Goal: Task Accomplishment & Management: Complete application form

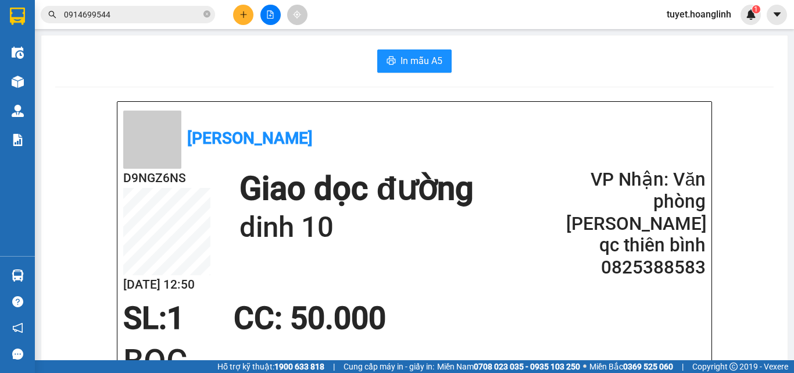
click at [244, 13] on icon "plus" at bounding box center [243, 14] width 1 height 6
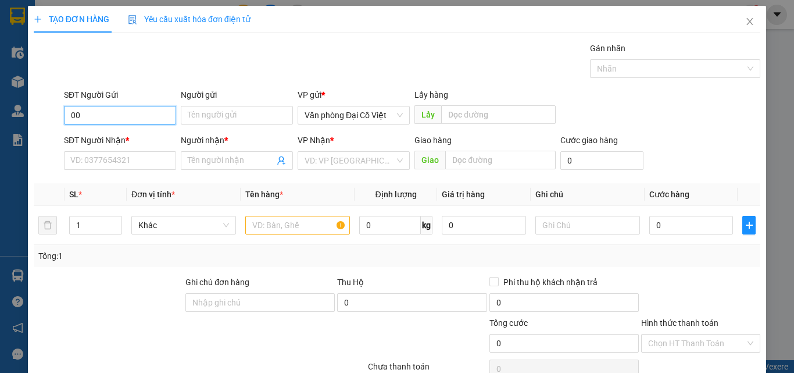
type input "0"
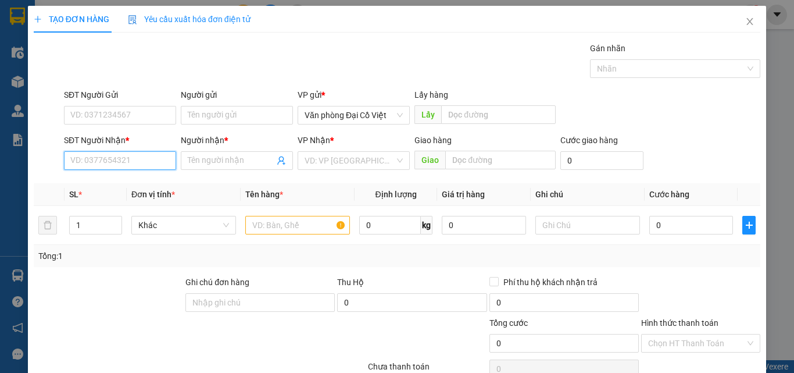
click at [156, 156] on input "SĐT Người Nhận *" at bounding box center [120, 160] width 112 height 19
click at [136, 177] on div "0964500008 - [PERSON_NAME]" at bounding box center [127, 183] width 115 height 13
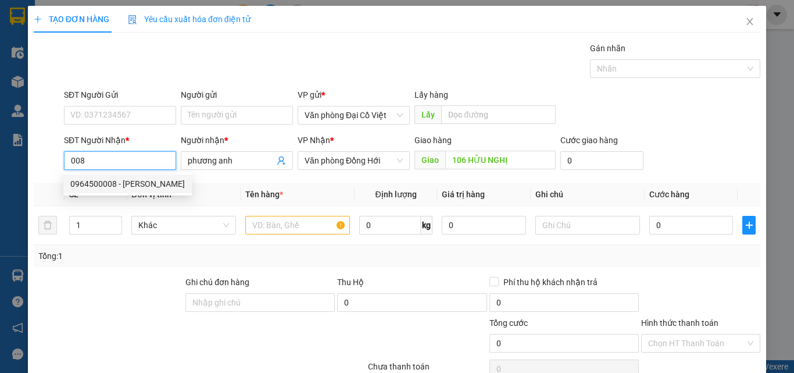
type input "0964500008"
type input "phương anh"
type input "106 HỮU NGHỊ"
type input "60.000"
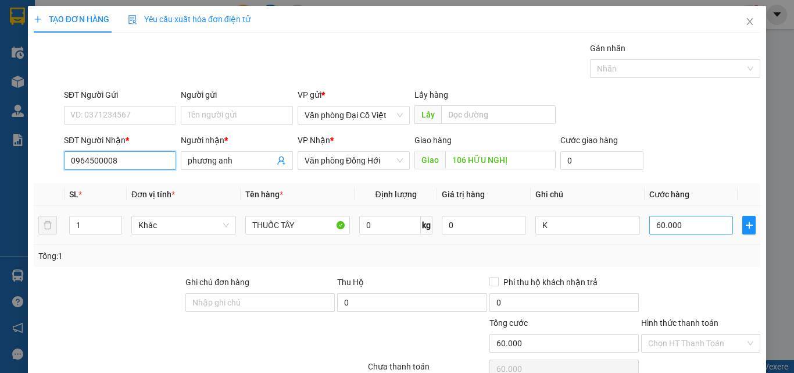
type input "0964500008"
click at [661, 224] on input "60.000" at bounding box center [692, 225] width 84 height 19
type input "7"
type input "70"
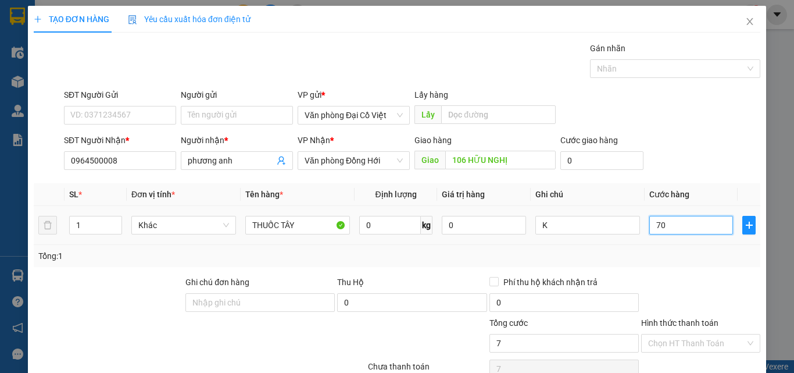
type input "70"
type input "70.000"
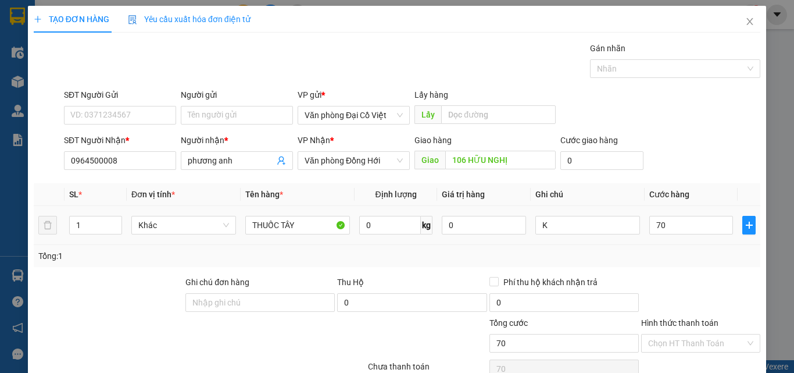
type input "70.000"
click at [674, 258] on div "Tổng: 1" at bounding box center [397, 255] width 718 height 13
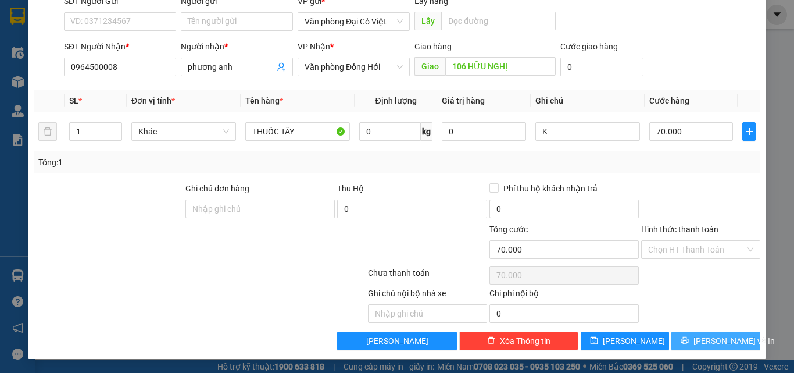
click at [689, 345] on span "printer" at bounding box center [685, 340] width 8 height 9
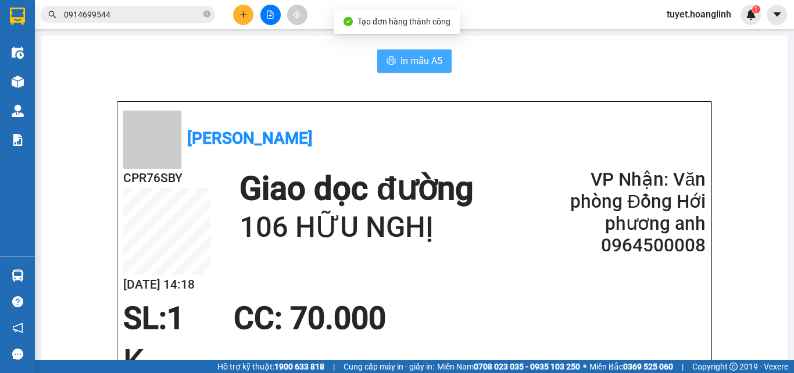
click at [447, 54] on button "In mẫu A5" at bounding box center [414, 60] width 74 height 23
click at [241, 12] on icon "plus" at bounding box center [244, 14] width 8 height 8
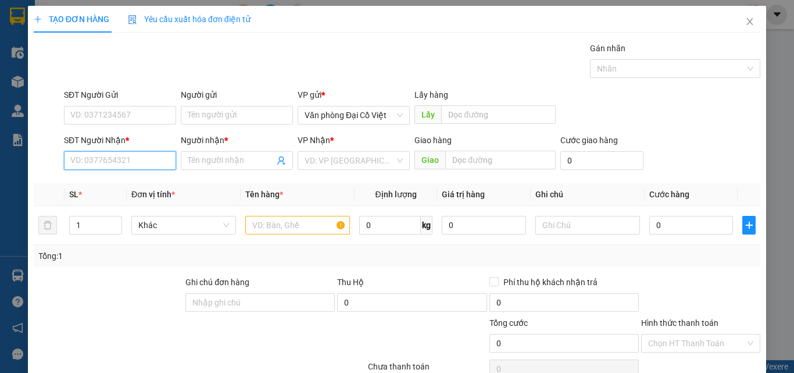
click at [142, 162] on input "SĐT Người Nhận *" at bounding box center [120, 160] width 112 height 19
click at [155, 159] on input "SĐT Người Nhận *" at bounding box center [120, 160] width 112 height 19
click at [145, 164] on input "SĐT Người Nhận *" at bounding box center [120, 160] width 112 height 19
click at [205, 149] on div "Người nhận *" at bounding box center [237, 142] width 112 height 17
click at [216, 157] on input "Người nhận *" at bounding box center [231, 160] width 87 height 13
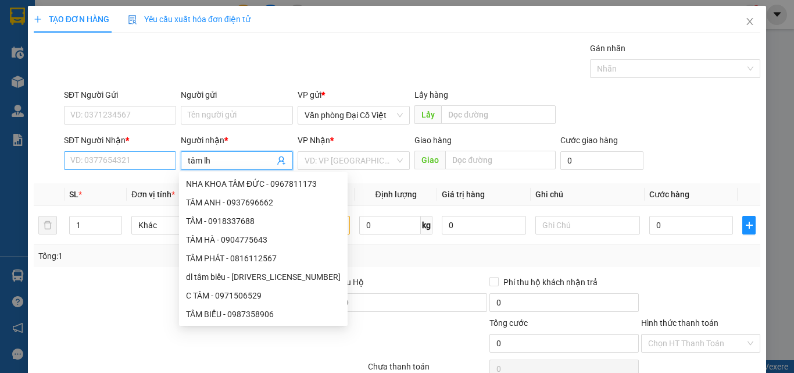
type input "tâm lh"
click at [137, 163] on input "SĐT Người Nhận *" at bounding box center [120, 160] width 112 height 19
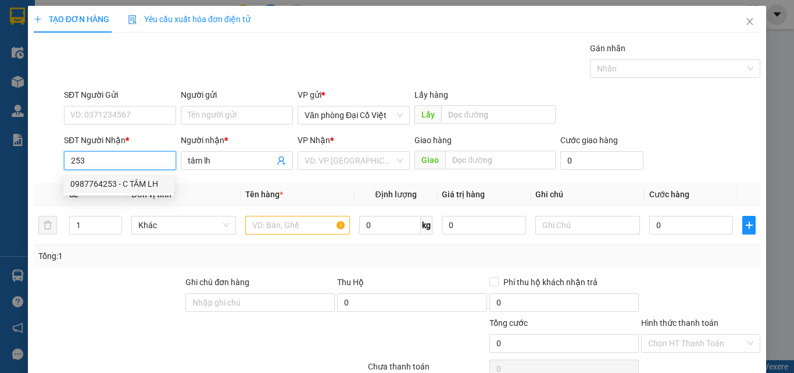
click at [149, 180] on div "0987764253 - C TÂM LH" at bounding box center [118, 183] width 97 height 13
type input "0987764253"
type input "C TÂM LH"
type input "150.000"
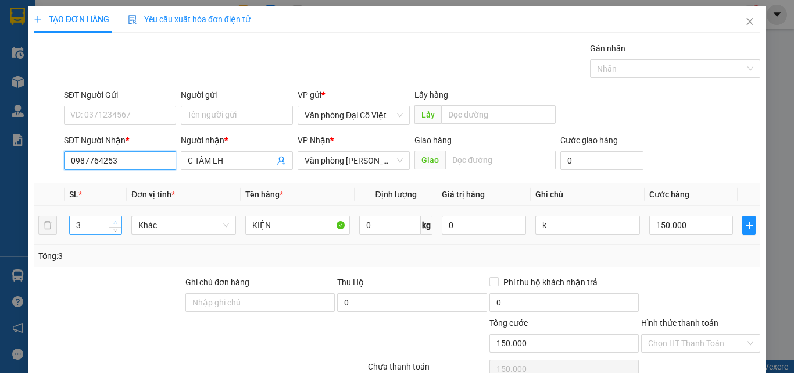
type input "0987764253"
click at [115, 225] on span "up" at bounding box center [115, 222] width 7 height 7
click at [115, 229] on icon "down" at bounding box center [115, 229] width 4 height 4
type input "2"
click at [115, 229] on icon "down" at bounding box center [115, 229] width 4 height 4
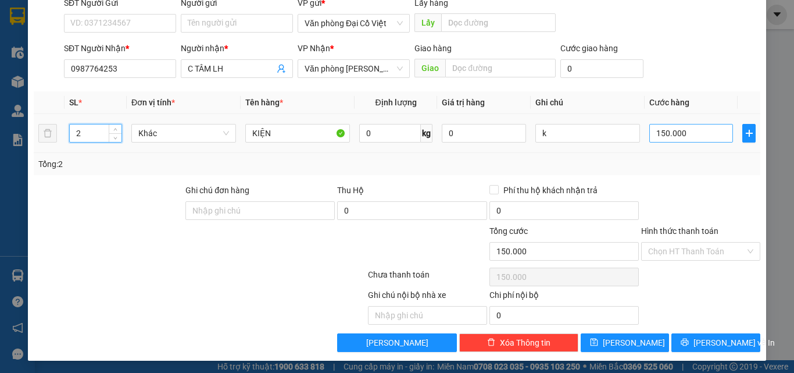
scroll to position [94, 0]
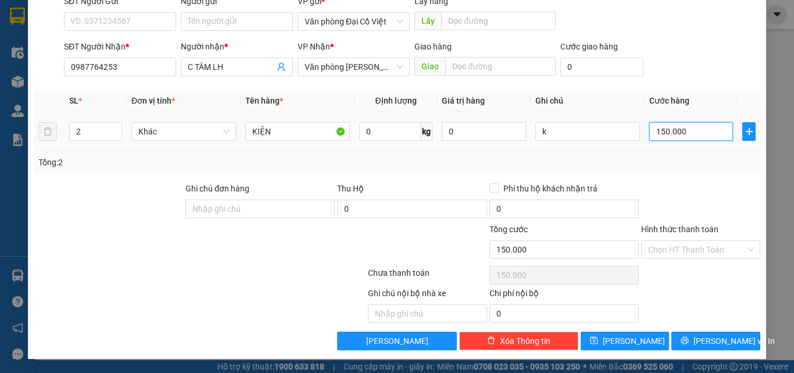
click at [691, 138] on input "150.000" at bounding box center [692, 131] width 84 height 19
type input "1"
type input "10"
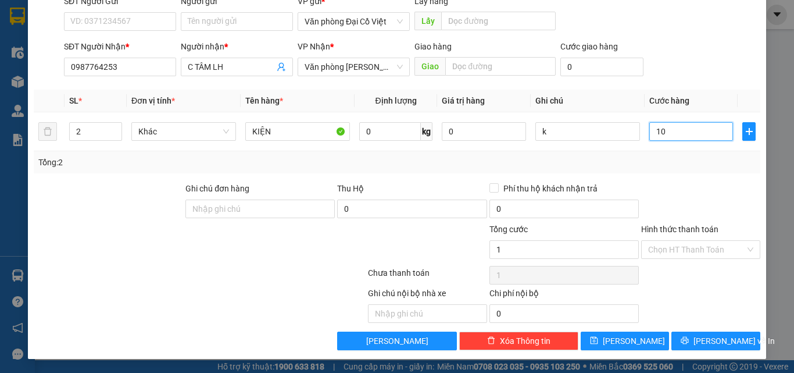
type input "10"
type input "100"
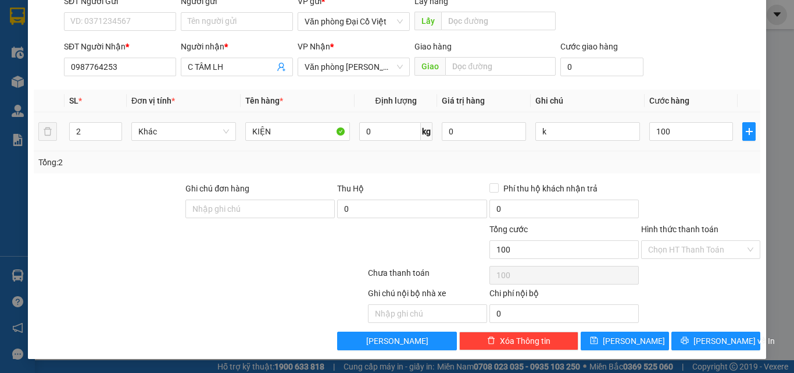
type input "100.000"
click at [723, 163] on div "Tổng: 2" at bounding box center [397, 162] width 718 height 13
click at [714, 332] on button "Lưu và In" at bounding box center [716, 340] width 89 height 19
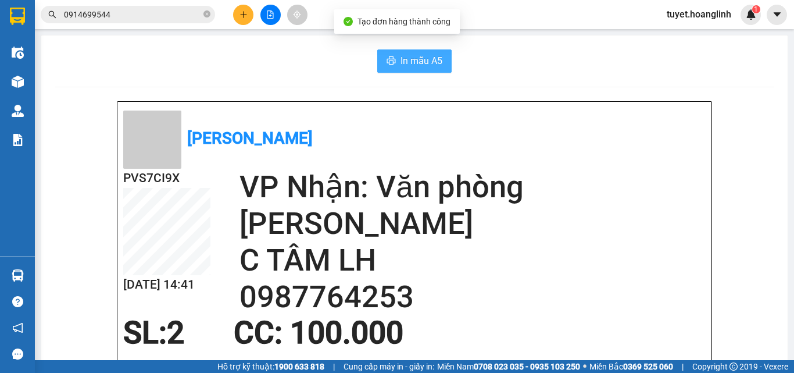
click at [430, 59] on span "In mẫu A5" at bounding box center [422, 61] width 42 height 15
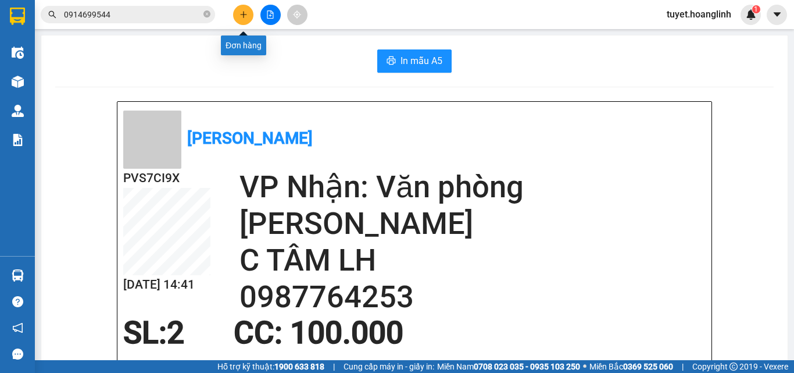
click at [237, 17] on button at bounding box center [243, 15] width 20 height 20
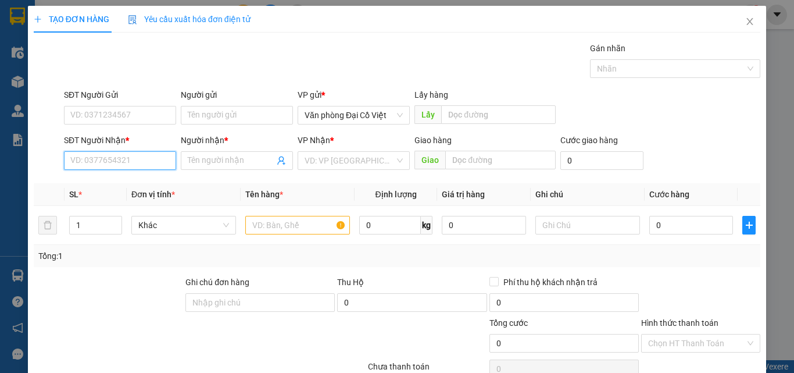
click at [92, 166] on input "SĐT Người Nhận *" at bounding box center [120, 160] width 112 height 19
click at [103, 180] on div "0914699544 - A VĂN" at bounding box center [118, 183] width 97 height 13
type input "0914699544"
type input "A VĂN"
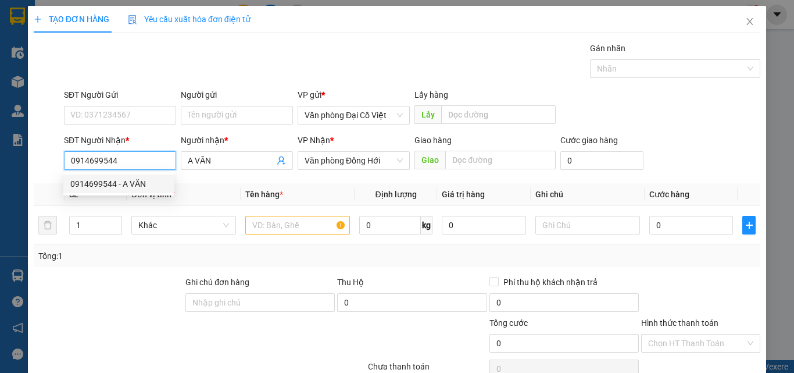
type input "70.000"
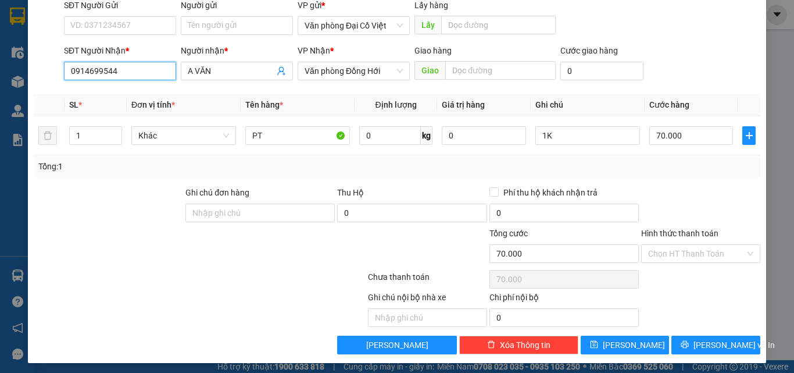
scroll to position [94, 0]
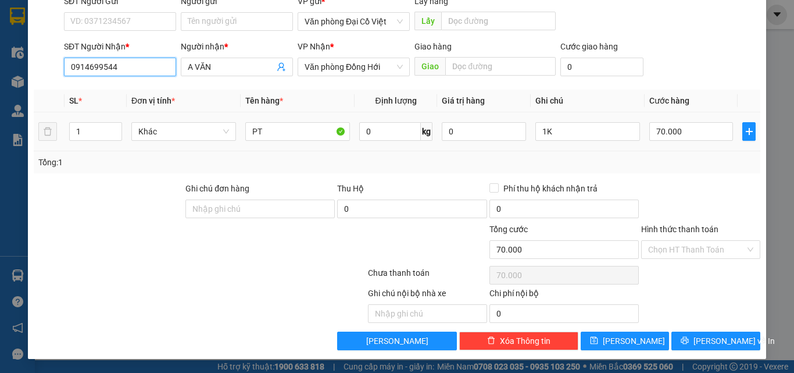
type input "0914699544"
click at [693, 116] on td "70.000" at bounding box center [691, 131] width 93 height 39
click at [691, 126] on input "70.000" at bounding box center [692, 131] width 84 height 19
type input "5"
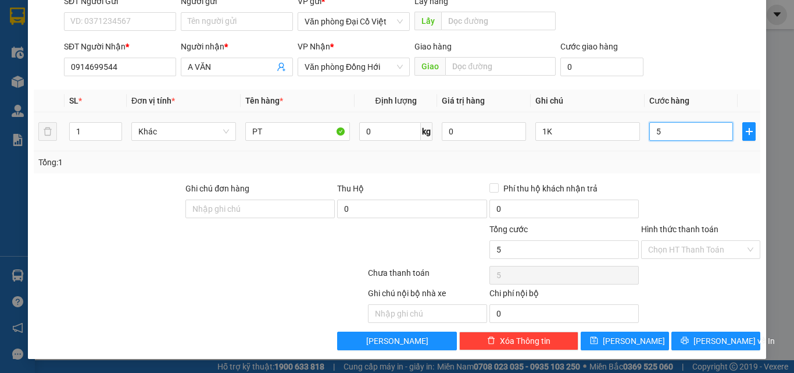
type input "50"
click at [685, 180] on div "Transit Pickup Surcharge Ids Transit Deliver Surcharge Ids Transit Deliver Surc…" at bounding box center [397, 149] width 727 height 402
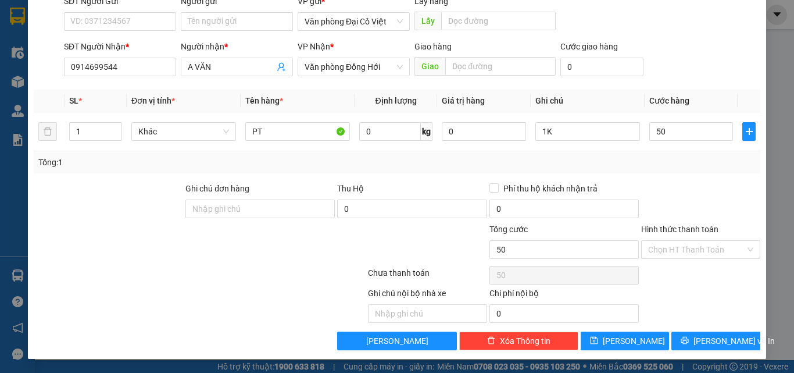
type input "50.000"
click at [726, 334] on span "Lưu và In" at bounding box center [734, 340] width 81 height 13
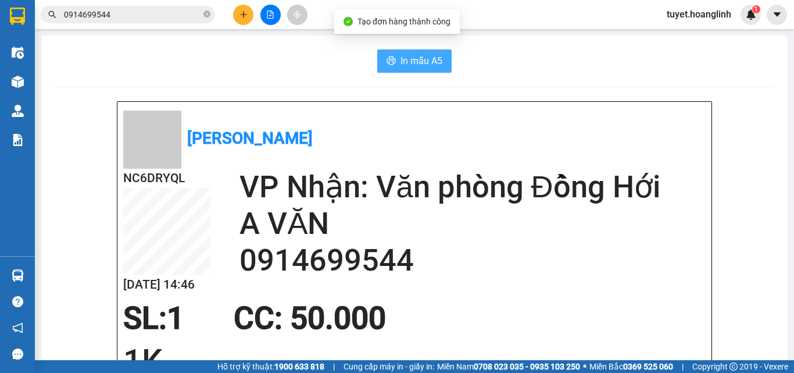
click at [386, 55] on button "In mẫu A5" at bounding box center [414, 60] width 74 height 23
click at [249, 16] on button at bounding box center [243, 15] width 20 height 20
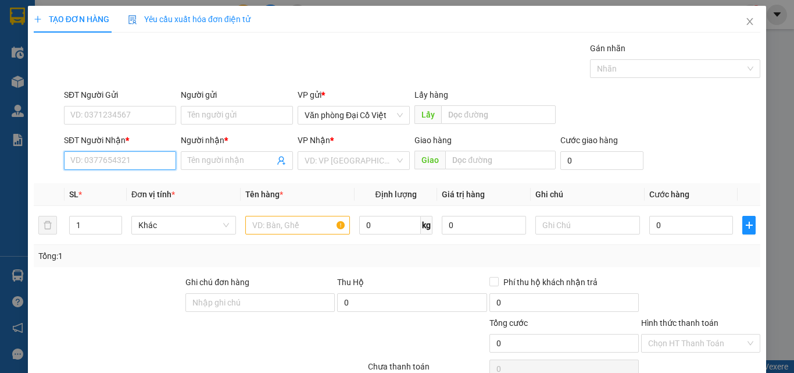
click at [134, 165] on input "SĐT Người Nhận *" at bounding box center [120, 160] width 112 height 19
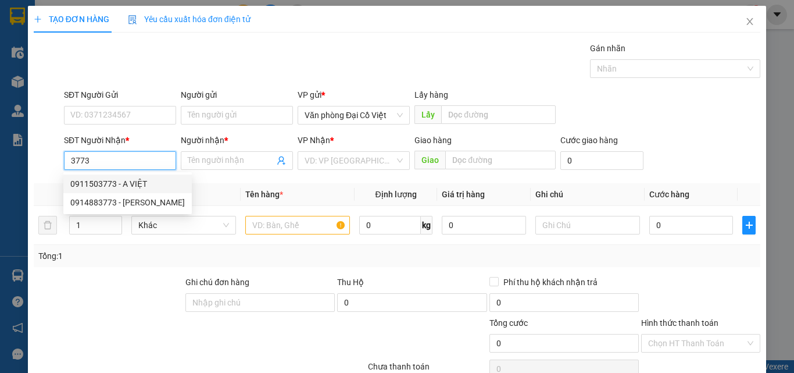
click at [67, 161] on input "3773" at bounding box center [120, 160] width 112 height 19
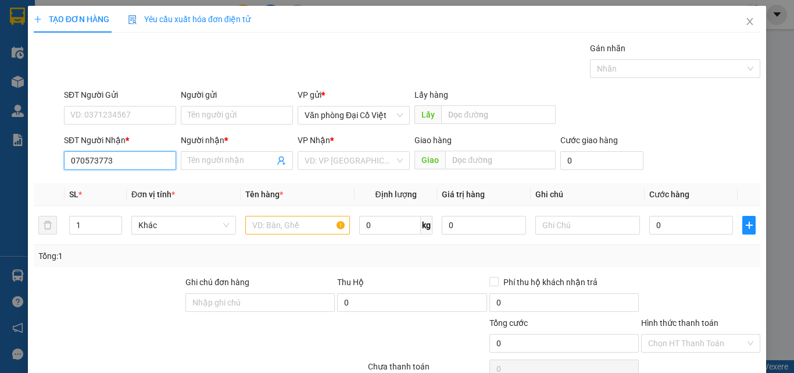
type input "0705773773"
click at [149, 186] on div "0705773773 - THANH THÚY" at bounding box center [127, 183] width 115 height 13
type input "THANH THÚY"
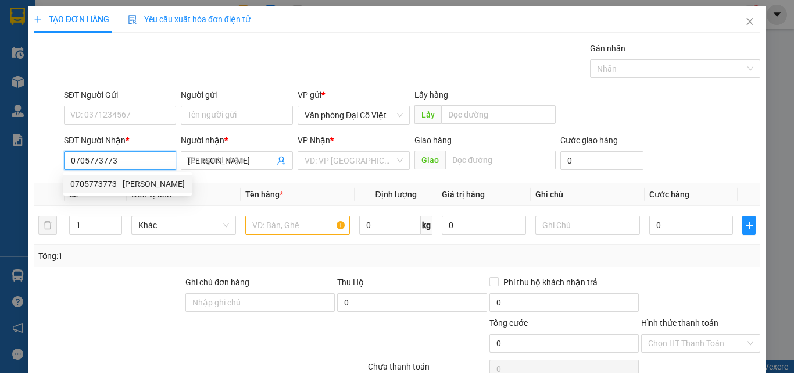
type input "50.000"
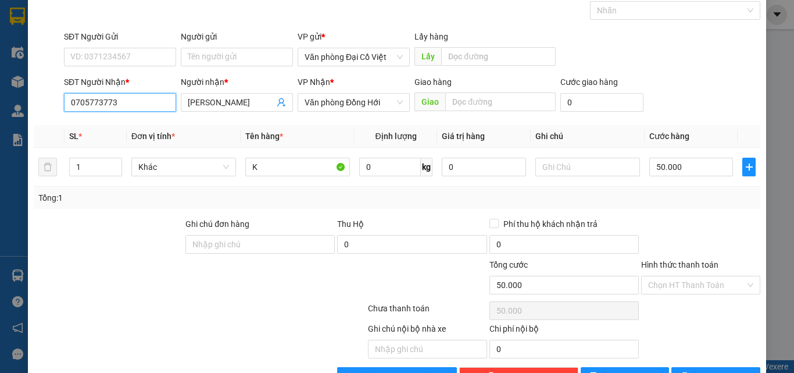
scroll to position [94, 0]
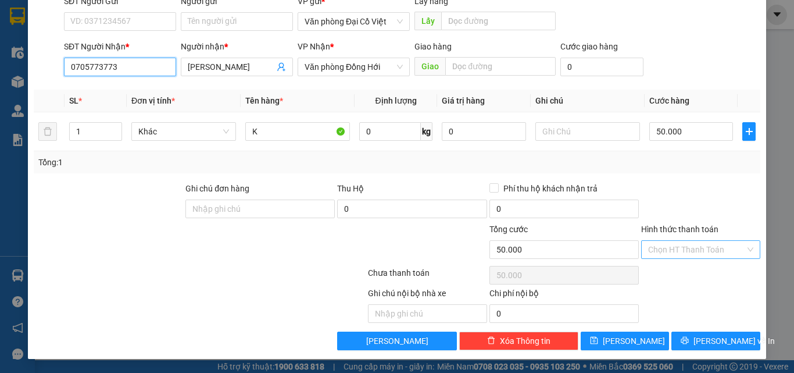
type input "0705773773"
click at [688, 246] on input "Hình thức thanh toán" at bounding box center [696, 249] width 97 height 17
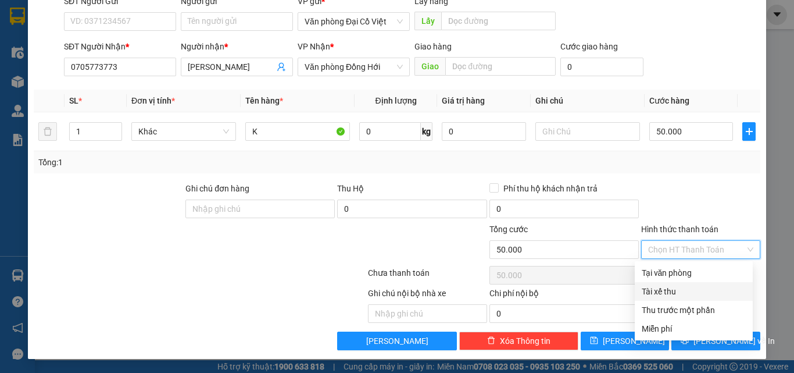
click at [680, 282] on div "Tài xế thu" at bounding box center [694, 291] width 118 height 19
type input "0"
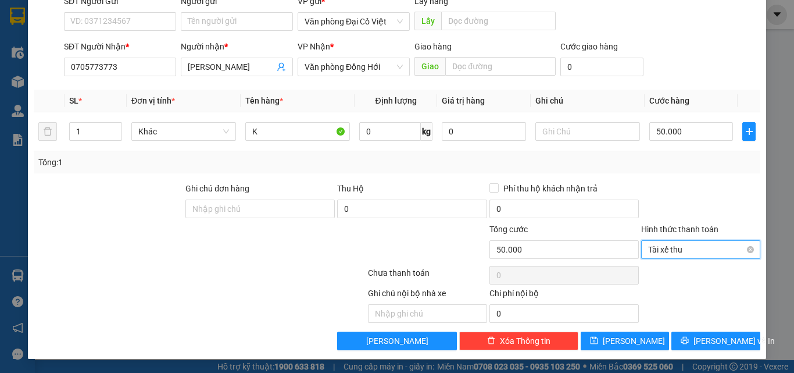
click at [687, 258] on span "Tài xế thu" at bounding box center [700, 249] width 105 height 17
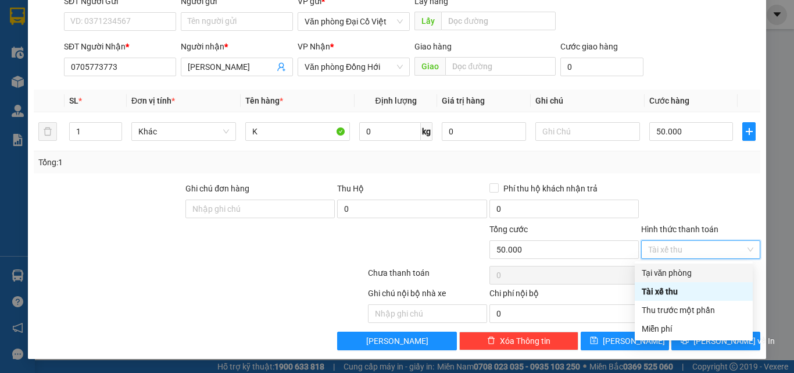
click at [693, 269] on div "Tại văn phòng" at bounding box center [694, 272] width 104 height 13
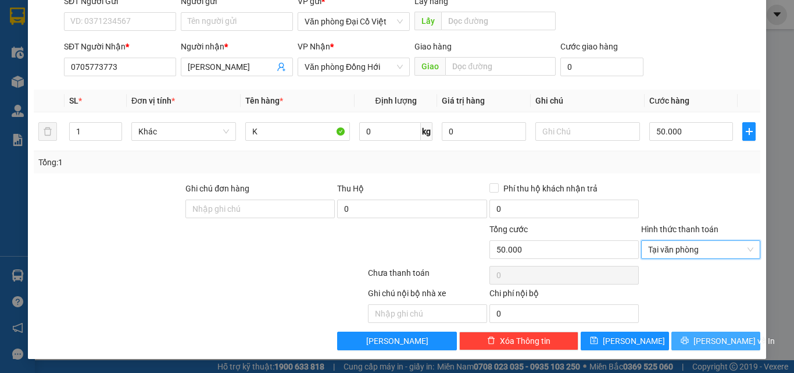
click at [696, 349] on button "Lưu và In" at bounding box center [716, 340] width 89 height 19
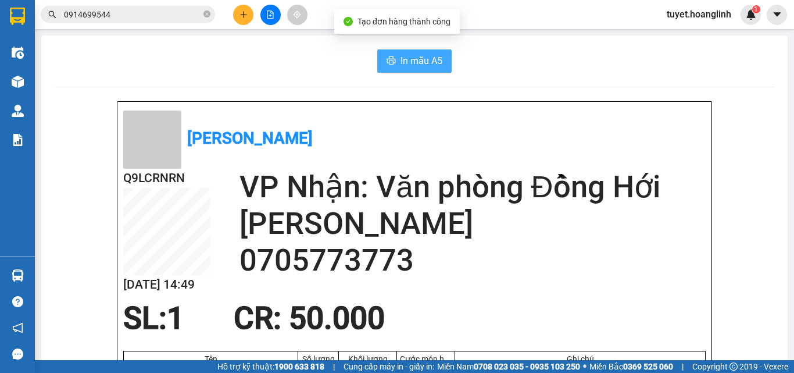
click at [415, 56] on span "In mẫu A5" at bounding box center [422, 61] width 42 height 15
click at [242, 19] on button at bounding box center [243, 15] width 20 height 20
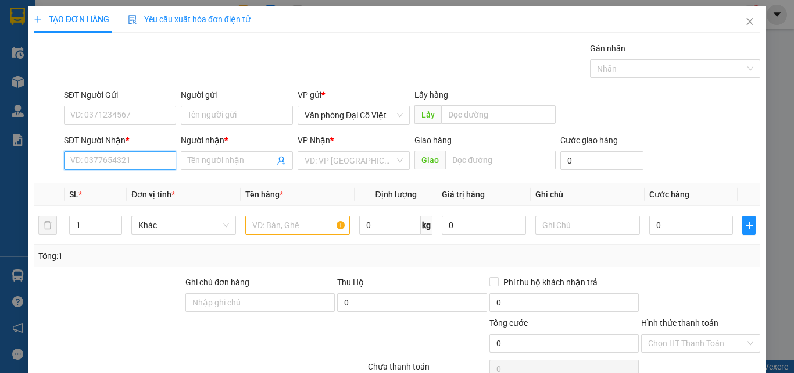
click at [141, 154] on input "SĐT Người Nhận *" at bounding box center [120, 160] width 112 height 19
click at [133, 188] on div "0388612367 - A HÙNG" at bounding box center [118, 183] width 97 height 13
type input "0388612367"
type input "A HÙNG"
type input "SƠN HÓA"
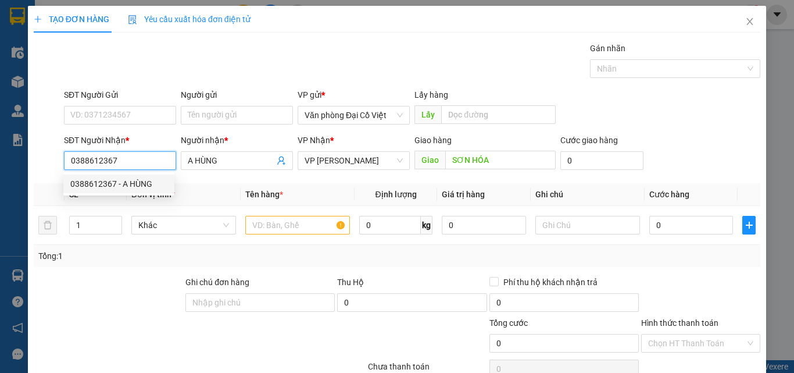
type input "390.000"
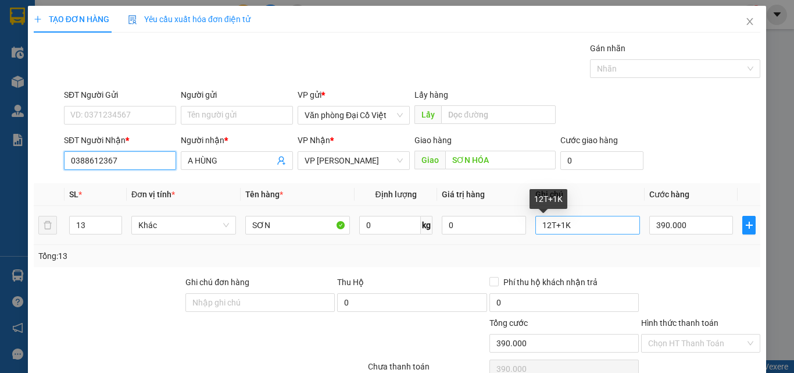
type input "0388612367"
drag, startPoint x: 548, startPoint y: 233, endPoint x: 559, endPoint y: 229, distance: 11.0
click at [549, 232] on input "12T+1K" at bounding box center [588, 225] width 105 height 19
click at [562, 229] on input "12T+1K" at bounding box center [588, 225] width 105 height 19
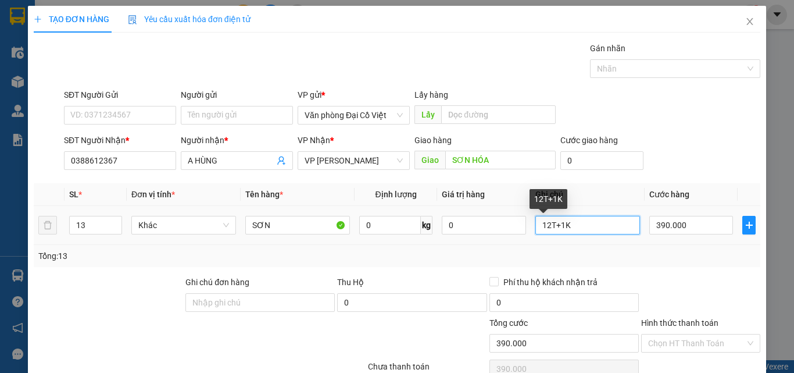
click at [562, 229] on input "12T+1K" at bounding box center [588, 225] width 105 height 19
type input "8t+1b+2l"
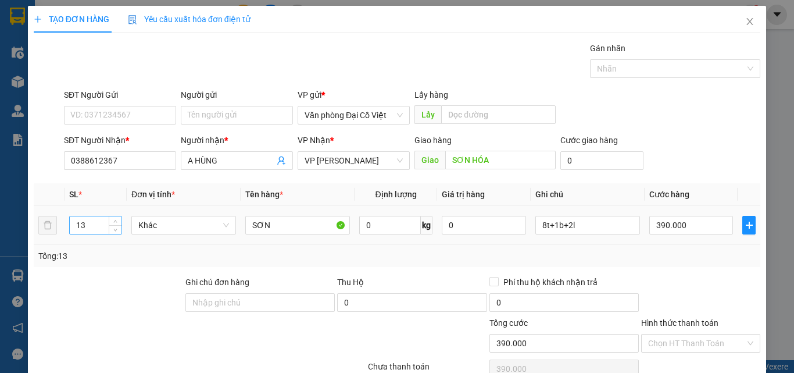
click at [82, 224] on input "13" at bounding box center [96, 224] width 52 height 17
type input "11"
click at [697, 219] on input "390.000" at bounding box center [692, 225] width 84 height 19
type input "3"
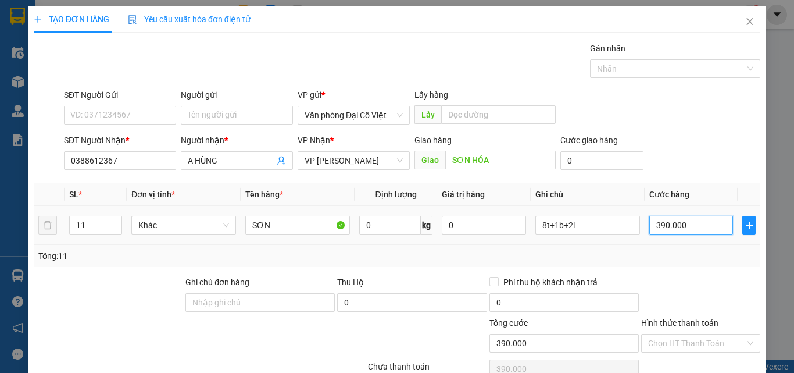
type input "3"
type input "31"
type input "310"
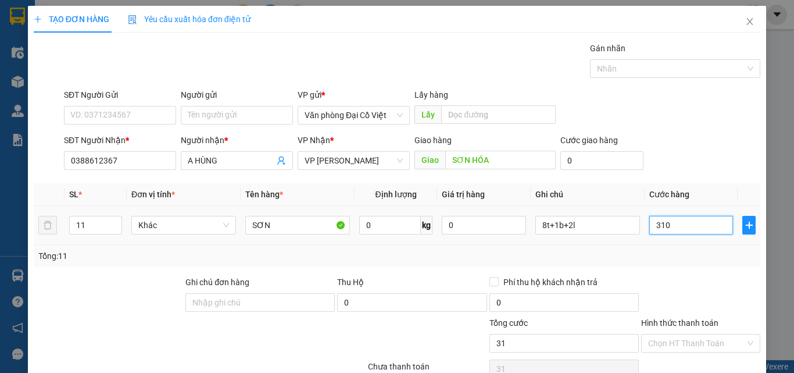
type input "310"
type input "310.000"
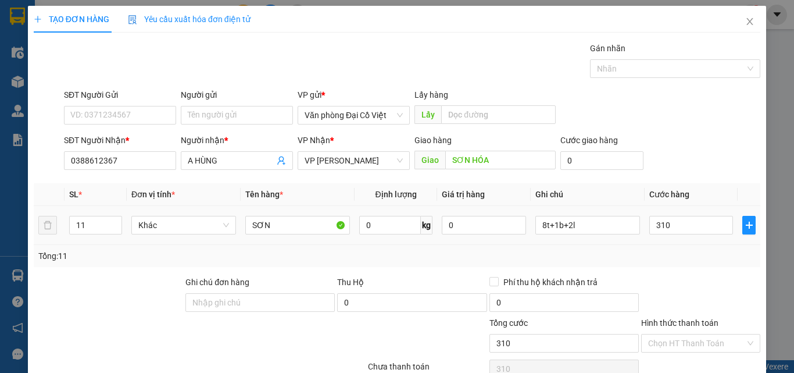
type input "310.000"
click at [692, 252] on div "Tổng: 11" at bounding box center [397, 255] width 718 height 13
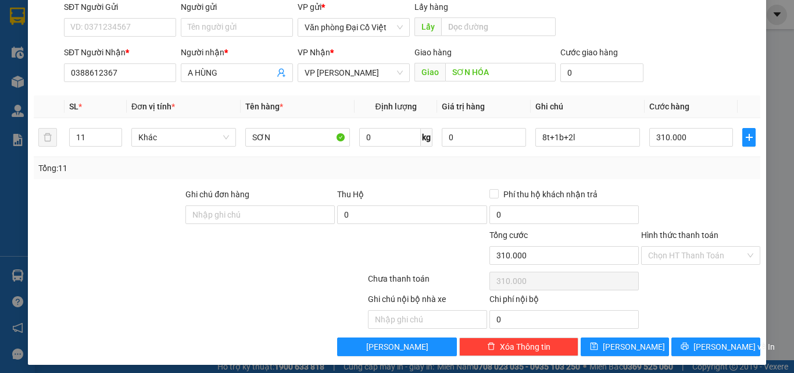
scroll to position [94, 0]
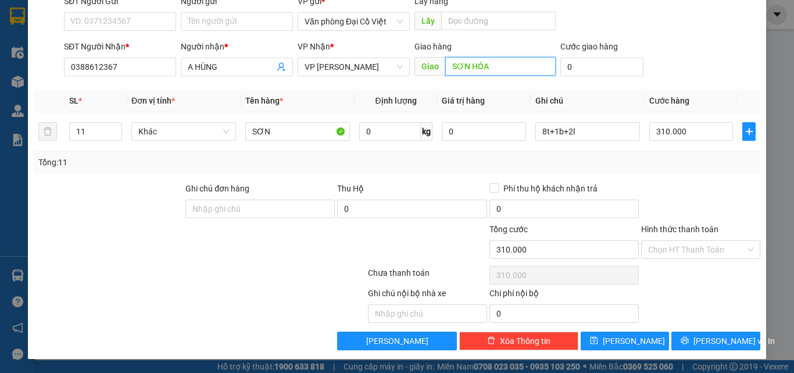
click at [496, 69] on input "SƠN HÓA" at bounding box center [500, 66] width 110 height 19
type input "d"
type input "đ"
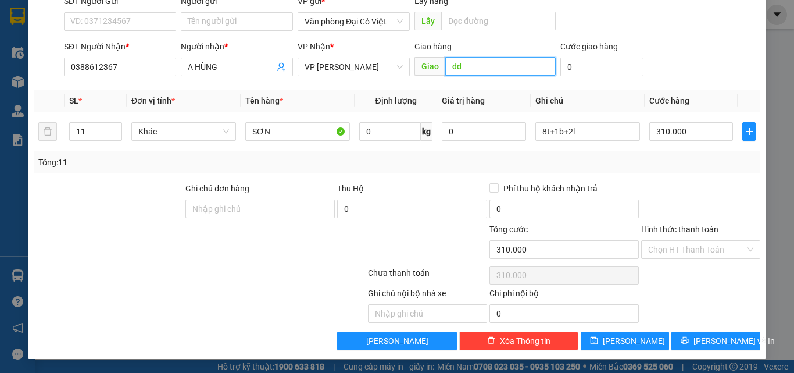
type input "d"
type input "D"
type input "ĐỒNG LÊ"
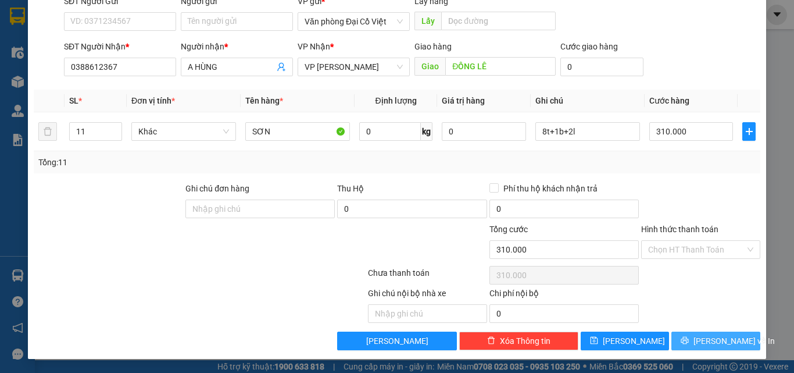
click at [697, 338] on button "Lưu và In" at bounding box center [716, 340] width 89 height 19
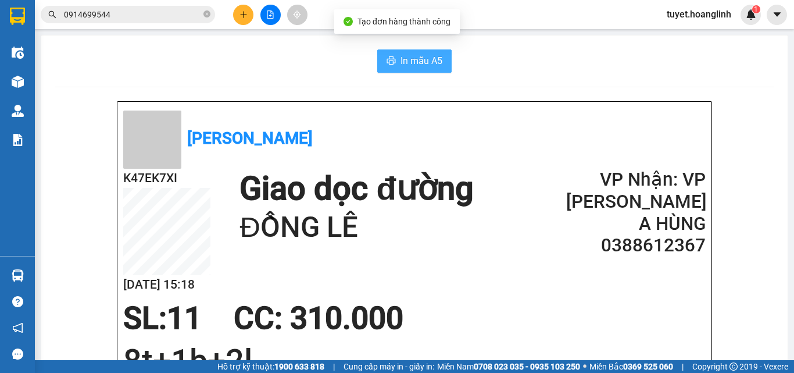
click at [394, 54] on button "In mẫu A5" at bounding box center [414, 60] width 74 height 23
click at [247, 14] on icon "plus" at bounding box center [244, 14] width 8 height 8
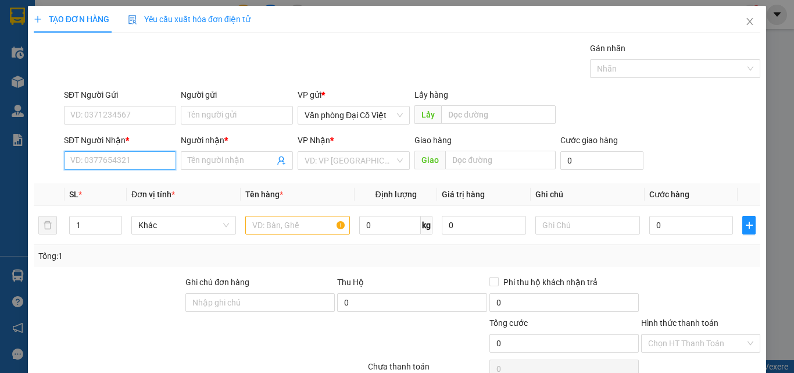
click at [120, 167] on input "SĐT Người Nhận *" at bounding box center [120, 160] width 112 height 19
click at [139, 184] on div "0379763442 - A ·SỸ ·" at bounding box center [118, 183] width 97 height 13
type input "0379763442"
type input "A ·SỸ ·"
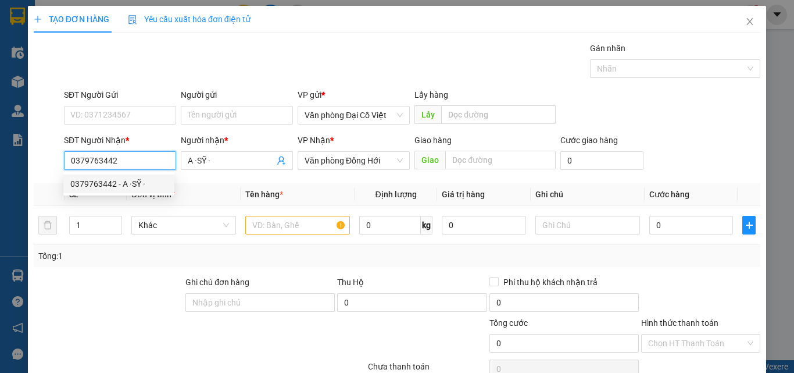
type input "300.000"
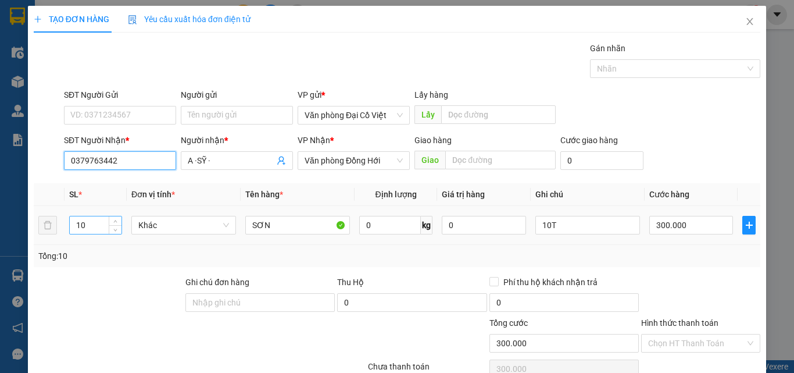
type input "0379763442"
click at [102, 226] on input "10" at bounding box center [96, 224] width 52 height 17
type input "19"
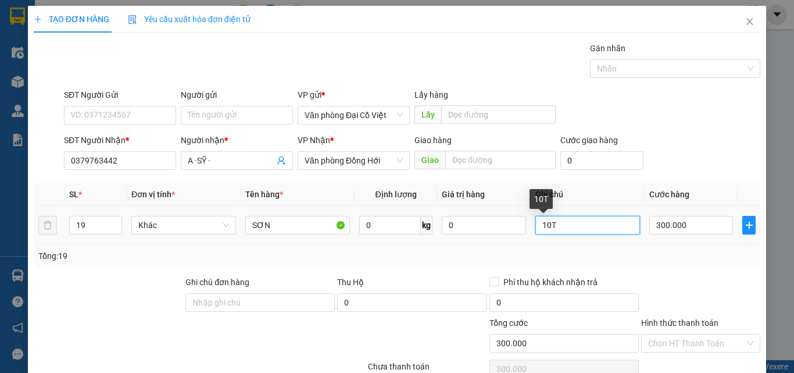
click at [555, 227] on input "10T" at bounding box center [588, 225] width 105 height 19
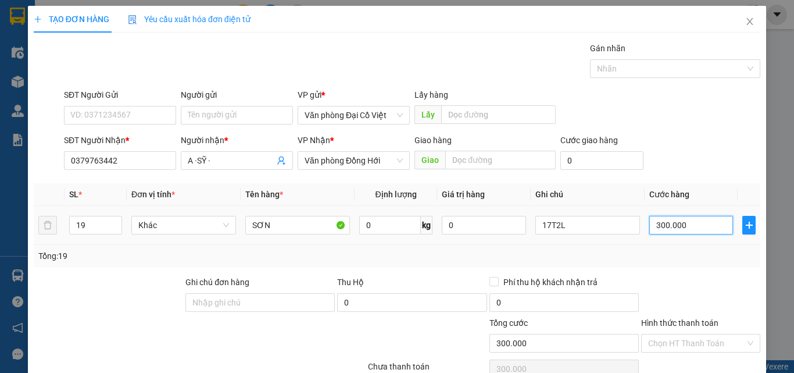
click at [703, 229] on input "300.000" at bounding box center [692, 225] width 84 height 19
click at [545, 230] on input "17T2L" at bounding box center [588, 225] width 105 height 19
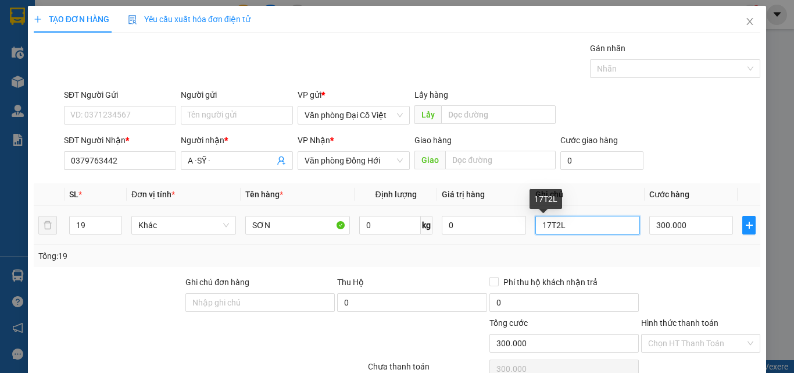
click at [548, 229] on input "17T2L" at bounding box center [588, 225] width 105 height 19
type input "17T+2L"
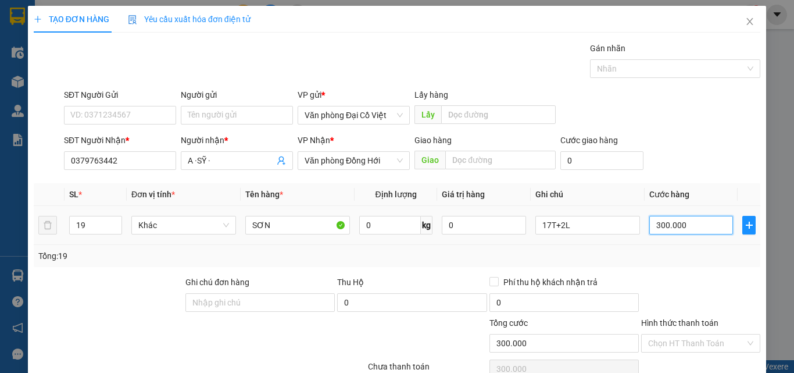
click at [668, 225] on input "300.000" at bounding box center [692, 225] width 84 height 19
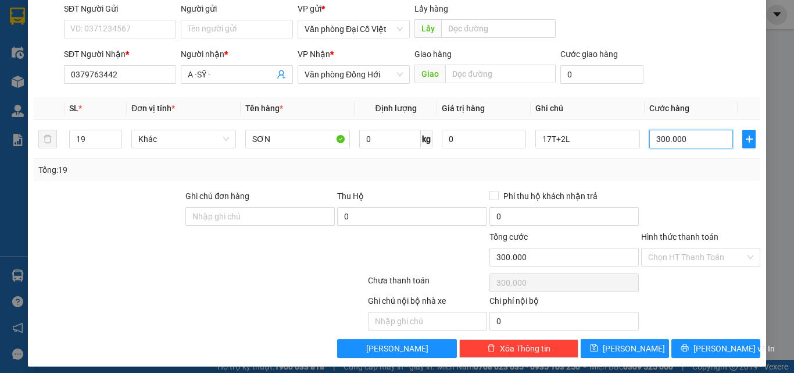
scroll to position [35, 0]
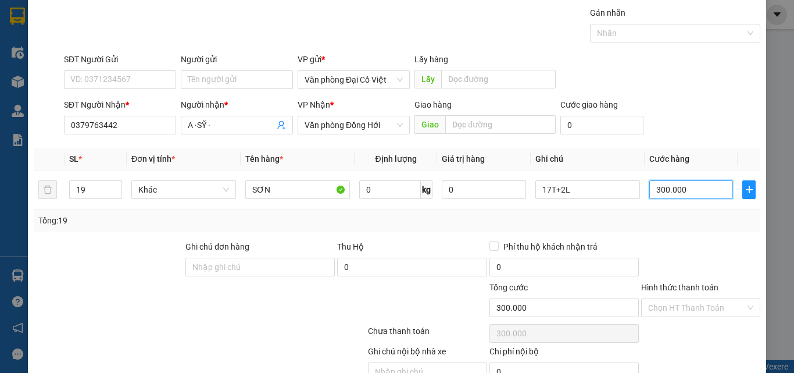
type input "5"
type input "54"
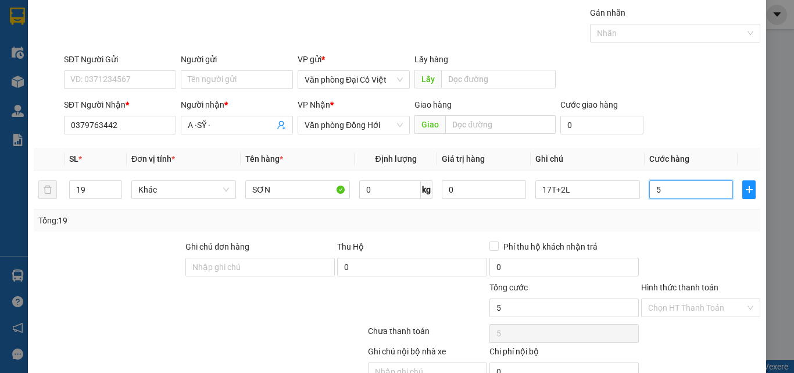
type input "54"
type input "540"
type input "540.000"
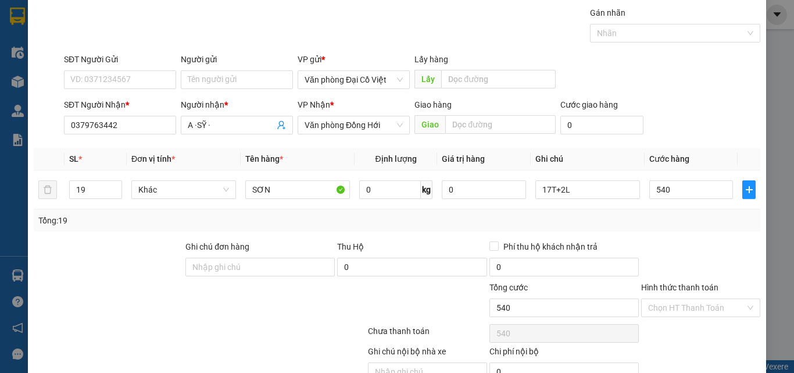
type input "540.000"
click at [672, 236] on div "Transit Pickup Surcharge Ids Transit Deliver Surcharge Ids Transit Deliver Surc…" at bounding box center [397, 207] width 727 height 402
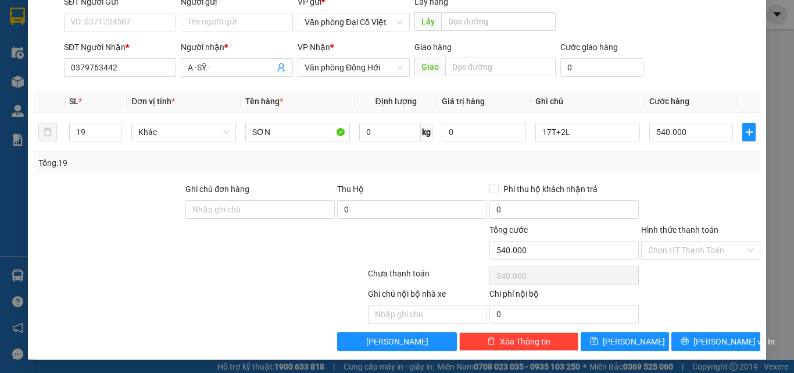
scroll to position [94, 0]
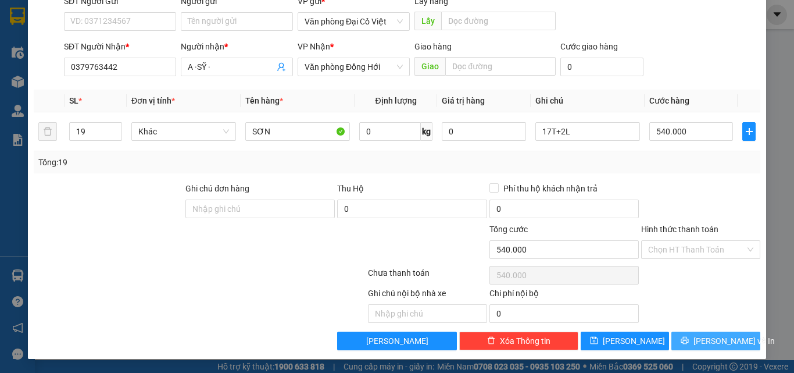
click at [708, 348] on button "Lưu và In" at bounding box center [716, 340] width 89 height 19
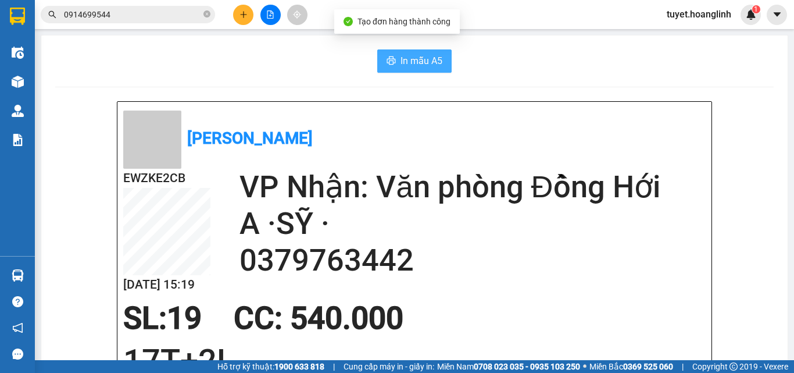
click at [425, 56] on span "In mẫu A5" at bounding box center [422, 61] width 42 height 15
click at [248, 21] on button at bounding box center [243, 15] width 20 height 20
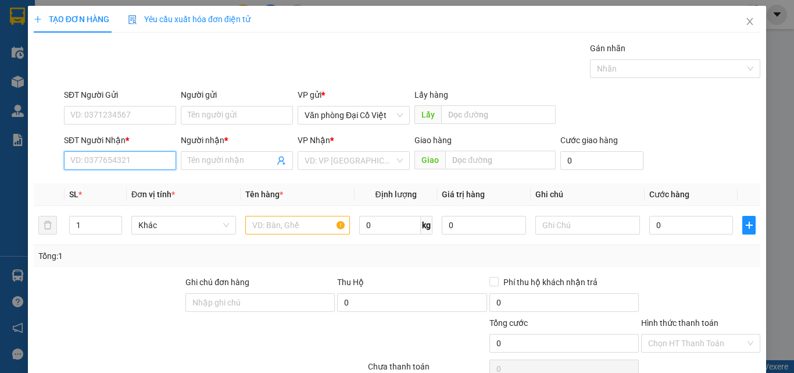
click at [142, 155] on input "SĐT Người Nhận *" at bounding box center [120, 160] width 112 height 19
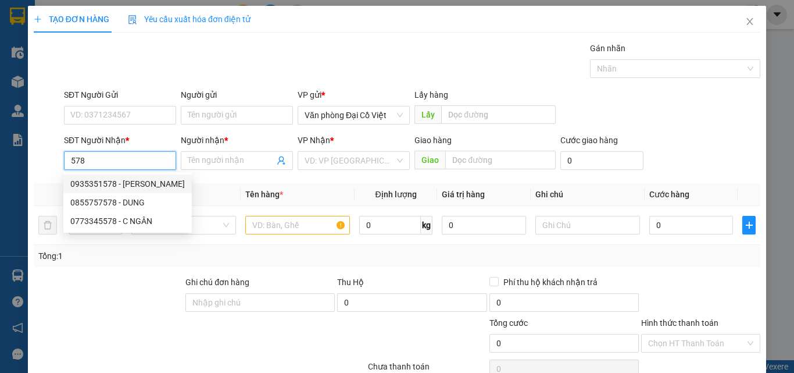
click at [85, 161] on input "578" at bounding box center [120, 160] width 112 height 19
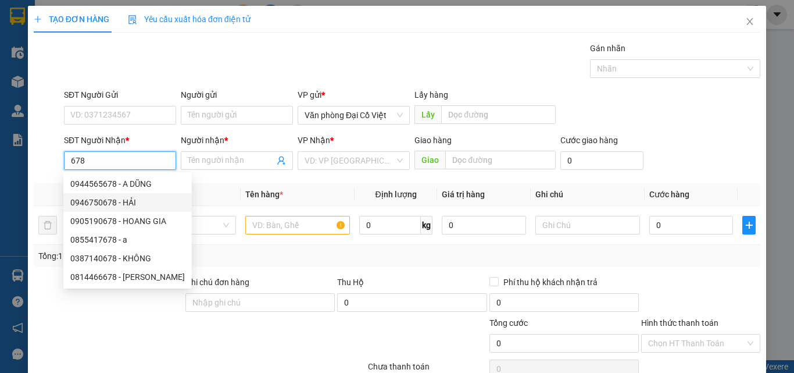
click at [112, 199] on div "0946750678 - HẢI" at bounding box center [127, 202] width 115 height 13
type input "0946750678"
type input "HẢI"
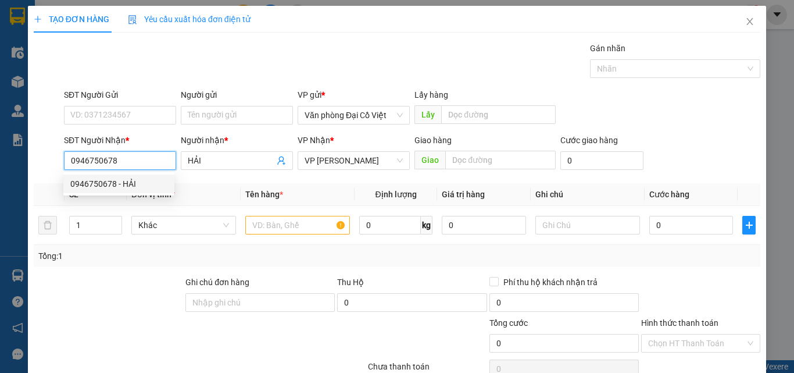
type input "60.000"
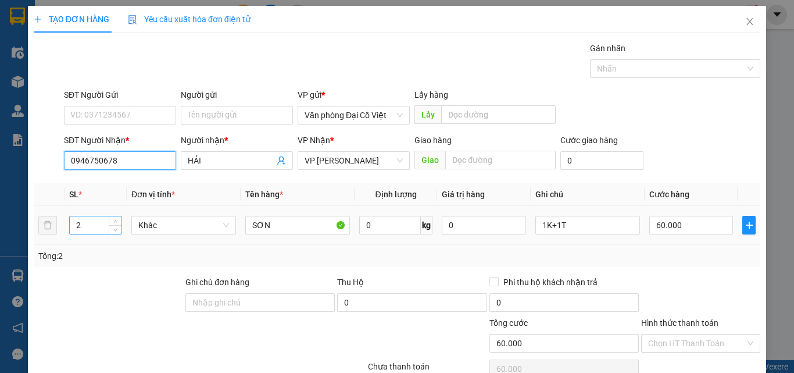
type input "0946750678"
click at [94, 230] on input "2" at bounding box center [96, 224] width 52 height 17
type input "8"
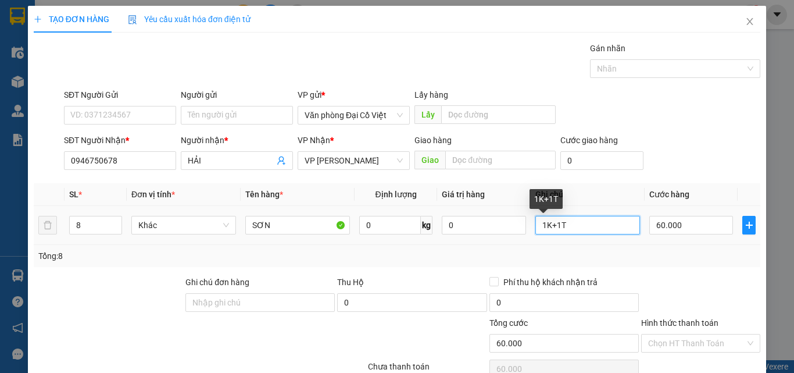
click at [592, 224] on input "1K+1T" at bounding box center [588, 225] width 105 height 19
type input "7T+1K"
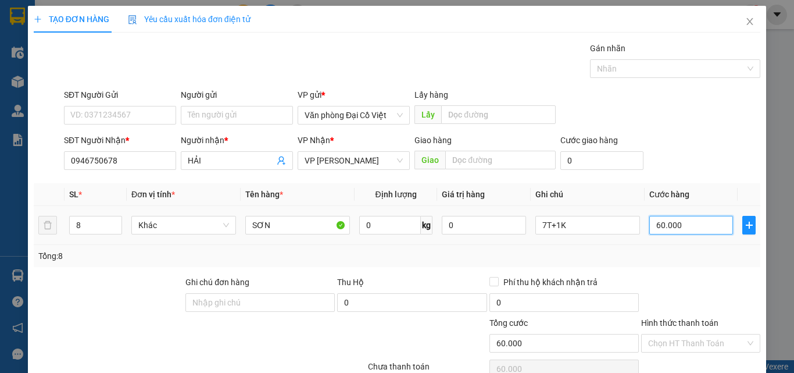
click at [694, 220] on input "60.000" at bounding box center [692, 225] width 84 height 19
type input "2"
type input "24"
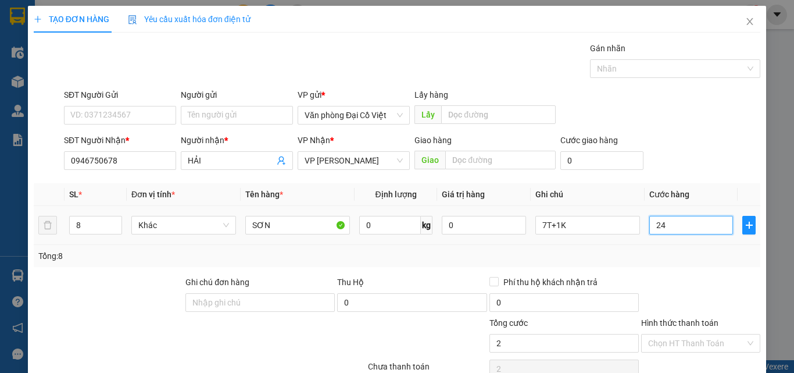
type input "24"
type input "240"
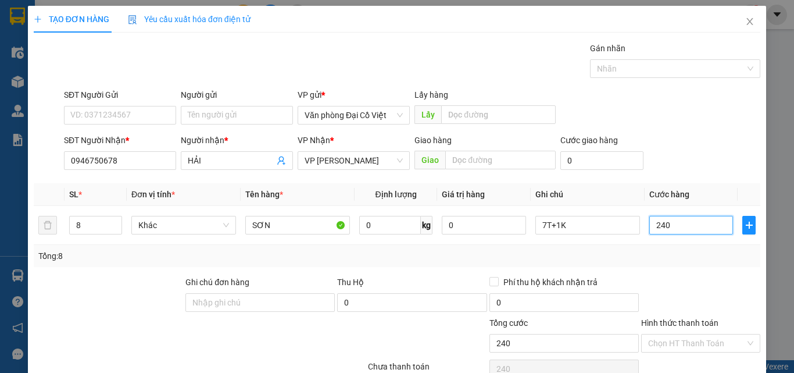
type input "240"
click at [701, 255] on div "Tổng: 8" at bounding box center [397, 255] width 718 height 13
type input "240.000"
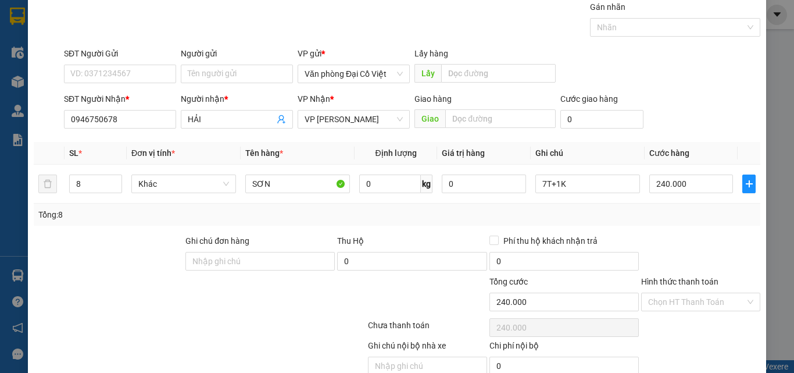
scroll to position [94, 0]
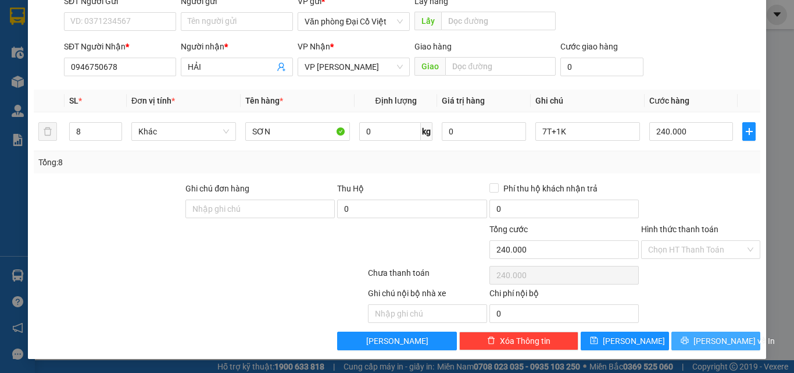
click at [712, 340] on span "Lưu và In" at bounding box center [734, 340] width 81 height 13
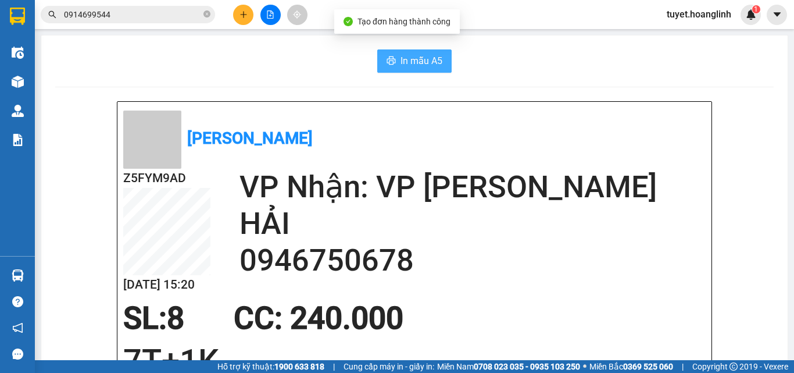
click at [416, 56] on span "In mẫu A5" at bounding box center [422, 61] width 42 height 15
click at [244, 19] on button at bounding box center [243, 15] width 20 height 20
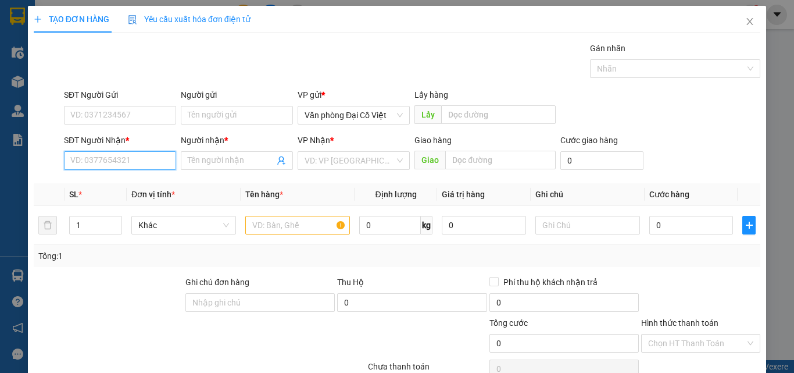
click at [109, 158] on input "SĐT Người Nhận *" at bounding box center [120, 160] width 112 height 19
click at [151, 189] on div "0972996726 - C THỦY" at bounding box center [118, 183] width 97 height 13
type input "0972996726"
type input "C THỦY"
type input "CX QUẢNG HƯNG"
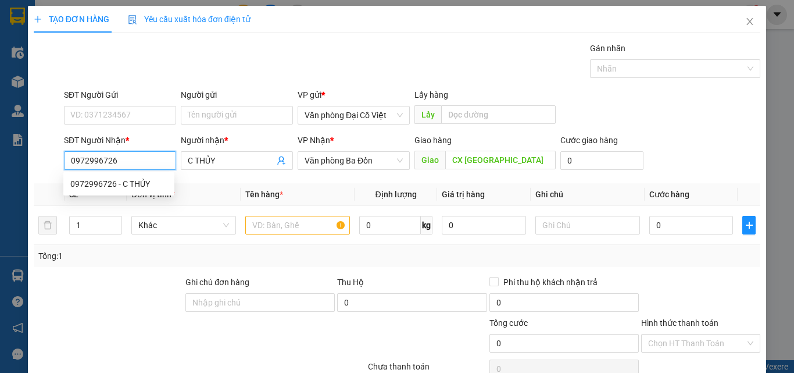
type input "250.000"
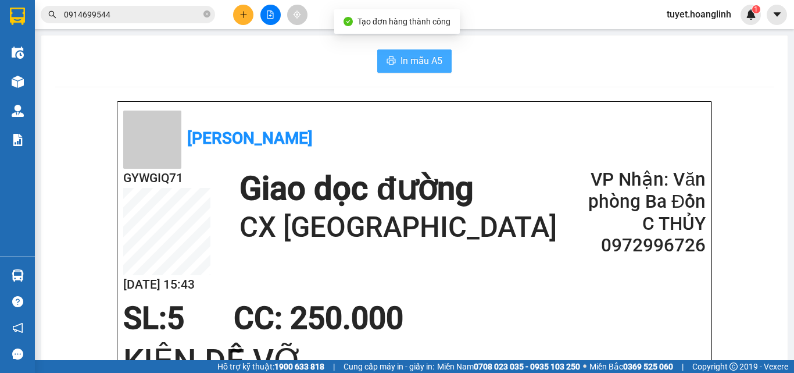
click at [406, 51] on button "In mẫu A5" at bounding box center [414, 60] width 74 height 23
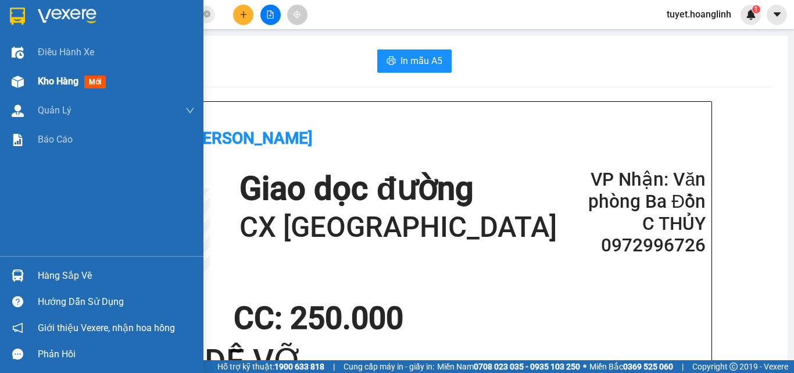
click at [17, 80] on img at bounding box center [18, 82] width 12 height 12
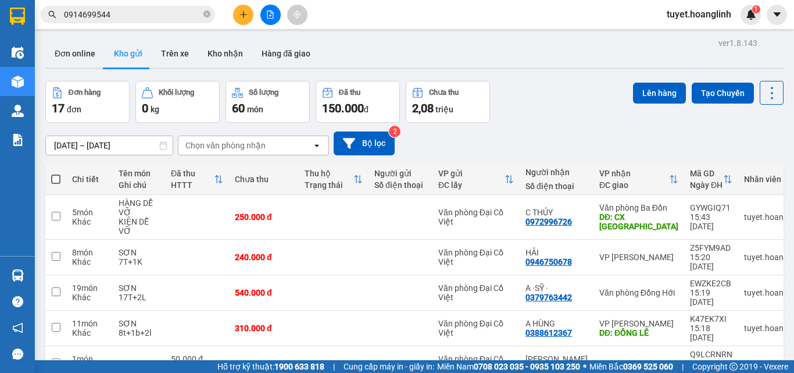
click at [241, 12] on icon "plus" at bounding box center [244, 14] width 8 height 8
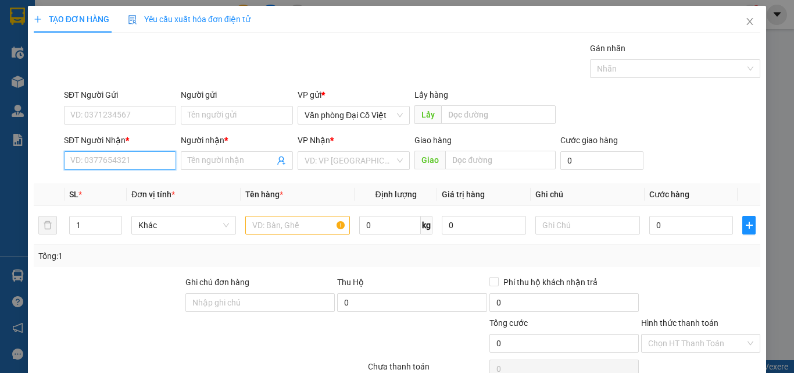
drag, startPoint x: 124, startPoint y: 159, endPoint x: 119, endPoint y: 166, distance: 8.7
click at [120, 164] on input "SĐT Người Nhận *" at bounding box center [120, 160] width 112 height 19
click at [106, 155] on input "6208" at bounding box center [120, 160] width 112 height 19
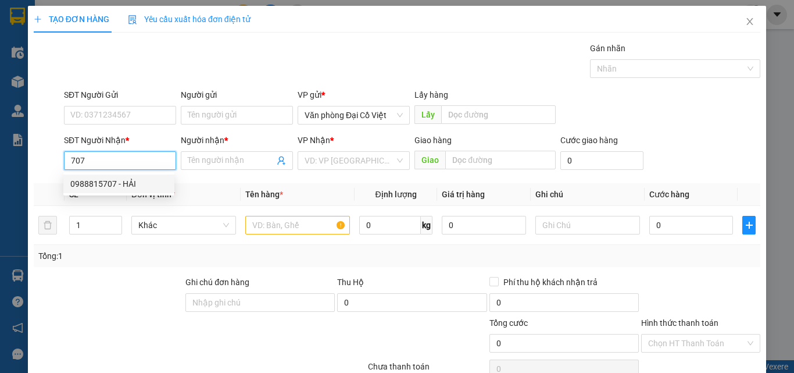
click at [142, 181] on div "0988815707 - HẢI" at bounding box center [118, 183] width 97 height 13
type input "0988815707"
type input "HẢI"
type input "50.000"
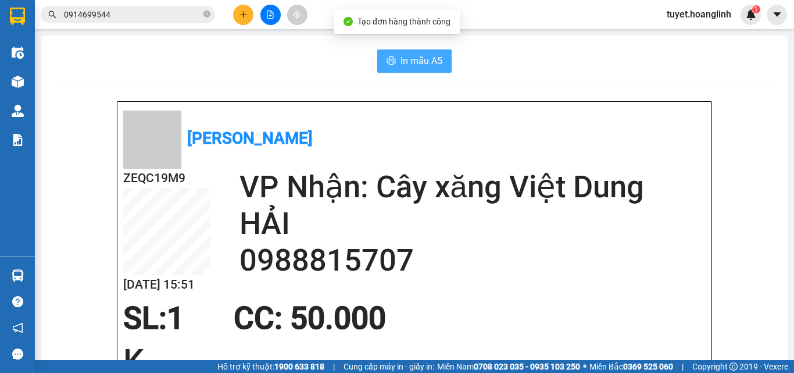
click at [406, 56] on span "In mẫu A5" at bounding box center [422, 61] width 42 height 15
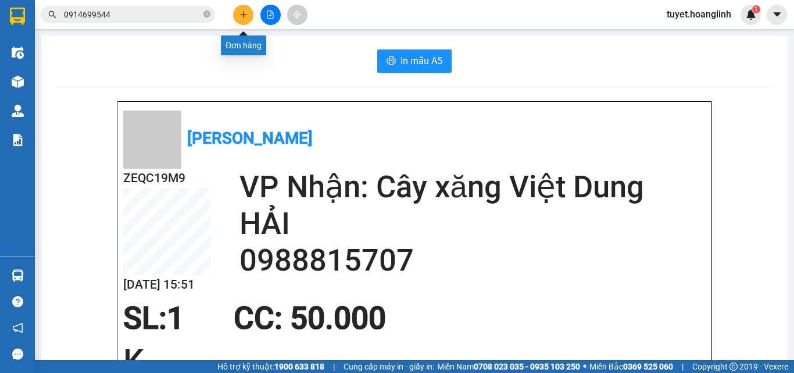
click at [247, 22] on button at bounding box center [243, 15] width 20 height 20
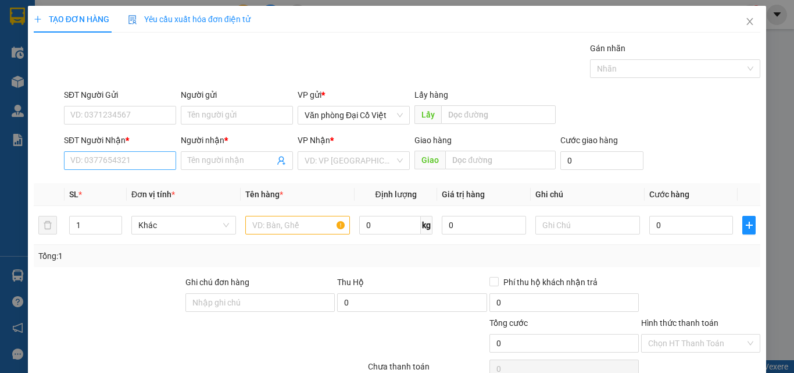
drag, startPoint x: 130, startPoint y: 148, endPoint x: 132, endPoint y: 159, distance: 10.7
click at [130, 148] on div "SĐT Người Nhận *" at bounding box center [120, 142] width 112 height 17
click at [132, 161] on input "SĐT Người Nhận *" at bounding box center [120, 160] width 112 height 19
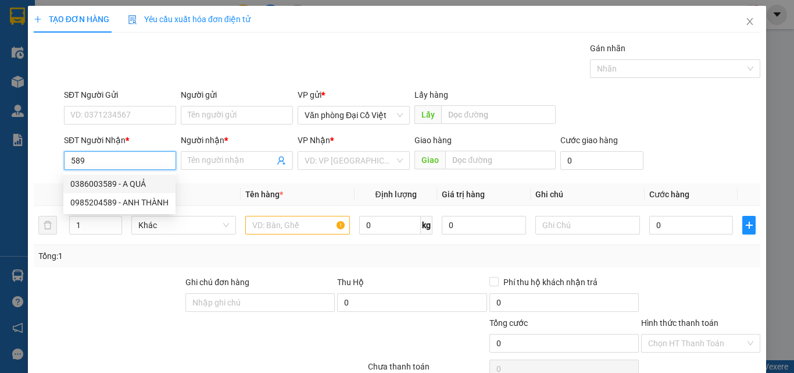
click at [105, 181] on div "0386003589 - A QUẢ" at bounding box center [119, 183] width 98 height 13
type input "0386003589"
type input "A QUẢ"
type input "50.000"
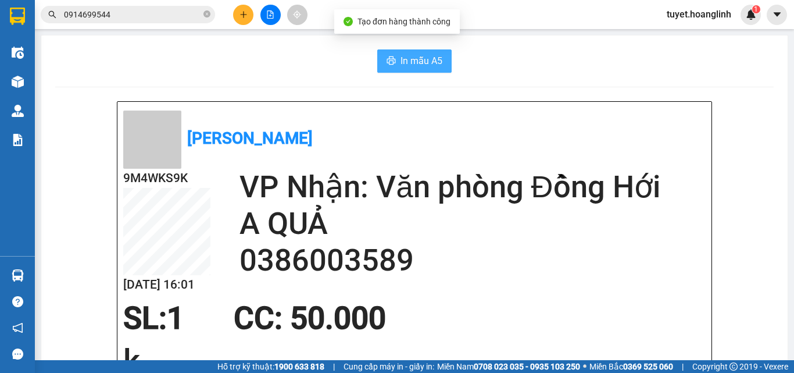
click at [412, 72] on button "In mẫu A5" at bounding box center [414, 60] width 74 height 23
click at [243, 19] on button at bounding box center [243, 15] width 20 height 20
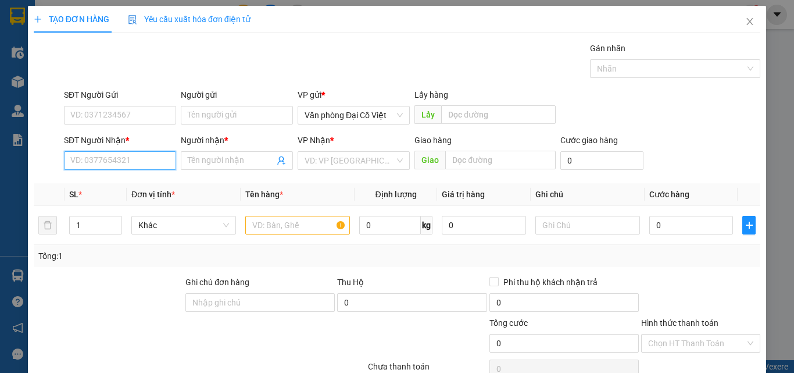
click at [160, 158] on input "SĐT Người Nhận *" at bounding box center [120, 160] width 112 height 19
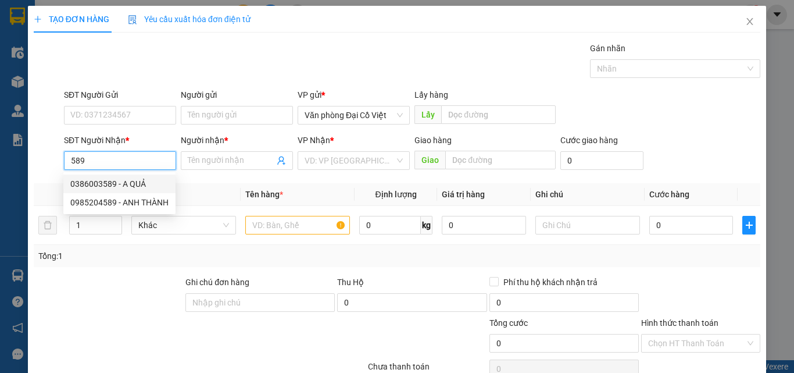
click at [147, 185] on div "0386003589 - A QUẢ" at bounding box center [119, 183] width 98 height 13
type input "0386003589"
type input "A QUẢ"
type input "50.000"
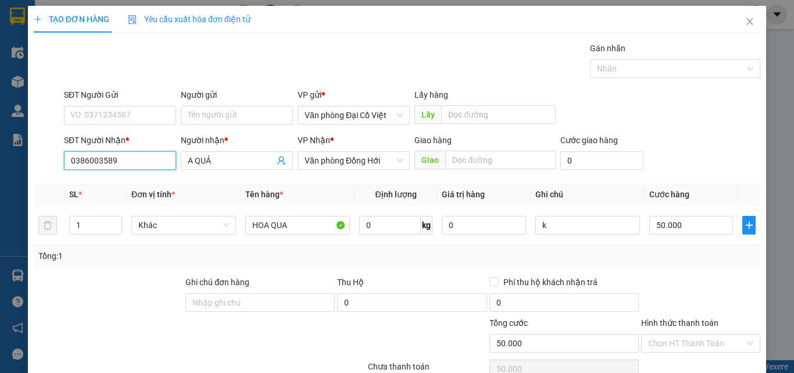
type input "0386003589"
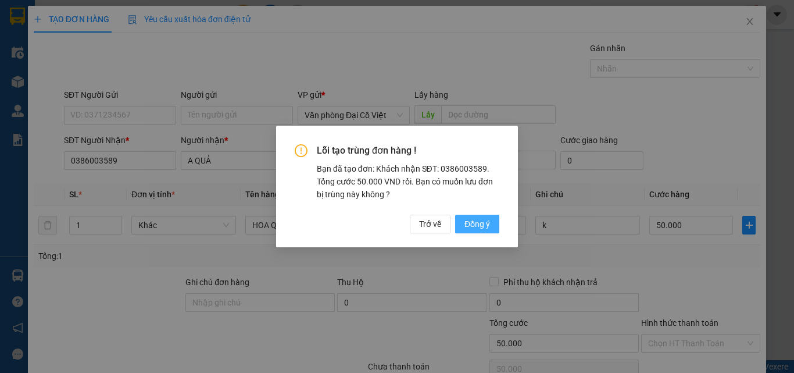
click at [487, 227] on span "Đồng ý" at bounding box center [478, 223] width 26 height 13
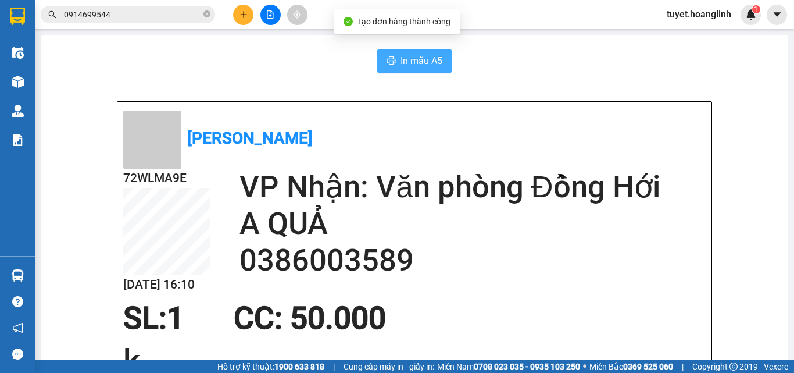
click at [422, 65] on span "In mẫu A5" at bounding box center [422, 61] width 42 height 15
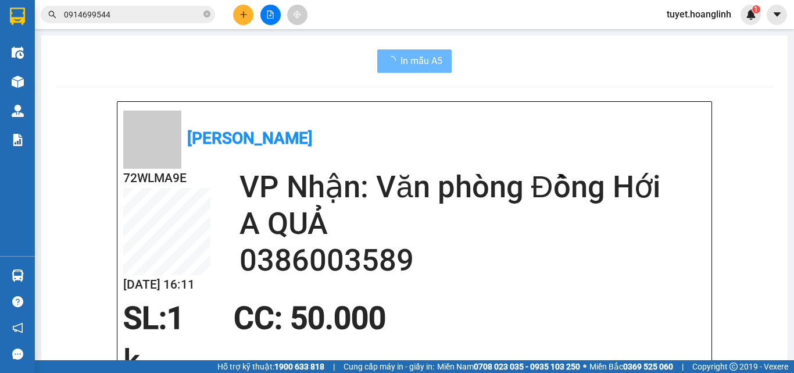
click at [247, 15] on icon "plus" at bounding box center [243, 14] width 6 height 1
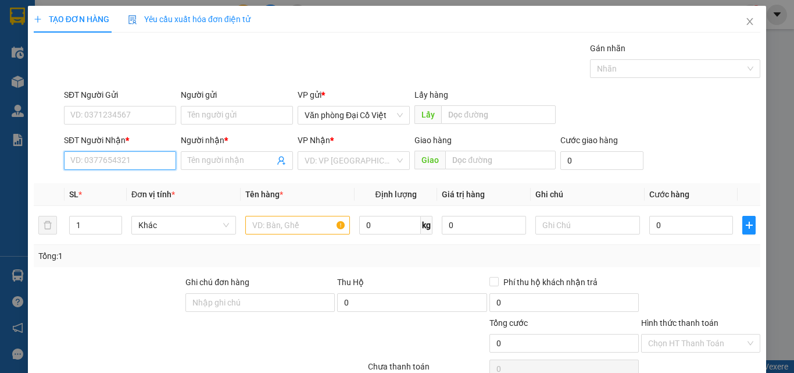
click at [130, 161] on input "SĐT Người Nhận *" at bounding box center [120, 160] width 112 height 19
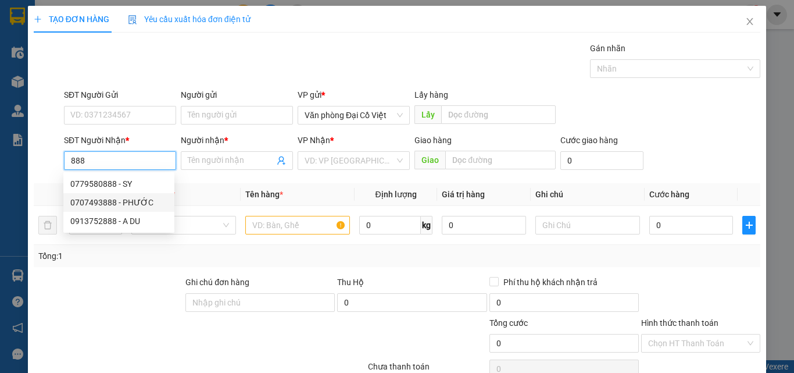
click at [142, 200] on div "0707493888 - PHƯỚC" at bounding box center [118, 202] width 97 height 13
type input "0707493888"
type input "PHƯỚC"
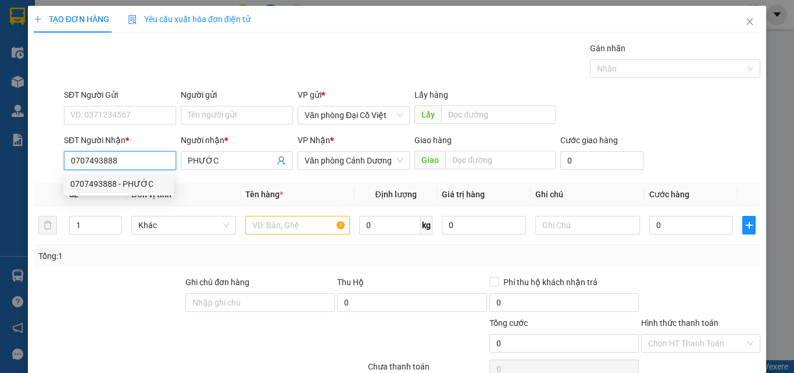
type input "210.000"
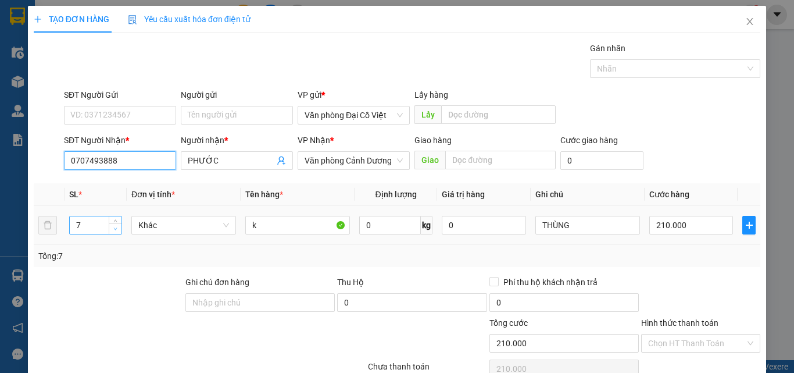
type input "0707493888"
drag, startPoint x: 109, startPoint y: 131, endPoint x: 113, endPoint y: 135, distance: 6.2
click at [113, 223] on span "Decrease Value" at bounding box center [115, 228] width 13 height 10
click at [113, 227] on icon "down" at bounding box center [115, 229] width 4 height 4
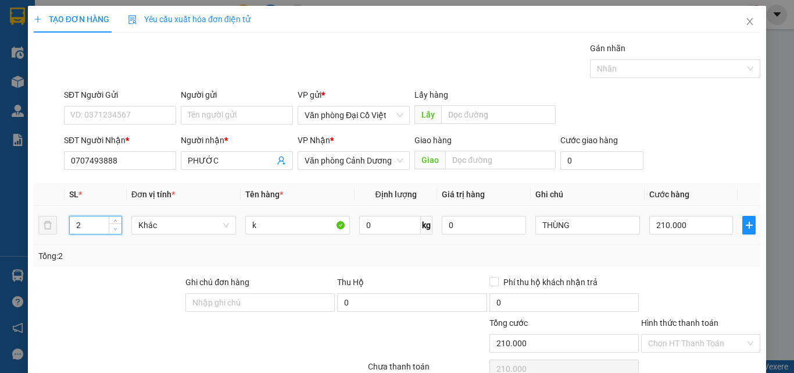
click at [113, 227] on icon "down" at bounding box center [115, 229] width 4 height 4
type input "1"
click at [113, 227] on icon "down" at bounding box center [115, 229] width 4 height 4
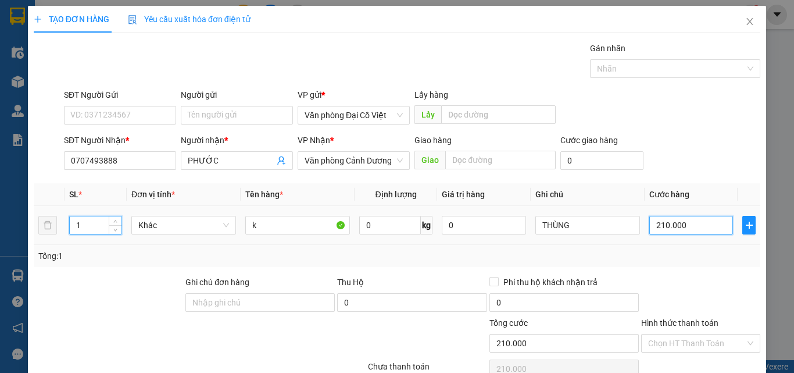
click at [656, 216] on input "210.000" at bounding box center [692, 225] width 84 height 19
type input "5"
type input "50"
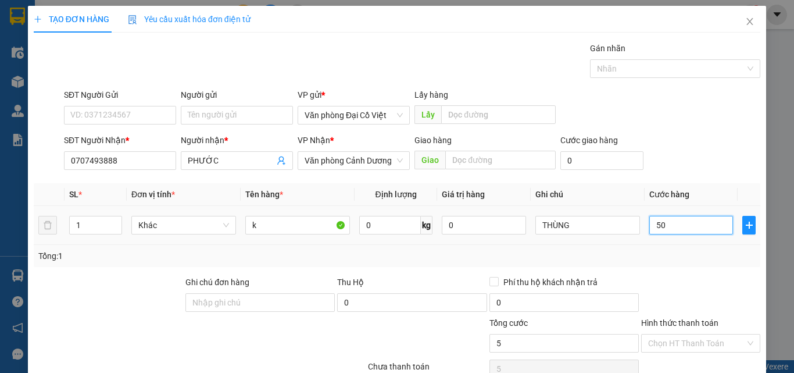
type input "50"
type input "50.000"
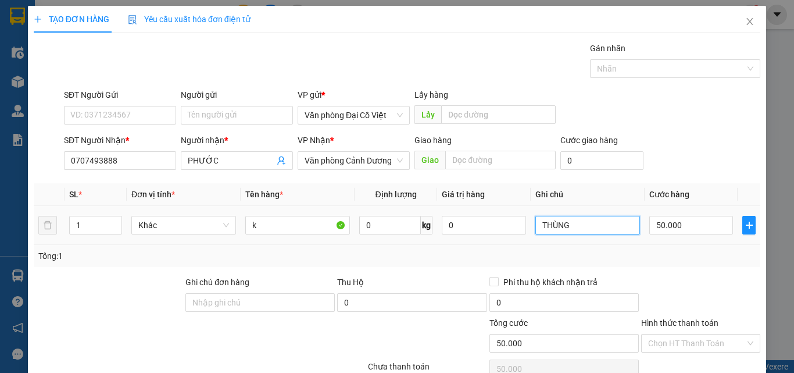
click at [597, 216] on input "THÙNG" at bounding box center [588, 225] width 105 height 19
click at [636, 177] on div "Transit Pickup Surcharge Ids Transit Deliver Surcharge Ids Transit Deliver Surc…" at bounding box center [397, 243] width 727 height 402
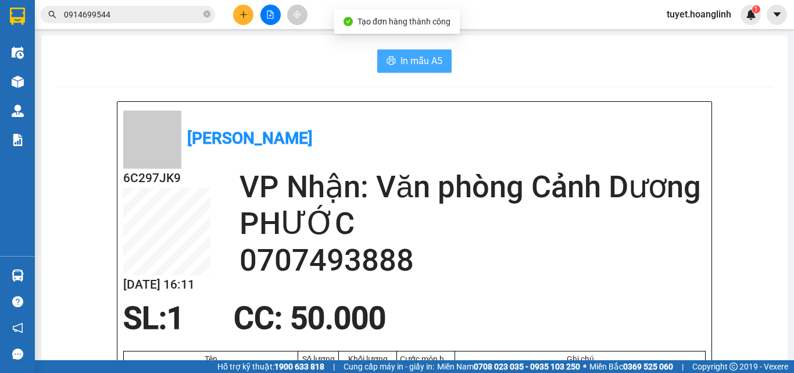
click at [415, 62] on span "In mẫu A5" at bounding box center [422, 61] width 42 height 15
click at [245, 22] on button at bounding box center [243, 15] width 20 height 20
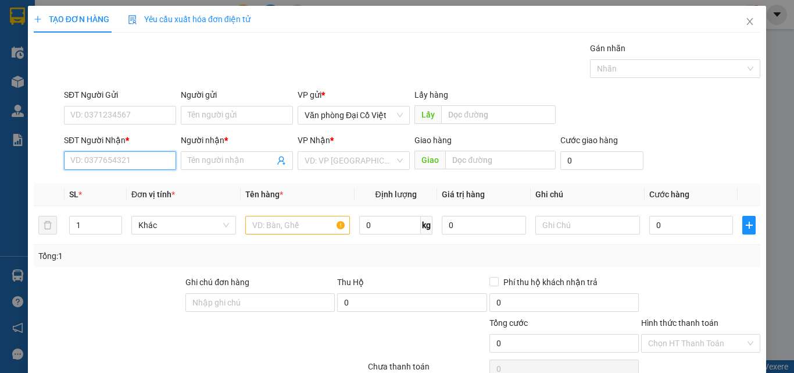
click at [110, 158] on input "SĐT Người Nhận *" at bounding box center [120, 160] width 112 height 19
click at [133, 184] on div "0964500008 - phương anh" at bounding box center [127, 183] width 115 height 13
type input "0964500008"
type input "phương anh"
type input "106 HỮU NGHỊ"
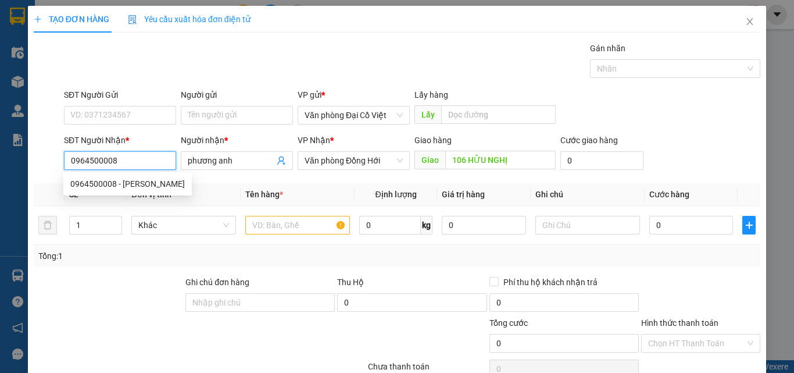
type input "70.000"
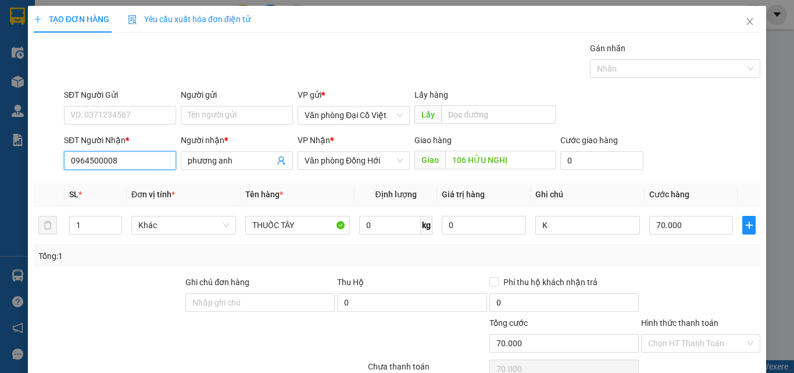
click at [123, 151] on input "0964500008" at bounding box center [120, 160] width 112 height 19
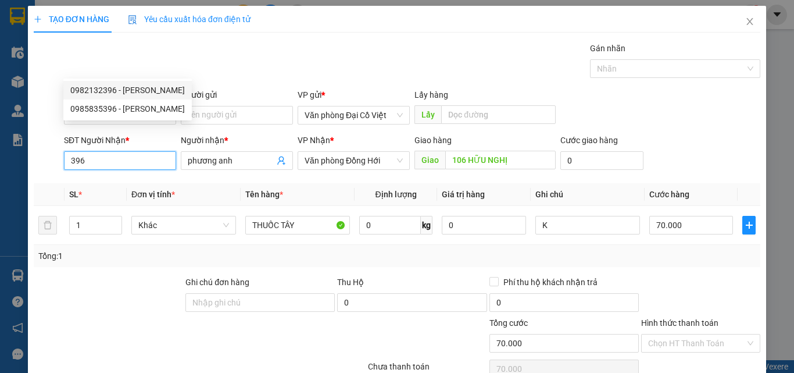
click at [131, 84] on div "0982132396 - PHƯƠNG ANH" at bounding box center [127, 90] width 115 height 13
type input "0982132396"
type input "PHƯƠNG ANH"
type input "106 NGUYỄN HỮU CẢNH"
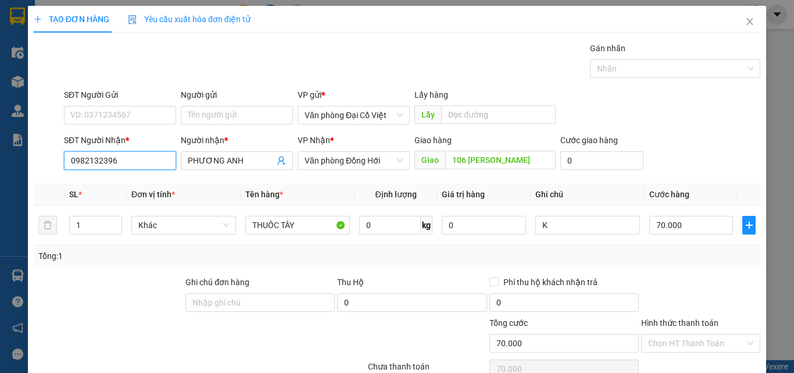
type input "50.000"
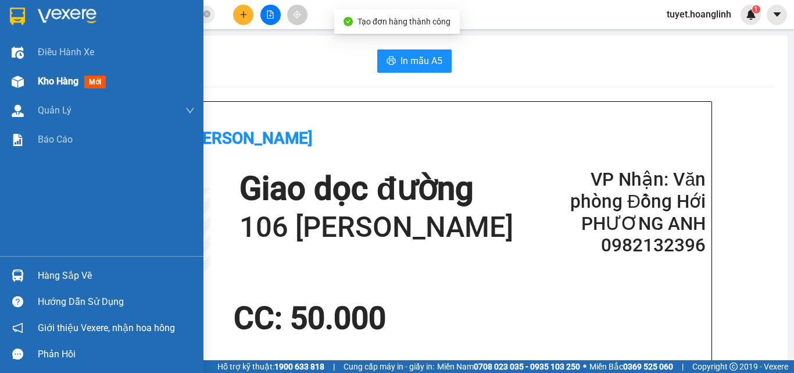
click at [52, 79] on span "Kho hàng" at bounding box center [58, 81] width 41 height 11
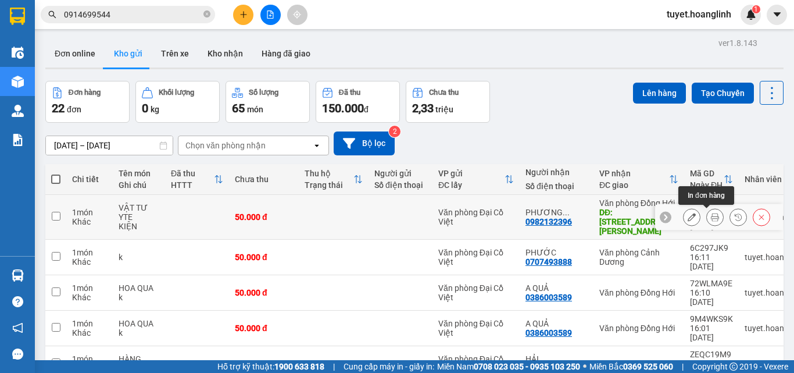
click at [690, 219] on button at bounding box center [692, 217] width 16 height 20
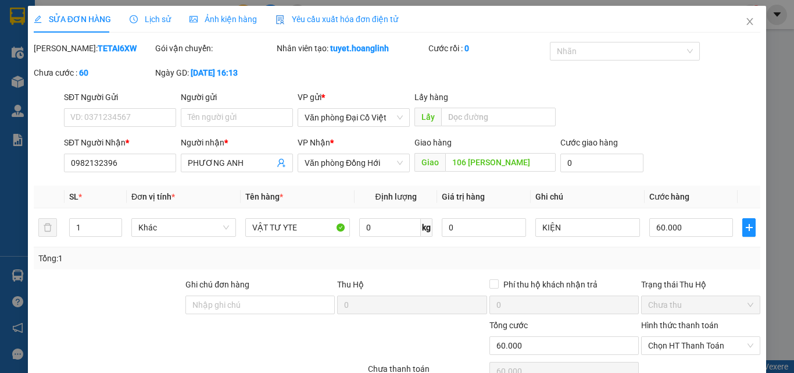
click at [668, 260] on div "Tổng: 1" at bounding box center [397, 258] width 718 height 13
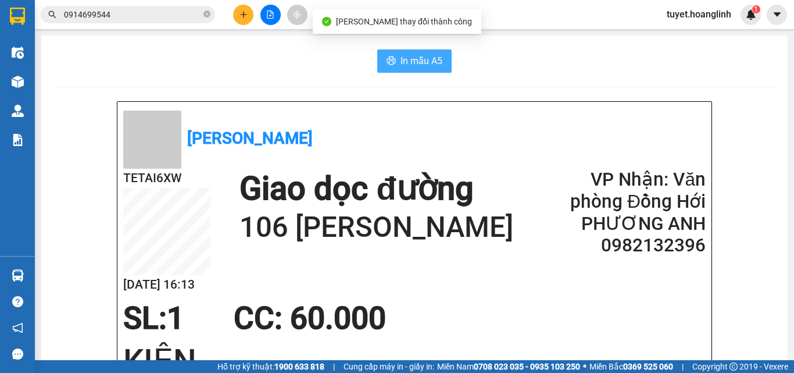
click at [433, 50] on button "In mẫu A5" at bounding box center [414, 60] width 74 height 23
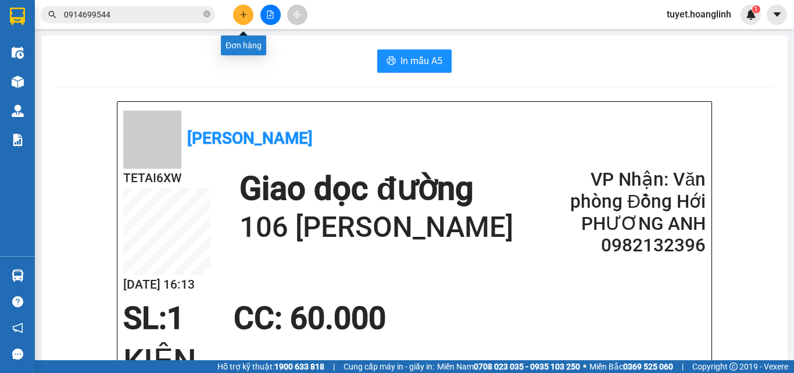
click at [240, 18] on icon "plus" at bounding box center [244, 14] width 8 height 8
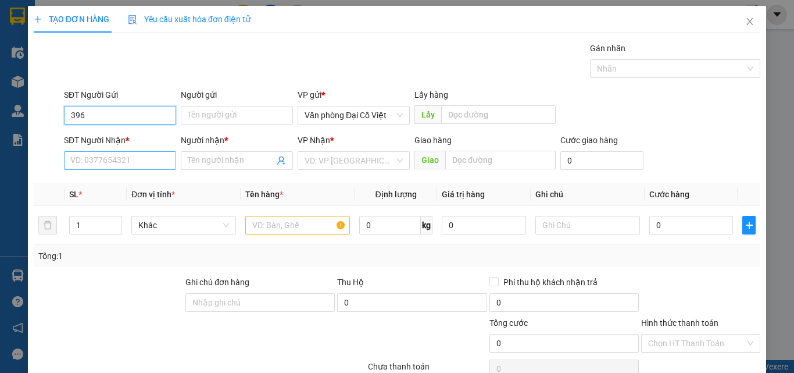
type input "396"
click at [117, 161] on input "SĐT Người Nhận *" at bounding box center [120, 160] width 112 height 19
type input "396"
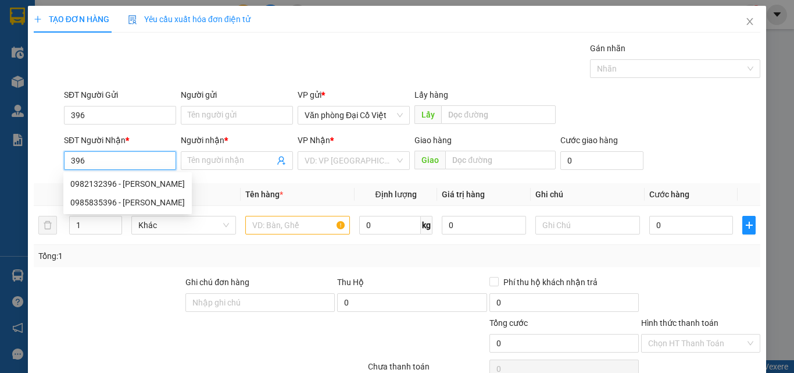
click at [121, 159] on input "396" at bounding box center [120, 160] width 112 height 19
click at [112, 147] on div "SĐT Người Nhận *" at bounding box center [120, 142] width 112 height 17
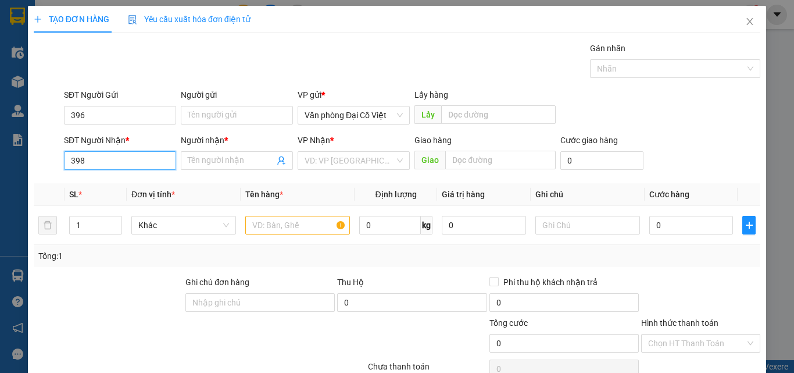
click at [110, 156] on input "398" at bounding box center [120, 160] width 112 height 19
click at [70, 163] on input "268" at bounding box center [120, 160] width 112 height 19
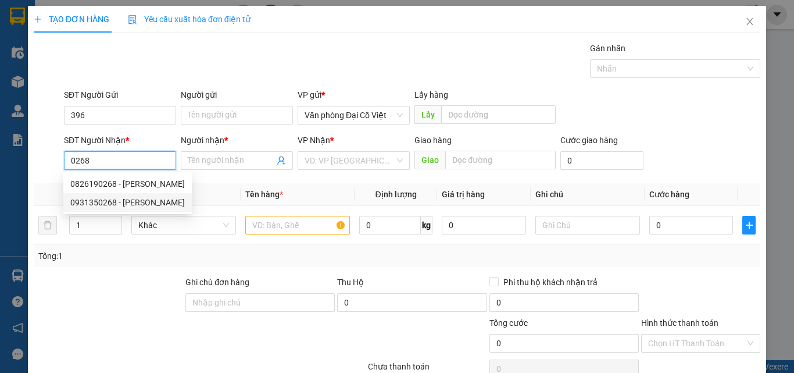
click at [115, 206] on div "0931350268 - C LINH" at bounding box center [127, 202] width 115 height 13
type input "0931350268"
type input "C LINH"
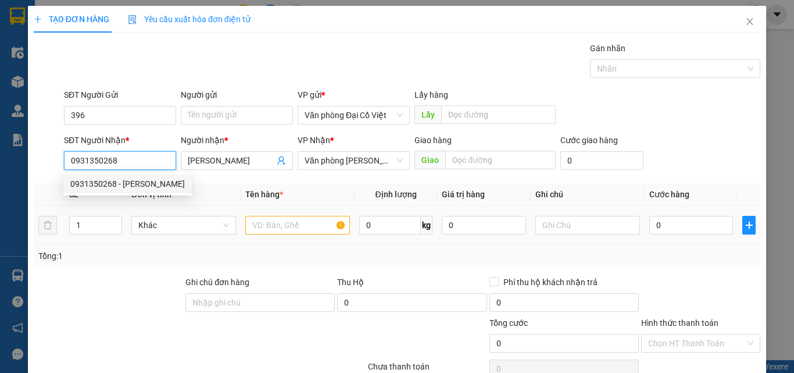
type input "70.000"
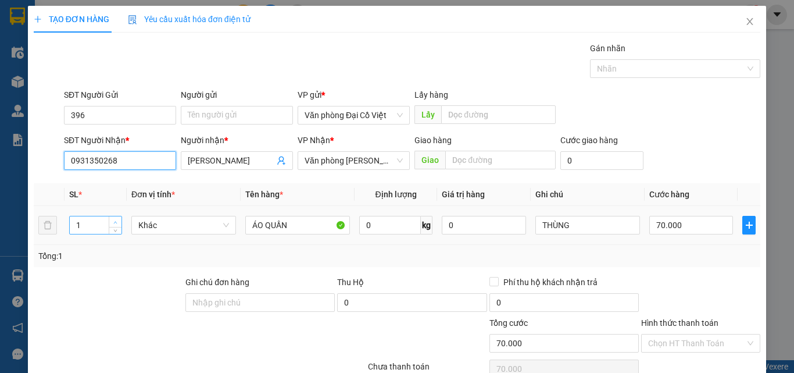
type input "0931350268"
click at [115, 220] on icon "up" at bounding box center [115, 222] width 4 height 4
type input "2"
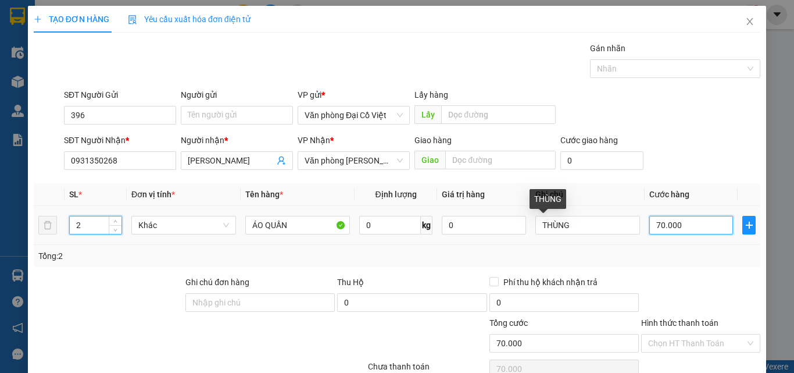
click at [661, 231] on input "70.000" at bounding box center [692, 225] width 84 height 19
type input "1"
type input "14"
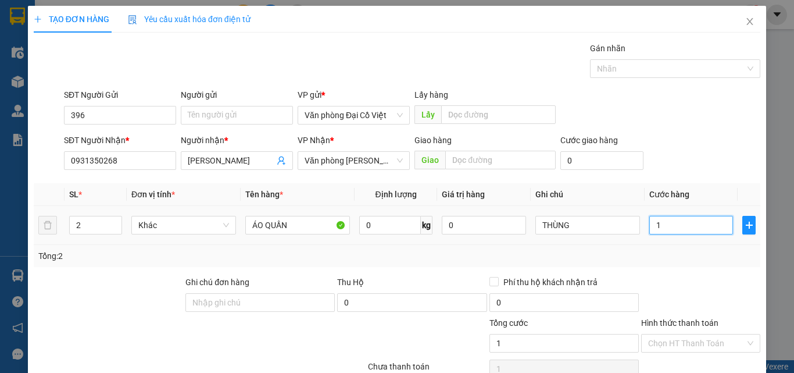
type input "14"
type input "140"
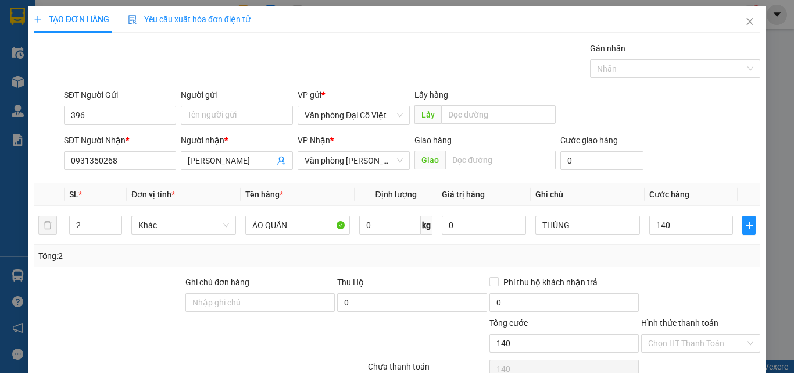
type input "140.000"
click at [676, 246] on div "Tổng: 2" at bounding box center [397, 256] width 727 height 22
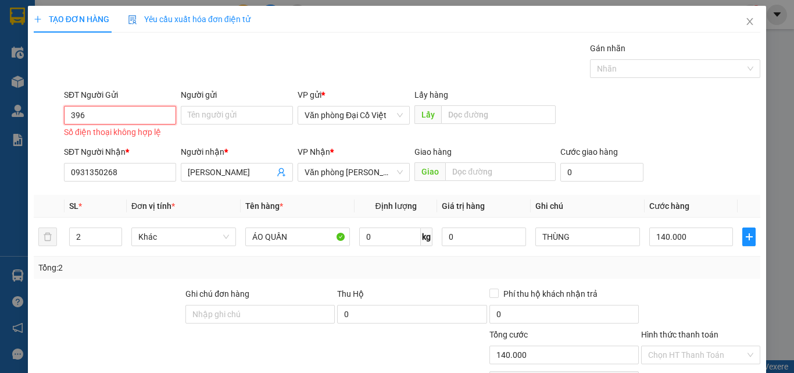
click at [134, 106] on input "396" at bounding box center [120, 115] width 112 height 19
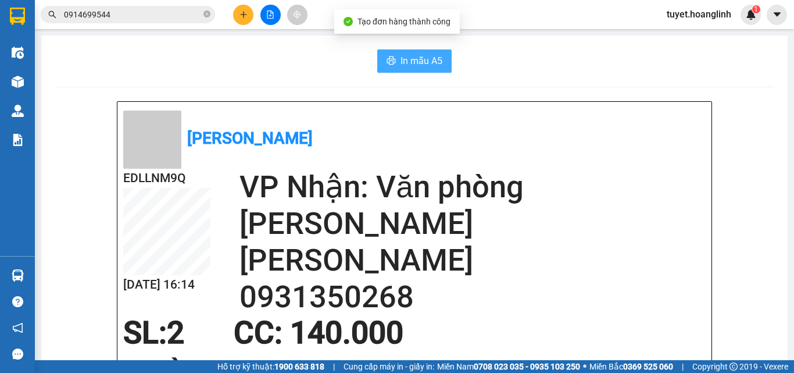
click at [419, 55] on span "In mẫu A5" at bounding box center [422, 61] width 42 height 15
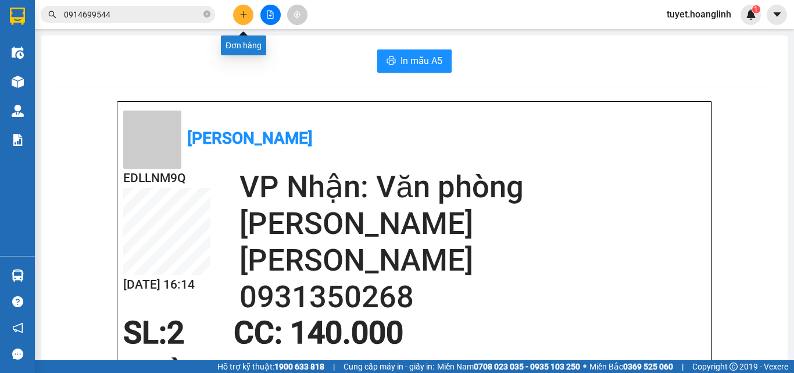
click at [249, 15] on button at bounding box center [243, 15] width 20 height 20
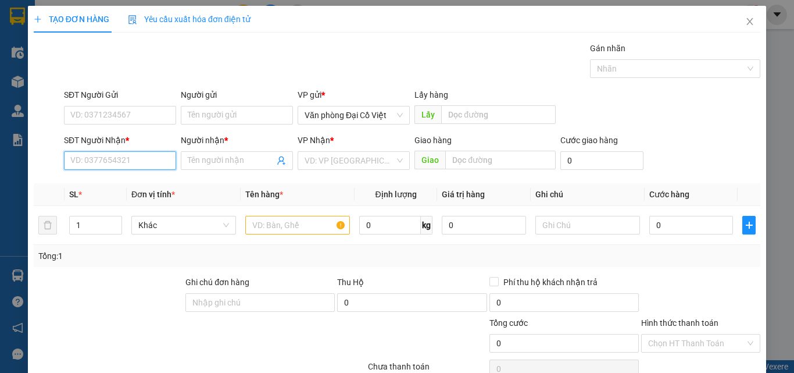
click at [123, 156] on input "SĐT Người Nhận *" at bounding box center [120, 160] width 112 height 19
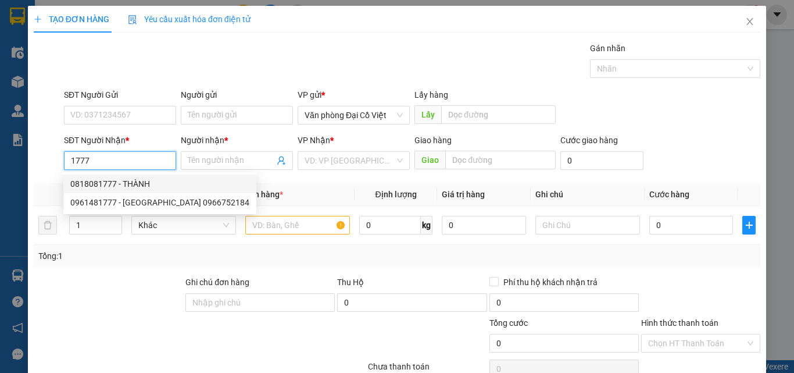
click at [133, 187] on div "0818081777 - THÀNH" at bounding box center [159, 183] width 179 height 13
type input "0818081777"
type input "THÀNH"
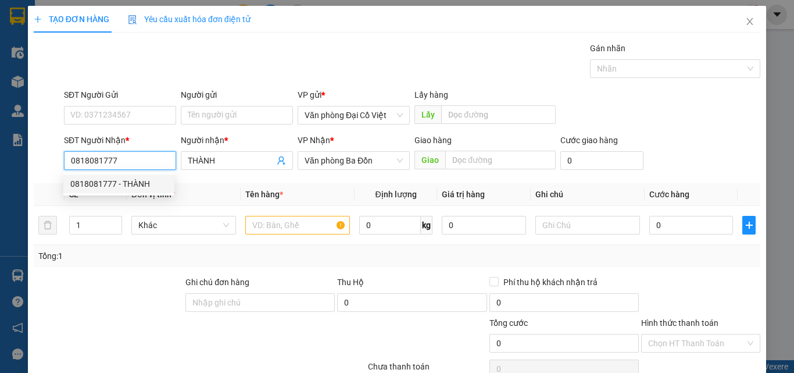
type input "760.000"
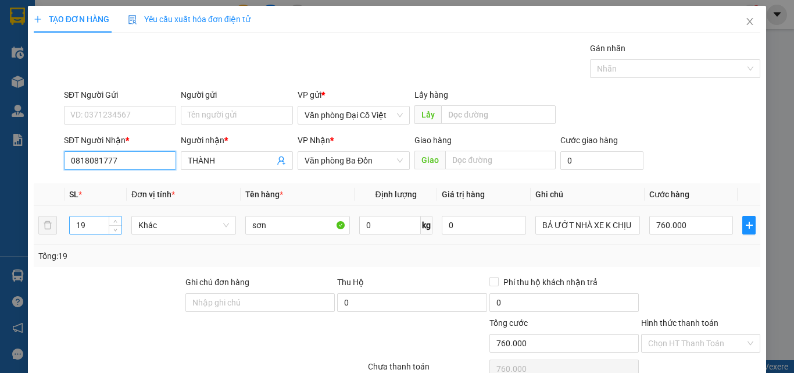
type input "0818081777"
click at [94, 224] on input "19" at bounding box center [96, 224] width 52 height 17
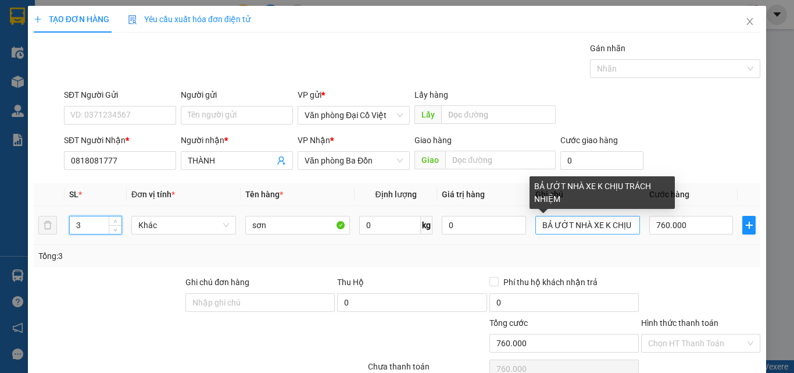
type input "3"
click at [557, 231] on input "BẢ ƯỚT NHÀ XE K CHỊU TRÁCH NHIỆM" at bounding box center [588, 225] width 105 height 19
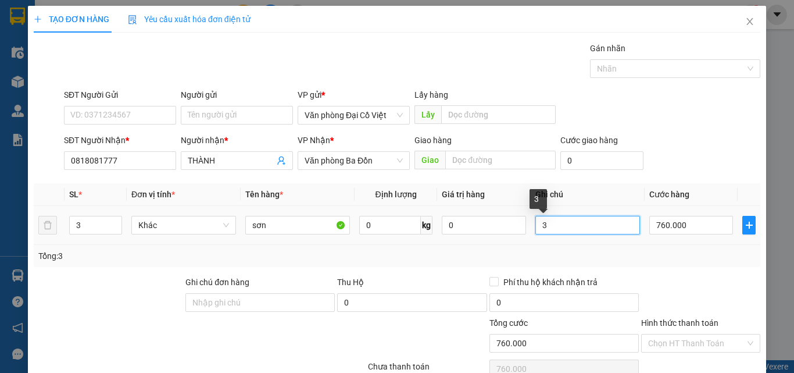
type input "3T"
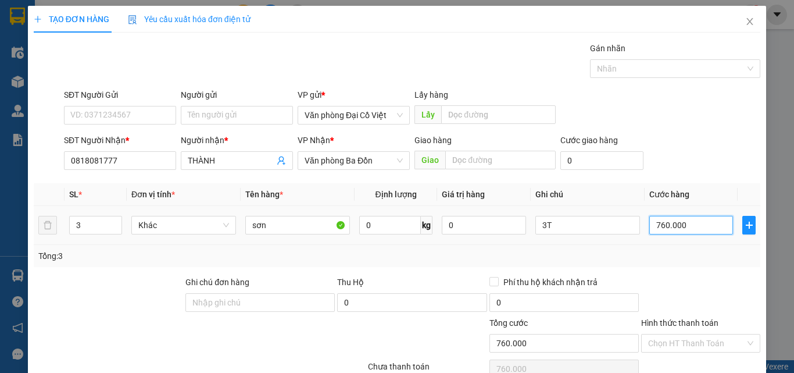
click at [666, 225] on input "760.000" at bounding box center [692, 225] width 84 height 19
click at [684, 263] on div "Tổng: 3" at bounding box center [397, 256] width 727 height 22
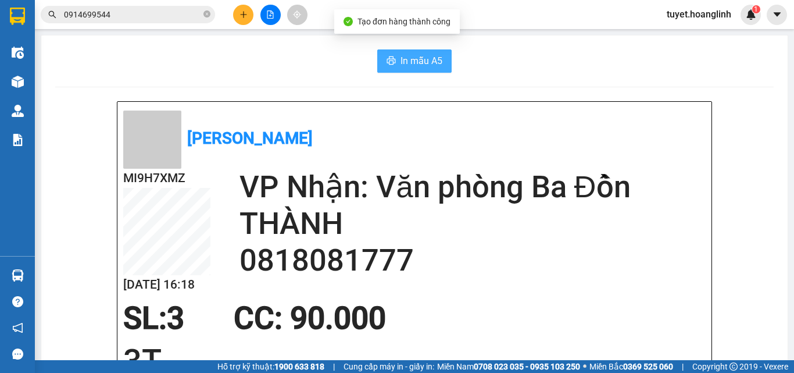
click at [400, 70] on button "In mẫu A5" at bounding box center [414, 60] width 74 height 23
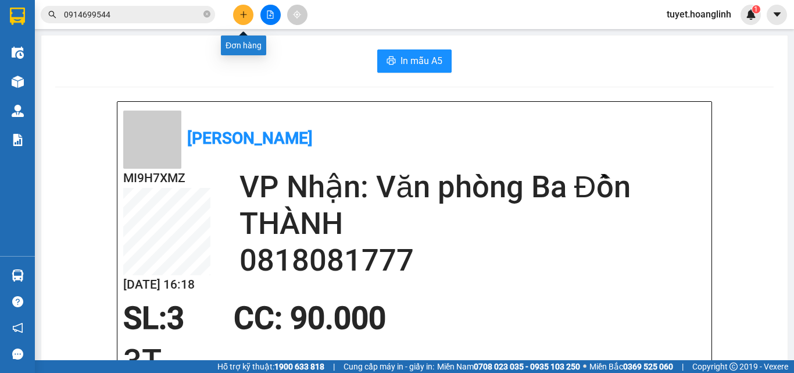
click at [249, 16] on button at bounding box center [243, 15] width 20 height 20
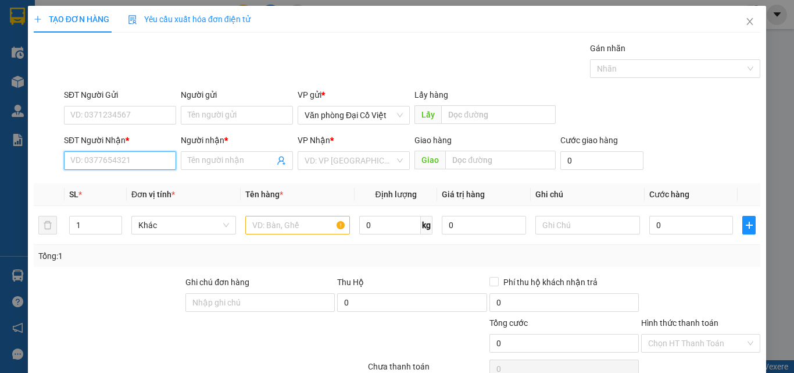
click at [133, 160] on input "SĐT Người Nhận *" at bounding box center [120, 160] width 112 height 19
click at [134, 183] on div "0856134668 - CƯỜNG" at bounding box center [118, 183] width 97 height 13
type input "0856134668"
type input "CƯỜNG"
type input "ĐỒNG LÊ"
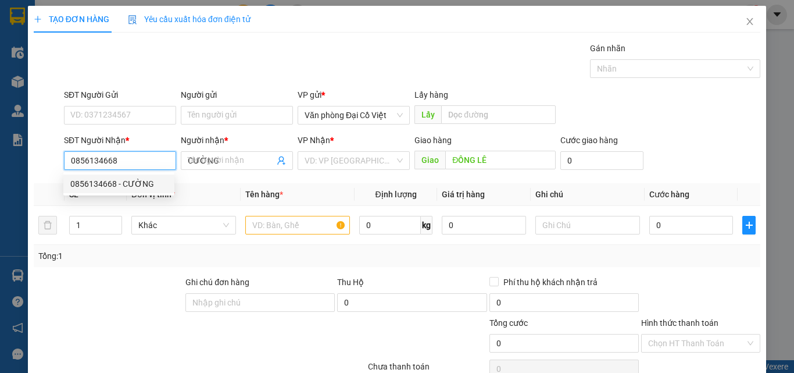
type input "20.000"
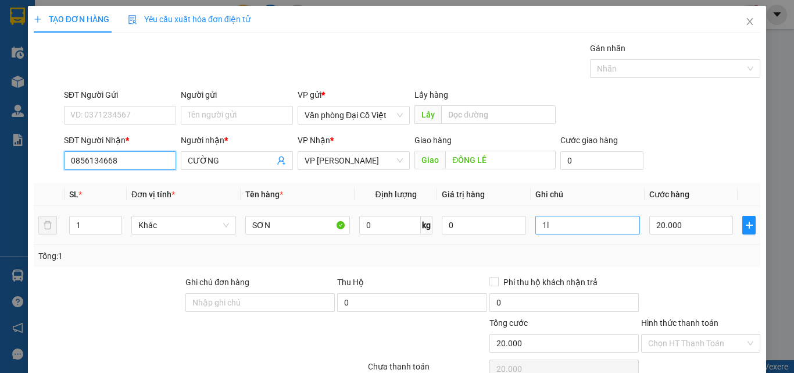
type input "0856134668"
click at [561, 219] on input "1l" at bounding box center [588, 225] width 105 height 19
type input "1T"
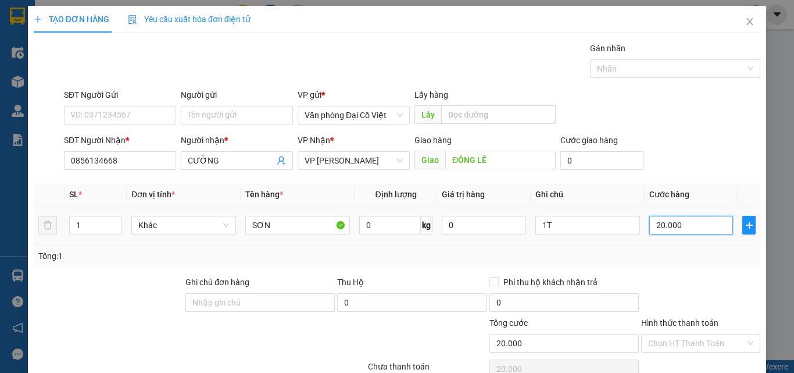
click at [662, 219] on input "20.000" at bounding box center [692, 225] width 84 height 19
type input "3"
click at [693, 272] on div "Transit Pickup Surcharge Ids Transit Deliver Surcharge Ids Transit Deliver Surc…" at bounding box center [397, 243] width 727 height 402
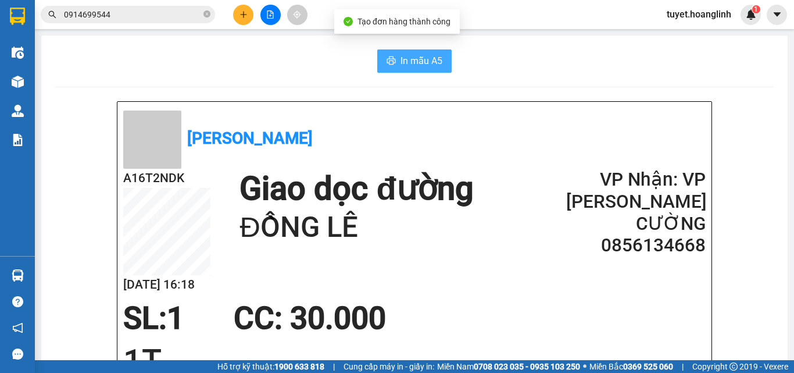
click at [426, 58] on span "In mẫu A5" at bounding box center [422, 61] width 42 height 15
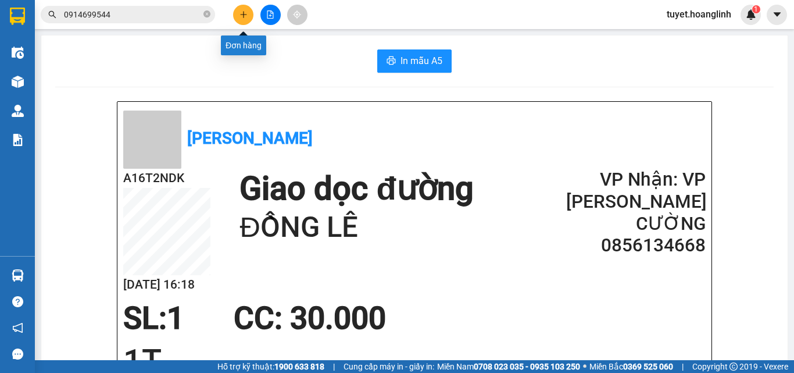
click at [246, 13] on icon "plus" at bounding box center [244, 14] width 8 height 8
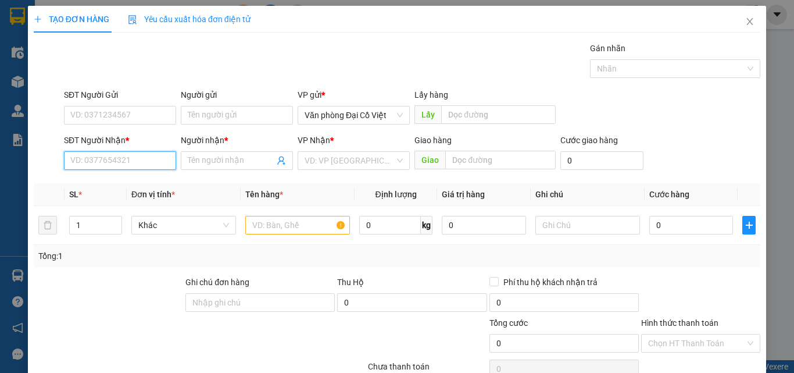
click at [125, 163] on input "SĐT Người Nhận *" at bounding box center [120, 160] width 112 height 19
click at [134, 181] on div "0916101778 - A HOANG" at bounding box center [118, 183] width 97 height 13
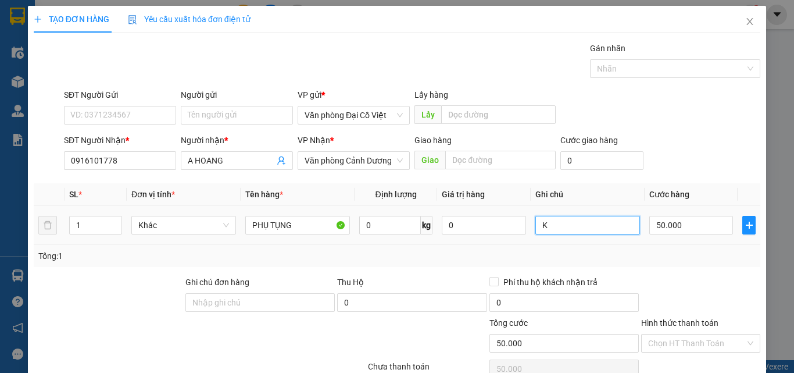
click at [565, 222] on input "K" at bounding box center [588, 225] width 105 height 19
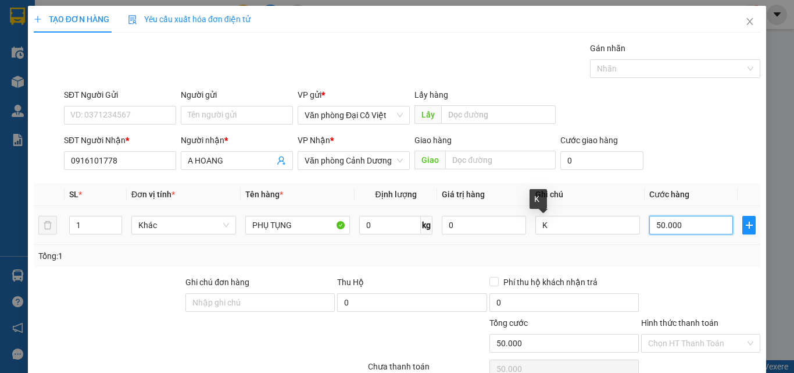
click at [650, 219] on input "50.000" at bounding box center [692, 225] width 84 height 19
click at [678, 270] on div "Transit Pickup Surcharge Ids Transit Deliver Surcharge Ids Transit Deliver Surc…" at bounding box center [397, 243] width 727 height 402
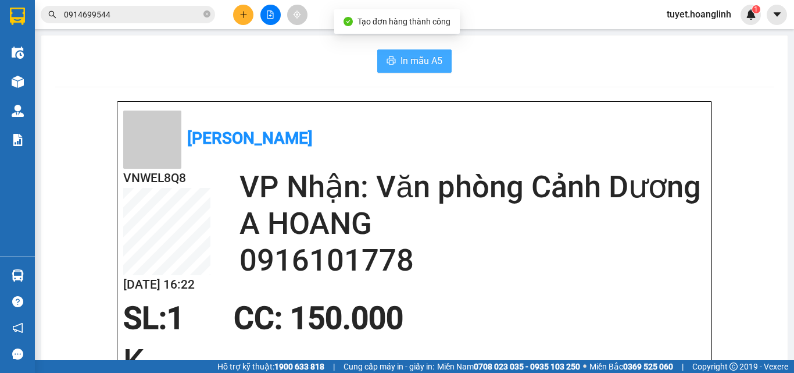
click at [421, 62] on span "In mẫu A5" at bounding box center [422, 61] width 42 height 15
click at [395, 63] on button "In mẫu A5" at bounding box center [414, 60] width 74 height 23
click at [247, 11] on button at bounding box center [243, 15] width 20 height 20
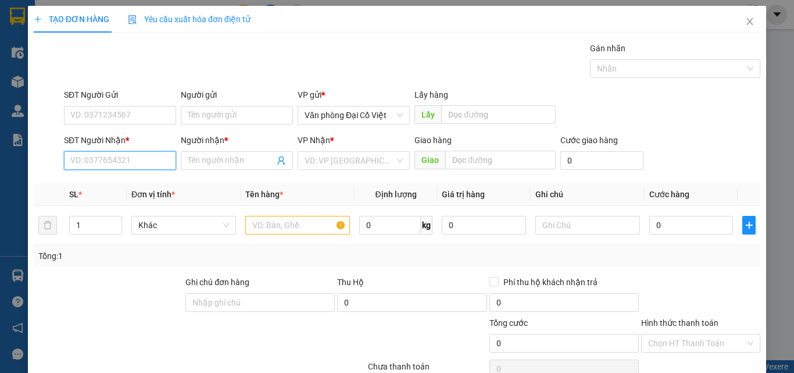
click at [153, 165] on input "SĐT Người Nhận *" at bounding box center [120, 160] width 112 height 19
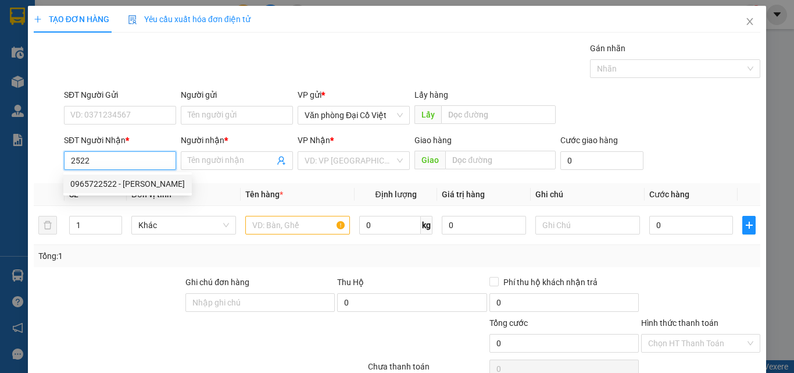
click at [151, 177] on div "0965722522 - HUY HOÀNG" at bounding box center [127, 183] width 129 height 19
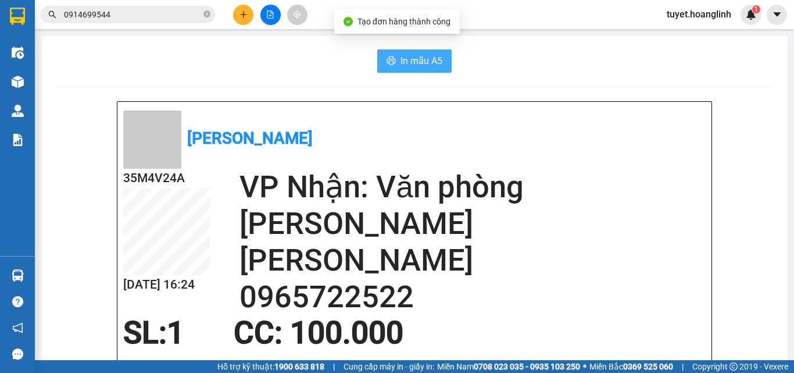
click at [435, 60] on span "In mẫu A5" at bounding box center [422, 61] width 42 height 15
click at [247, 13] on icon "plus" at bounding box center [244, 14] width 8 height 8
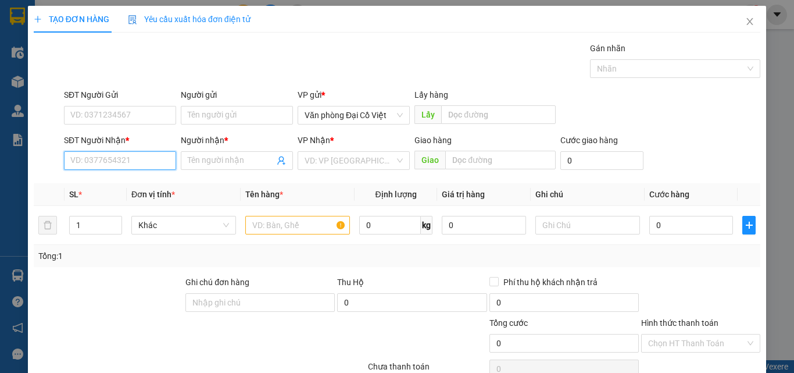
click at [161, 159] on input "SĐT Người Nhận *" at bounding box center [120, 160] width 112 height 19
click at [151, 184] on div "0388612367 - A HÙNG" at bounding box center [118, 183] width 97 height 13
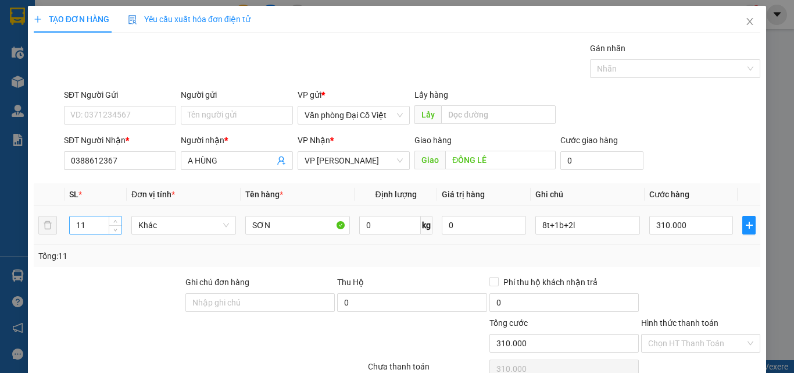
click at [102, 230] on input "11" at bounding box center [96, 224] width 52 height 17
click at [575, 229] on input "8t+1b+2l" at bounding box center [588, 225] width 105 height 19
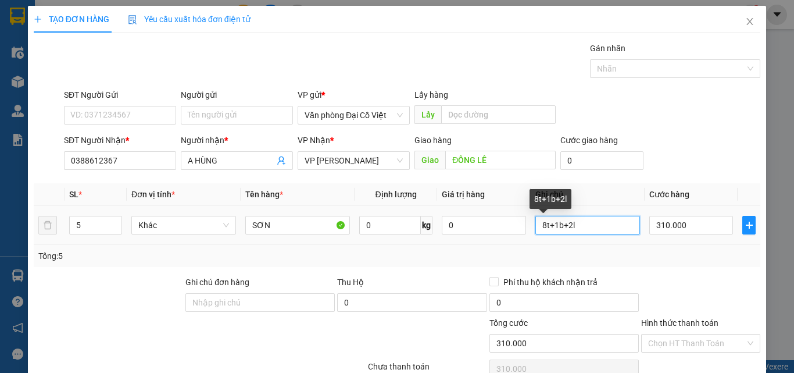
click at [575, 229] on input "8t+1b+2l" at bounding box center [588, 225] width 105 height 19
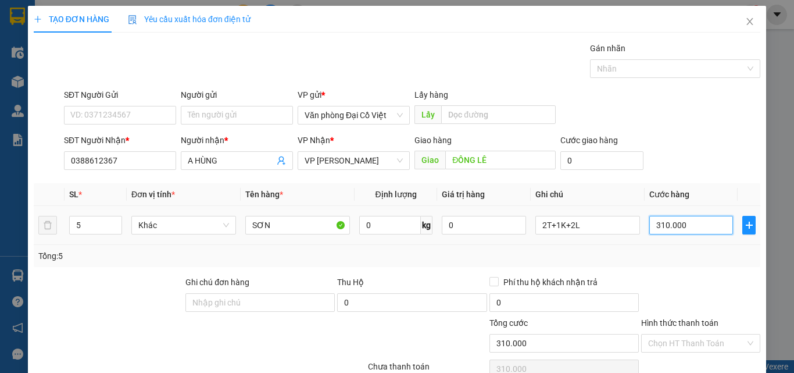
click at [664, 224] on input "310.000" at bounding box center [692, 225] width 84 height 19
click at [679, 253] on div "Tổng: 5" at bounding box center [397, 255] width 718 height 13
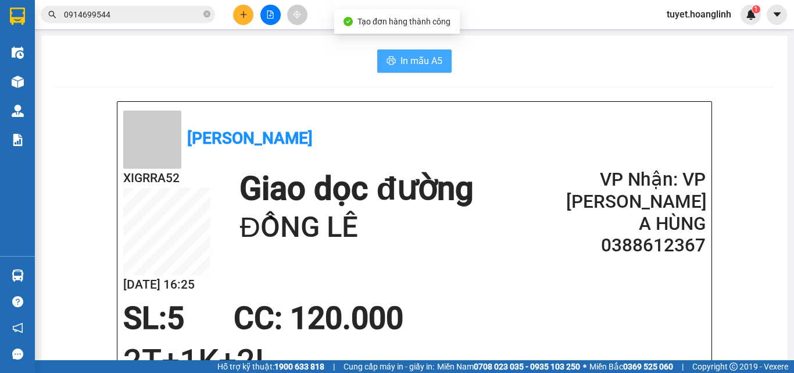
click at [418, 62] on span "In mẫu A5" at bounding box center [422, 61] width 42 height 15
click at [244, 11] on icon "plus" at bounding box center [244, 14] width 8 height 8
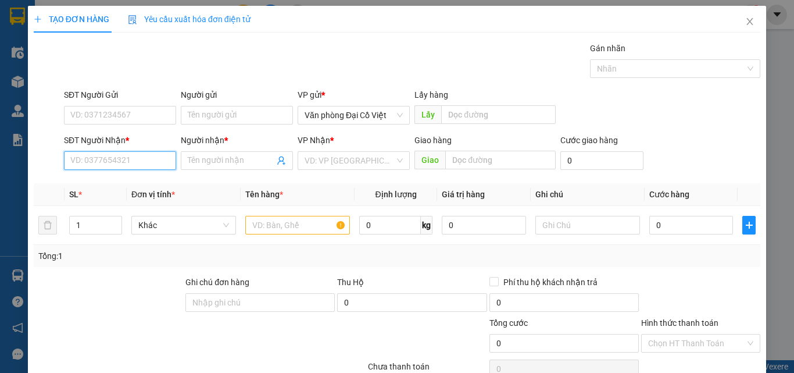
click at [139, 157] on input "SĐT Người Nhận *" at bounding box center [120, 160] width 112 height 19
click at [147, 184] on div "0914699544 - A VĂN" at bounding box center [118, 183] width 97 height 13
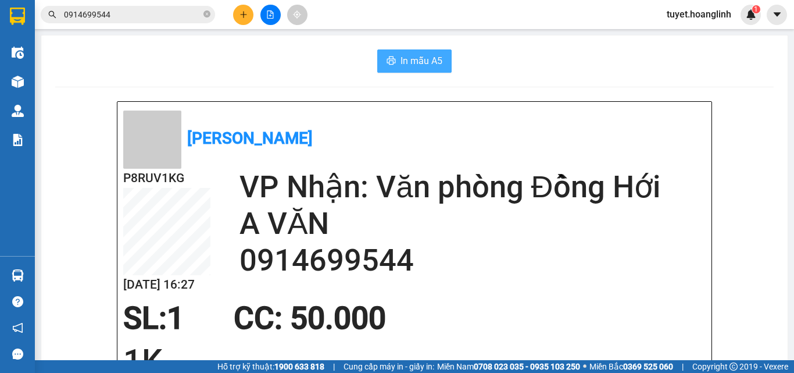
click at [393, 53] on button "In mẫu A5" at bounding box center [414, 60] width 74 height 23
click at [244, 15] on icon "plus" at bounding box center [243, 14] width 1 height 6
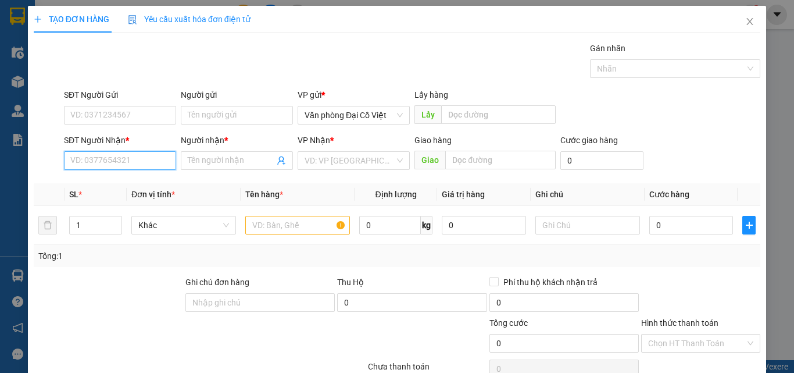
click at [137, 158] on input "SĐT Người Nhận *" at bounding box center [120, 160] width 112 height 19
click at [251, 164] on input "Người nhận *" at bounding box center [231, 160] width 87 height 13
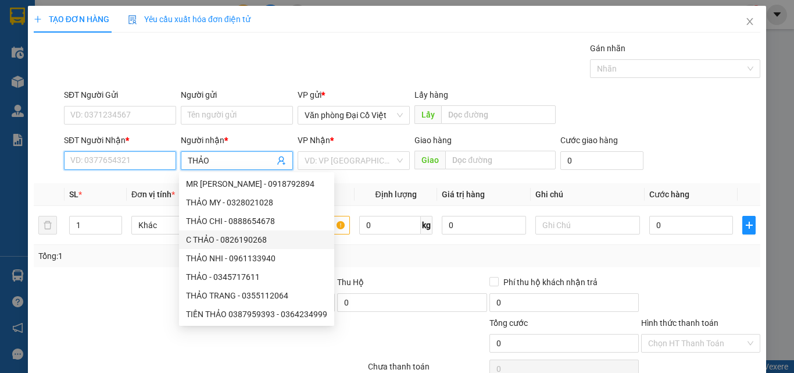
click at [131, 162] on input "SĐT Người Nhận *" at bounding box center [120, 160] width 112 height 19
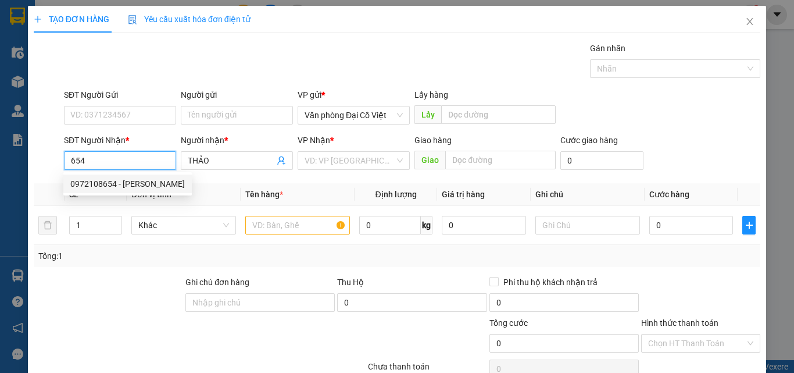
click at [141, 188] on div "0972108654 - THẢO" at bounding box center [127, 183] width 115 height 13
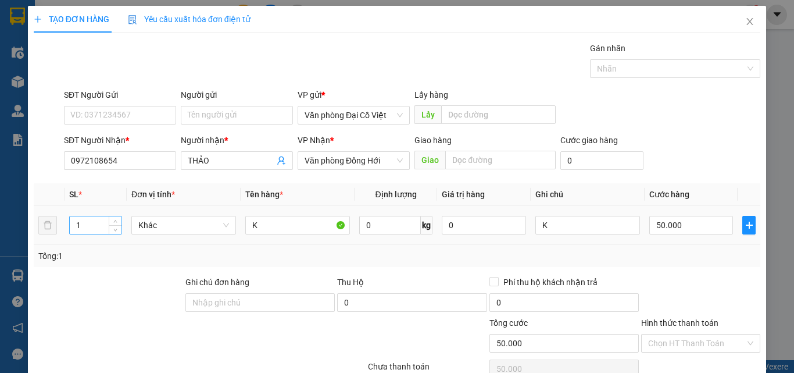
click at [106, 222] on input "1" at bounding box center [96, 224] width 52 height 17
click at [110, 222] on span "Increase Value" at bounding box center [115, 221] width 13 height 10
click at [694, 213] on td "50.000" at bounding box center [691, 225] width 93 height 39
click at [697, 222] on input "50.000" at bounding box center [692, 225] width 84 height 19
drag, startPoint x: 701, startPoint y: 299, endPoint x: 698, endPoint y: 280, distance: 19.5
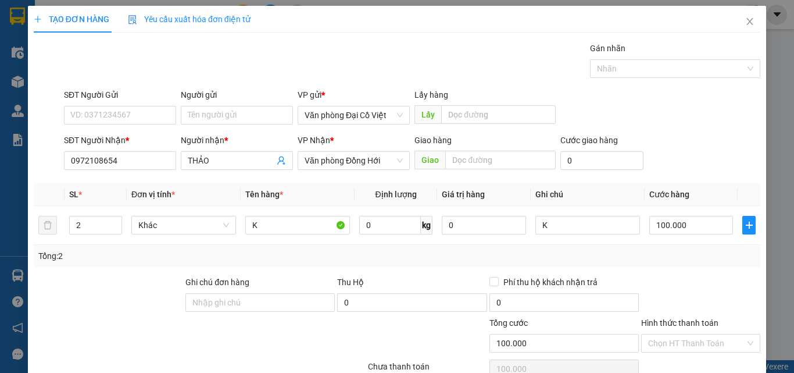
click at [701, 299] on div at bounding box center [701, 296] width 122 height 41
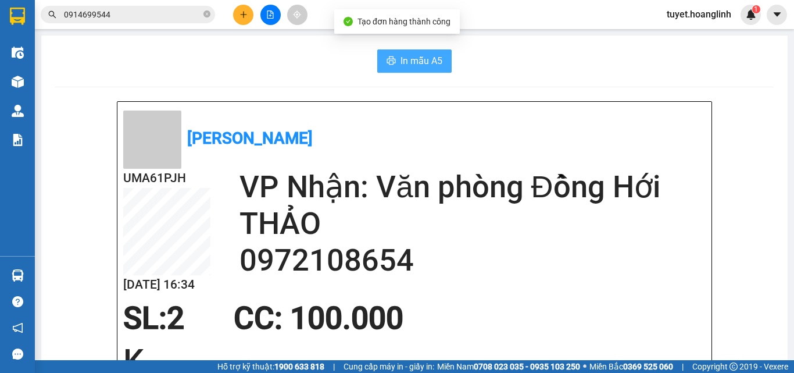
click at [401, 63] on span "In mẫu A5" at bounding box center [422, 61] width 42 height 15
click at [237, 17] on button at bounding box center [243, 15] width 20 height 20
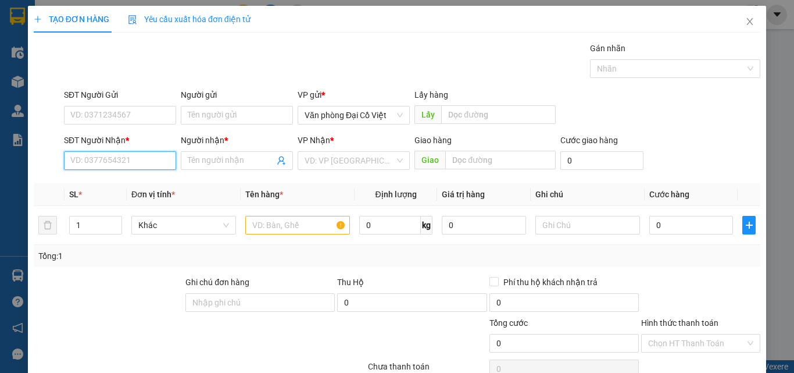
click at [121, 163] on input "SĐT Người Nhận *" at bounding box center [120, 160] width 112 height 19
click at [140, 163] on input "SĐT Người Nhận *" at bounding box center [120, 160] width 112 height 19
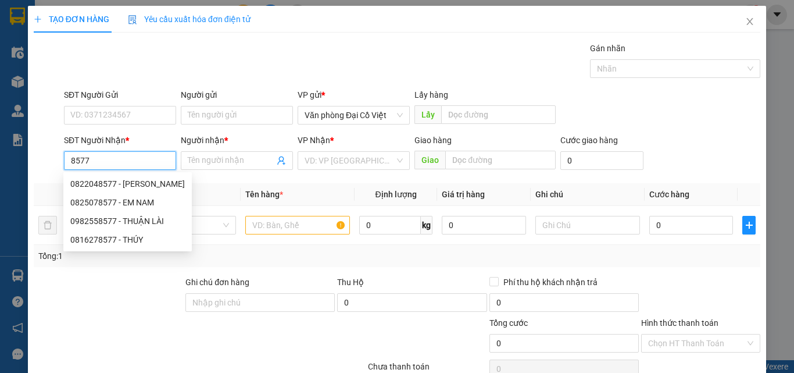
click at [142, 185] on div "0822048577 - MINH TUẤN" at bounding box center [127, 183] width 115 height 13
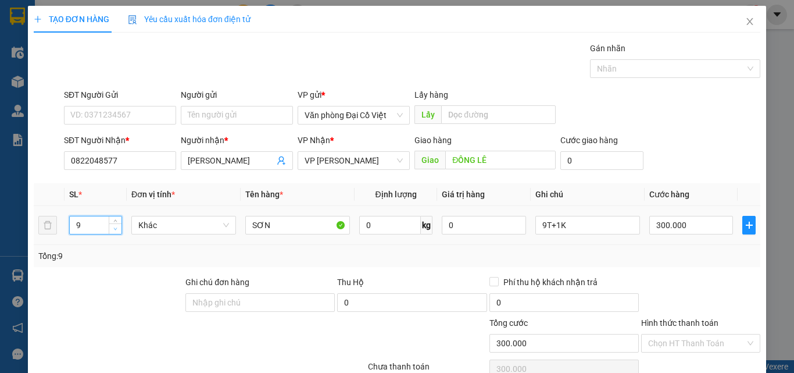
click at [113, 232] on span "Decrease Value" at bounding box center [115, 228] width 13 height 10
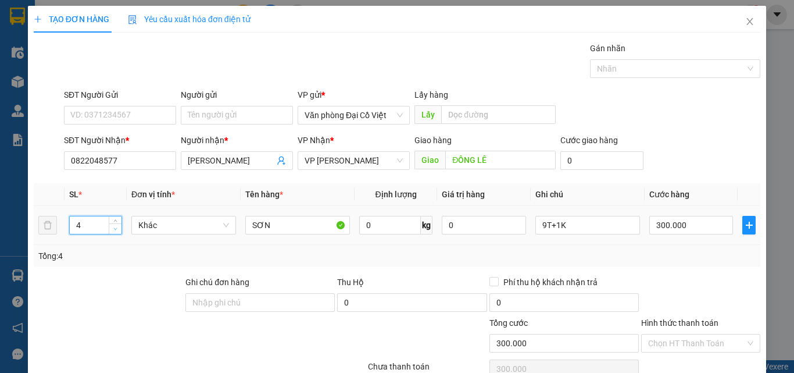
click at [113, 232] on span "Decrease Value" at bounding box center [115, 228] width 13 height 10
click at [645, 225] on td "300.000" at bounding box center [691, 225] width 93 height 39
drag, startPoint x: 640, startPoint y: 225, endPoint x: 622, endPoint y: 227, distance: 18.7
click at [645, 225] on td "300.000" at bounding box center [691, 225] width 93 height 39
click at [615, 227] on input "9T+1K" at bounding box center [588, 225] width 105 height 19
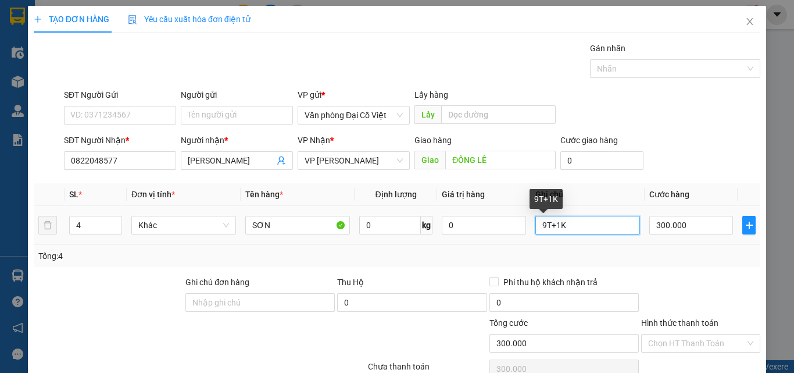
click at [615, 227] on input "9T+1K" at bounding box center [588, 225] width 105 height 19
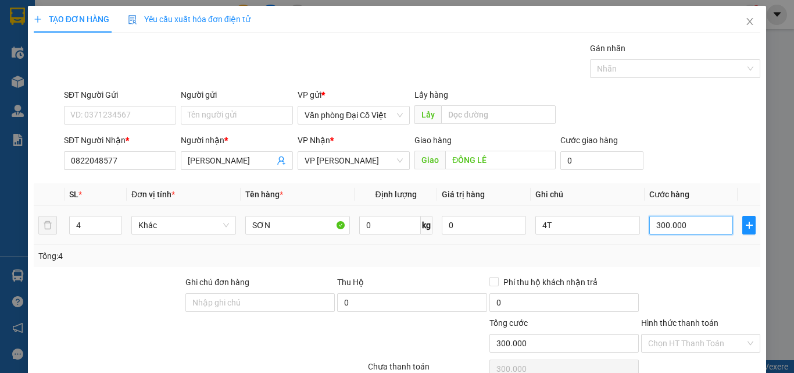
click at [668, 229] on input "300.000" at bounding box center [692, 225] width 84 height 19
click at [706, 296] on div at bounding box center [701, 296] width 122 height 41
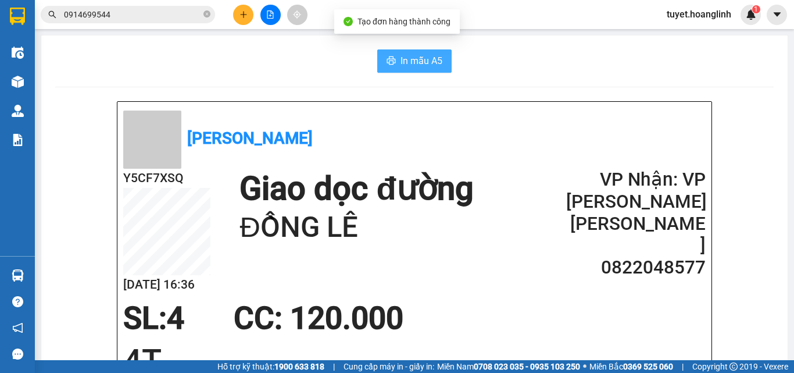
click at [445, 60] on button "In mẫu A5" at bounding box center [414, 60] width 74 height 23
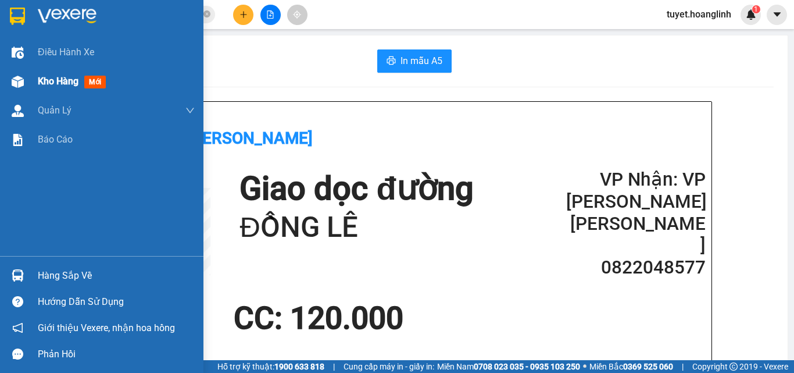
click at [10, 87] on div at bounding box center [18, 82] width 20 height 20
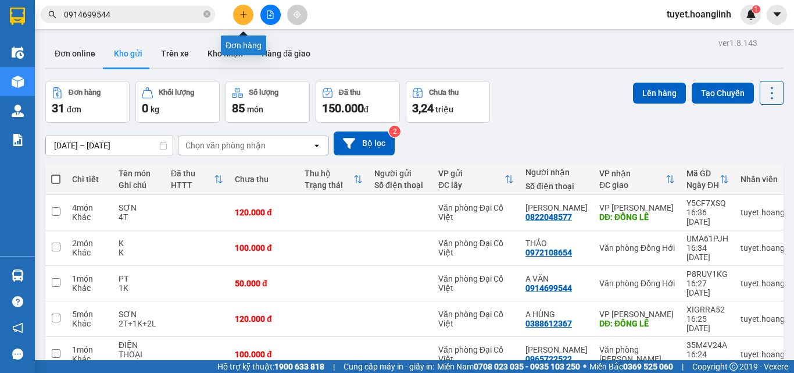
click at [244, 13] on icon "plus" at bounding box center [244, 14] width 8 height 8
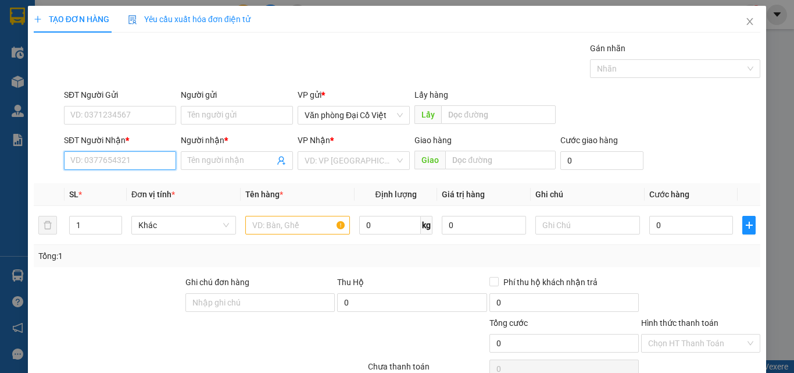
click at [119, 160] on input "SĐT Người Nhận *" at bounding box center [120, 160] width 112 height 19
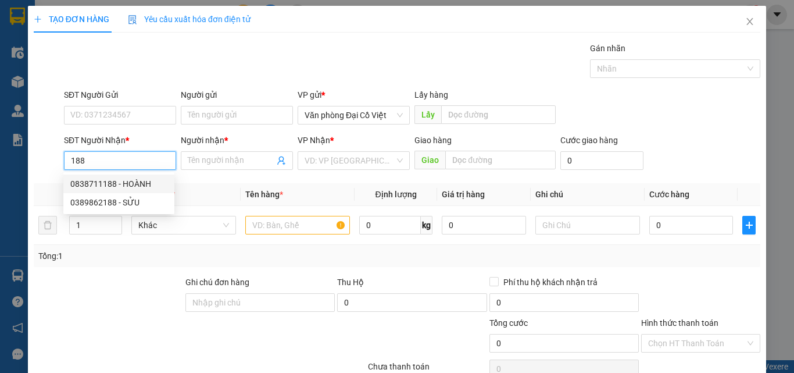
click at [144, 186] on div "0838711188 - HOÀNH" at bounding box center [118, 183] width 97 height 13
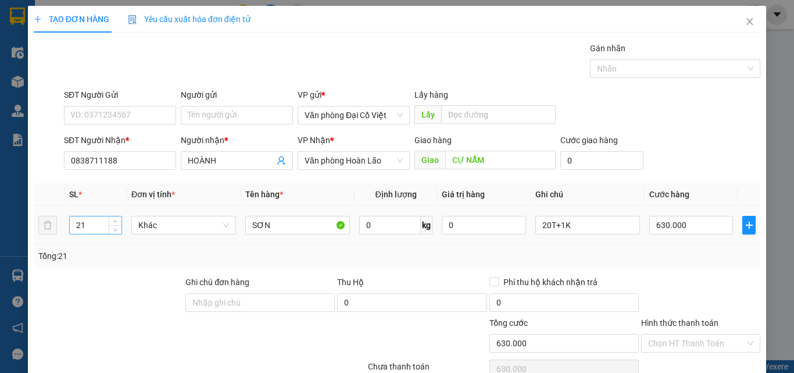
click at [96, 225] on input "21" at bounding box center [96, 224] width 52 height 17
drag, startPoint x: 96, startPoint y: 225, endPoint x: 96, endPoint y: 217, distance: 8.1
click at [96, 224] on input "21" at bounding box center [96, 224] width 52 height 17
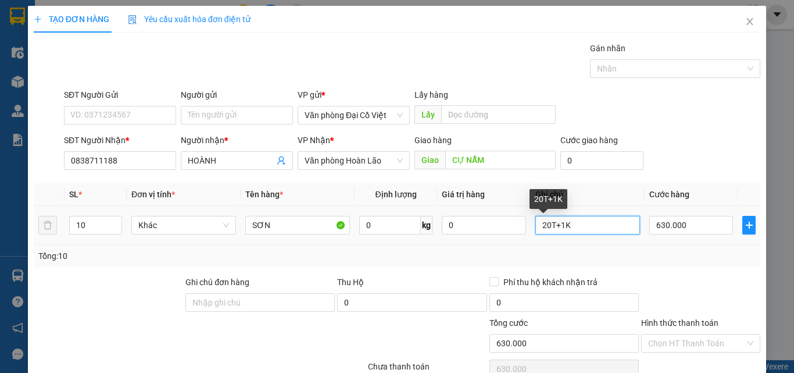
click at [602, 226] on input "20T+1K" at bounding box center [588, 225] width 105 height 19
click at [601, 227] on input "20T+1K" at bounding box center [588, 225] width 105 height 19
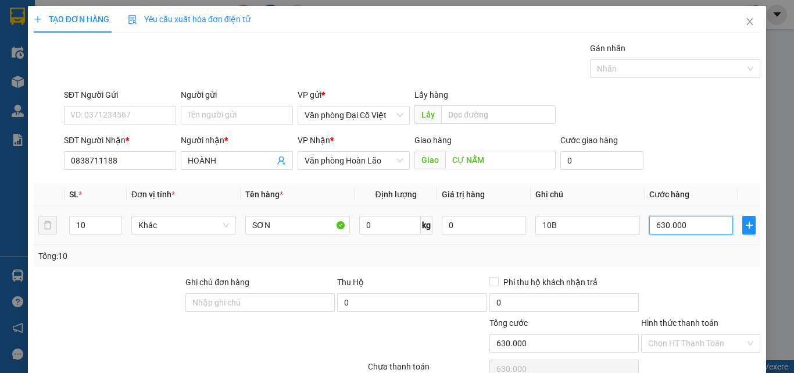
click at [686, 232] on input "630.000" at bounding box center [692, 225] width 84 height 19
click at [691, 259] on div "Tổng: 10" at bounding box center [397, 255] width 718 height 13
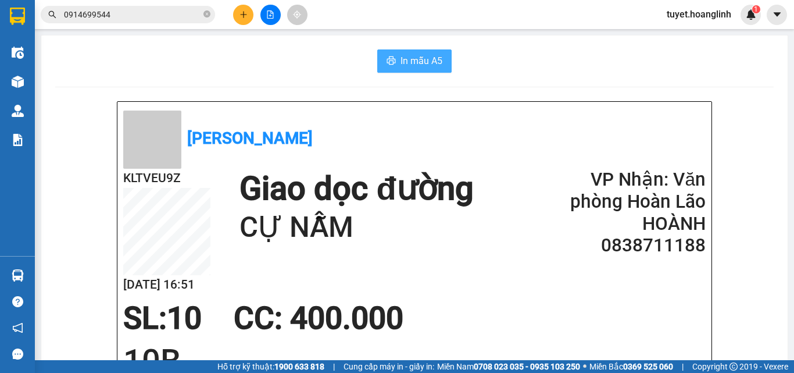
click at [442, 61] on button "In mẫu A5" at bounding box center [414, 60] width 74 height 23
click at [419, 66] on span "In mẫu A5" at bounding box center [422, 61] width 42 height 15
click at [249, 19] on button at bounding box center [243, 15] width 20 height 20
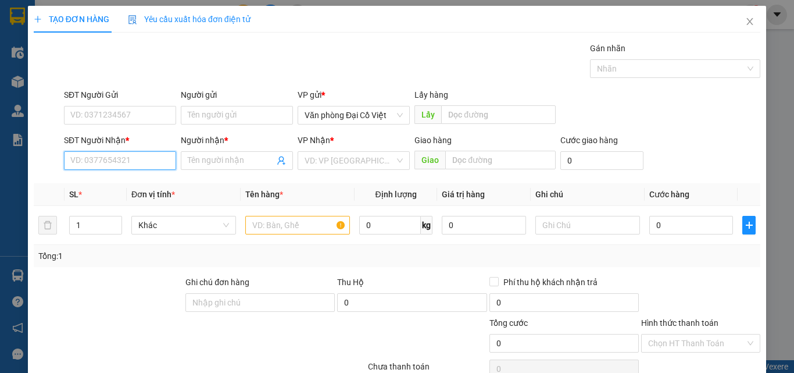
click at [136, 159] on input "SĐT Người Nhận *" at bounding box center [120, 160] width 112 height 19
click at [142, 155] on input "9554" at bounding box center [120, 160] width 112 height 19
click at [139, 154] on input "9554" at bounding box center [120, 160] width 112 height 19
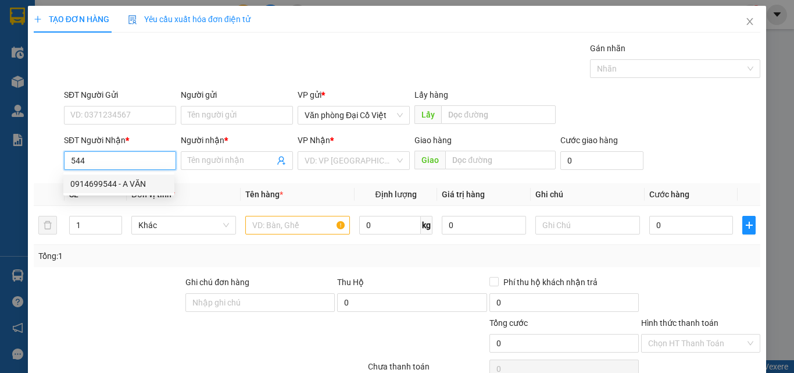
click at [131, 184] on div "0914699544 - A VĂN" at bounding box center [118, 183] width 97 height 13
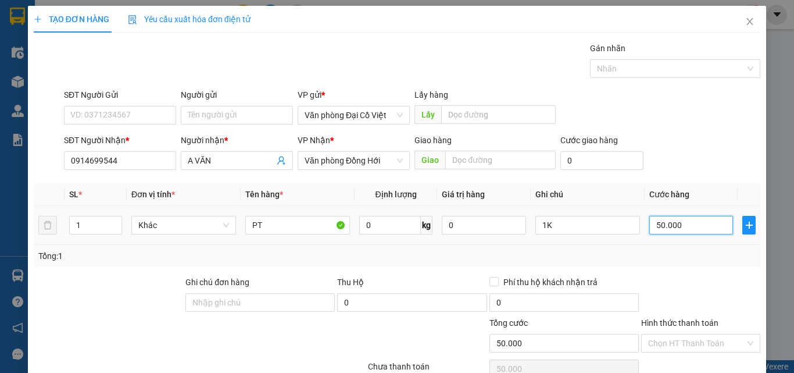
click at [682, 229] on input "50.000" at bounding box center [692, 225] width 84 height 19
click at [702, 351] on div "TẠO ĐƠN HÀNG Yêu cầu xuất hóa đơn điện tử Transit Pickup Surcharge Ids Transit …" at bounding box center [397, 229] width 739 height 447
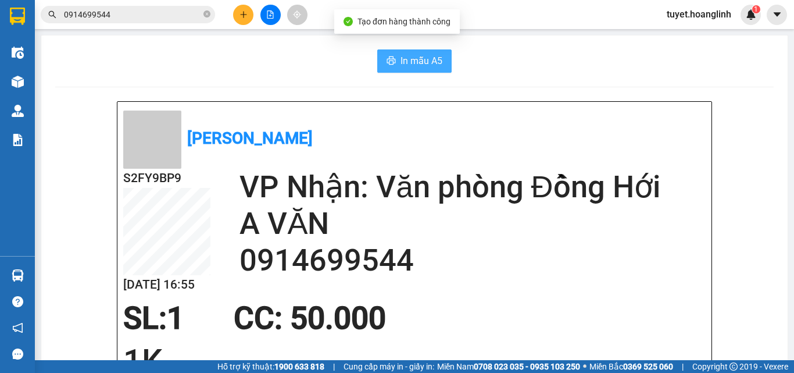
click at [393, 59] on button "In mẫu A5" at bounding box center [414, 60] width 74 height 23
click at [250, 16] on button at bounding box center [243, 15] width 20 height 20
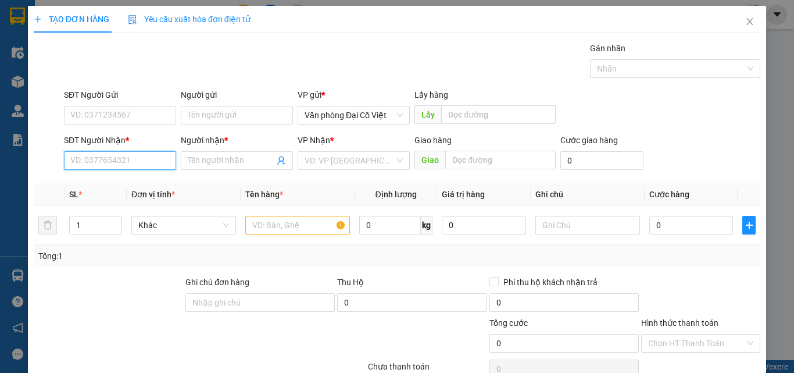
click at [156, 165] on input "SĐT Người Nhận *" at bounding box center [120, 160] width 112 height 19
click at [202, 165] on input "Người nhận *" at bounding box center [231, 160] width 87 height 13
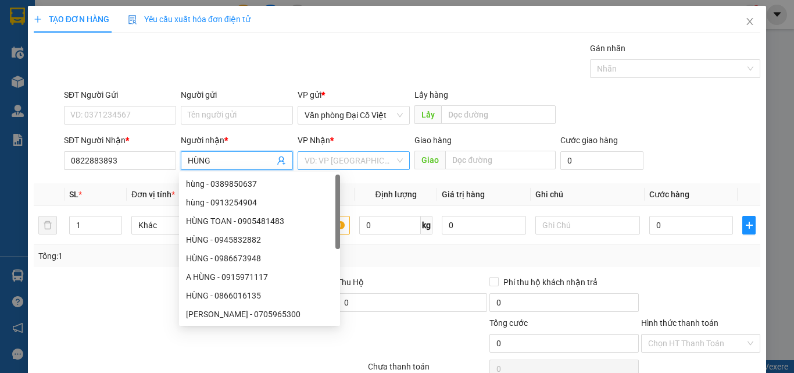
click at [345, 154] on input "search" at bounding box center [350, 160] width 90 height 17
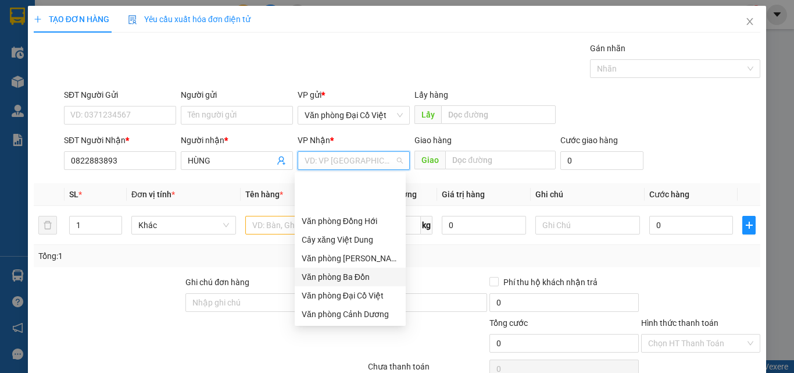
click at [371, 270] on div "Văn phòng Ba Đồn" at bounding box center [350, 276] width 97 height 13
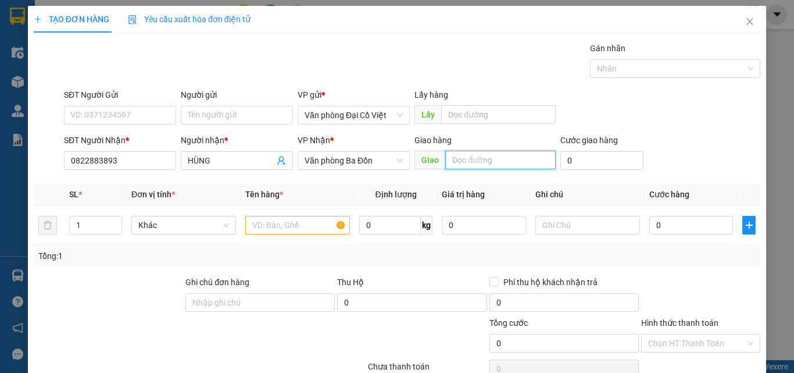
click at [450, 164] on input "text" at bounding box center [500, 160] width 110 height 19
click at [291, 222] on input "text" at bounding box center [297, 225] width 105 height 19
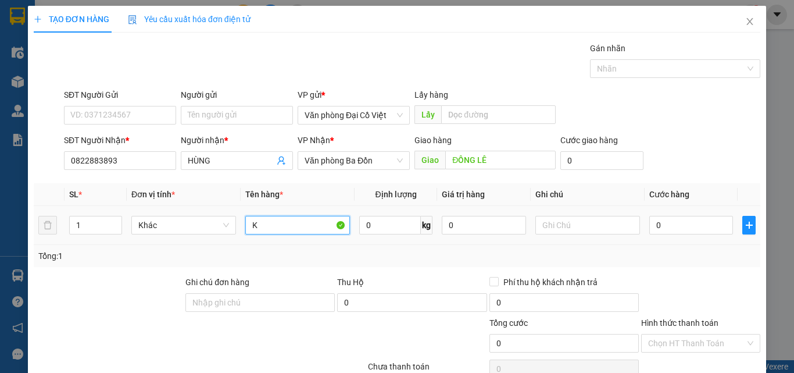
click at [275, 229] on input "K" at bounding box center [297, 225] width 105 height 19
click at [576, 233] on input "text" at bounding box center [588, 225] width 105 height 19
click at [659, 229] on input "0" at bounding box center [692, 225] width 84 height 19
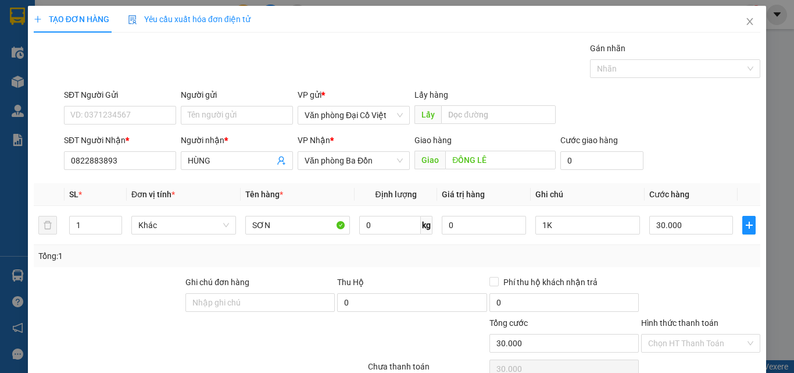
click at [678, 248] on div "Tổng: 1" at bounding box center [397, 256] width 727 height 22
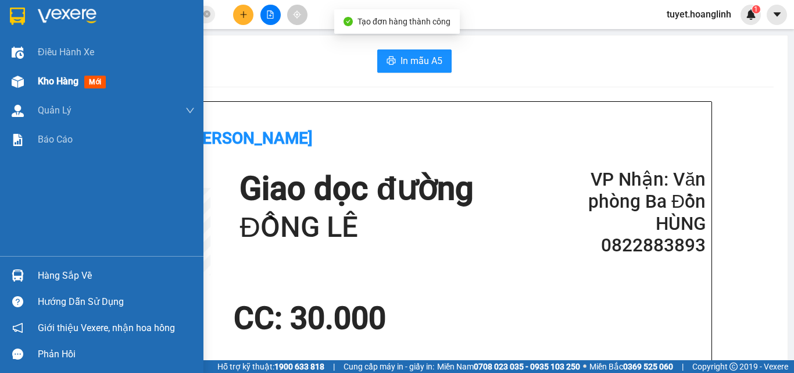
click at [24, 79] on div at bounding box center [18, 82] width 20 height 20
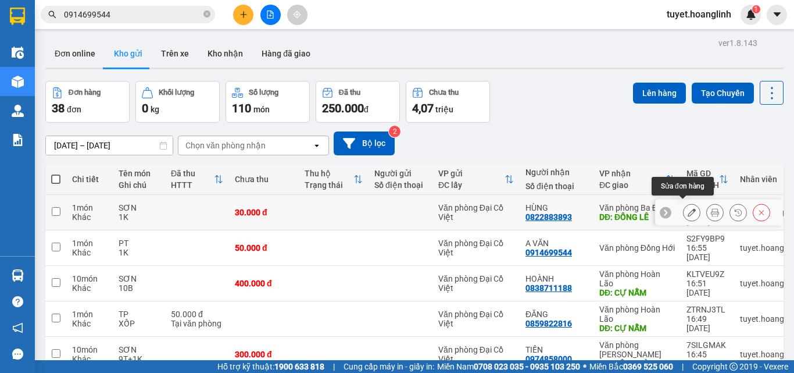
click at [688, 212] on icon at bounding box center [692, 212] width 8 height 8
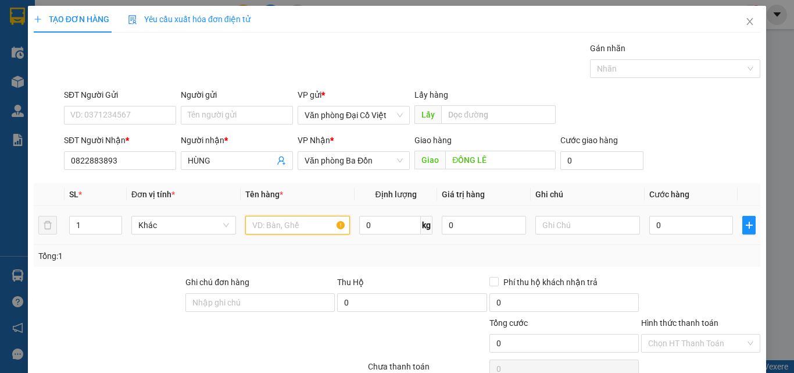
click at [281, 226] on input "text" at bounding box center [297, 225] width 105 height 19
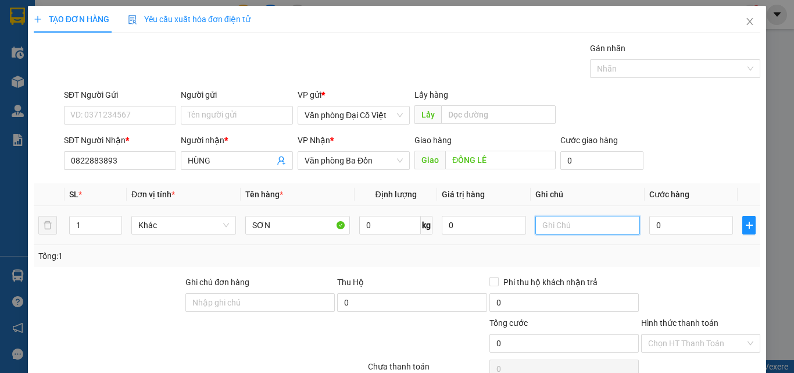
click at [547, 224] on input "text" at bounding box center [588, 225] width 105 height 19
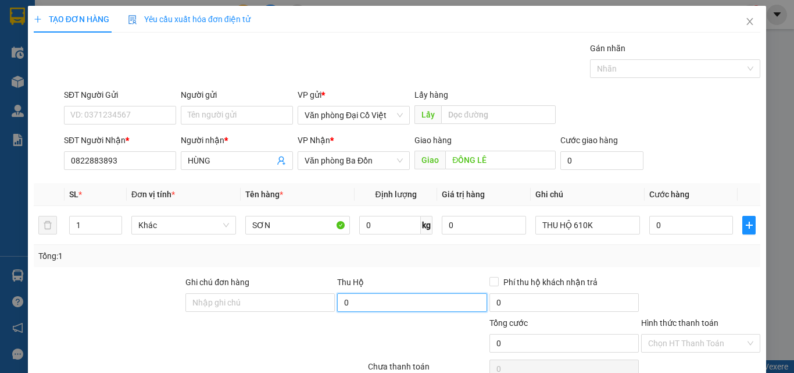
click at [433, 295] on input "0" at bounding box center [411, 302] width 149 height 19
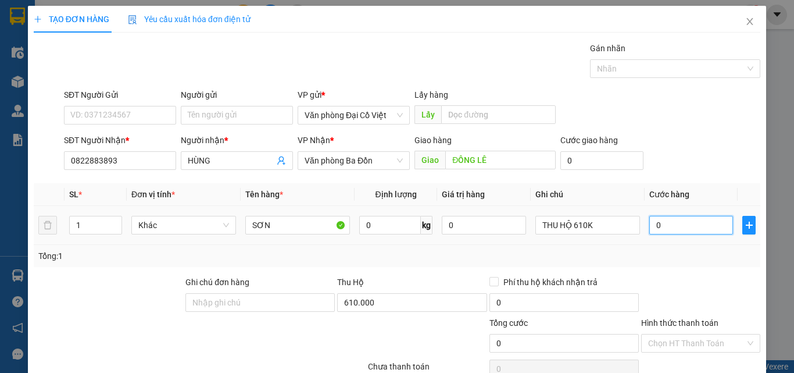
click at [661, 230] on input "0" at bounding box center [692, 225] width 84 height 19
click at [645, 255] on div "Tổng: 1" at bounding box center [397, 255] width 718 height 13
click at [640, 249] on div "Tổng: 1" at bounding box center [397, 255] width 718 height 13
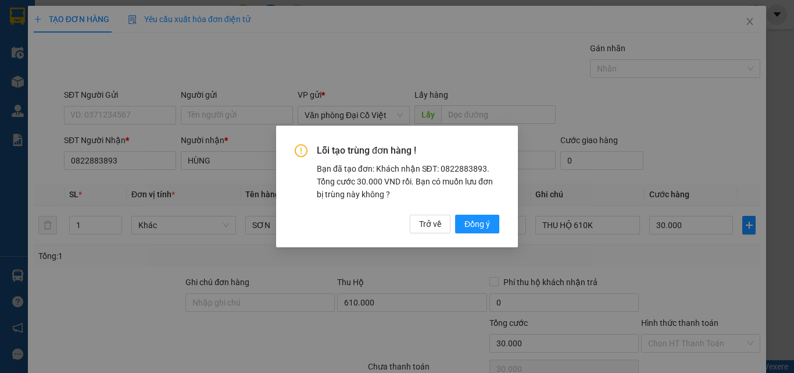
click at [497, 234] on div "Lỗi tạo trùng đơn hàng ! Bạn đã tạo đơn: Khách nhận SĐT: 0822883893. Tổng cước …" at bounding box center [397, 186] width 242 height 121
click at [488, 227] on span "Đồng ý" at bounding box center [478, 223] width 26 height 13
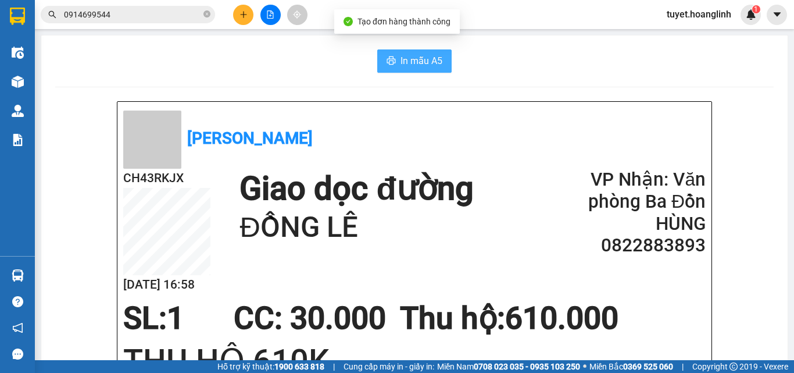
click at [423, 63] on span "In mẫu A5" at bounding box center [422, 61] width 42 height 15
click at [249, 17] on button at bounding box center [243, 15] width 20 height 20
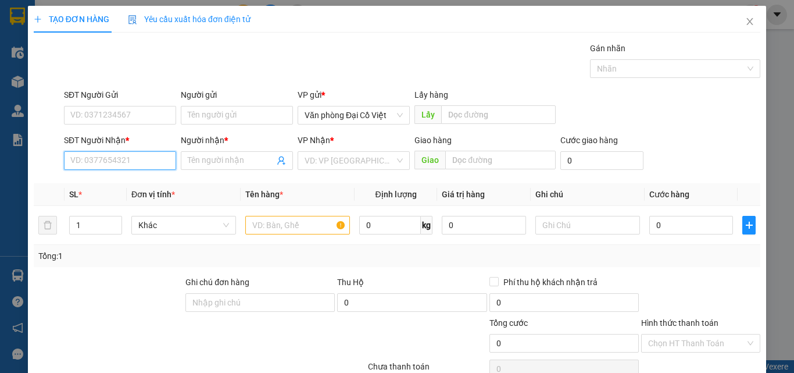
click at [138, 165] on input "SĐT Người Nhận *" at bounding box center [120, 160] width 112 height 19
click at [205, 159] on input "Người nhận *" at bounding box center [231, 160] width 87 height 13
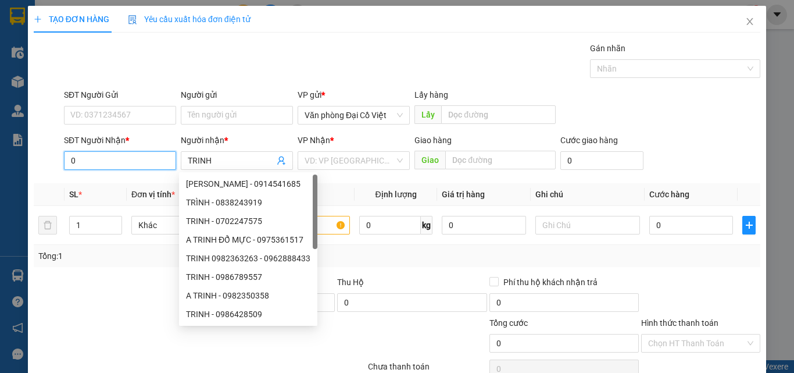
click at [146, 159] on input "0" at bounding box center [120, 160] width 112 height 19
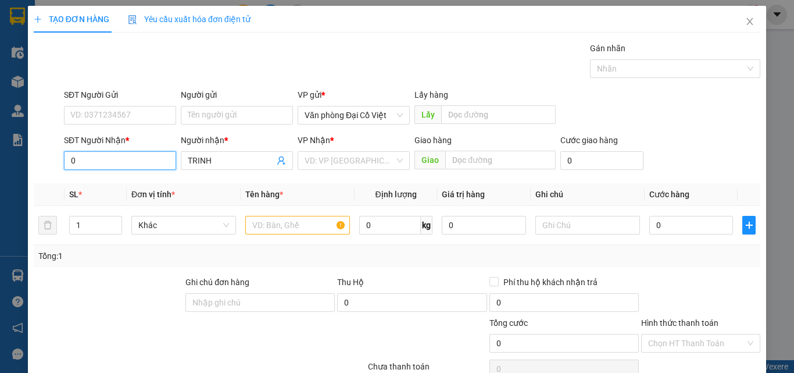
click at [145, 156] on input "0" at bounding box center [120, 160] width 112 height 19
click at [146, 161] on input "443" at bounding box center [120, 160] width 112 height 19
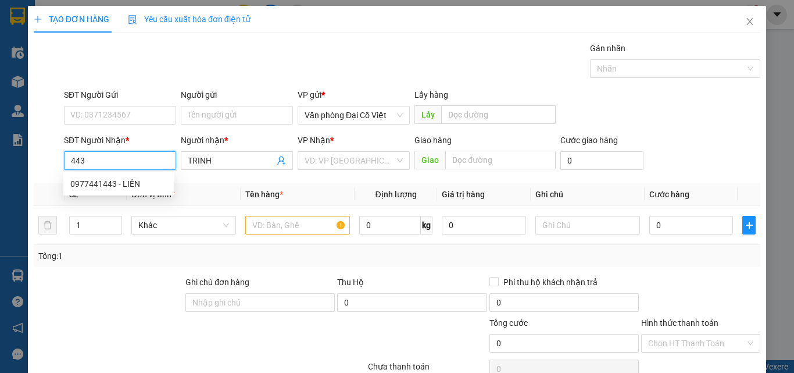
click at [146, 161] on input "443" at bounding box center [120, 160] width 112 height 19
click at [143, 179] on div "0962888433 - TRINH 0982363263" at bounding box center [132, 183] width 124 height 13
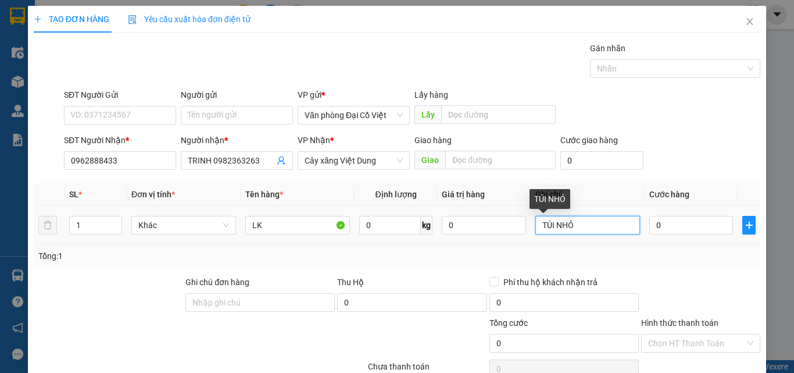
click at [594, 227] on input "TÚI NHỎ" at bounding box center [588, 225] width 105 height 19
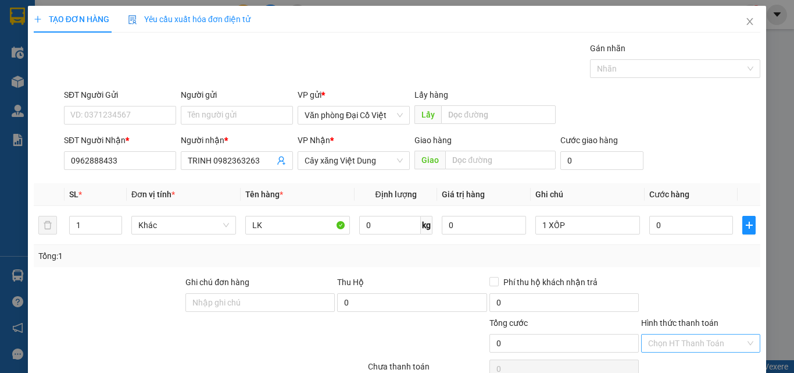
click at [686, 334] on input "Hình thức thanh toán" at bounding box center [696, 342] width 97 height 17
click at [652, 216] on input "0" at bounding box center [692, 225] width 84 height 19
click at [640, 276] on div at bounding box center [701, 296] width 122 height 41
click at [681, 334] on span "Miễn phí" at bounding box center [700, 342] width 105 height 17
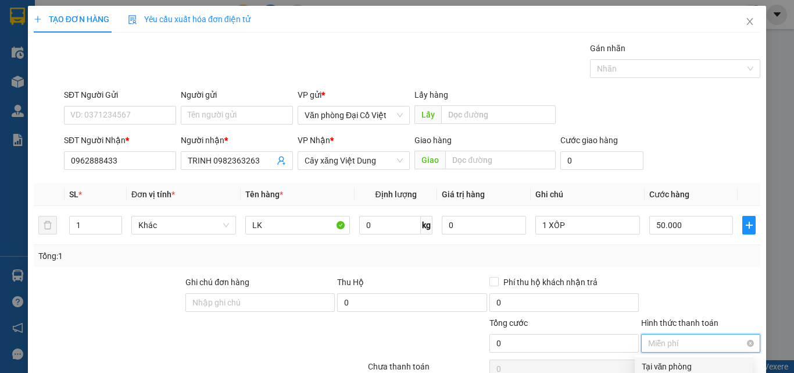
drag, startPoint x: 678, startPoint y: 311, endPoint x: 720, endPoint y: 247, distance: 76.9
click at [720, 254] on div "Transit Pickup Surcharge Ids Transit Deliver Surcharge Ids Transit Deliver Surc…" at bounding box center [397, 243] width 727 height 402
click at [720, 334] on span "Miễn phí" at bounding box center [700, 342] width 105 height 17
click at [686, 334] on span "Miễn phí" at bounding box center [700, 342] width 105 height 17
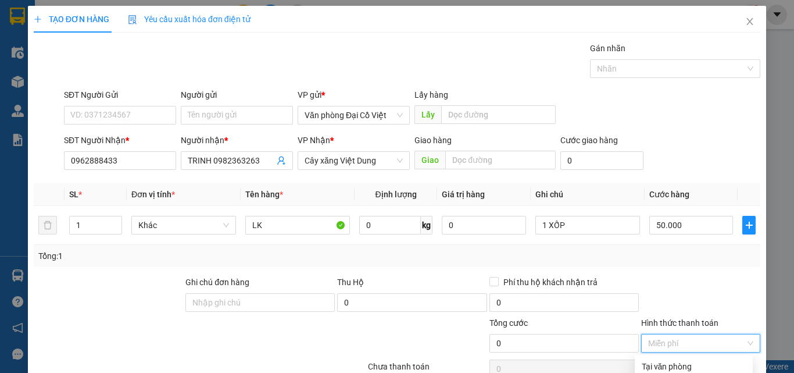
click at [679, 276] on div at bounding box center [701, 296] width 122 height 41
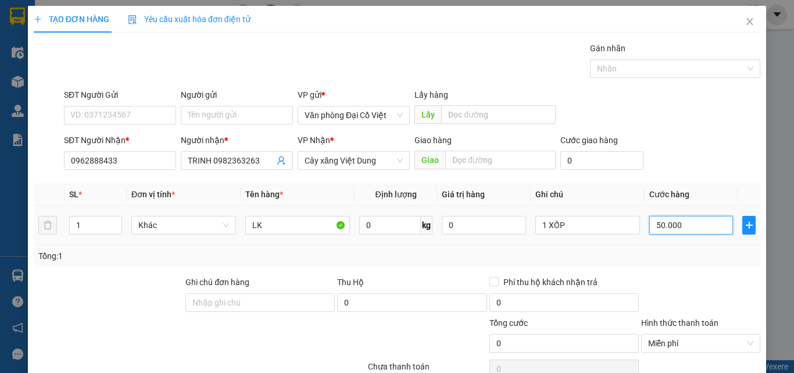
click at [665, 216] on input "50.000" at bounding box center [692, 225] width 84 height 19
drag, startPoint x: 691, startPoint y: 177, endPoint x: 690, endPoint y: 220, distance: 42.5
click at [691, 178] on div "Transit Pickup Surcharge Ids Transit Deliver Surcharge Ids Transit Deliver Surc…" at bounding box center [397, 243] width 727 height 402
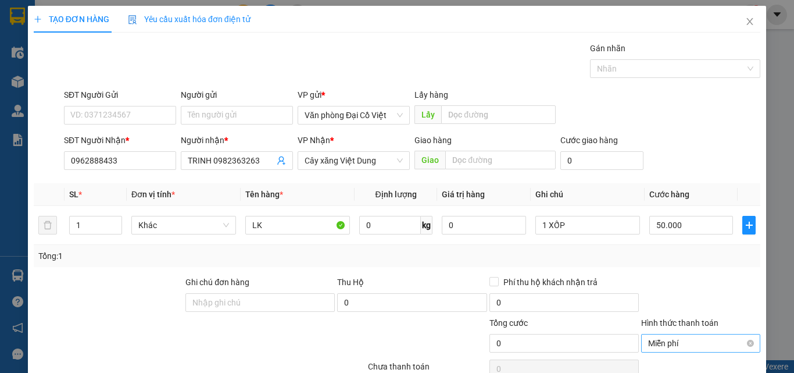
click at [690, 334] on span "Miễn phí" at bounding box center [700, 342] width 105 height 17
click at [719, 276] on div at bounding box center [701, 296] width 122 height 41
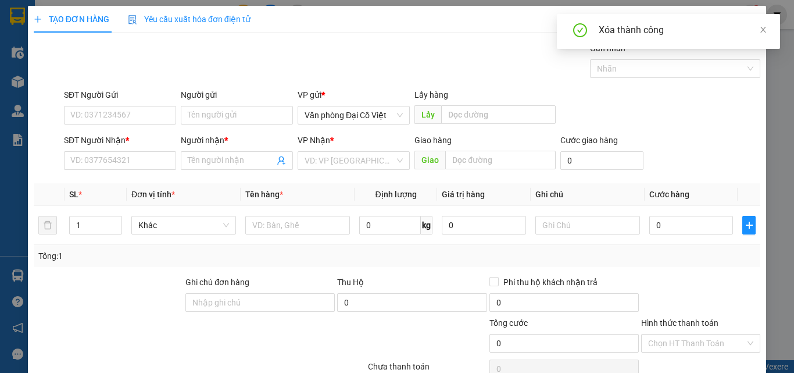
click at [131, 134] on div "SĐT Người Nhận * VD: 0377654321" at bounding box center [120, 154] width 112 height 41
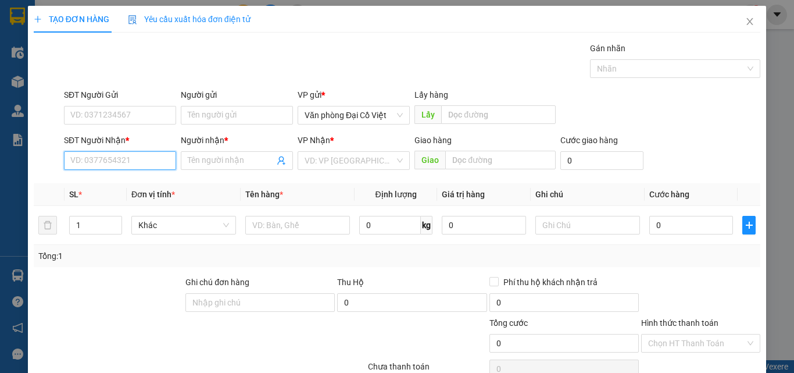
click at [131, 151] on input "SĐT Người Nhận *" at bounding box center [120, 160] width 112 height 19
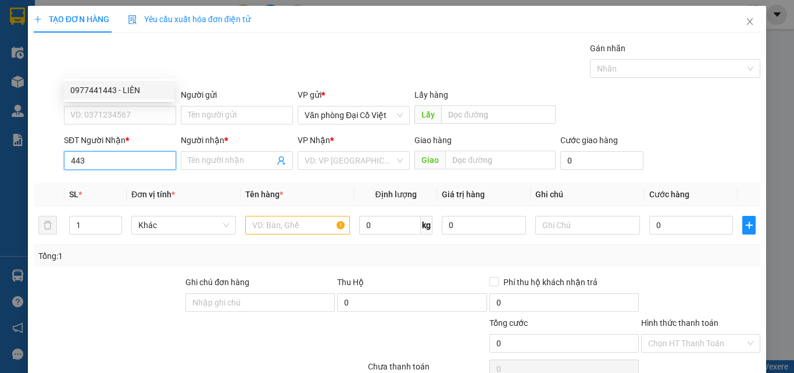
click at [127, 151] on input "443" at bounding box center [120, 160] width 112 height 19
click at [130, 87] on div "0962888433 - TRINH 0982363263" at bounding box center [132, 90] width 124 height 13
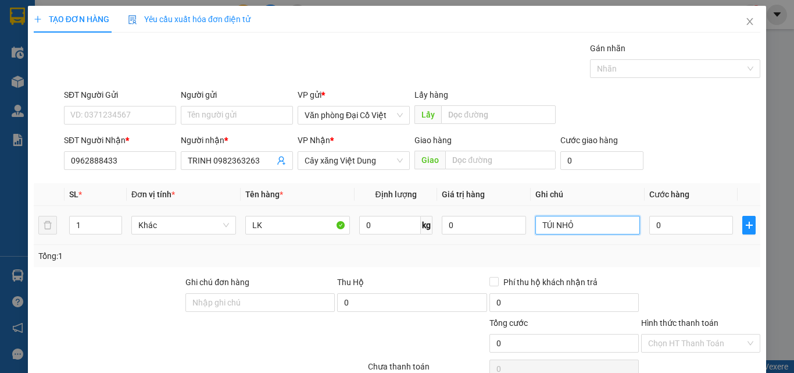
click at [600, 223] on input "TÚI NHỎ" at bounding box center [588, 225] width 105 height 19
click at [684, 227] on input "0" at bounding box center [692, 225] width 84 height 19
click at [690, 276] on div at bounding box center [701, 296] width 122 height 41
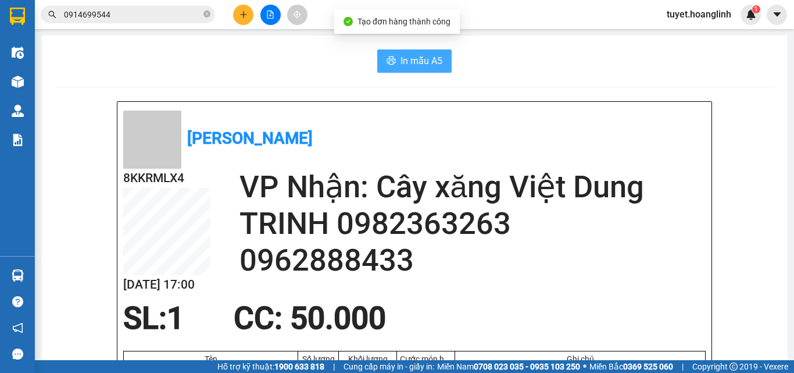
click at [405, 55] on span "In mẫu A5" at bounding box center [422, 61] width 42 height 15
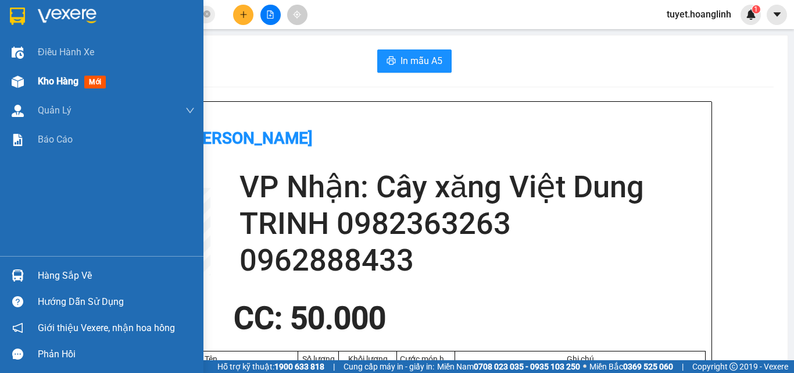
click at [20, 87] on img at bounding box center [18, 82] width 12 height 12
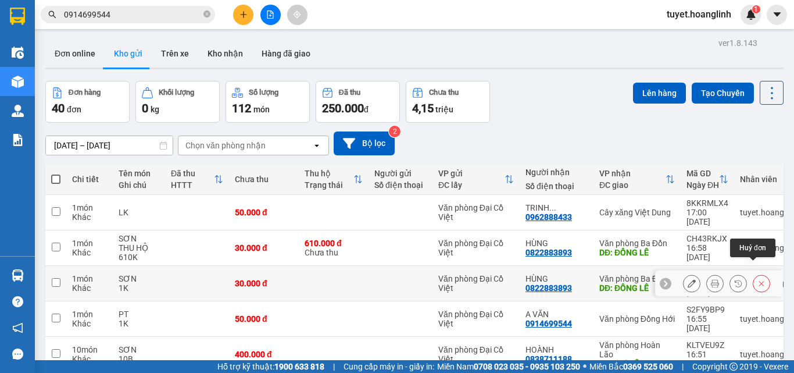
click at [757, 273] on button at bounding box center [762, 283] width 16 height 20
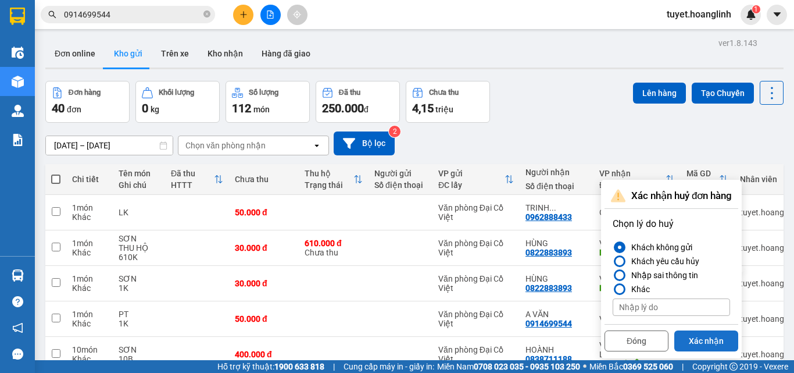
click at [692, 338] on button "Xác nhận" at bounding box center [707, 340] width 64 height 21
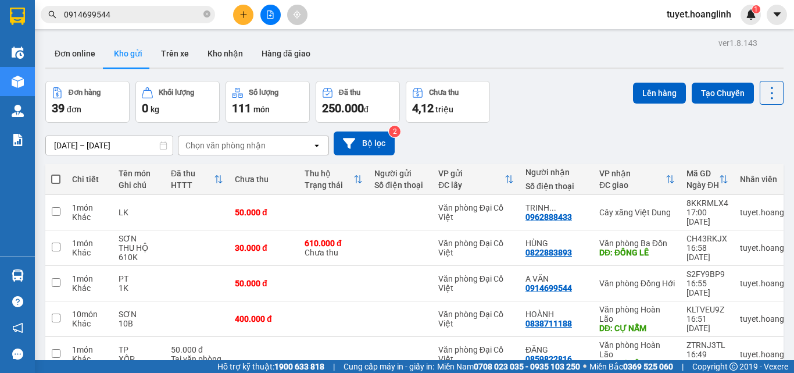
click at [247, 9] on button at bounding box center [243, 15] width 20 height 20
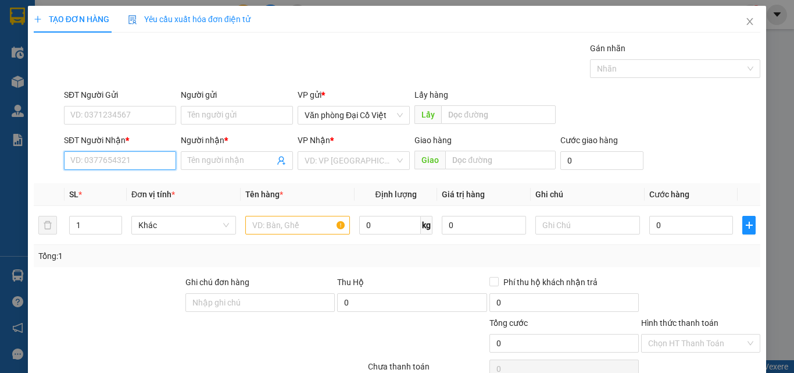
click at [116, 162] on input "SĐT Người Nhận *" at bounding box center [120, 160] width 112 height 19
click at [113, 182] on div "0915203223 - MÍT SU" at bounding box center [118, 183] width 97 height 13
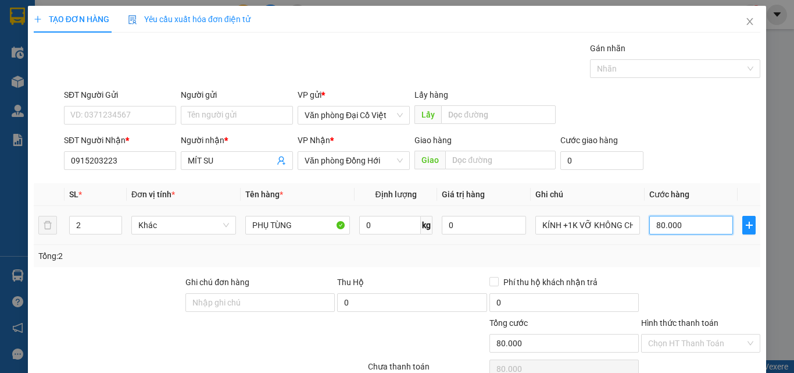
click at [650, 230] on input "80.000" at bounding box center [692, 225] width 84 height 19
click at [660, 248] on div "Tổng: 2" at bounding box center [397, 256] width 727 height 22
click at [683, 330] on div "Transit Pickup Surcharge Ids Transit Deliver Surcharge Ids Transit Deliver Surc…" at bounding box center [397, 243] width 727 height 402
click at [580, 216] on input "KÍNH +1K VỠ KHÔNG CHỊU TRÁCH NHIỆM" at bounding box center [588, 225] width 105 height 19
click at [112, 226] on span "down" at bounding box center [115, 229] width 7 height 7
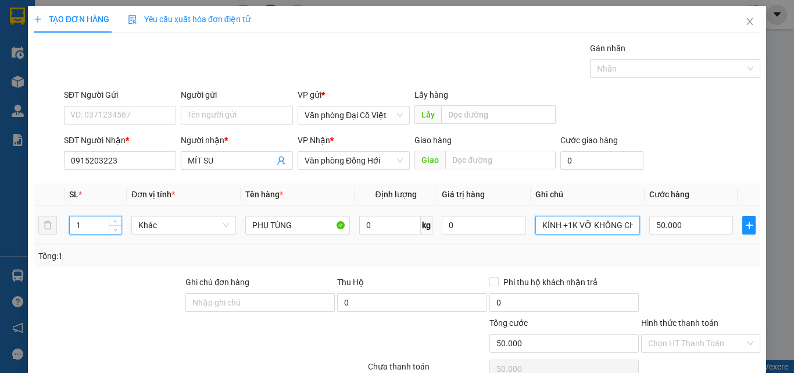
click at [577, 216] on input "KÍNH +1K VỠ KHÔNG CHỊU TRÁCH NHIỆM" at bounding box center [588, 225] width 105 height 19
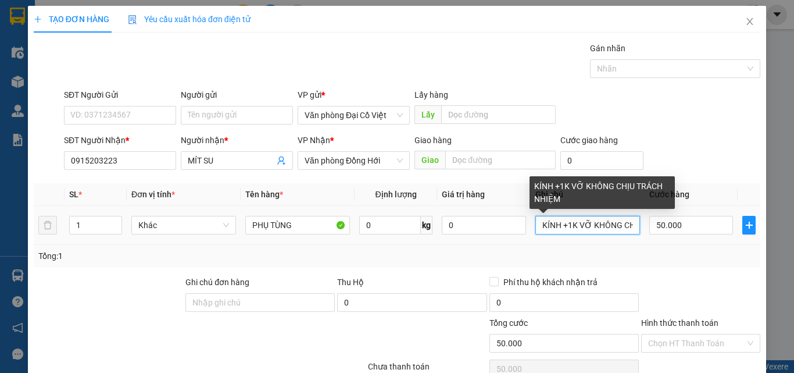
click at [576, 216] on input "KÍNH +1K VỠ KHÔNG CHỊU TRÁCH NHIỆM" at bounding box center [588, 225] width 105 height 19
click at [573, 216] on input "KÍNH +1K VỠ KHÔNG CHỊU TRÁCH NHIỆM" at bounding box center [588, 225] width 105 height 19
click at [573, 216] on input "KÍNH +1K KHÔNG CHỊU TRÁCH NHIỆM" at bounding box center [588, 225] width 105 height 19
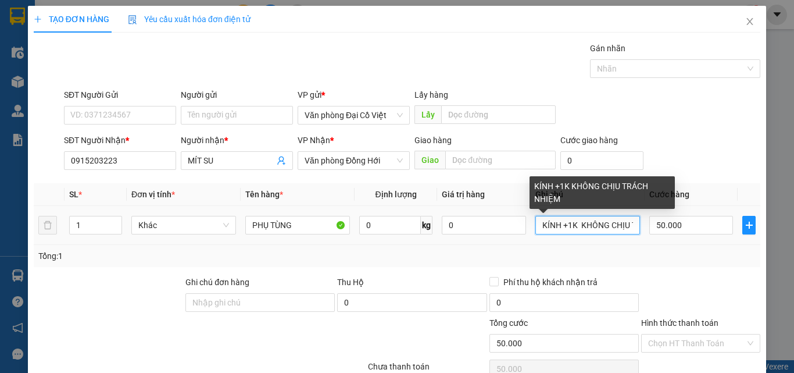
click at [573, 216] on input "KÍNH +1K KHÔNG CHỊU TRÁCH NHIỆM" at bounding box center [588, 225] width 105 height 19
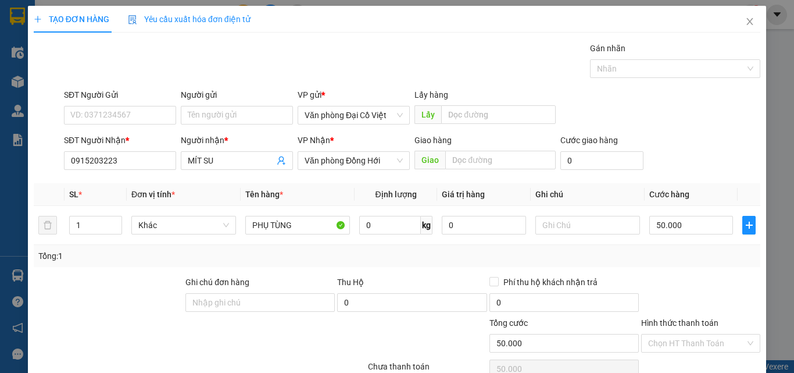
click at [659, 249] on div "Tổng: 1" at bounding box center [397, 255] width 718 height 13
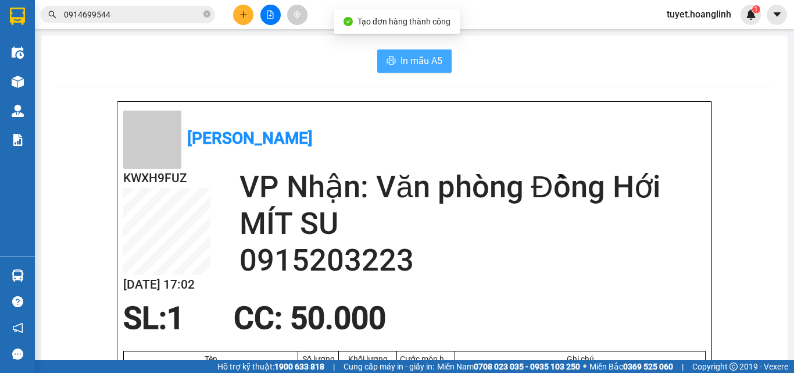
click at [425, 58] on span "In mẫu A5" at bounding box center [422, 61] width 42 height 15
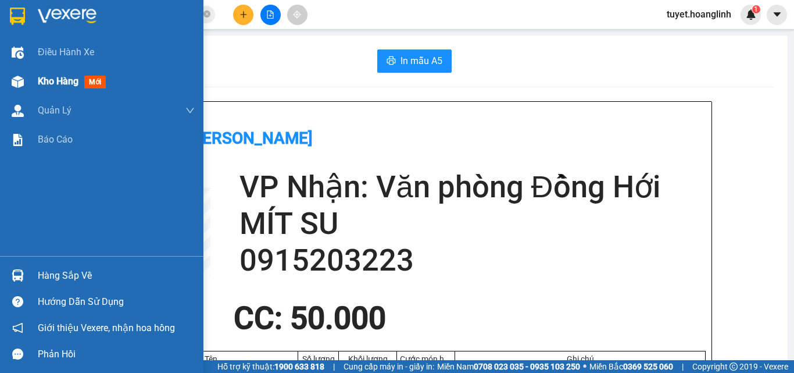
click at [23, 74] on div at bounding box center [18, 82] width 20 height 20
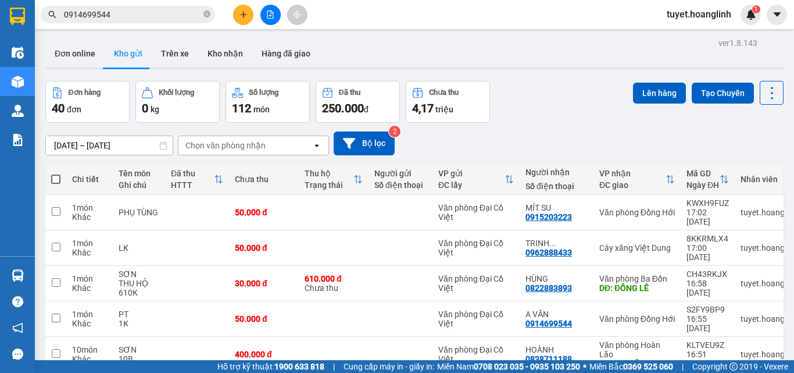
click at [284, 131] on div "11/09/2025 – 13/09/2025 Press the down arrow key to interact with the calendar …" at bounding box center [414, 143] width 739 height 24
click at [284, 136] on div "Chọn văn phòng nhận" at bounding box center [246, 145] width 134 height 19
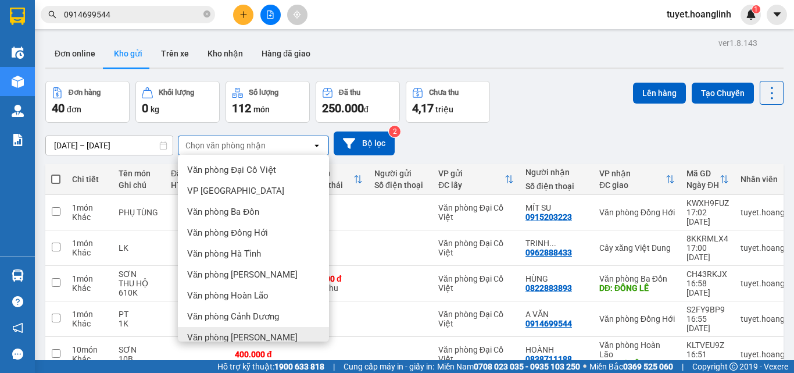
click at [272, 327] on div "Văn phòng Lệ Thủy" at bounding box center [253, 337] width 151 height 21
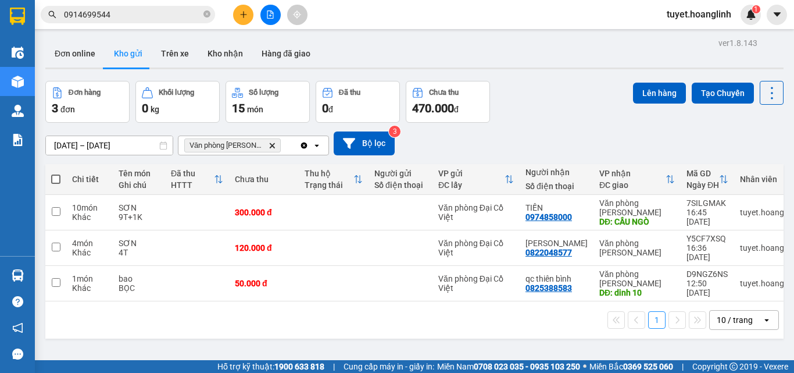
click at [594, 81] on div "Đơn hàng 3 đơn Khối lượng 0 kg Số lượng 15 món Đã thu 0 đ Chưa thu 470.000 đ Lê…" at bounding box center [414, 102] width 739 height 42
click at [263, 138] on span "Văn phòng Lệ Thủy Delete" at bounding box center [232, 145] width 97 height 14
click at [269, 142] on icon "Delete" at bounding box center [272, 145] width 7 height 7
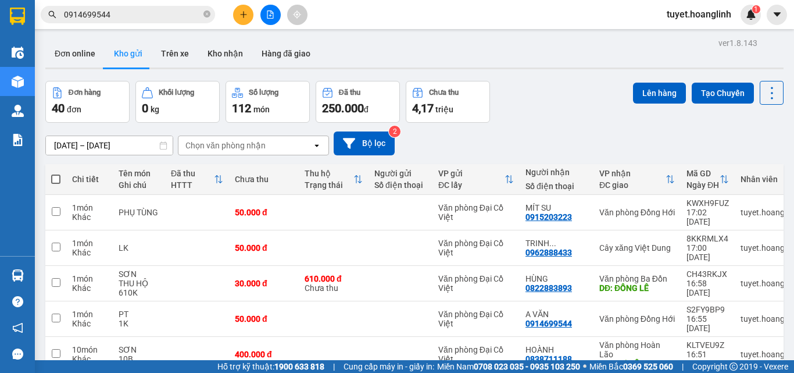
click at [242, 20] on button at bounding box center [243, 15] width 20 height 20
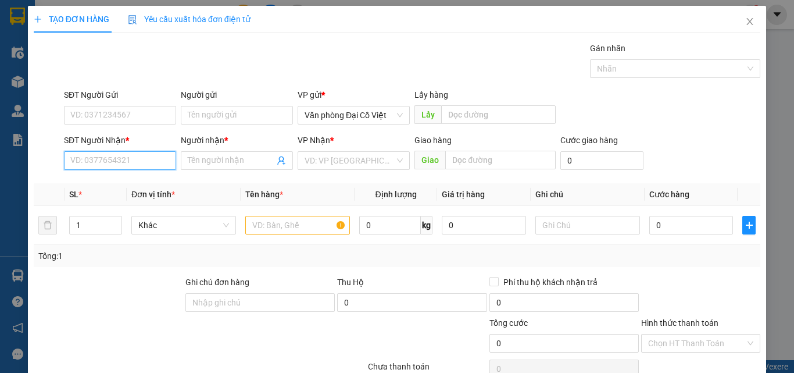
click at [149, 161] on input "SĐT Người Nhận *" at bounding box center [120, 160] width 112 height 19
click at [135, 165] on input "SĐT Người Nhận *" at bounding box center [120, 160] width 112 height 19
click at [119, 176] on div "0387013616 - THẮNG" at bounding box center [118, 183] width 111 height 19
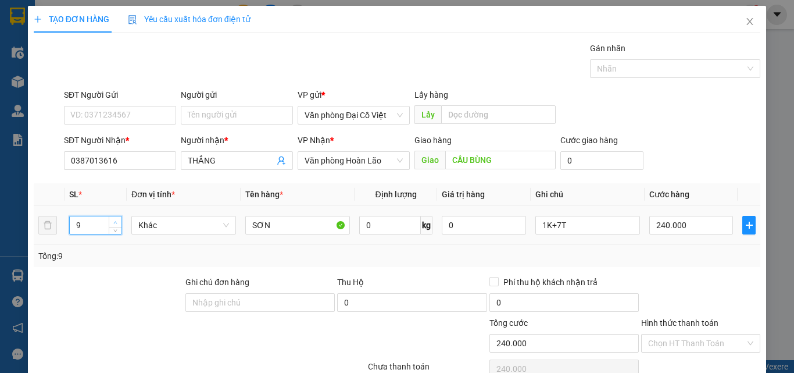
click at [115, 226] on span "Increase Value" at bounding box center [115, 221] width 13 height 10
click at [115, 226] on div at bounding box center [115, 224] width 13 height 17
click at [120, 230] on td "10" at bounding box center [96, 225] width 62 height 39
click at [116, 230] on icon "down" at bounding box center [115, 229] width 4 height 4
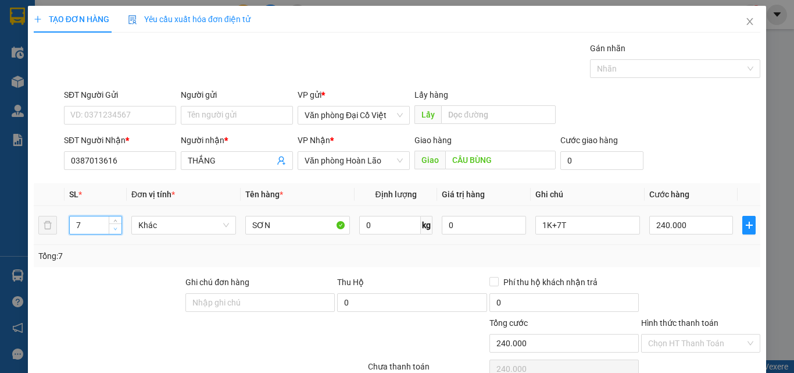
click at [116, 230] on icon "down" at bounding box center [115, 229] width 4 height 4
click at [569, 222] on input "1K+7T" at bounding box center [588, 225] width 105 height 19
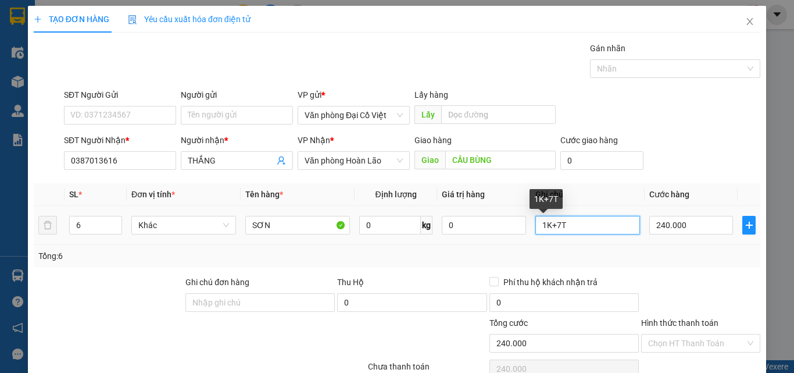
click at [569, 222] on input "1K+7T" at bounding box center [588, 225] width 105 height 19
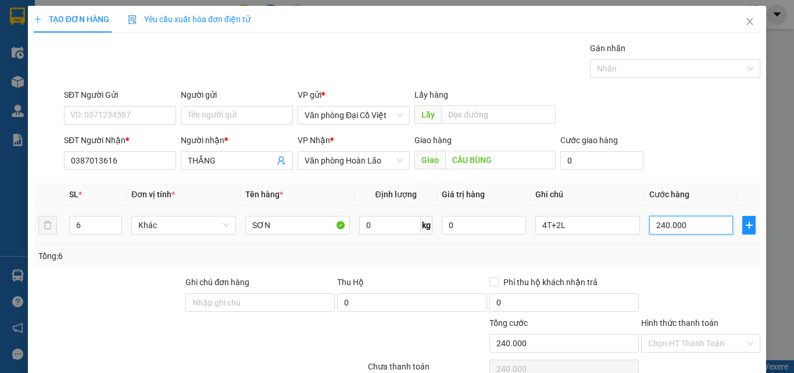
click at [679, 219] on input "240.000" at bounding box center [692, 225] width 84 height 19
click at [678, 247] on div "Tổng: 6" at bounding box center [397, 256] width 727 height 22
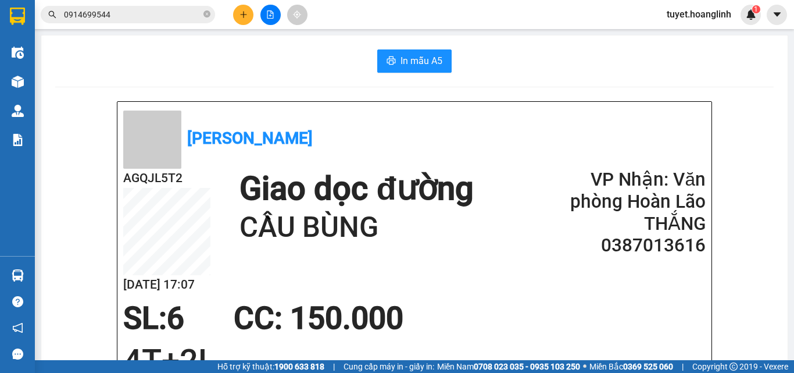
click at [418, 68] on span "In mẫu A5" at bounding box center [422, 61] width 42 height 15
click at [236, 22] on button at bounding box center [243, 15] width 20 height 20
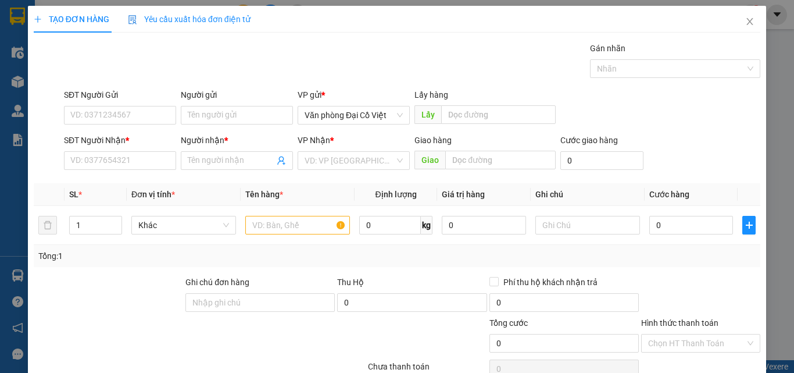
click at [147, 149] on div "SĐT Người Nhận *" at bounding box center [120, 142] width 112 height 17
click at [144, 157] on input "SĐT Người Nhận *" at bounding box center [120, 160] width 112 height 19
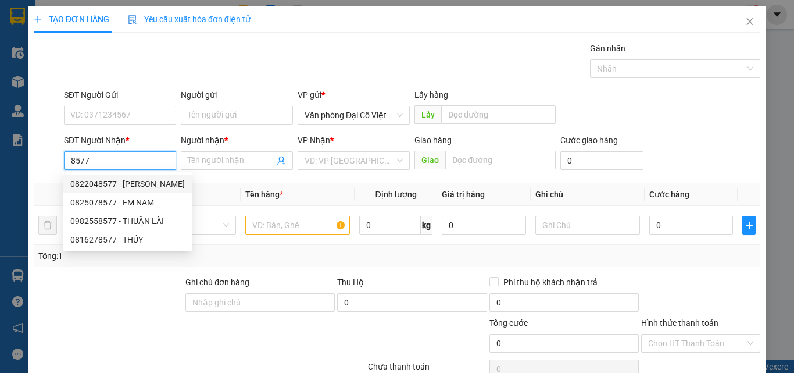
click at [135, 184] on div "0822048577 - MINH TUẤN" at bounding box center [127, 183] width 115 height 13
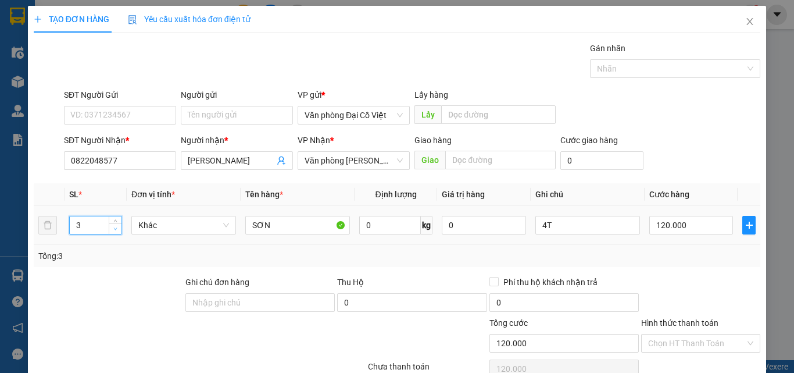
click at [114, 232] on span "Decrease Value" at bounding box center [115, 228] width 13 height 10
click at [572, 226] on input "4T" at bounding box center [588, 225] width 105 height 19
click at [667, 217] on input "120.000" at bounding box center [692, 225] width 84 height 19
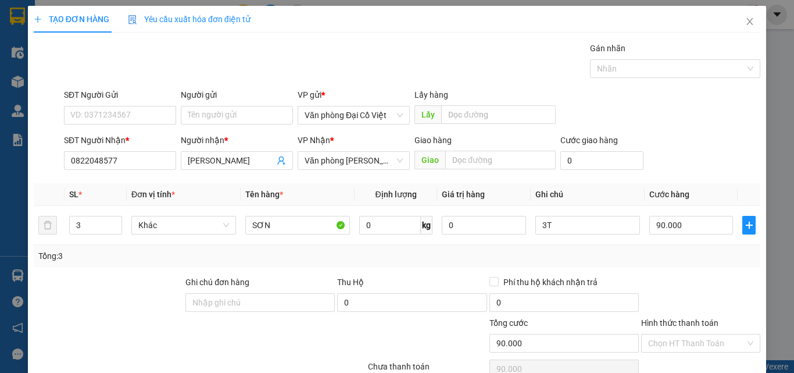
click at [676, 259] on div "Tổng: 3" at bounding box center [397, 255] width 718 height 13
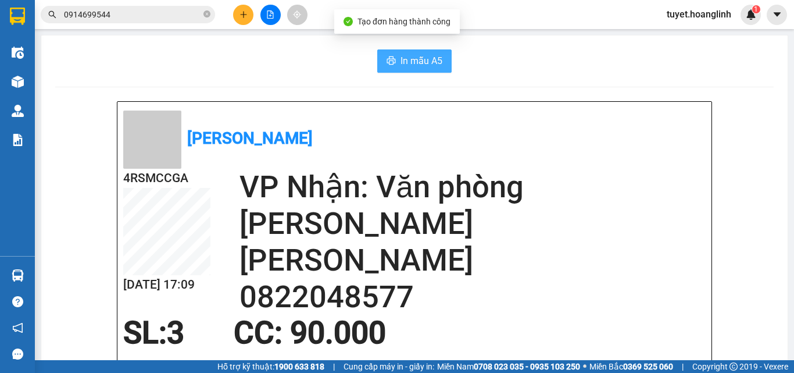
click at [405, 62] on span "In mẫu A5" at bounding box center [422, 61] width 42 height 15
click at [234, 19] on button at bounding box center [243, 15] width 20 height 20
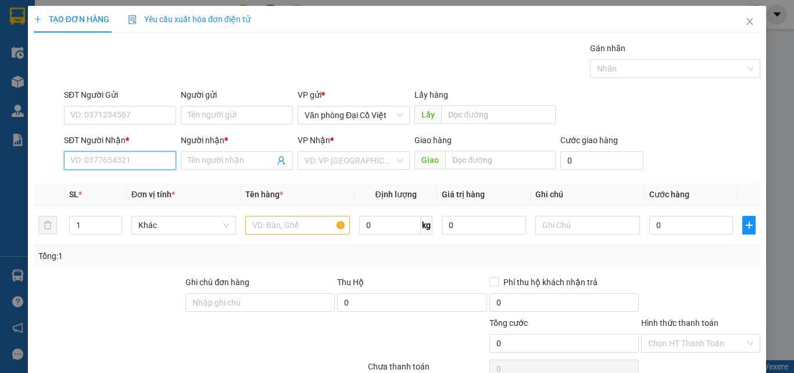
click at [90, 155] on input "SĐT Người Nhận *" at bounding box center [120, 160] width 112 height 19
click at [139, 188] on div "0846297828 - LONG" at bounding box center [118, 183] width 97 height 13
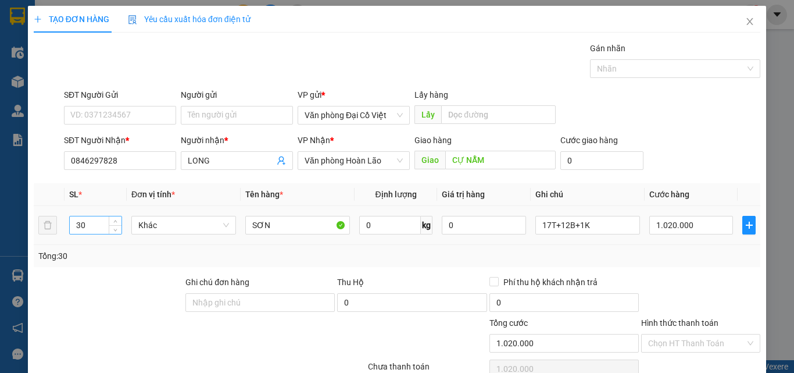
click at [90, 219] on input "30" at bounding box center [96, 224] width 52 height 17
click at [587, 223] on input "17T+12B+1K" at bounding box center [588, 225] width 105 height 19
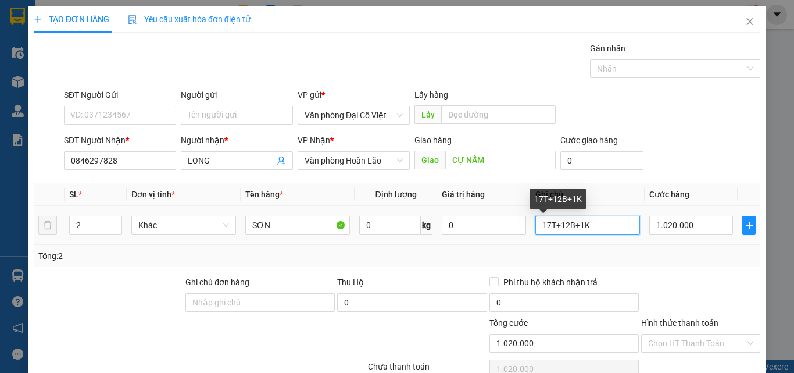
click at [587, 223] on input "17T+12B+1K" at bounding box center [588, 225] width 105 height 19
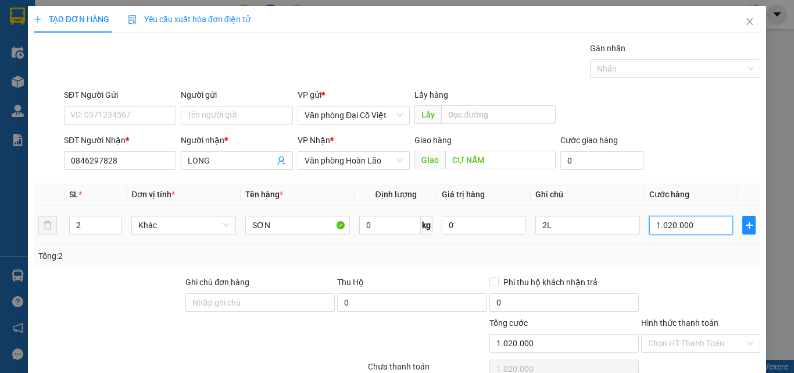
click at [702, 232] on input "1.020.000" at bounding box center [692, 225] width 84 height 19
click at [681, 255] on div "Tổng: 2" at bounding box center [397, 255] width 718 height 13
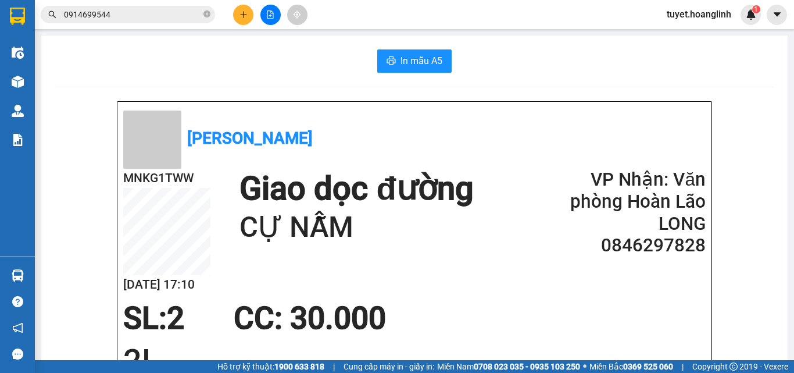
click at [418, 62] on span "In mẫu A5" at bounding box center [422, 61] width 42 height 15
click at [229, 23] on div at bounding box center [270, 15] width 87 height 20
click at [253, 17] on button at bounding box center [243, 15] width 20 height 20
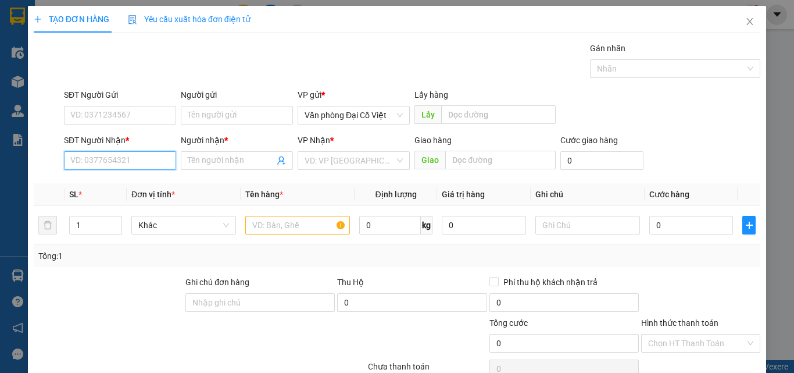
click at [133, 165] on input "SĐT Người Nhận *" at bounding box center [120, 160] width 112 height 19
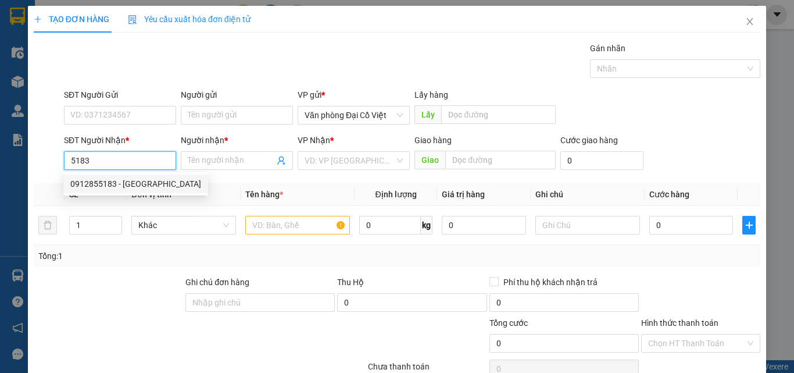
click at [137, 184] on div "0912855183 - long phong nha" at bounding box center [135, 183] width 131 height 13
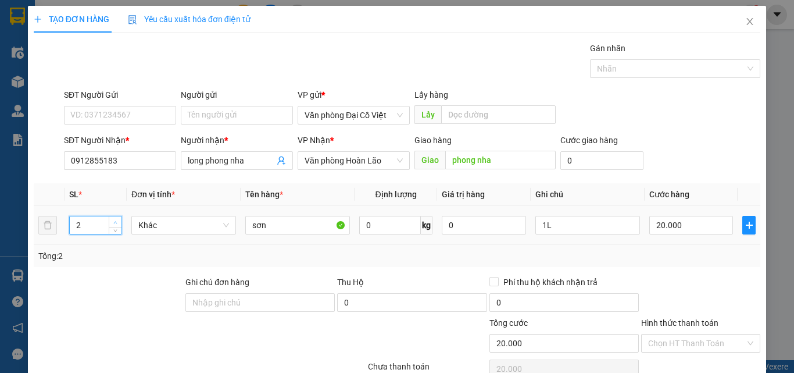
click at [112, 223] on span "up" at bounding box center [115, 222] width 7 height 7
click at [596, 223] on input "1L" at bounding box center [588, 225] width 105 height 19
click at [666, 222] on input "20.000" at bounding box center [692, 225] width 84 height 19
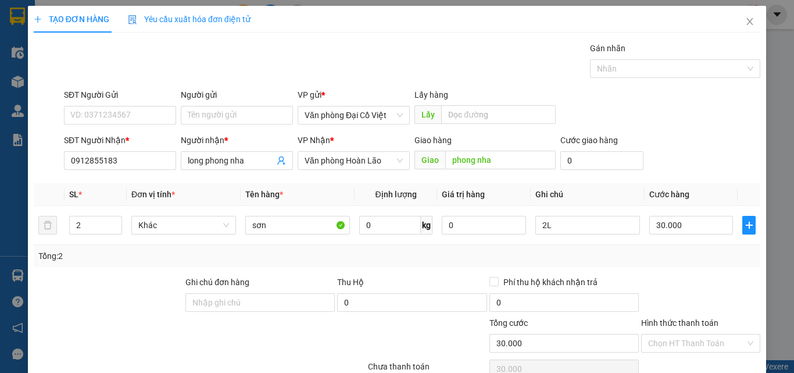
click at [668, 253] on div "Tổng: 2" at bounding box center [397, 255] width 718 height 13
click at [673, 216] on input "30.000" at bounding box center [692, 225] width 84 height 19
click at [694, 181] on div "Transit Pickup Surcharge Ids Transit Deliver Surcharge Ids Transit Deliver Surc…" at bounding box center [397, 243] width 727 height 402
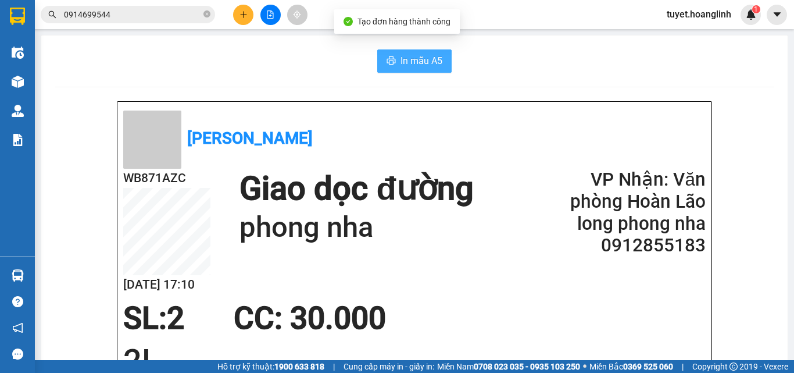
click at [447, 66] on button "In mẫu A5" at bounding box center [414, 60] width 74 height 23
click at [247, 15] on icon "plus" at bounding box center [243, 14] width 6 height 1
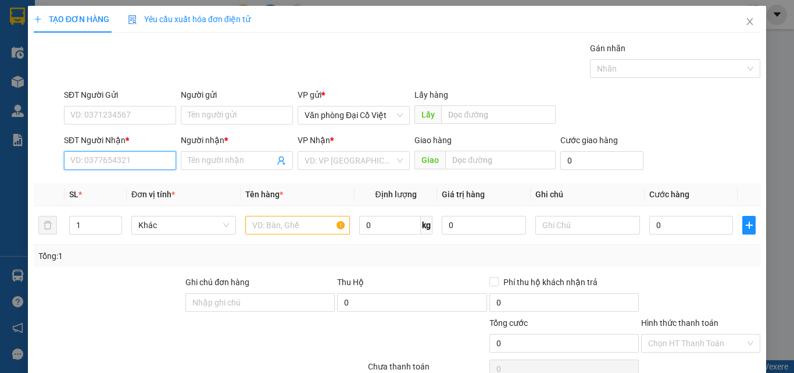
click at [120, 167] on input "SĐT Người Nhận *" at bounding box center [120, 160] width 112 height 19
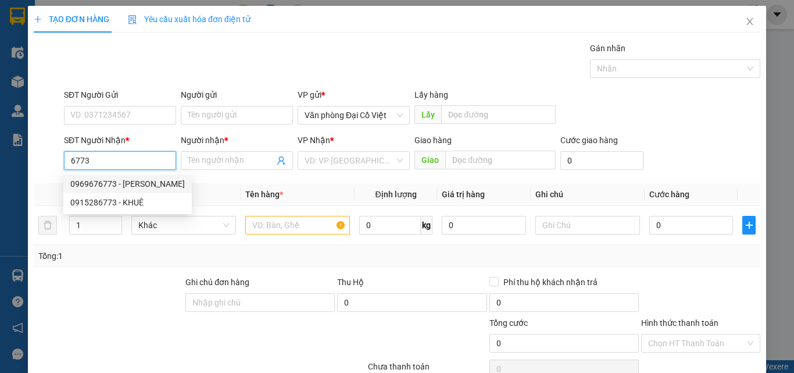
click at [140, 182] on div "0969676773 - ANH TUẤN" at bounding box center [127, 183] width 115 height 13
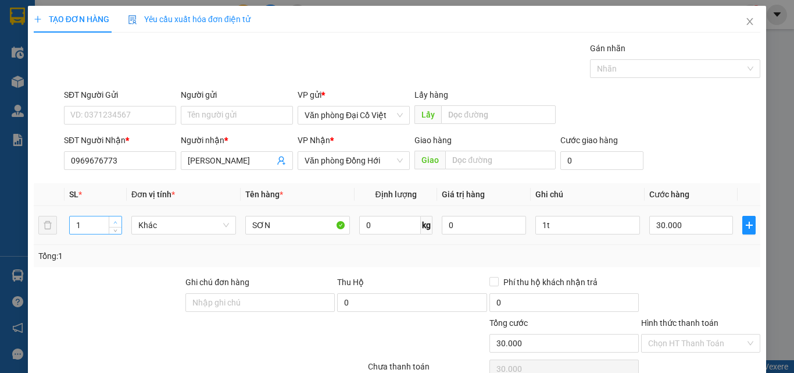
click at [120, 220] on span "Increase Value" at bounding box center [115, 221] width 13 height 10
click at [117, 222] on span "up" at bounding box center [115, 222] width 7 height 7
click at [572, 226] on input "1t" at bounding box center [588, 225] width 105 height 19
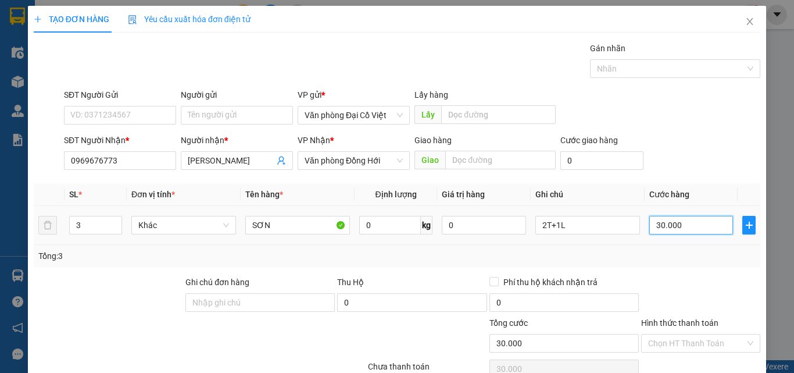
click at [714, 223] on input "30.000" at bounding box center [692, 225] width 84 height 19
click at [707, 251] on div "Tổng: 3" at bounding box center [397, 255] width 718 height 13
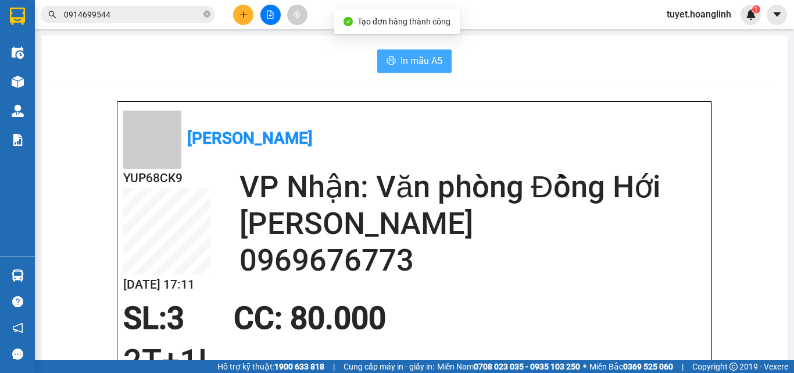
click at [387, 56] on icon "printer" at bounding box center [391, 60] width 9 height 9
click at [245, 17] on icon "plus" at bounding box center [244, 14] width 8 height 8
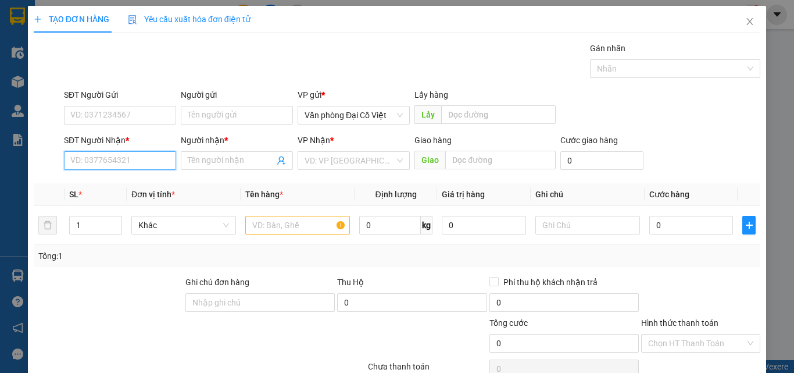
click at [142, 161] on input "SĐT Người Nhận *" at bounding box center [120, 160] width 112 height 19
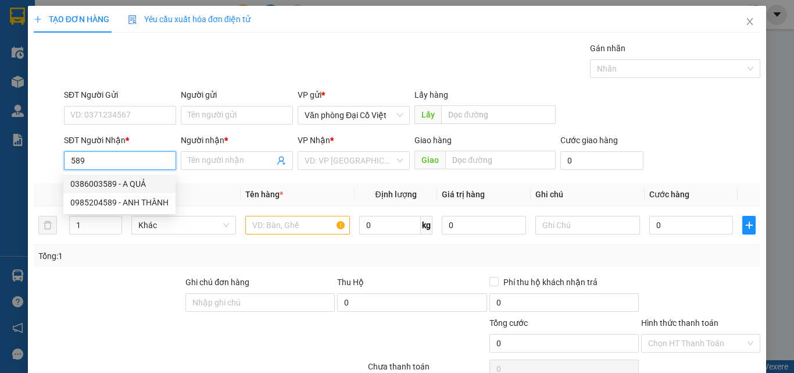
click at [68, 159] on input "589" at bounding box center [120, 160] width 112 height 19
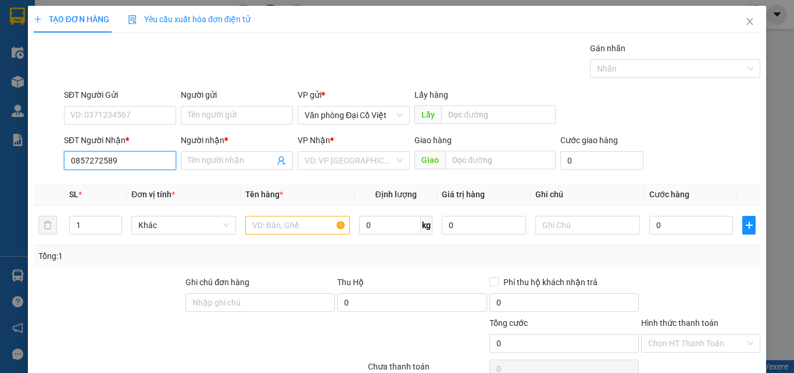
click at [142, 154] on input "0857272589" at bounding box center [120, 160] width 112 height 19
click at [224, 159] on input "Người nhận *" at bounding box center [231, 160] width 87 height 13
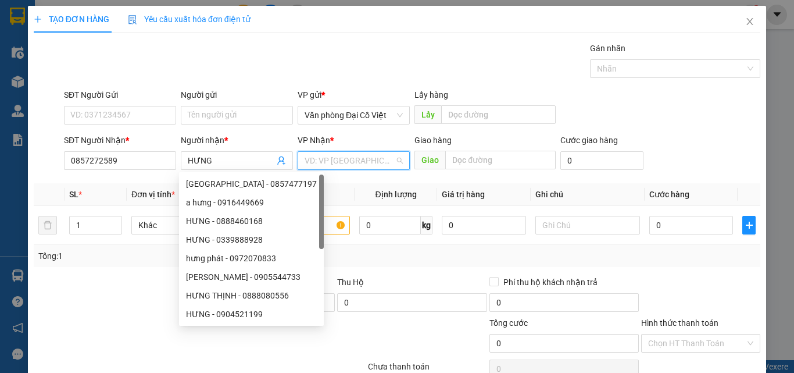
click at [348, 158] on input "search" at bounding box center [350, 160] width 90 height 17
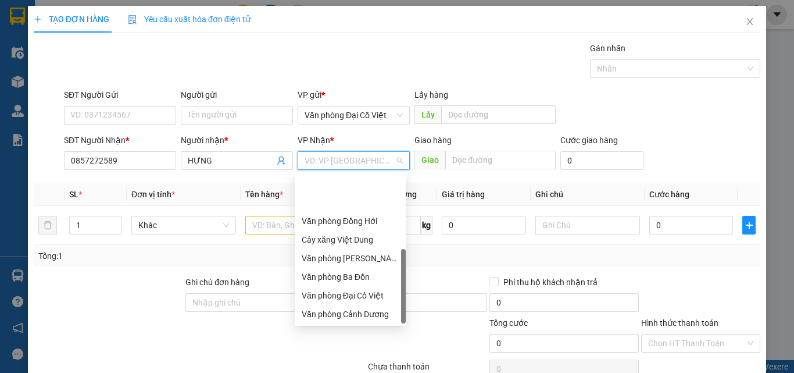
click at [366, 345] on div "Văn phòng Hoàn Lão" at bounding box center [350, 351] width 97 height 13
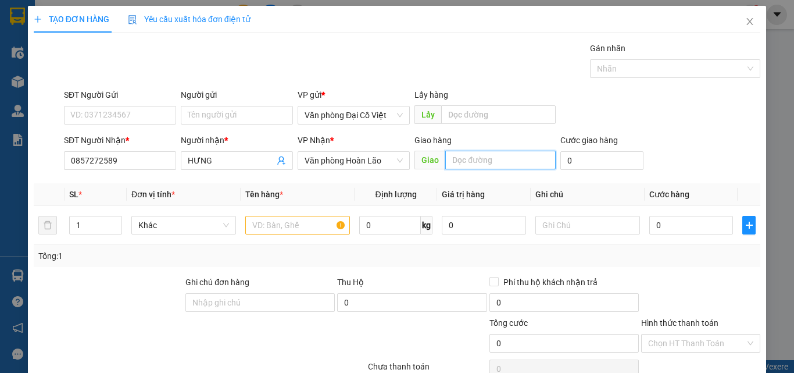
click at [466, 157] on input "text" at bounding box center [500, 160] width 110 height 19
click at [283, 238] on td at bounding box center [298, 225] width 114 height 39
click at [287, 228] on input "text" at bounding box center [297, 225] width 105 height 19
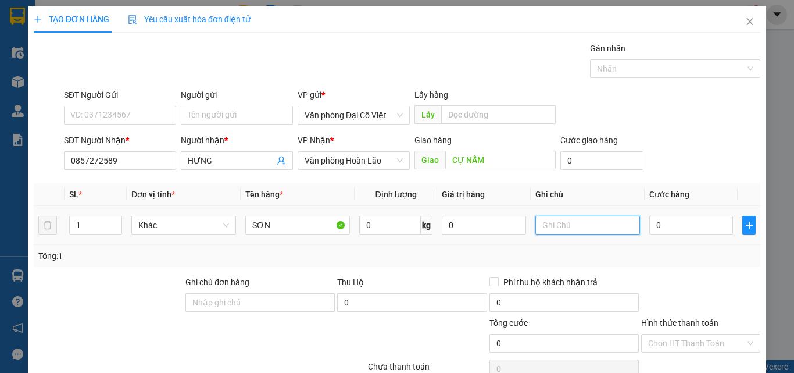
click at [569, 218] on input "text" at bounding box center [588, 225] width 105 height 19
click at [650, 225] on input "0" at bounding box center [692, 225] width 84 height 19
click at [655, 255] on div "Tổng: 1" at bounding box center [397, 255] width 718 height 13
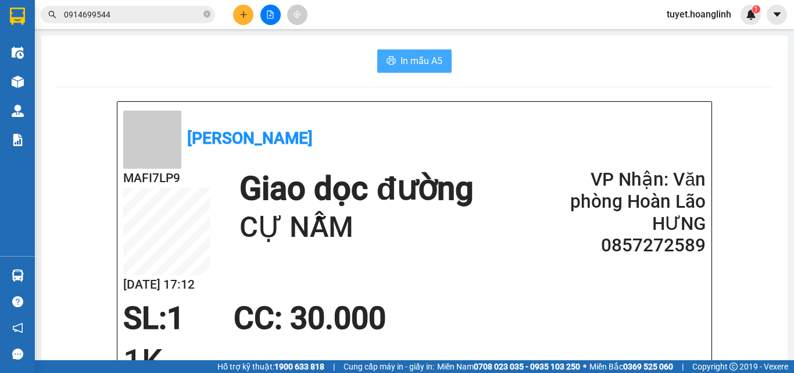
click at [427, 58] on span "In mẫu A5" at bounding box center [422, 61] width 42 height 15
click at [234, 16] on button at bounding box center [243, 15] width 20 height 20
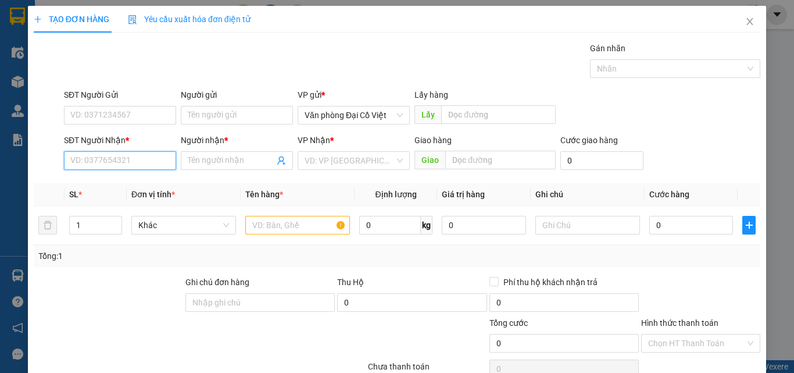
click at [120, 164] on input "SĐT Người Nhận *" at bounding box center [120, 160] width 112 height 19
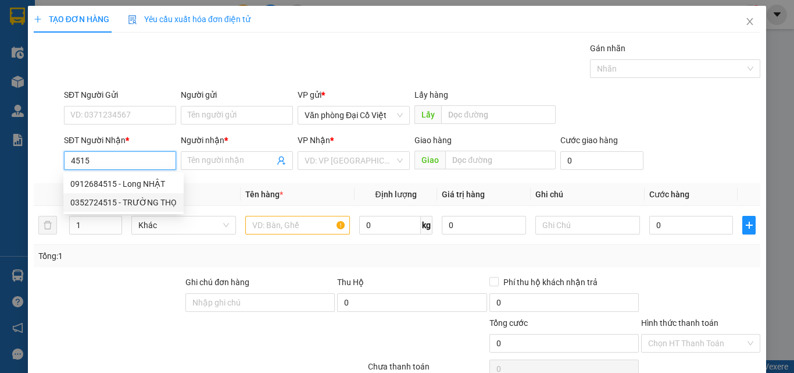
click at [147, 202] on div "0352724515 - TRƯỜNG THỌ" at bounding box center [123, 202] width 106 height 13
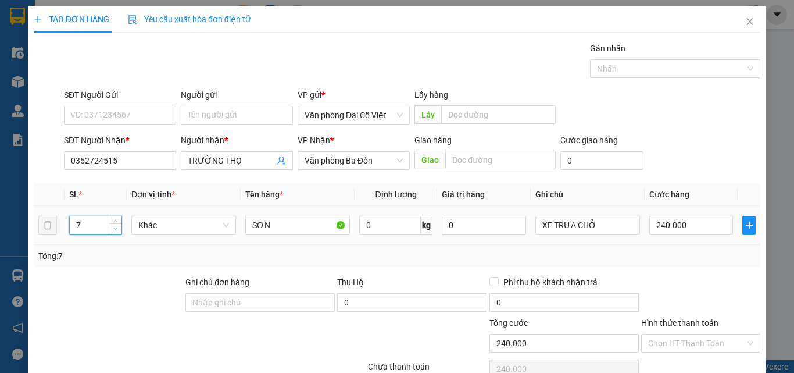
click at [112, 229] on span "down" at bounding box center [115, 229] width 7 height 7
click at [113, 229] on icon "down" at bounding box center [115, 229] width 4 height 4
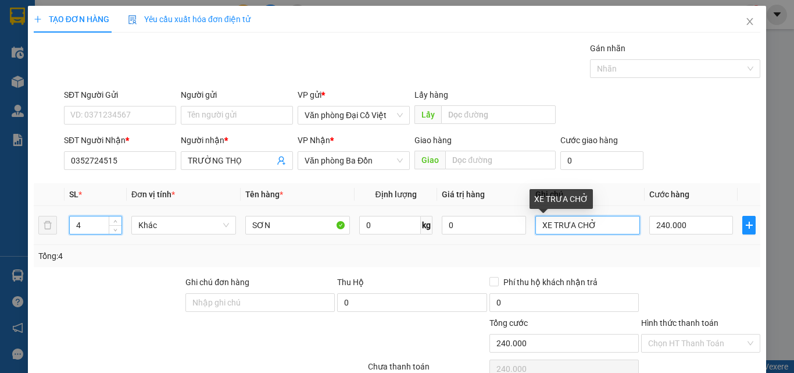
click at [602, 227] on input "XE TRƯA CHỞ" at bounding box center [588, 225] width 105 height 19
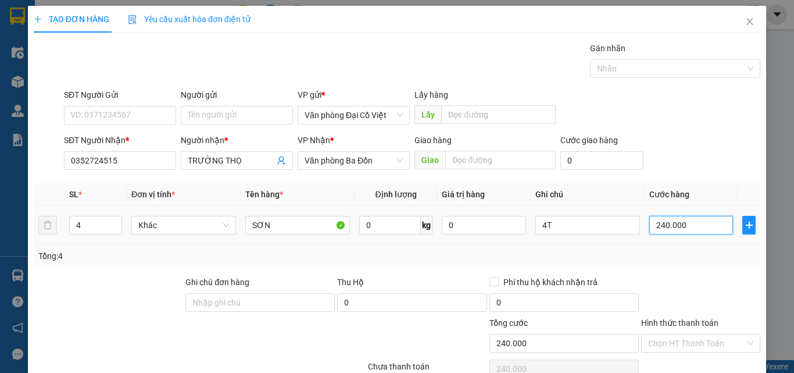
click at [703, 224] on input "240.000" at bounding box center [692, 225] width 84 height 19
click at [705, 255] on div "Tổng: 4" at bounding box center [397, 255] width 718 height 13
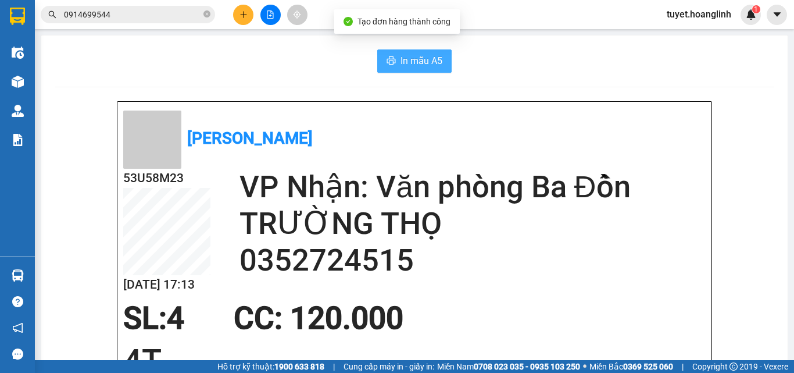
click at [409, 55] on span "In mẫu A5" at bounding box center [422, 61] width 42 height 15
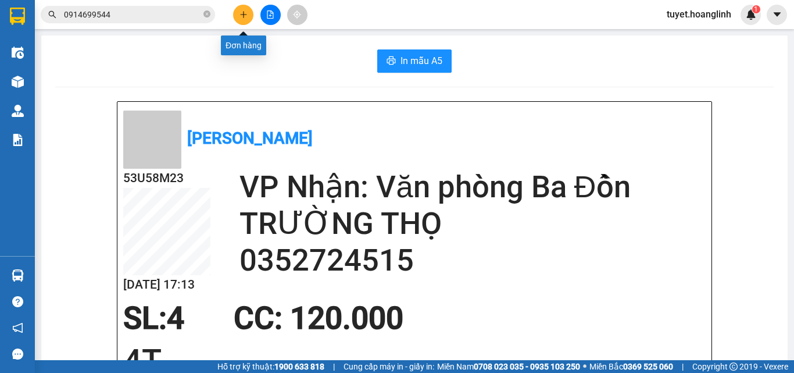
click at [238, 19] on button at bounding box center [243, 15] width 20 height 20
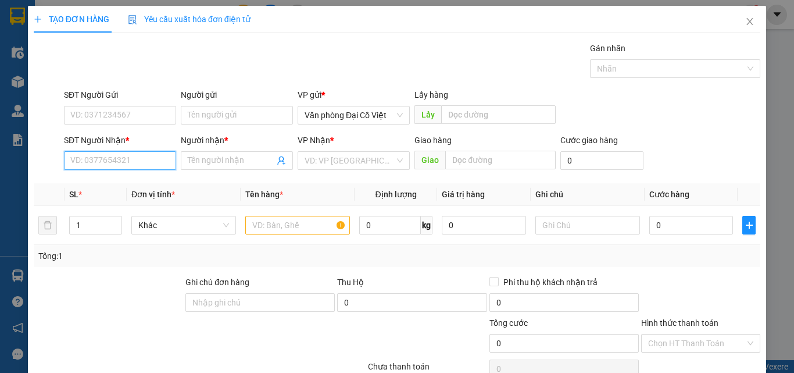
click at [141, 162] on input "SĐT Người Nhận *" at bounding box center [120, 160] width 112 height 19
click at [74, 163] on input "11844" at bounding box center [120, 160] width 112 height 19
click at [204, 161] on input "Người nhận *" at bounding box center [231, 160] width 87 height 13
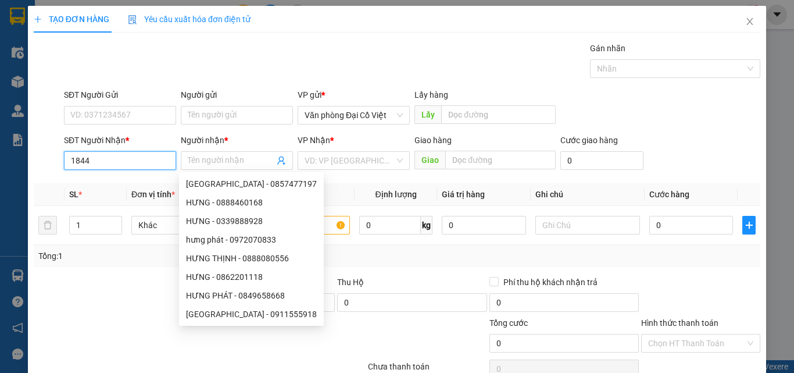
click at [165, 161] on input "1844" at bounding box center [120, 160] width 112 height 19
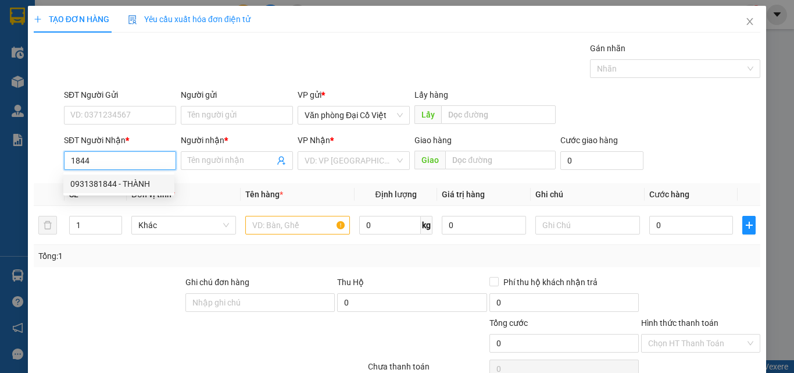
click at [149, 184] on div "0931381844 - THÀNH" at bounding box center [118, 183] width 97 height 13
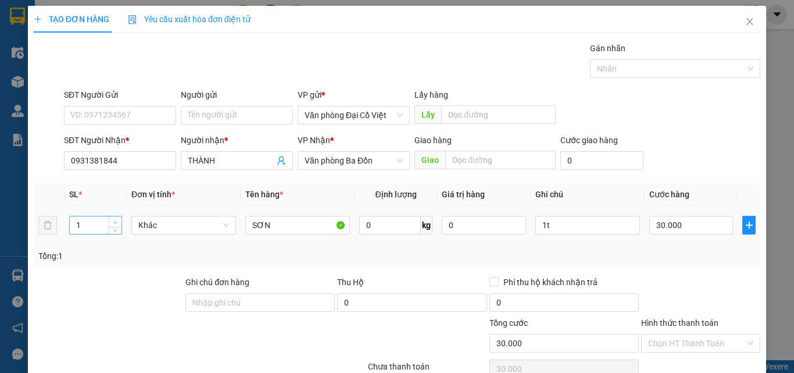
click at [109, 222] on span "Increase Value" at bounding box center [115, 221] width 13 height 10
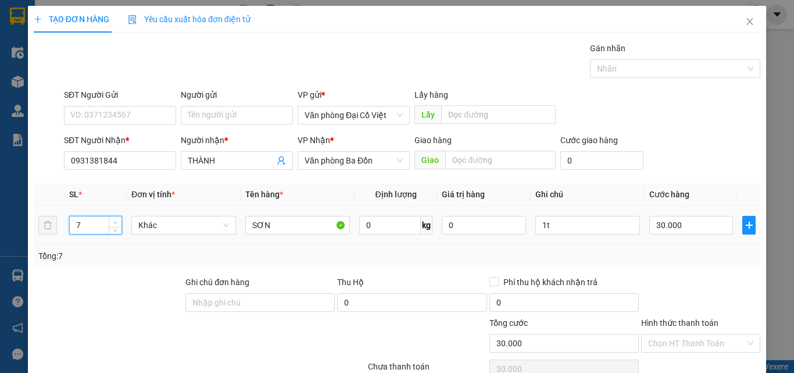
click at [109, 222] on span "Increase Value" at bounding box center [115, 221] width 13 height 10
click at [676, 224] on input "30.000" at bounding box center [692, 225] width 84 height 19
click at [582, 224] on input "1t" at bounding box center [588, 225] width 105 height 19
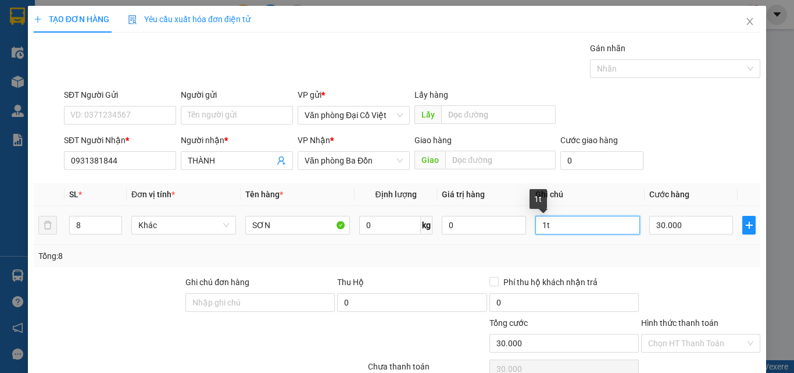
click at [582, 224] on input "1t" at bounding box center [588, 225] width 105 height 19
click at [686, 236] on div "30.000" at bounding box center [692, 224] width 84 height 23
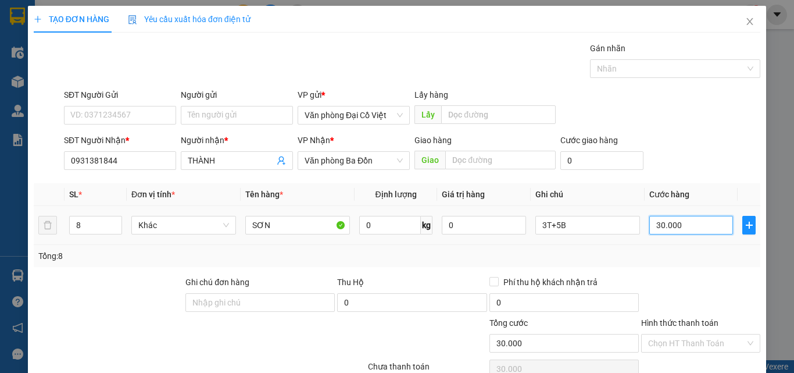
click at [682, 224] on input "30.000" at bounding box center [692, 225] width 84 height 19
click at [696, 264] on div "Tổng: 8" at bounding box center [397, 256] width 727 height 22
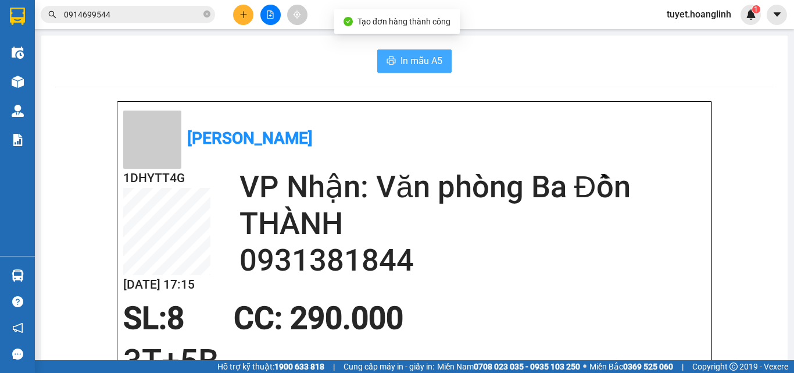
click at [423, 67] on span "In mẫu A5" at bounding box center [422, 61] width 42 height 15
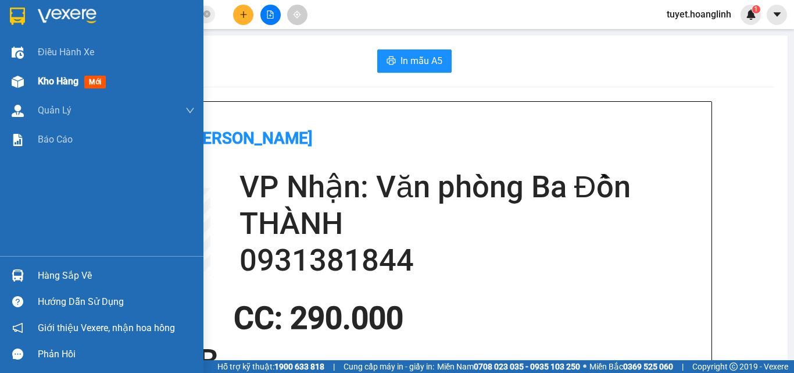
click at [24, 92] on div "Kho hàng mới" at bounding box center [102, 81] width 204 height 29
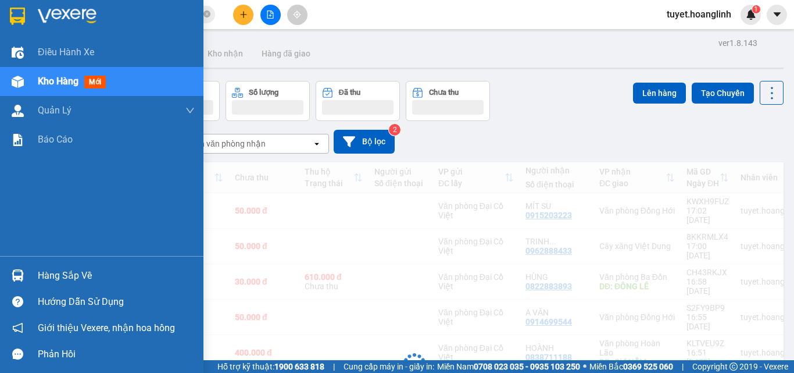
click at [49, 74] on div "Kho hàng mới" at bounding box center [74, 81] width 73 height 15
click at [293, 146] on div "Chọn văn phòng nhận" at bounding box center [246, 143] width 134 height 19
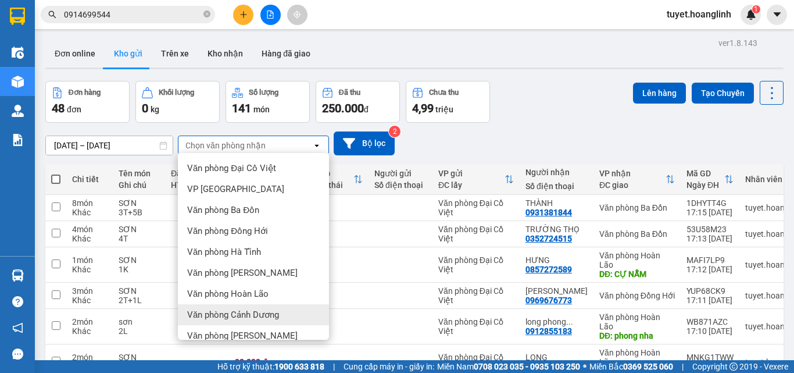
click at [259, 309] on span "Văn phòng Cảnh Dương" at bounding box center [233, 315] width 92 height 12
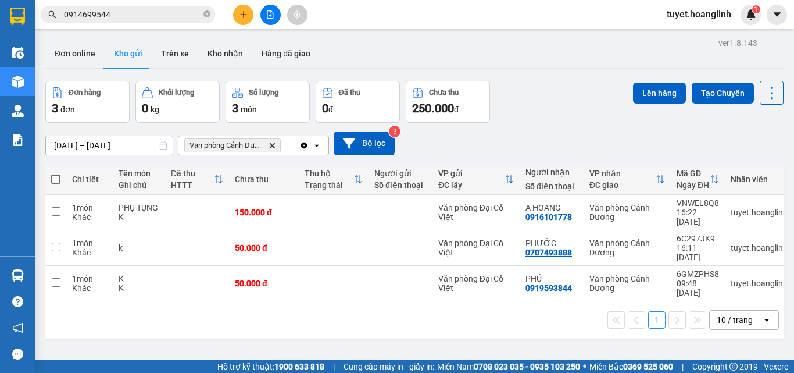
click at [236, 15] on button at bounding box center [243, 15] width 20 height 20
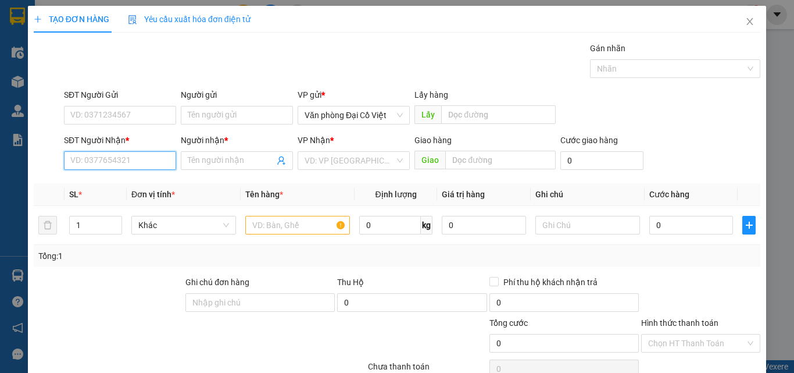
click at [101, 166] on input "SĐT Người Nhận *" at bounding box center [120, 160] width 112 height 19
click at [123, 166] on input "8299" at bounding box center [120, 160] width 112 height 19
click at [126, 138] on b "*" at bounding box center [127, 139] width 3 height 9
click at [126, 151] on input "8299" at bounding box center [120, 160] width 112 height 19
click at [129, 159] on input "8299" at bounding box center [120, 160] width 112 height 19
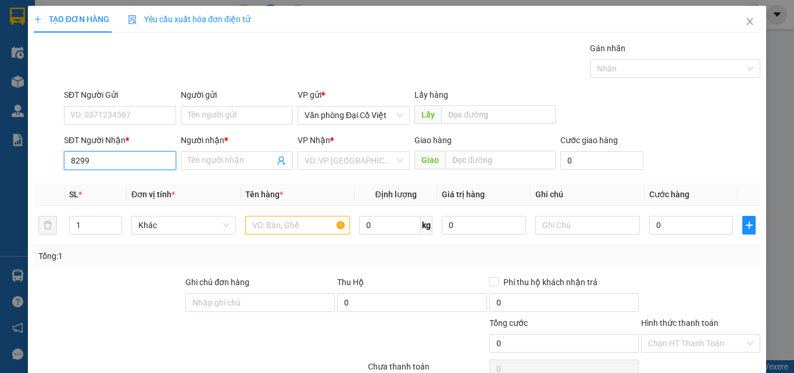
click at [129, 159] on input "8299" at bounding box center [120, 160] width 112 height 19
click at [112, 180] on div "0978428537 - THANH QUÝ" at bounding box center [127, 183] width 115 height 13
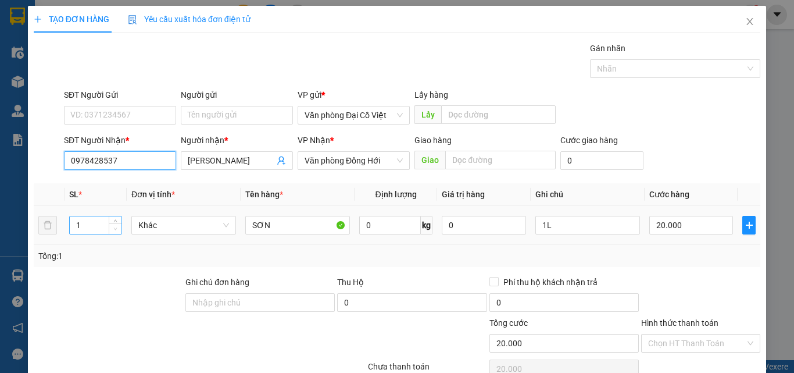
click at [110, 223] on span "Decrease Value" at bounding box center [115, 228] width 13 height 10
click at [115, 223] on span "Decrease Value" at bounding box center [115, 228] width 13 height 10
click at [110, 219] on span "Increase Value" at bounding box center [115, 221] width 13 height 10
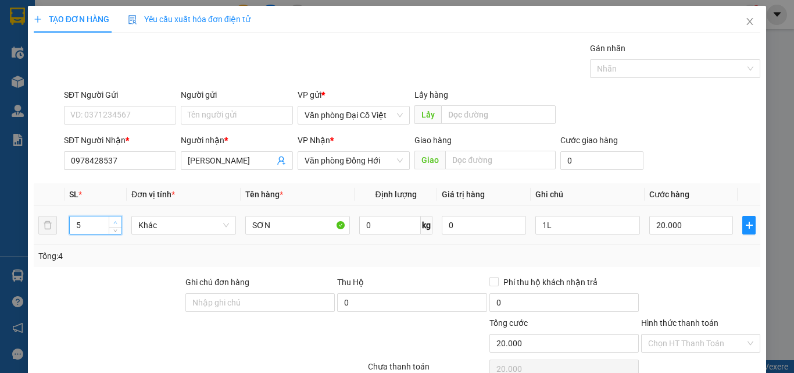
click at [110, 219] on span "Increase Value" at bounding box center [115, 221] width 13 height 10
click at [570, 231] on input "1L" at bounding box center [588, 225] width 105 height 19
click at [698, 222] on input "20.000" at bounding box center [692, 225] width 84 height 19
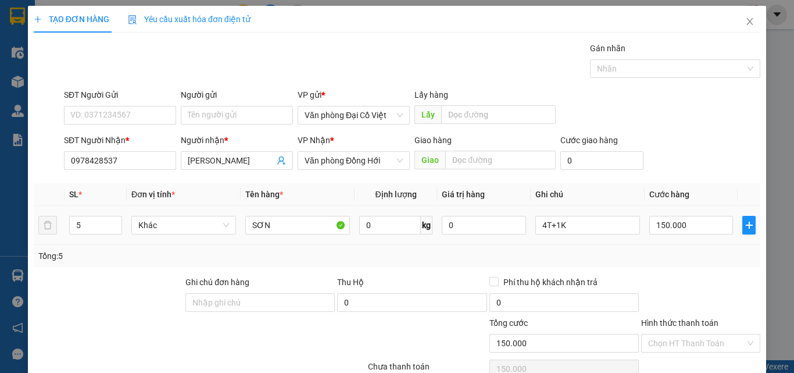
click at [697, 244] on td "150.000" at bounding box center [691, 225] width 93 height 39
click at [699, 334] on input "Hình thức thanh toán" at bounding box center [696, 342] width 97 height 17
click at [682, 360] on div "Tại văn phòng" at bounding box center [694, 366] width 104 height 13
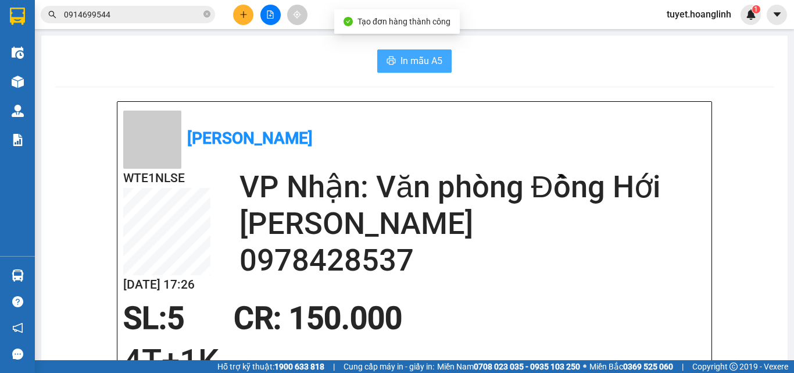
click at [420, 56] on span "In mẫu A5" at bounding box center [422, 61] width 42 height 15
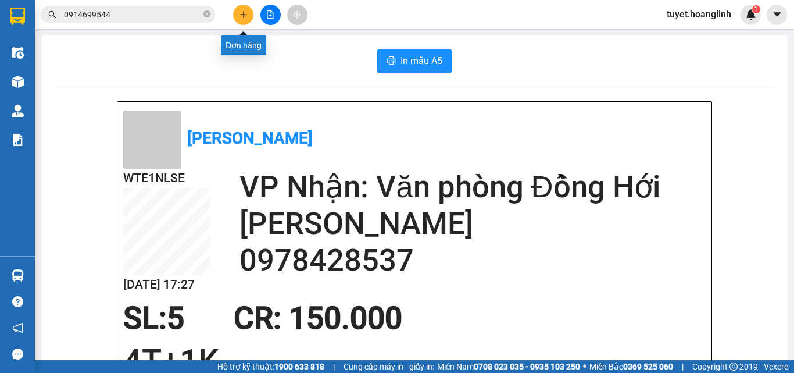
click at [244, 15] on icon "plus" at bounding box center [243, 14] width 6 height 1
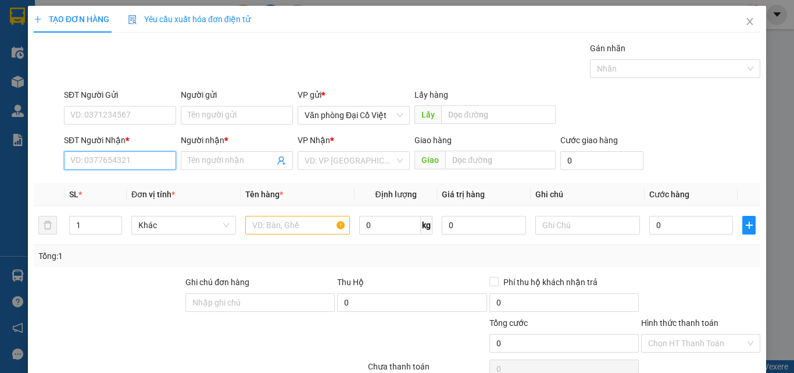
click at [152, 164] on input "SĐT Người Nhận *" at bounding box center [120, 160] width 112 height 19
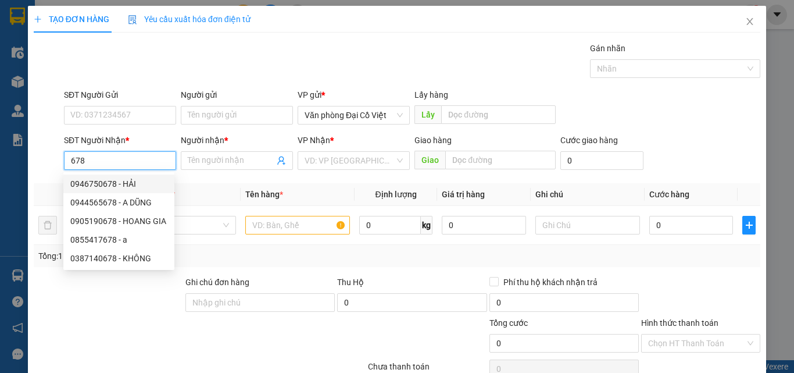
click at [159, 184] on div "0946750678 - HẢI" at bounding box center [118, 183] width 97 height 13
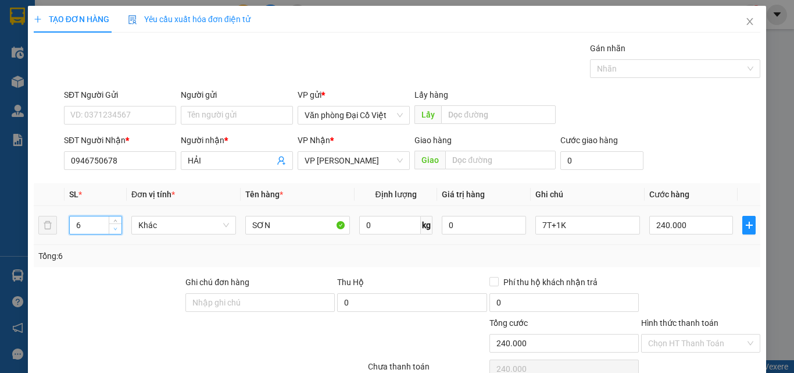
click at [115, 228] on icon "down" at bounding box center [115, 229] width 4 height 4
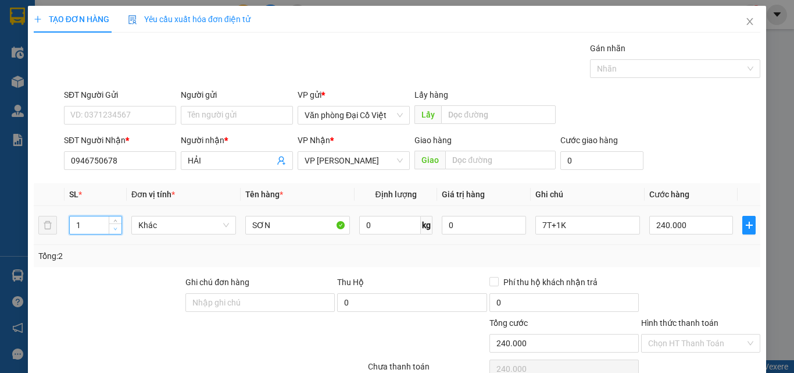
click at [115, 228] on icon "down" at bounding box center [115, 229] width 4 height 4
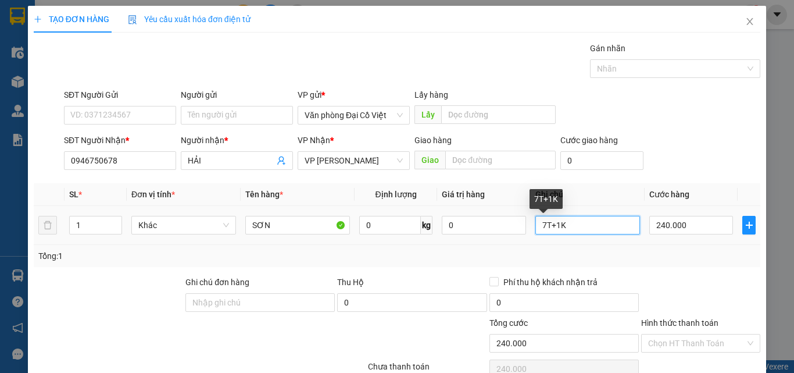
drag, startPoint x: 552, startPoint y: 227, endPoint x: 523, endPoint y: 229, distance: 29.7
click at [523, 229] on tr "1 Khác SƠN 0 kg 0 7T+1K 240.000" at bounding box center [397, 225] width 727 height 39
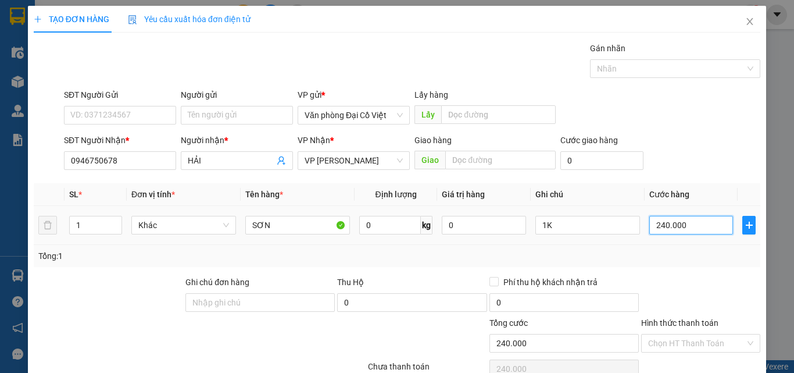
click at [670, 228] on input "240.000" at bounding box center [692, 225] width 84 height 19
click at [647, 268] on div "Transit Pickup Surcharge Ids Transit Deliver Surcharge Ids Transit Deliver Surc…" at bounding box center [397, 243] width 727 height 402
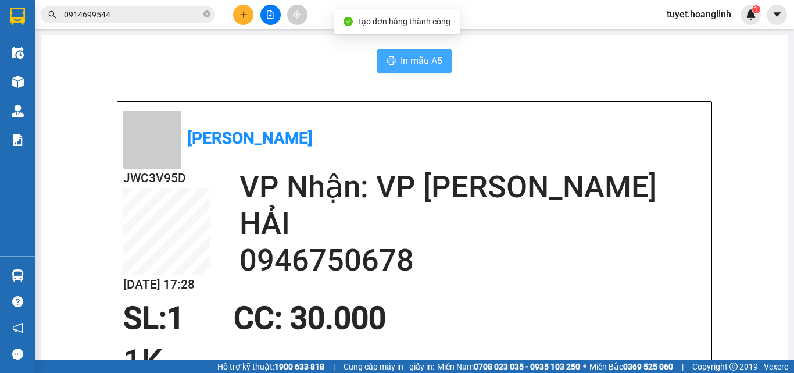
click at [392, 57] on button "In mẫu A5" at bounding box center [414, 60] width 74 height 23
click at [238, 12] on button at bounding box center [243, 15] width 20 height 20
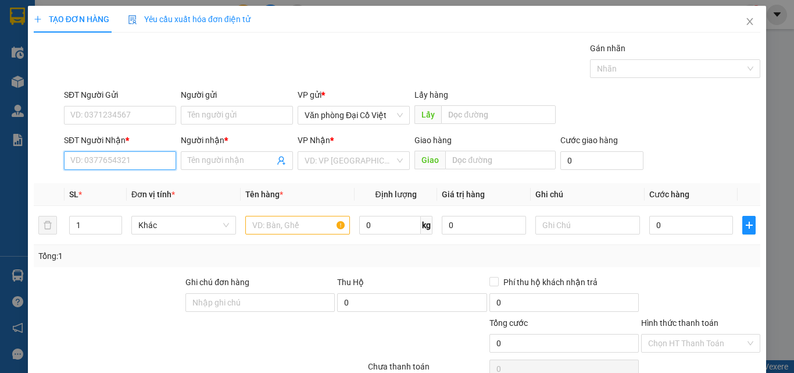
click at [92, 158] on input "SĐT Người Nhận *" at bounding box center [120, 160] width 112 height 19
click at [71, 158] on input "688" at bounding box center [120, 160] width 112 height 19
click at [246, 170] on div "Người nhận * Tên người nhận" at bounding box center [237, 154] width 112 height 41
click at [244, 163] on input "Người nhận *" at bounding box center [231, 160] width 87 height 13
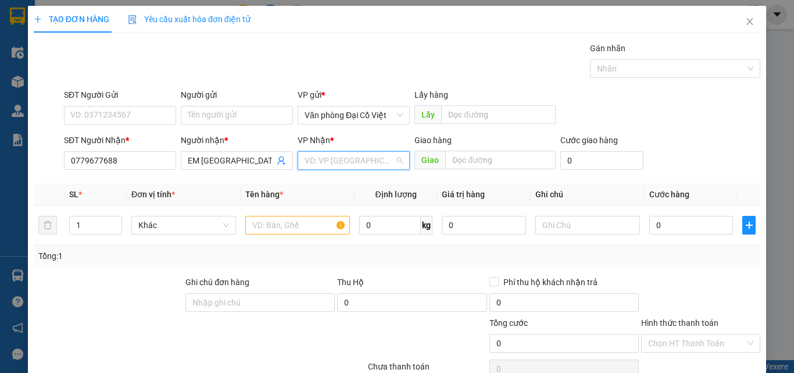
click at [320, 157] on input "search" at bounding box center [350, 160] width 90 height 17
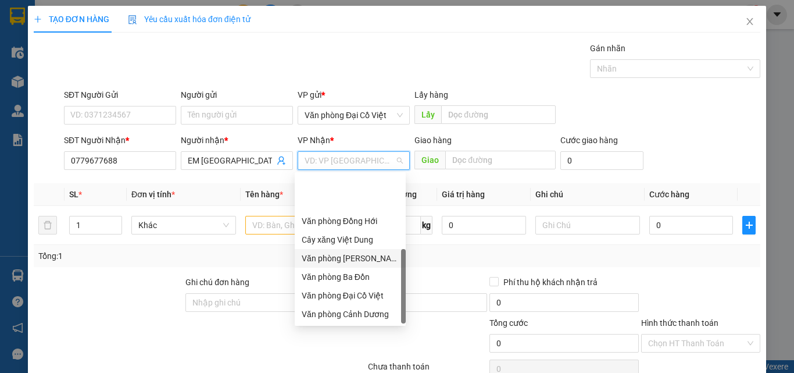
click at [356, 252] on div "Văn phòng Lệ Thủy" at bounding box center [350, 258] width 97 height 13
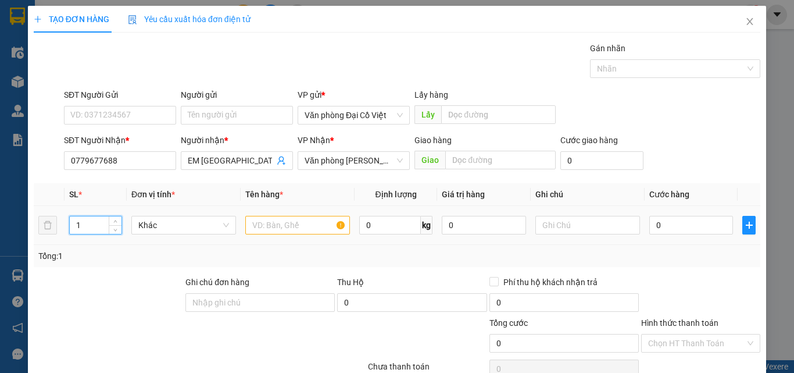
click at [83, 226] on input "1" at bounding box center [96, 224] width 52 height 17
click at [263, 226] on input "text" at bounding box center [297, 225] width 105 height 19
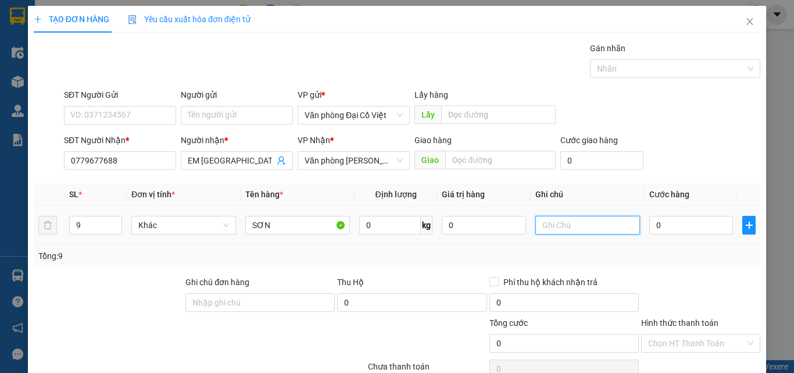
click at [577, 233] on input "text" at bounding box center [588, 225] width 105 height 19
click at [708, 223] on input "0" at bounding box center [692, 225] width 84 height 19
click at [740, 304] on div at bounding box center [701, 296] width 122 height 41
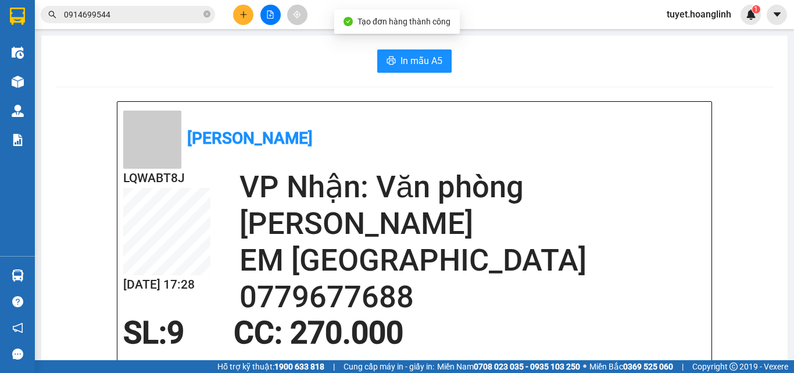
click at [401, 61] on span "In mẫu A5" at bounding box center [422, 61] width 42 height 15
click at [244, 20] on button at bounding box center [243, 15] width 20 height 20
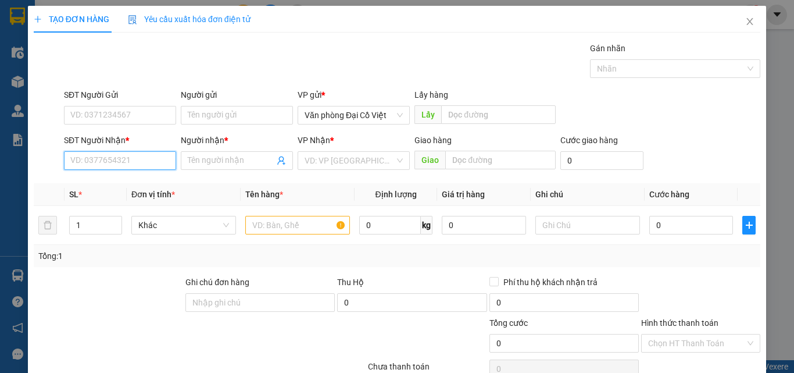
click at [118, 161] on input "SĐT Người Nhận *" at bounding box center [120, 160] width 112 height 19
click at [114, 186] on div "0916611398 - A VĂN" at bounding box center [118, 183] width 97 height 13
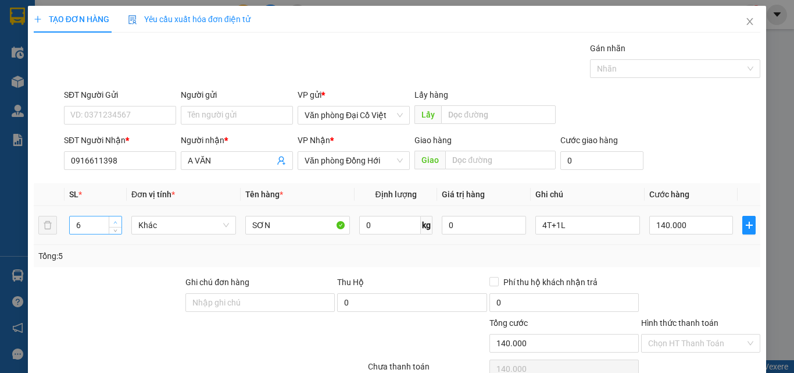
click at [115, 223] on icon "up" at bounding box center [115, 222] width 4 height 4
click at [115, 227] on span "down" at bounding box center [115, 229] width 7 height 7
click at [115, 227] on icon "down" at bounding box center [115, 229] width 4 height 4
click at [115, 230] on icon "down" at bounding box center [115, 229] width 4 height 4
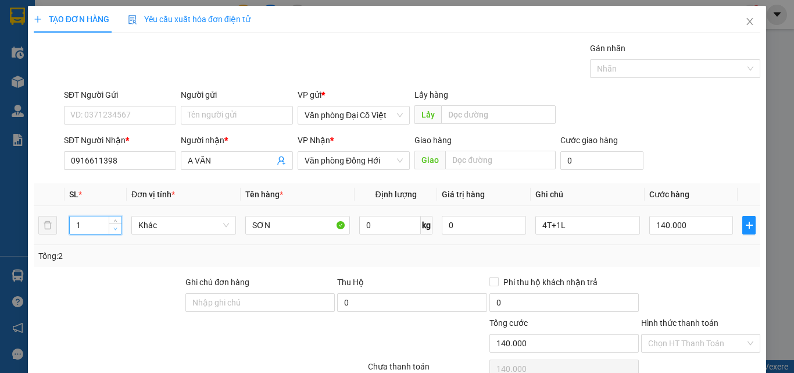
click at [115, 230] on icon "down" at bounding box center [115, 229] width 4 height 4
click at [116, 221] on icon "up" at bounding box center [115, 222] width 4 height 4
click at [577, 225] on input "4T+1L" at bounding box center [588, 225] width 105 height 19
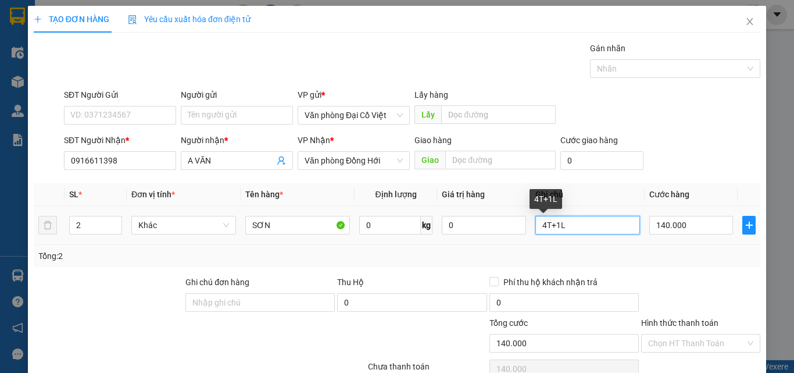
click at [577, 225] on input "4T+1L" at bounding box center [588, 225] width 105 height 19
click at [666, 234] on div "140.000" at bounding box center [692, 224] width 84 height 23
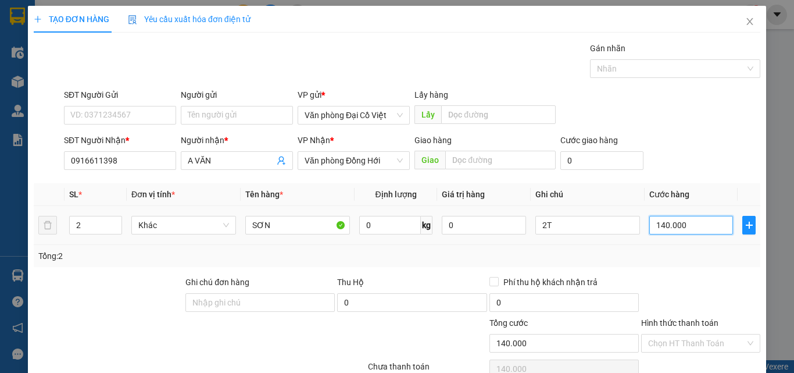
click at [670, 230] on input "140.000" at bounding box center [692, 225] width 84 height 19
click at [644, 268] on div "Transit Pickup Surcharge Ids Transit Deliver Surcharge Ids Transit Deliver Surc…" at bounding box center [397, 243] width 727 height 402
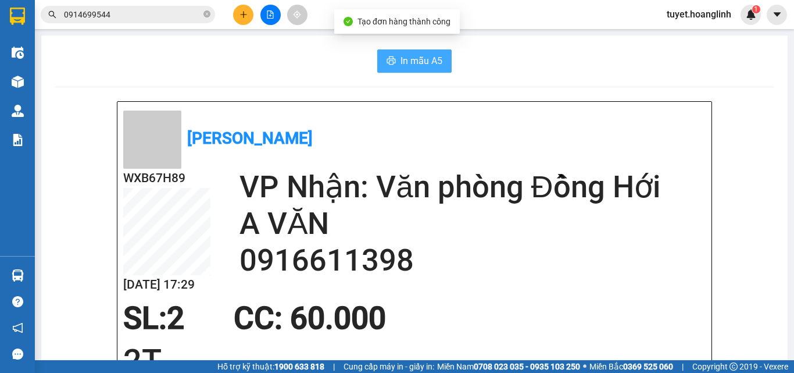
click at [391, 60] on icon "printer" at bounding box center [391, 60] width 9 height 8
click at [242, 12] on icon "plus" at bounding box center [244, 14] width 8 height 8
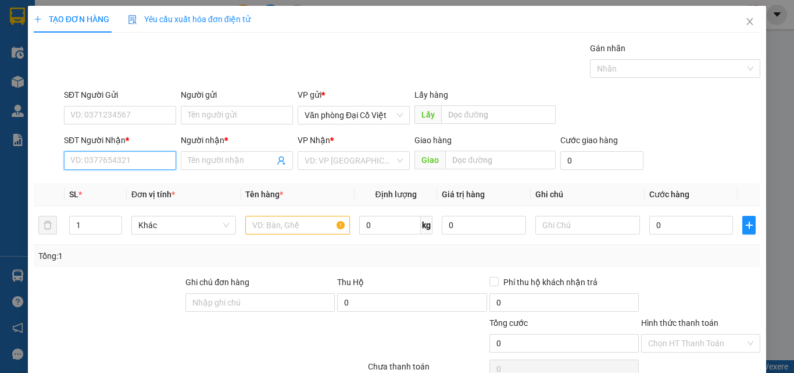
click at [113, 162] on input "SĐT Người Nhận *" at bounding box center [120, 160] width 112 height 19
click at [124, 166] on input "4577" at bounding box center [120, 160] width 112 height 19
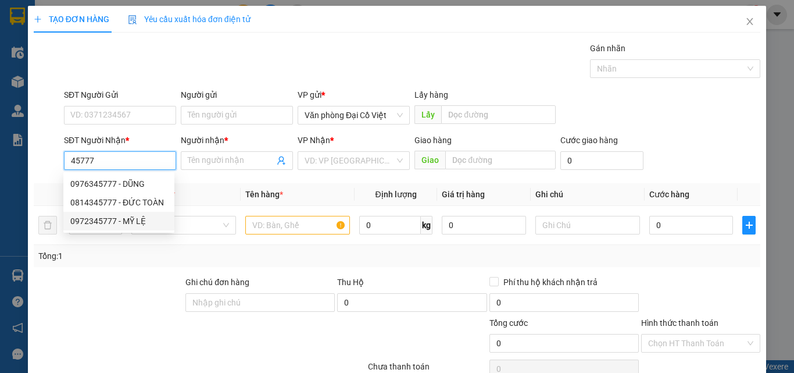
click at [95, 220] on div "0972345777 - MỸ LỆ" at bounding box center [118, 221] width 97 height 13
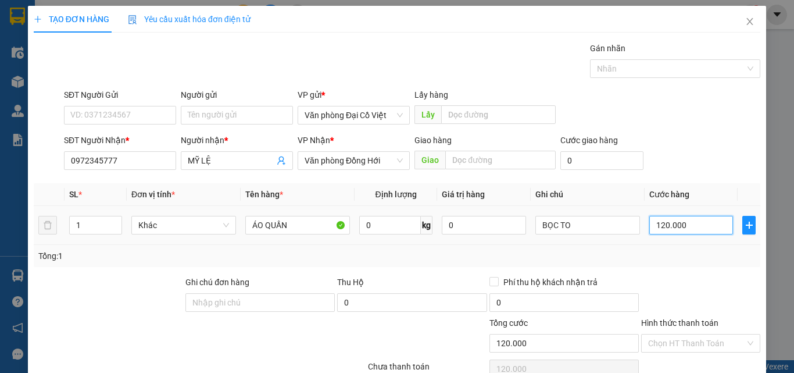
click at [699, 227] on input "120.000" at bounding box center [692, 225] width 84 height 19
click at [684, 242] on td "60.000" at bounding box center [691, 225] width 93 height 39
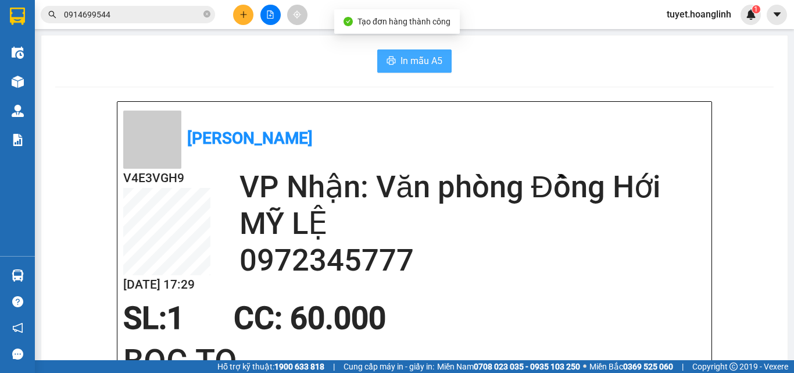
click at [393, 56] on button "In mẫu A5" at bounding box center [414, 60] width 74 height 23
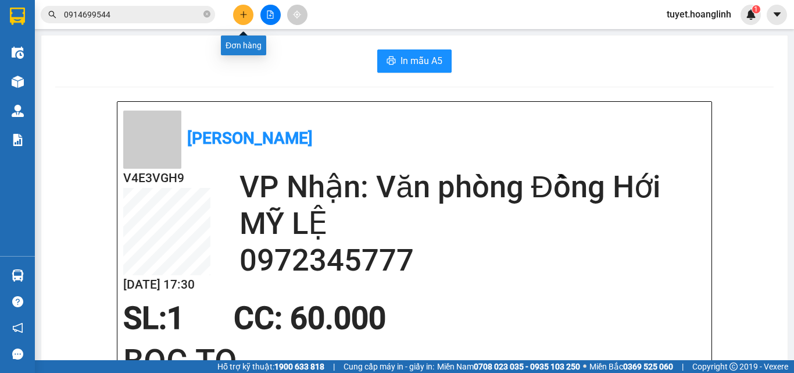
click at [248, 11] on button at bounding box center [243, 15] width 20 height 20
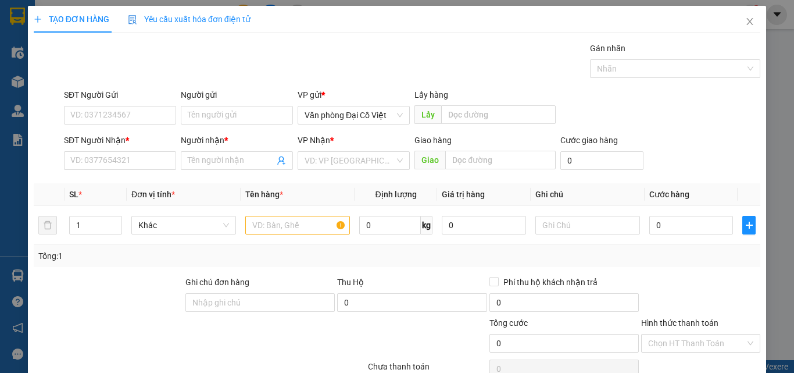
drag, startPoint x: 106, startPoint y: 177, endPoint x: 109, endPoint y: 156, distance: 21.1
click at [106, 177] on div "Transit Pickup Surcharge Ids Transit Deliver Surcharge Ids Transit Deliver Surc…" at bounding box center [397, 243] width 727 height 402
click at [110, 154] on input "SĐT Người Nhận *" at bounding box center [120, 160] width 112 height 19
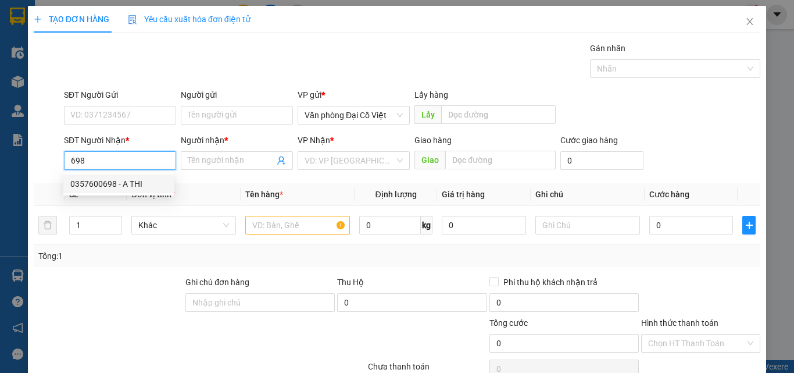
click at [137, 184] on div "0357600698 - A THI" at bounding box center [118, 183] width 97 height 13
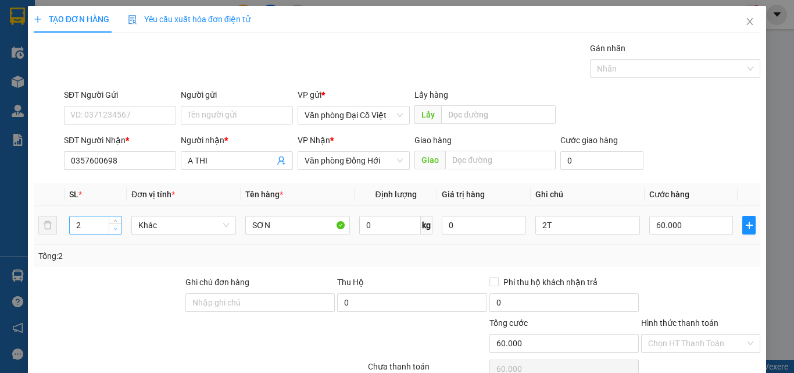
click at [119, 232] on span "Decrease Value" at bounding box center [115, 228] width 13 height 10
drag, startPoint x: 572, startPoint y: 230, endPoint x: 452, endPoint y: 234, distance: 119.9
click at [452, 234] on tr "1 Khác SƠN 0 kg 0 2T 60.000" at bounding box center [397, 225] width 727 height 39
click at [645, 213] on td "60.000" at bounding box center [691, 225] width 93 height 39
click at [682, 228] on input "60.000" at bounding box center [692, 225] width 84 height 19
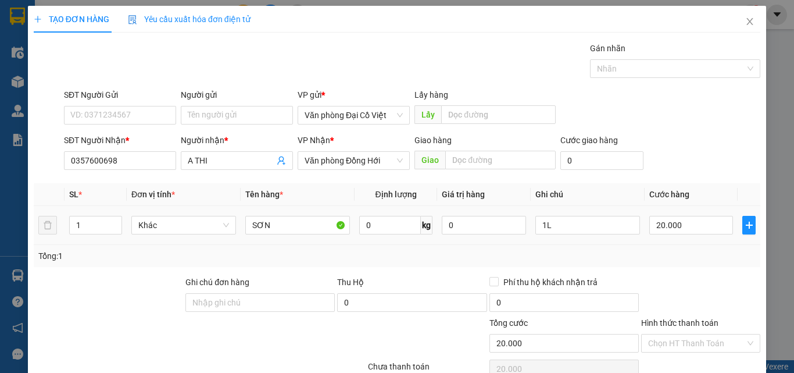
click at [679, 270] on div "Transit Pickup Surcharge Ids Transit Deliver Surcharge Ids Transit Deliver Surc…" at bounding box center [397, 243] width 727 height 402
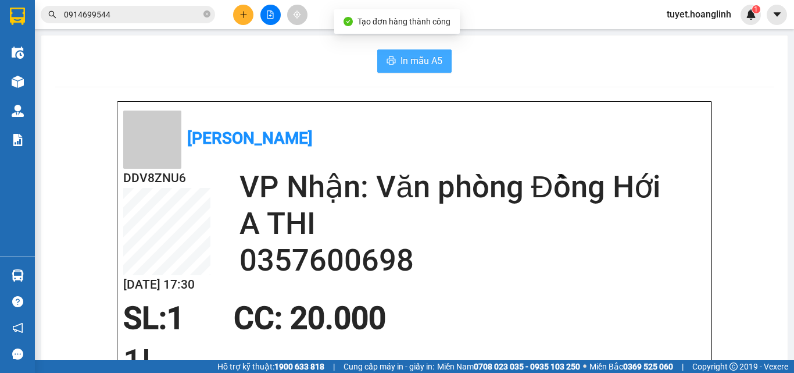
click at [406, 70] on button "In mẫu A5" at bounding box center [414, 60] width 74 height 23
click at [401, 64] on span "In mẫu A5" at bounding box center [422, 61] width 42 height 15
click at [406, 69] on button "In mẫu A5" at bounding box center [414, 60] width 74 height 23
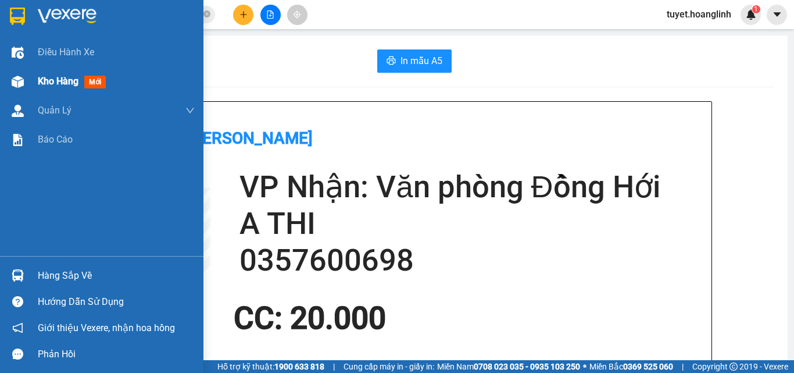
click at [35, 80] on div "Kho hàng mới" at bounding box center [102, 81] width 204 height 29
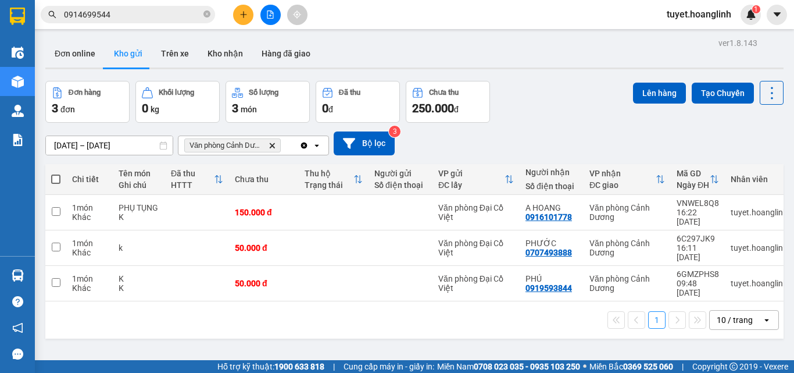
click at [272, 143] on span "Văn phòng Cảnh Dương Delete" at bounding box center [232, 145] width 97 height 14
click at [272, 143] on icon "Delete" at bounding box center [272, 145] width 7 height 7
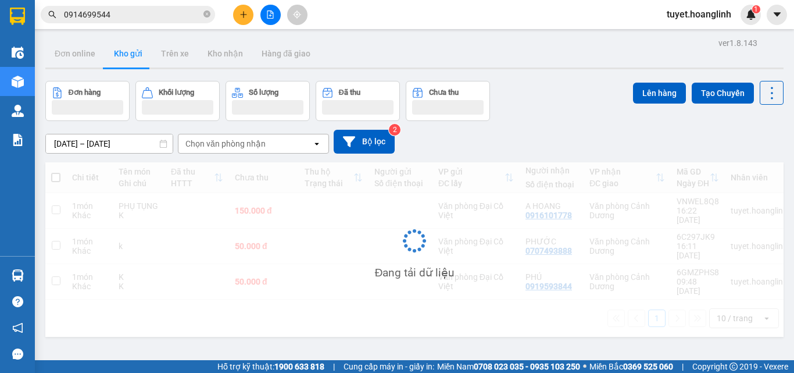
click at [272, 143] on div "Chọn văn phòng nhận" at bounding box center [246, 143] width 134 height 19
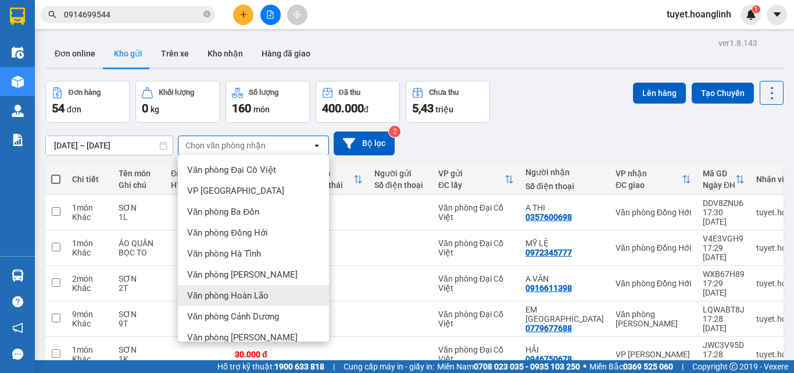
click at [254, 290] on span "Văn phòng Hoàn Lão" at bounding box center [227, 296] width 81 height 12
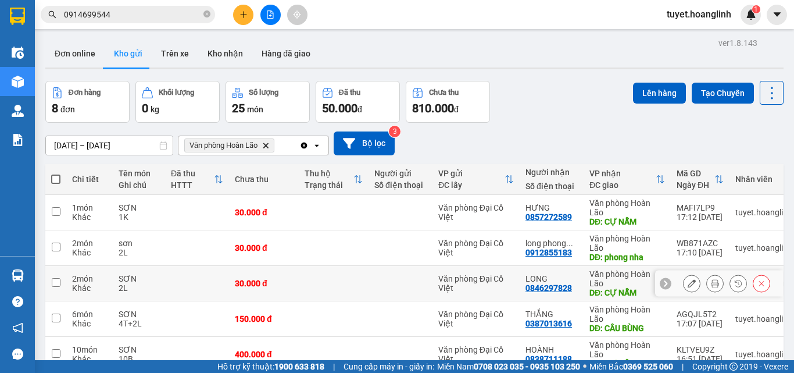
click at [684, 273] on button at bounding box center [692, 283] width 16 height 20
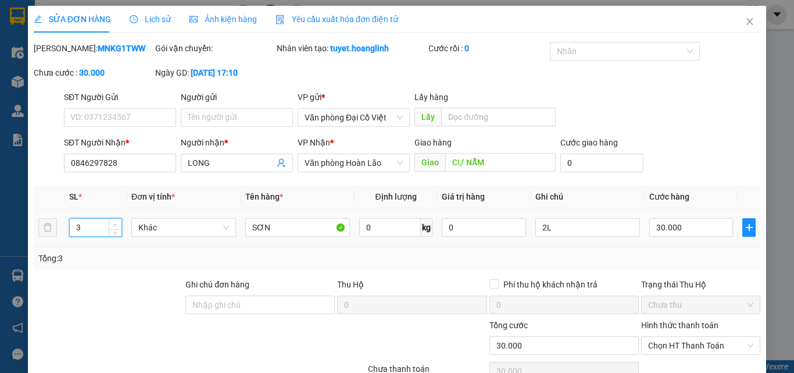
click at [113, 223] on icon "up" at bounding box center [115, 225] width 4 height 4
click at [565, 224] on input "2L" at bounding box center [588, 227] width 105 height 19
click at [651, 229] on input "30.000" at bounding box center [692, 227] width 84 height 19
click at [649, 254] on div "Tổng: 3" at bounding box center [397, 258] width 718 height 13
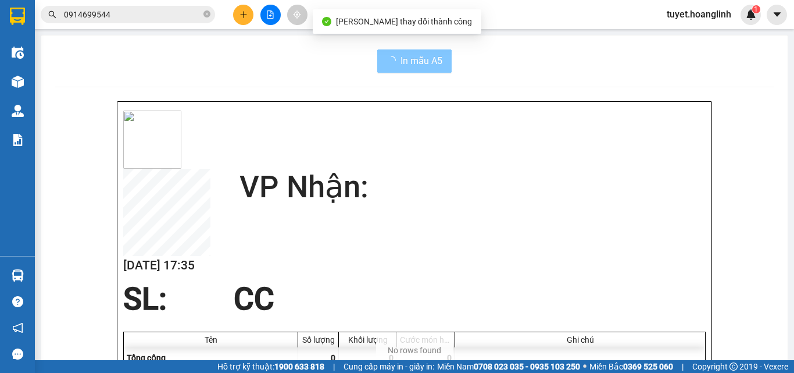
click at [411, 67] on span "In mẫu A5" at bounding box center [422, 61] width 42 height 15
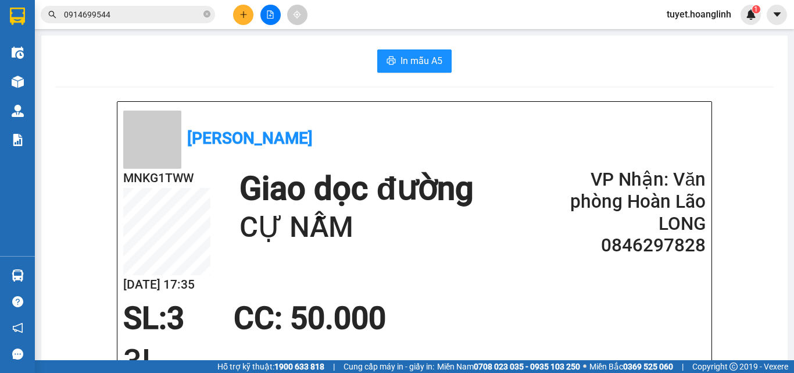
click at [239, 21] on button at bounding box center [243, 15] width 20 height 20
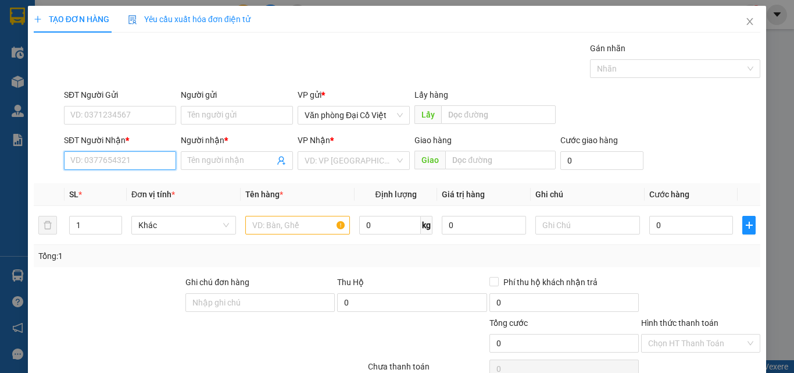
click at [142, 158] on input "SĐT Người Nhận *" at bounding box center [120, 160] width 112 height 19
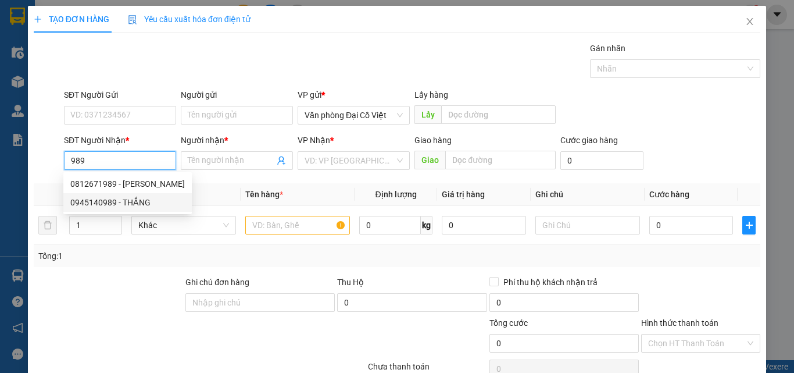
click at [122, 200] on div "0945140989 - THẮNG" at bounding box center [127, 202] width 115 height 13
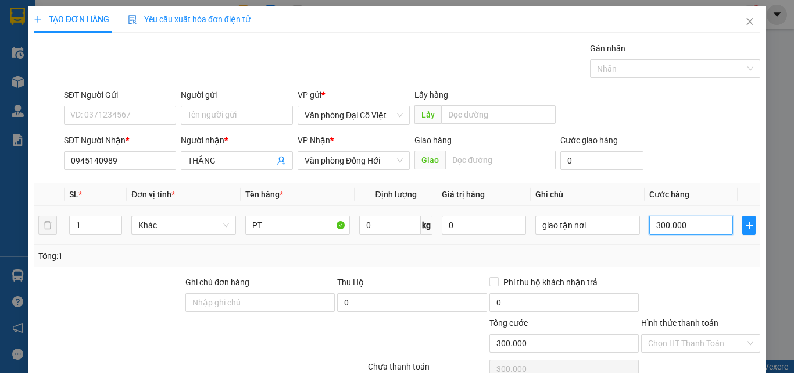
click at [689, 226] on input "300.000" at bounding box center [692, 225] width 84 height 19
click at [650, 226] on input "300.000" at bounding box center [692, 225] width 84 height 19
click at [666, 219] on input "300.000" at bounding box center [692, 225] width 84 height 19
click at [666, 220] on input "300.000" at bounding box center [692, 225] width 84 height 19
drag, startPoint x: 665, startPoint y: 219, endPoint x: 663, endPoint y: 231, distance: 12.3
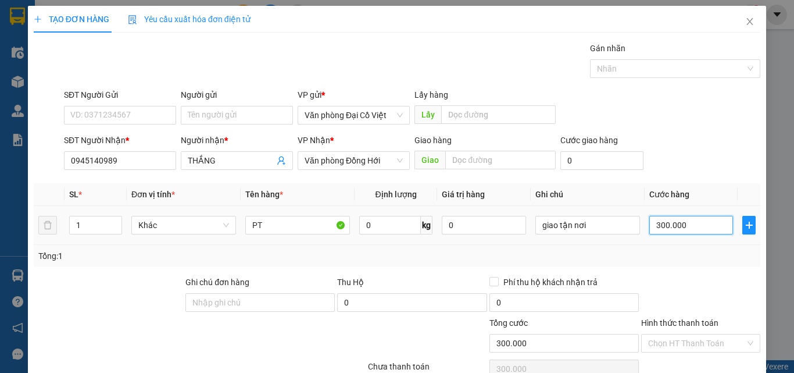
click at [664, 219] on input "300.000" at bounding box center [692, 225] width 84 height 19
click at [663, 219] on input "300.000" at bounding box center [692, 225] width 84 height 19
click at [676, 225] on input "3.001.000" at bounding box center [692, 225] width 84 height 19
click at [676, 224] on input "3.001.000" at bounding box center [692, 225] width 84 height 19
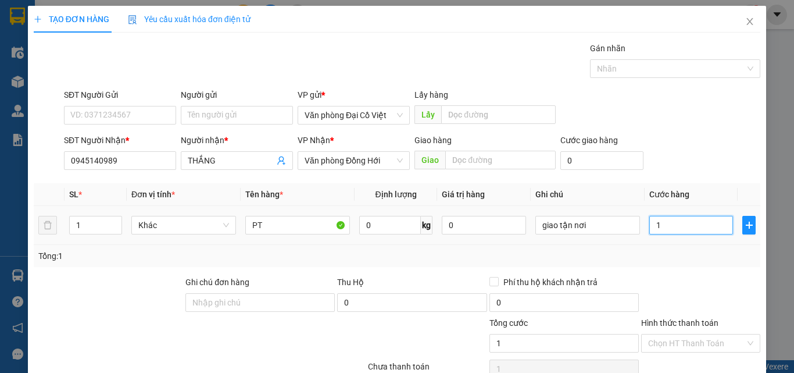
click at [676, 227] on input "1" at bounding box center [692, 225] width 84 height 19
click at [675, 225] on input "1" at bounding box center [692, 225] width 84 height 19
click at [670, 249] on div "Tổng: 1" at bounding box center [397, 255] width 718 height 13
click at [689, 225] on input "150.000" at bounding box center [692, 225] width 84 height 19
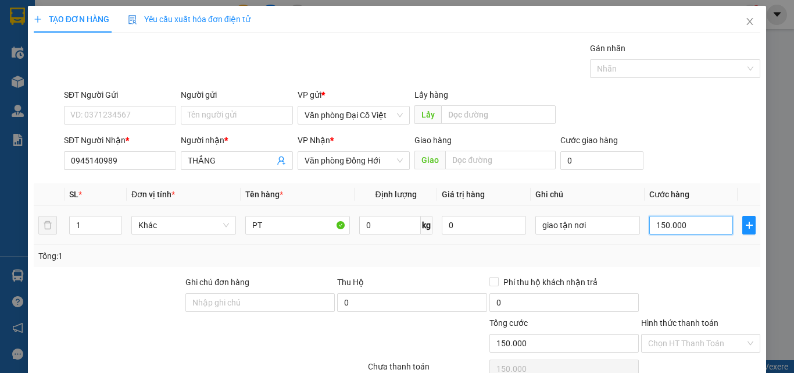
click at [689, 225] on input "150.000" at bounding box center [692, 225] width 84 height 19
click at [684, 246] on div "Tổng: 1" at bounding box center [397, 256] width 727 height 22
click at [598, 206] on td "giao tận nơi" at bounding box center [588, 225] width 114 height 39
click at [601, 216] on input "giao tận nơi" at bounding box center [588, 225] width 105 height 19
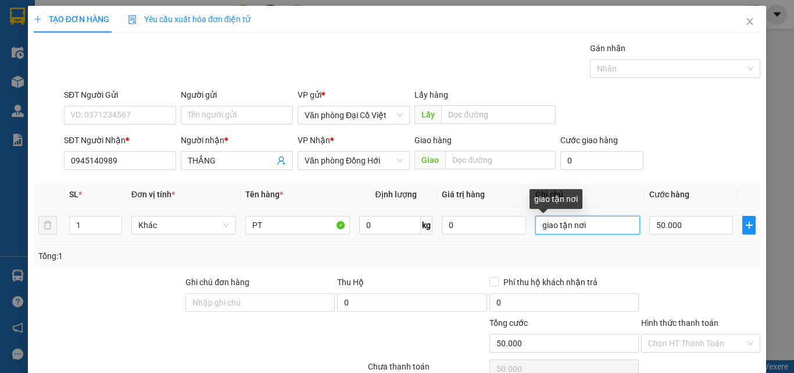
click at [600, 216] on input "giao tận nơi" at bounding box center [588, 225] width 105 height 19
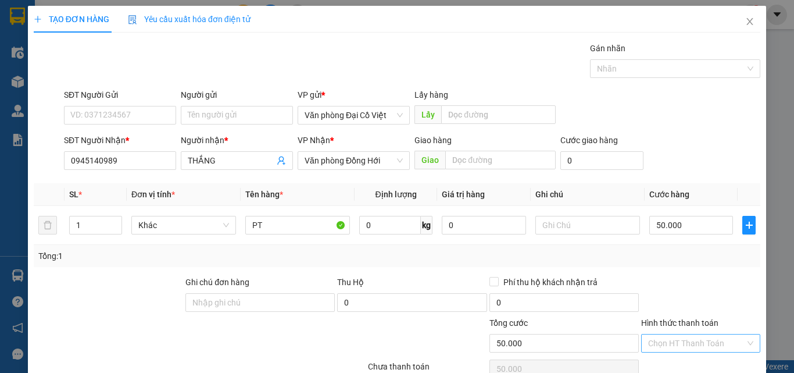
click at [679, 334] on input "Hình thức thanh toán" at bounding box center [696, 342] width 97 height 17
click at [671, 360] on div "Tại văn phòng" at bounding box center [694, 366] width 104 height 13
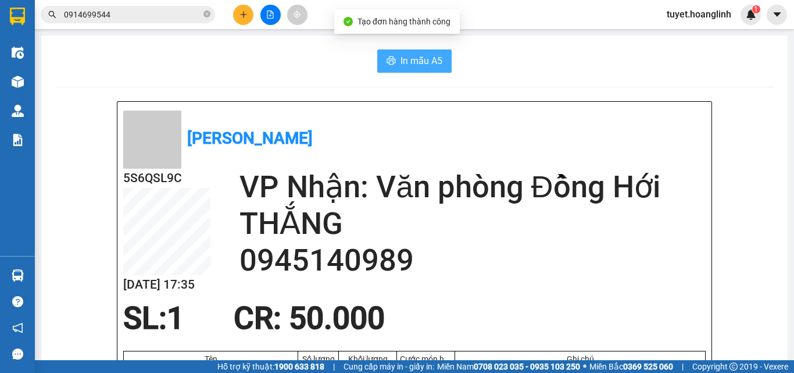
click at [421, 60] on span "In mẫu A5" at bounding box center [422, 61] width 42 height 15
click at [240, 12] on icon "plus" at bounding box center [244, 14] width 8 height 8
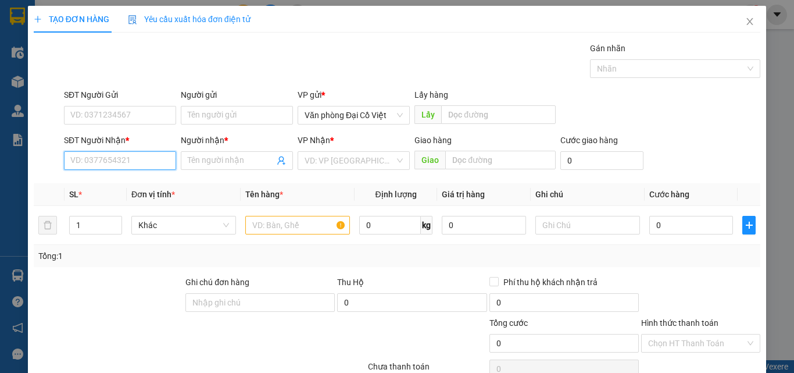
click at [119, 156] on input "SĐT Người Nhận *" at bounding box center [120, 160] width 112 height 19
click at [130, 184] on div "0399531152 - LOAN LH" at bounding box center [118, 183] width 97 height 13
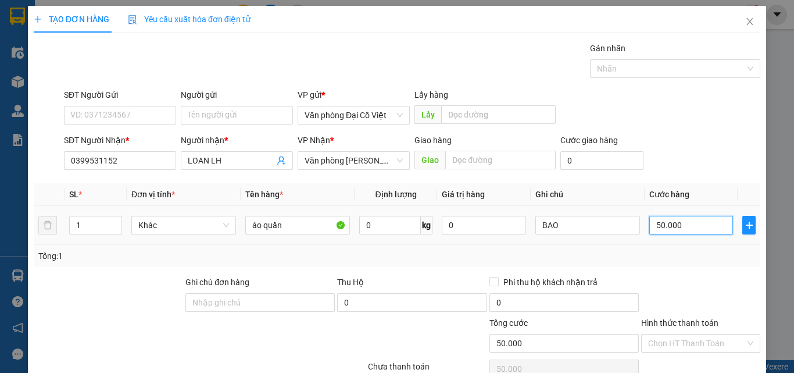
click at [672, 227] on input "50.000" at bounding box center [692, 225] width 84 height 19
click at [673, 263] on div "Tổng: 1" at bounding box center [397, 256] width 727 height 22
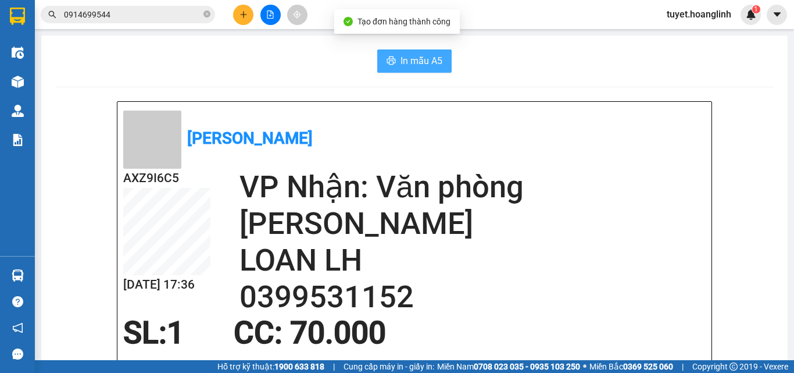
click at [413, 55] on span "In mẫu A5" at bounding box center [422, 61] width 42 height 15
click at [241, 22] on button at bounding box center [243, 15] width 20 height 20
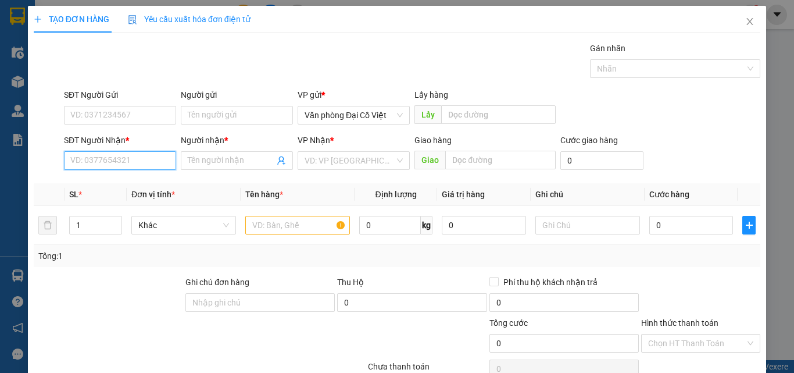
click at [148, 163] on input "SĐT Người Nhận *" at bounding box center [120, 160] width 112 height 19
click at [153, 184] on div "0919593844 - PHÚ" at bounding box center [118, 183] width 97 height 13
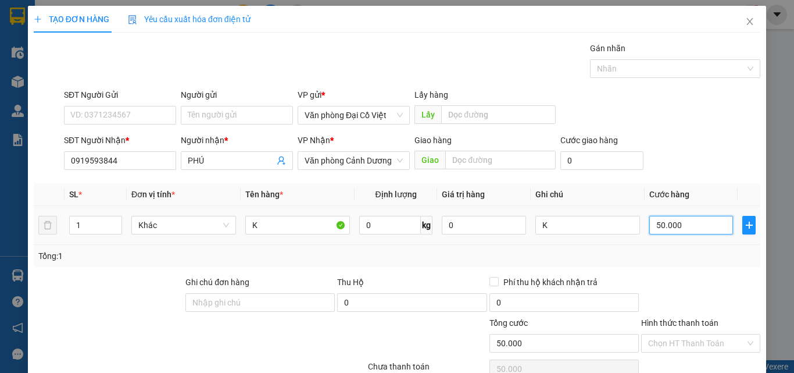
click at [667, 229] on input "50.000" at bounding box center [692, 225] width 84 height 19
click at [711, 252] on div "Tổng: 1" at bounding box center [397, 255] width 718 height 13
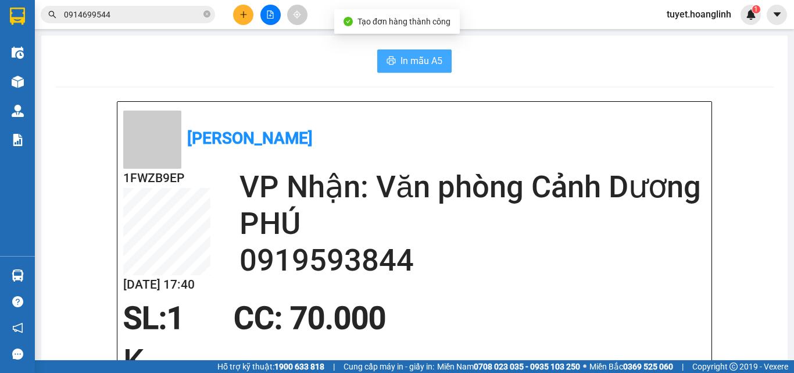
click at [408, 58] on span "In mẫu A5" at bounding box center [422, 61] width 42 height 15
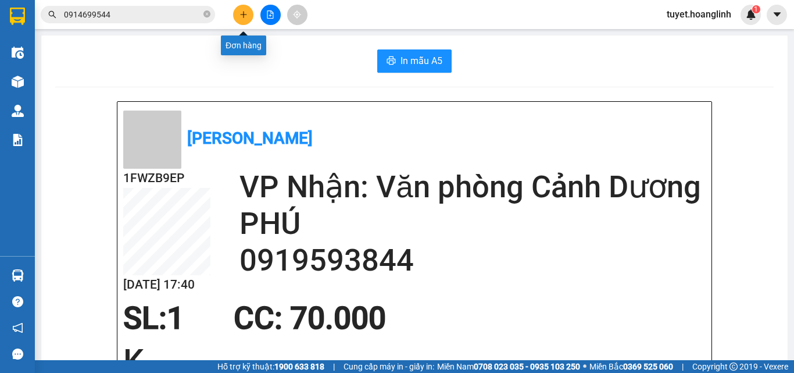
click at [242, 18] on icon "plus" at bounding box center [244, 14] width 8 height 8
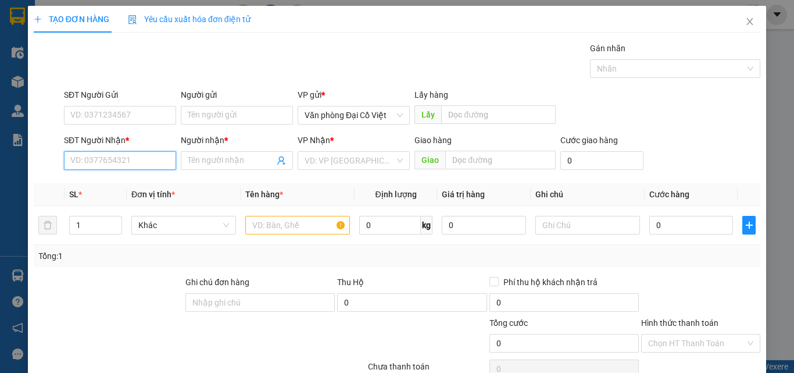
click at [132, 162] on input "SĐT Người Nhận *" at bounding box center [120, 160] width 112 height 19
click at [104, 163] on input "4867" at bounding box center [120, 160] width 112 height 19
click at [110, 161] on input "7850" at bounding box center [120, 160] width 112 height 19
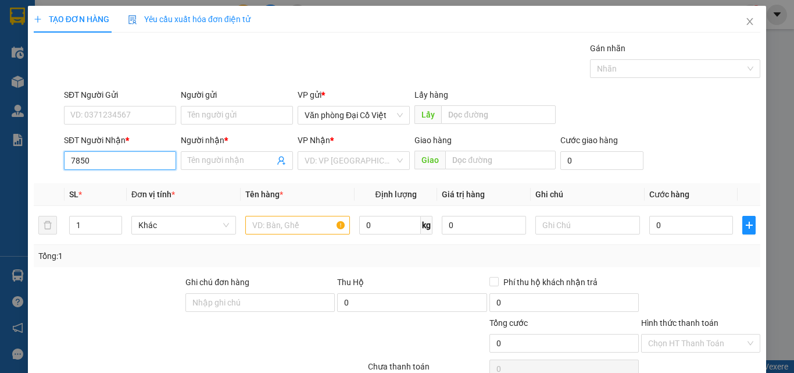
click at [110, 161] on input "7850" at bounding box center [120, 160] width 112 height 19
click at [199, 158] on input "Người nhận *" at bounding box center [231, 160] width 87 height 13
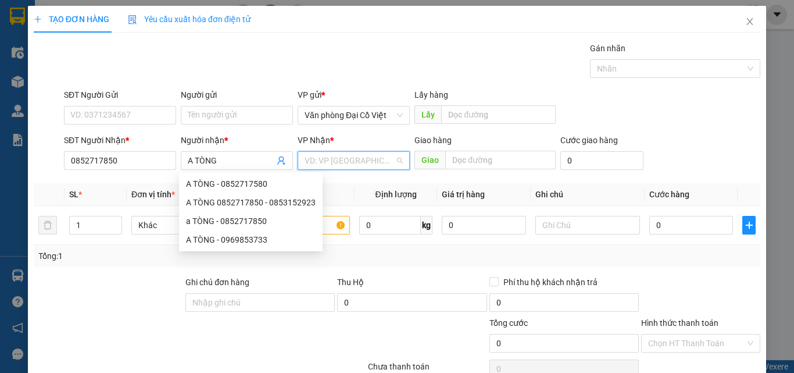
click at [329, 156] on input "search" at bounding box center [350, 160] width 90 height 17
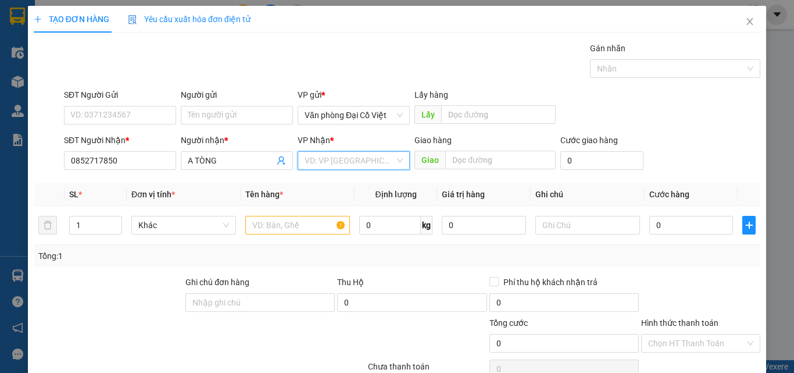
click at [327, 155] on input "search" at bounding box center [350, 160] width 90 height 17
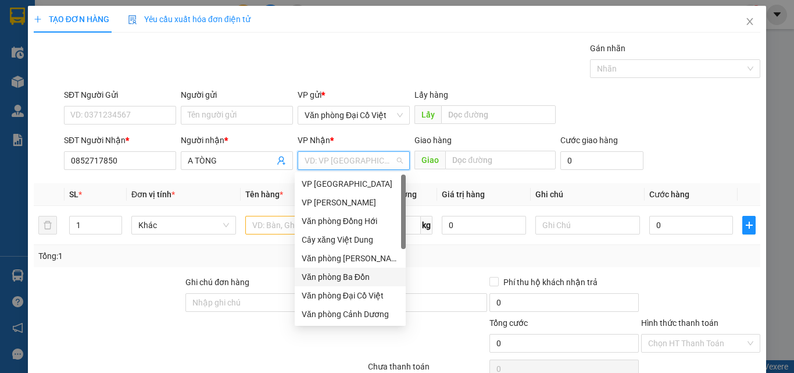
click at [363, 273] on div "Văn phòng Ba Đồn" at bounding box center [350, 276] width 97 height 13
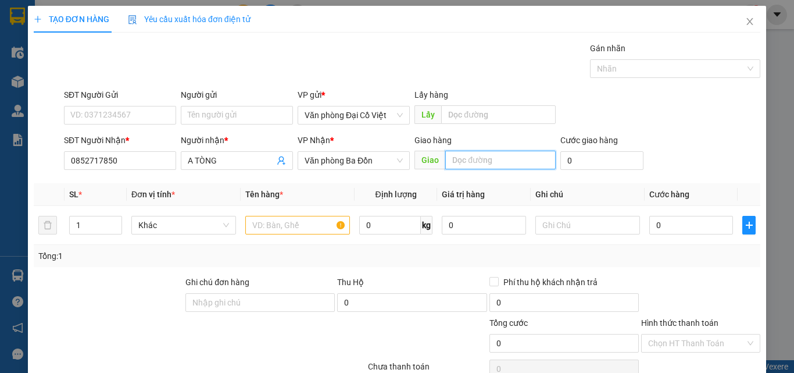
click at [486, 162] on input "text" at bounding box center [500, 160] width 110 height 19
click at [282, 224] on input "text" at bounding box center [297, 225] width 105 height 19
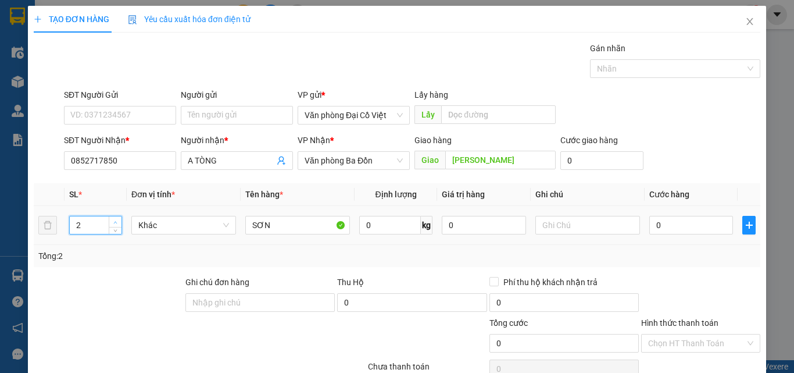
click at [114, 220] on icon "up" at bounding box center [115, 222] width 4 height 4
click at [694, 227] on input "0" at bounding box center [692, 225] width 84 height 19
click at [573, 230] on input "text" at bounding box center [588, 225] width 105 height 19
click at [652, 254] on div "Tổng: 2" at bounding box center [397, 255] width 718 height 13
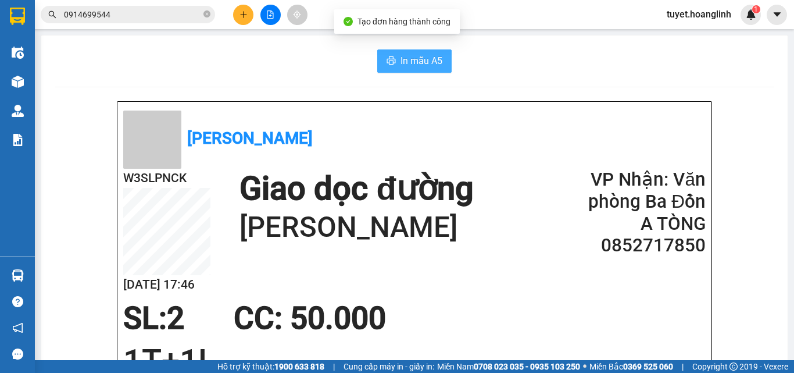
click at [421, 70] on button "In mẫu A5" at bounding box center [414, 60] width 74 height 23
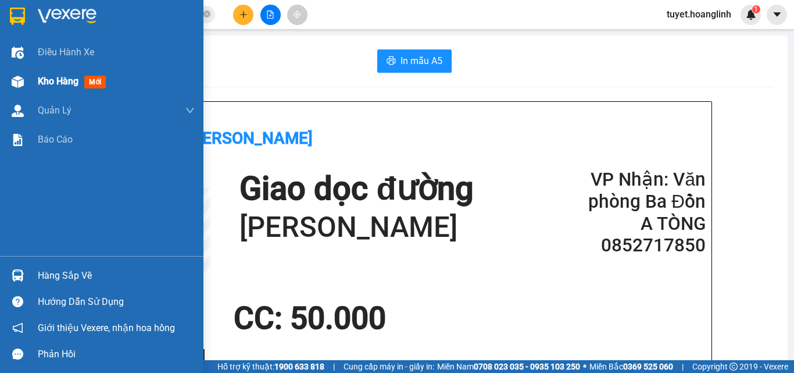
click at [27, 82] on div at bounding box center [18, 82] width 20 height 20
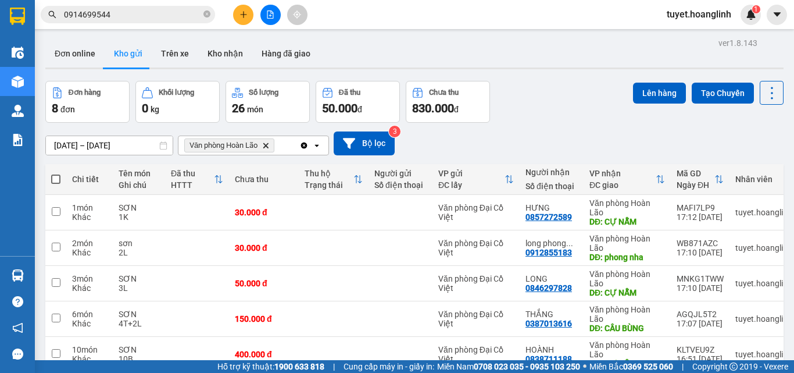
click at [270, 144] on span "Văn phòng Hoàn Lão Delete" at bounding box center [229, 145] width 90 height 14
click at [266, 144] on icon "Văn phòng Hoàn Lão, close by backspace" at bounding box center [265, 144] width 5 height 5
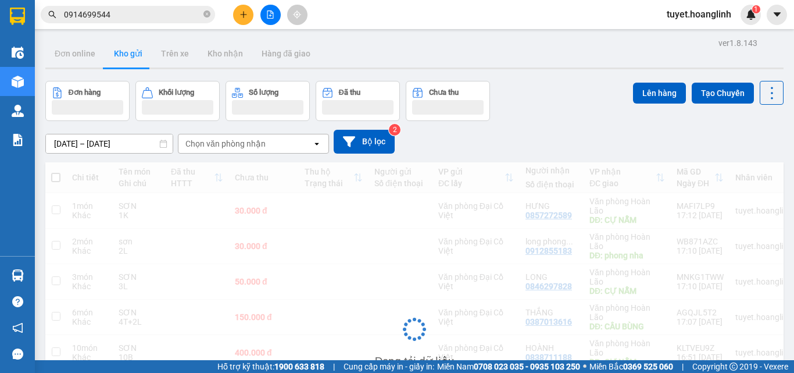
click at [266, 145] on div "Chọn văn phòng nhận" at bounding box center [246, 143] width 134 height 19
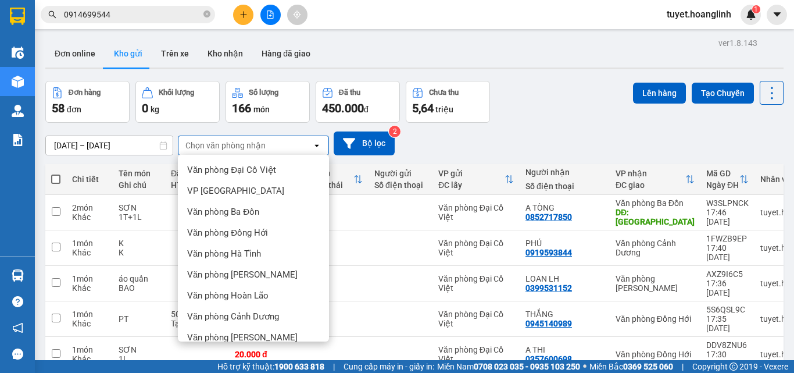
click at [266, 369] on div "VP Quy Đạt" at bounding box center [253, 379] width 151 height 21
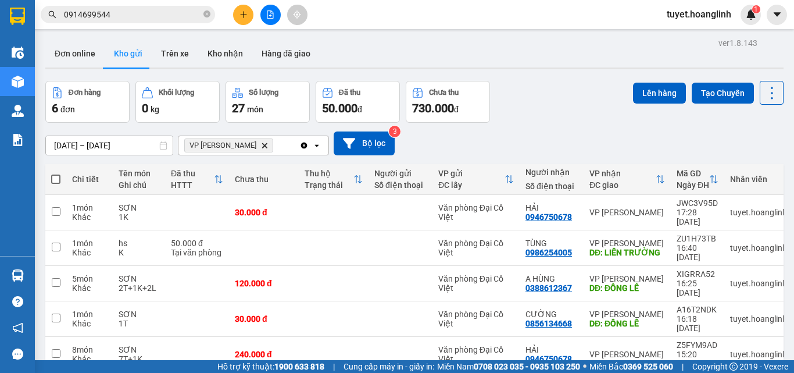
click at [293, 136] on div "VP Quy Đạt Delete" at bounding box center [239, 145] width 121 height 19
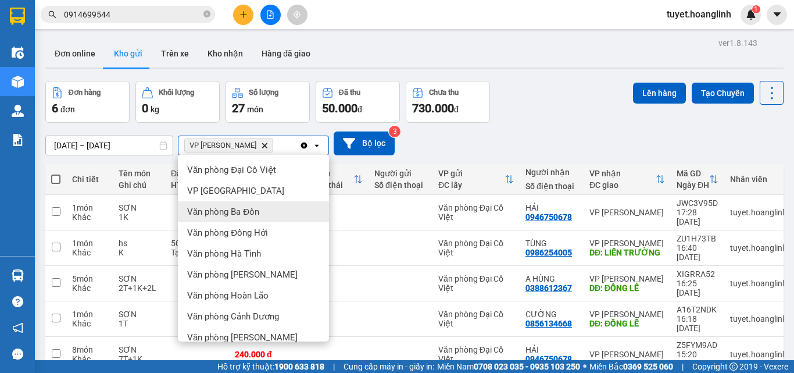
click at [267, 201] on div "Văn phòng Ba Đồn" at bounding box center [253, 211] width 151 height 21
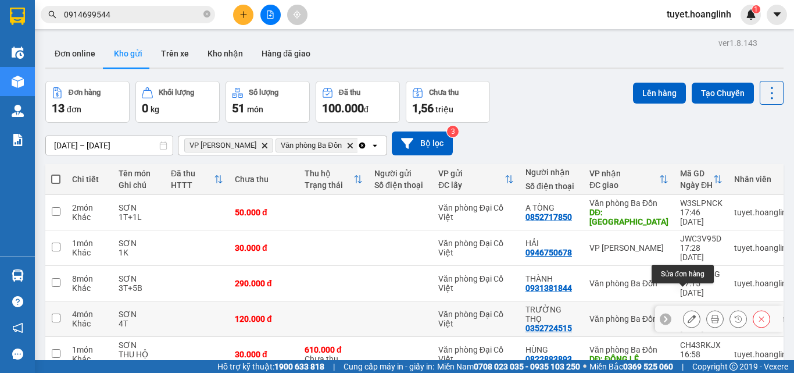
click at [688, 315] on icon at bounding box center [692, 319] width 8 height 8
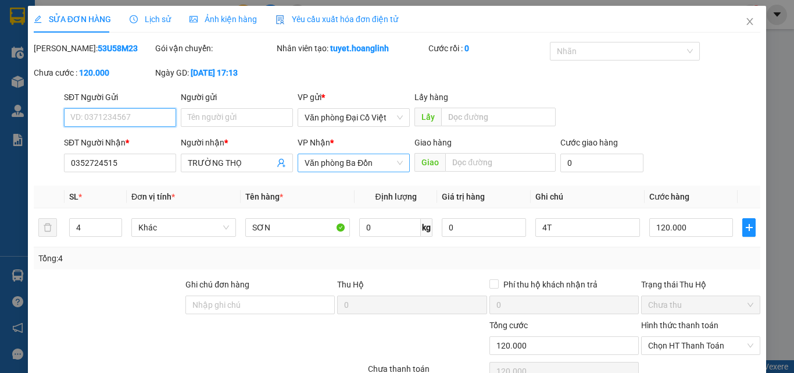
click at [391, 162] on span "Văn phòng Ba Đồn" at bounding box center [354, 162] width 98 height 17
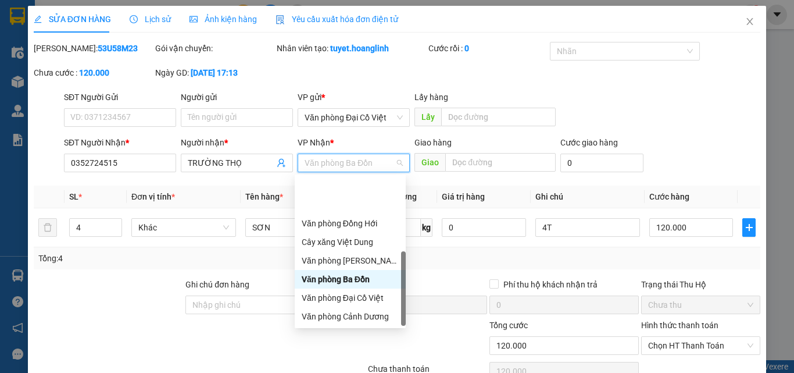
click at [361, 347] on div "Văn phòng Hoàn Lão" at bounding box center [350, 353] width 97 height 13
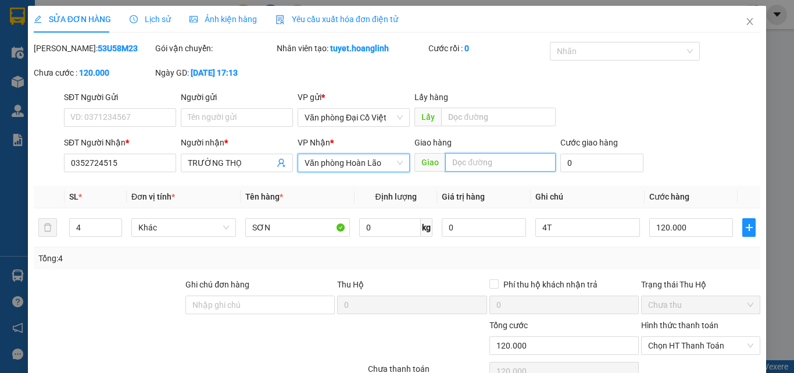
click at [479, 157] on input "text" at bounding box center [500, 162] width 110 height 19
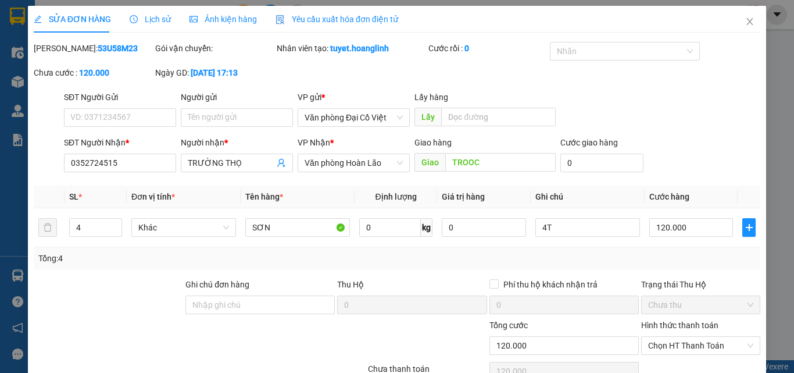
click at [494, 195] on th "Giá trị hàng" at bounding box center [483, 197] width 93 height 23
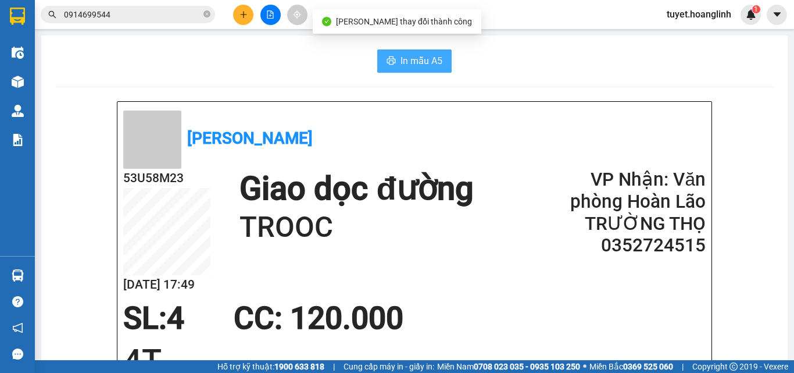
click at [394, 56] on button "In mẫu A5" at bounding box center [414, 60] width 74 height 23
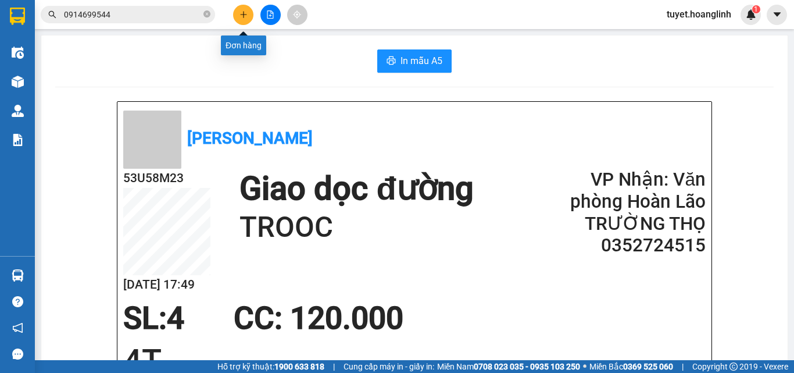
click at [245, 14] on icon "plus" at bounding box center [244, 14] width 8 height 8
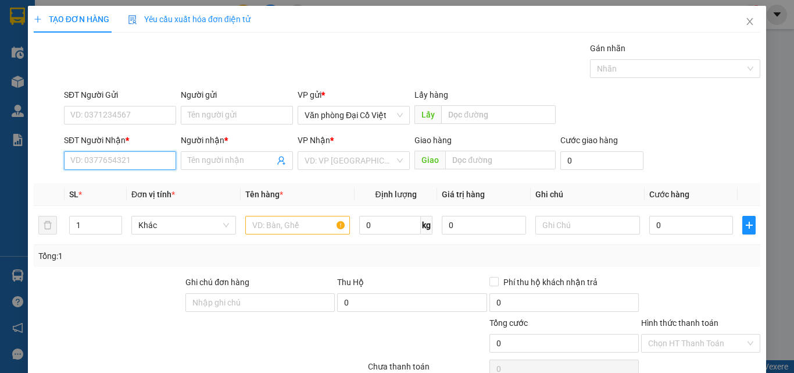
click at [137, 167] on input "SĐT Người Nhận *" at bounding box center [120, 160] width 112 height 19
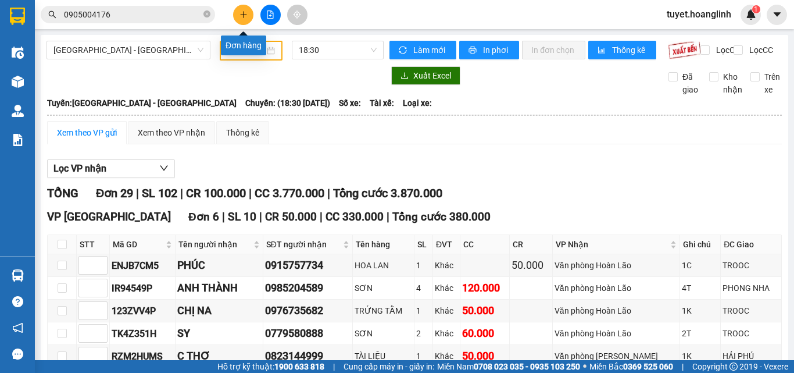
click at [236, 12] on button at bounding box center [243, 15] width 20 height 20
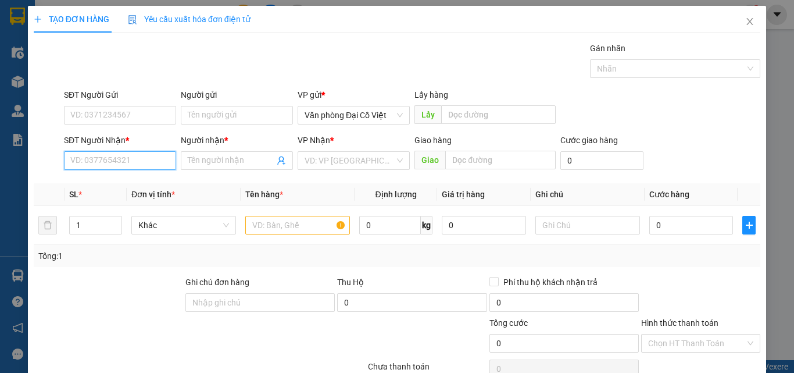
click at [147, 156] on input "SĐT Người Nhận *" at bounding box center [120, 160] width 112 height 19
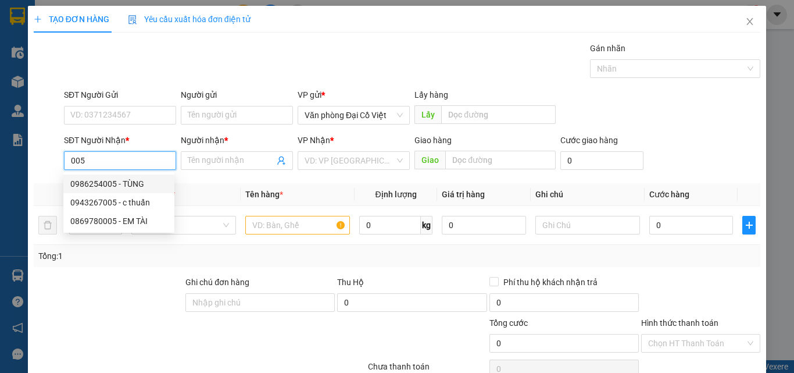
click at [150, 185] on div "0986254005 - TÙNG" at bounding box center [118, 183] width 97 height 13
type input "0986254005"
type input "TÙNG"
type input "LIÊN TRƯỜNG"
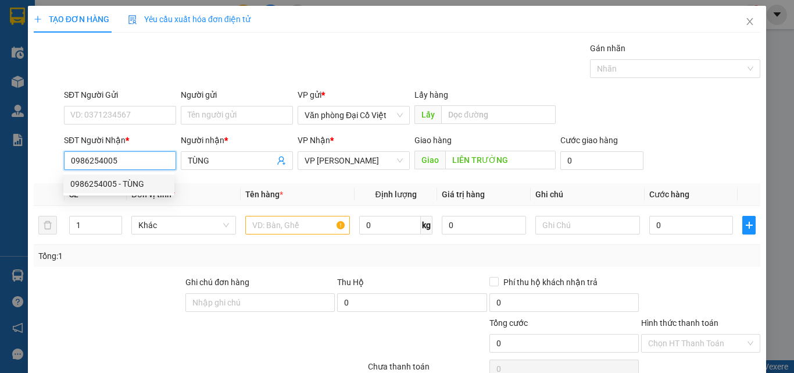
type input "50.000"
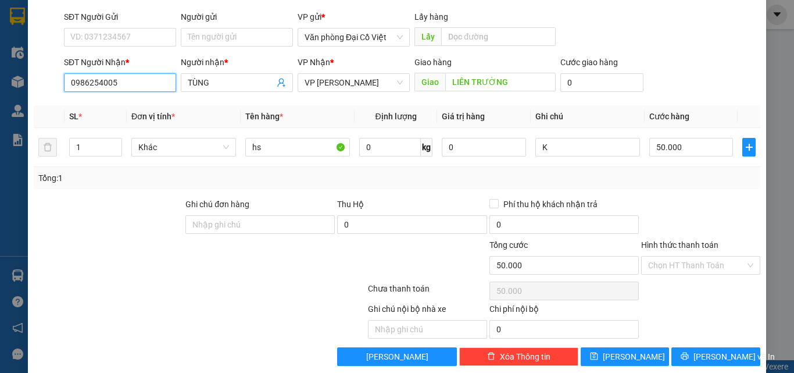
scroll to position [94, 0]
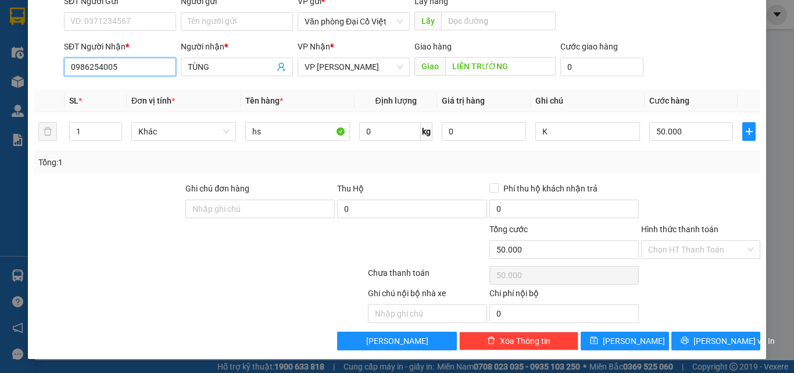
type input "0986254005"
click at [695, 235] on div "Hình thức thanh toán" at bounding box center [700, 231] width 119 height 17
click at [693, 250] on input "Hình thức thanh toán" at bounding box center [696, 249] width 97 height 17
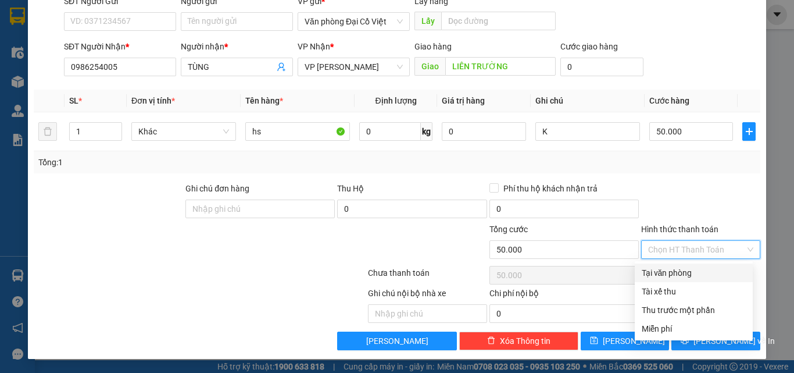
click at [685, 269] on div "Tại văn phòng" at bounding box center [694, 272] width 104 height 13
type input "0"
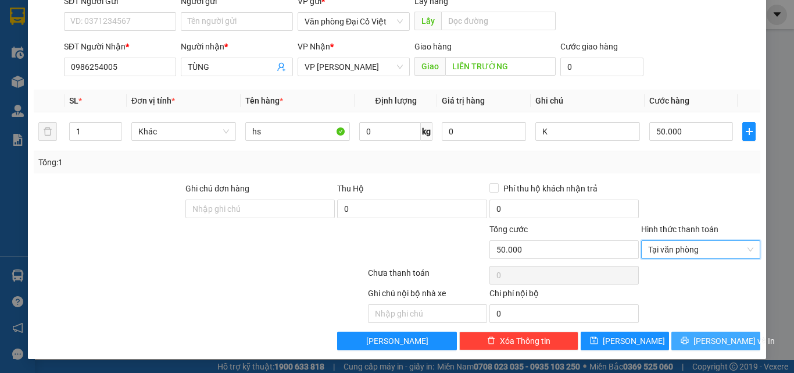
click at [697, 331] on button "Lưu và In" at bounding box center [716, 340] width 89 height 19
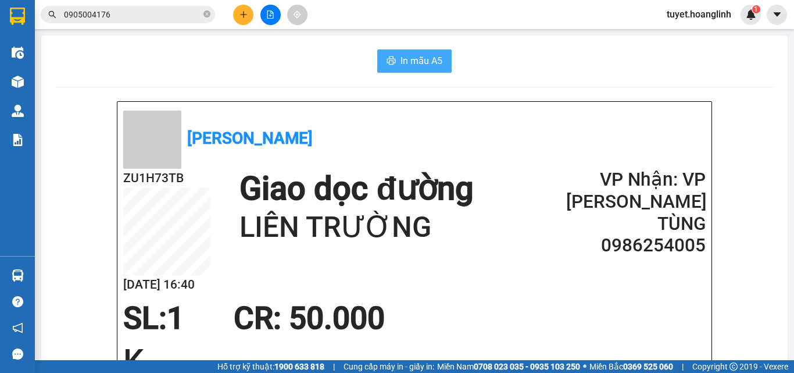
click at [405, 63] on span "In mẫu A5" at bounding box center [422, 61] width 42 height 15
click at [242, 17] on icon "plus" at bounding box center [244, 14] width 8 height 8
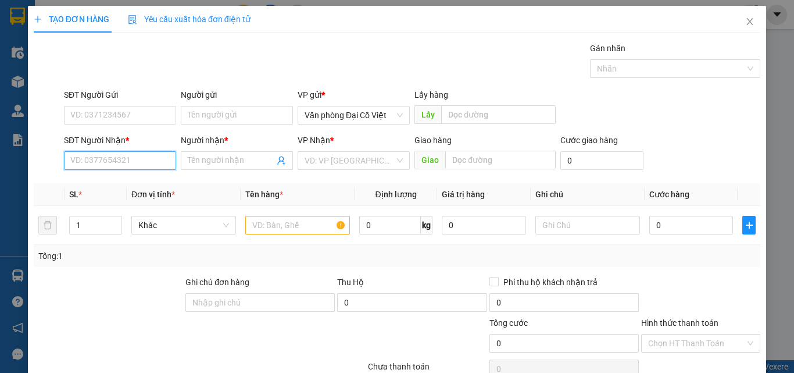
click at [141, 166] on input "SĐT Người Nhận *" at bounding box center [120, 160] width 112 height 19
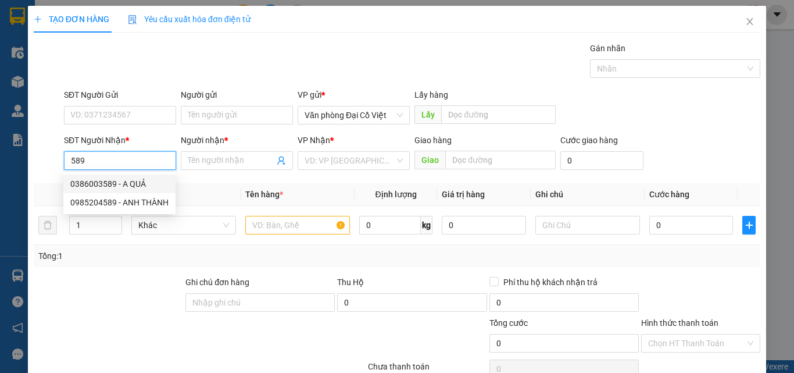
click at [126, 184] on div "0386003589 - A QUẢ" at bounding box center [119, 183] width 98 height 13
type input "0386003589"
type input "A QUẢ"
type input "50.000"
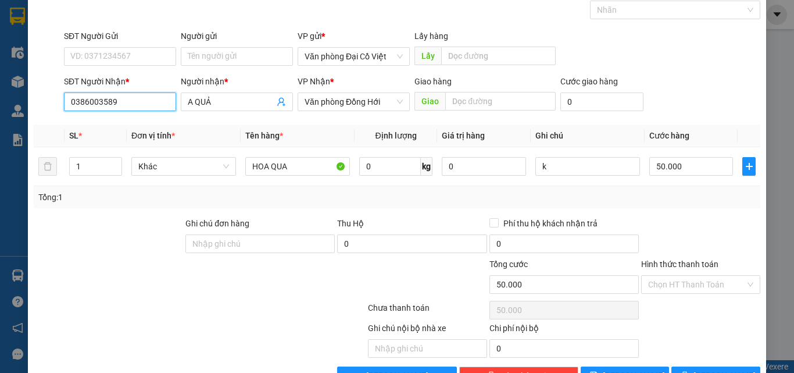
scroll to position [94, 0]
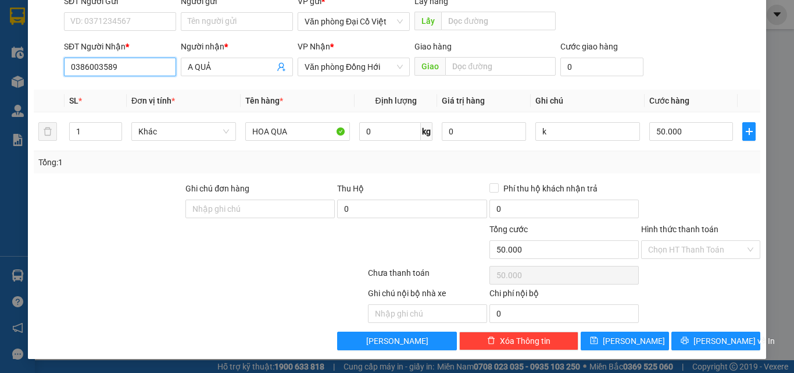
type input "0386003589"
click at [733, 361] on div "TẠO ĐƠN HÀNG Yêu cầu xuất hóa đơn điện tử Transit Pickup Surcharge Ids Transit …" at bounding box center [397, 186] width 794 height 373
click at [728, 343] on span "Lưu và In" at bounding box center [734, 340] width 81 height 13
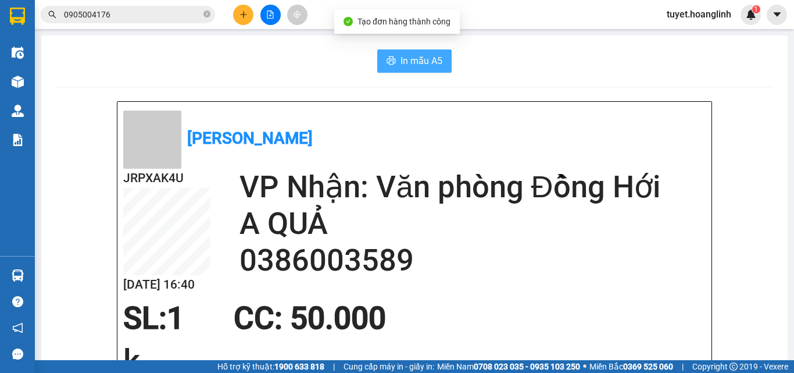
click at [379, 55] on button "In mẫu A5" at bounding box center [414, 60] width 74 height 23
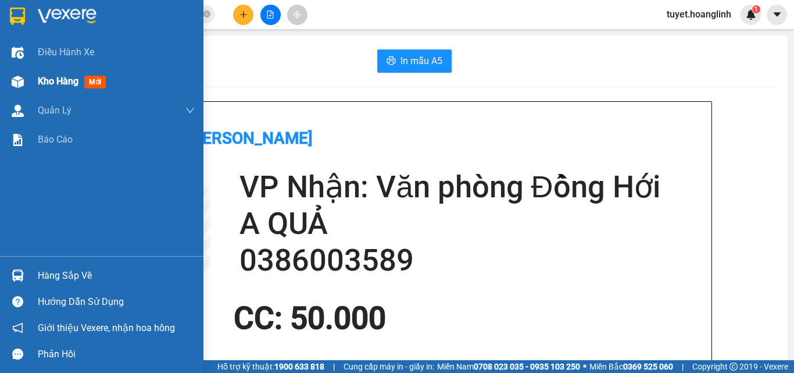
click at [12, 87] on img at bounding box center [18, 82] width 12 height 12
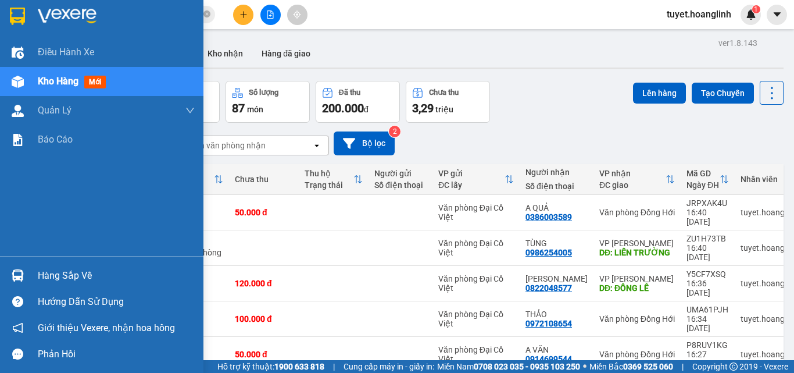
click at [36, 85] on div "Kho hàng mới" at bounding box center [102, 81] width 204 height 29
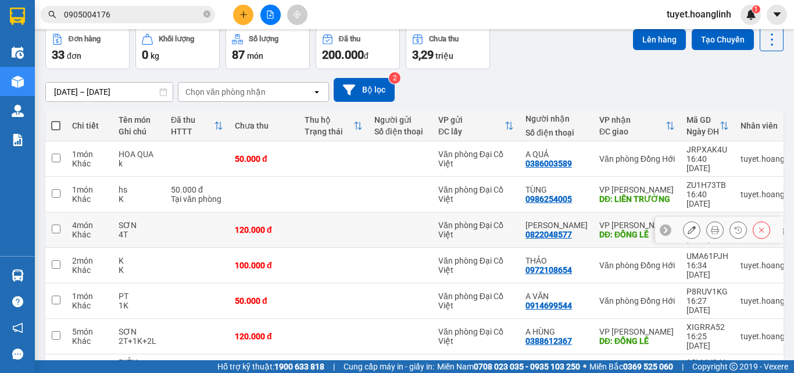
scroll to position [58, 0]
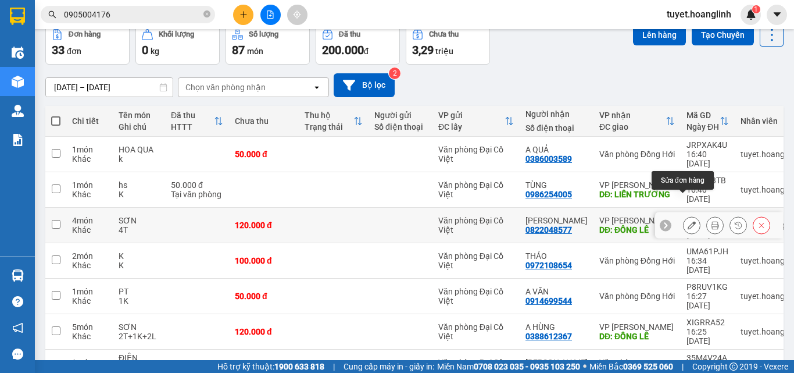
click at [688, 215] on button at bounding box center [692, 225] width 16 height 20
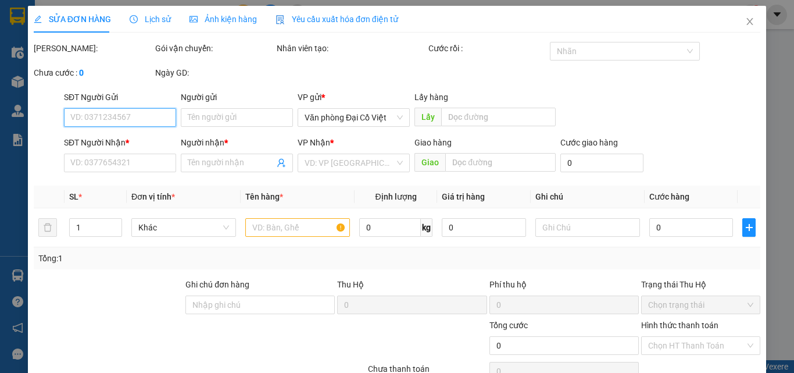
type input "0822048577"
type input "MINH TUẤN"
type input "ĐỒNG LÊ"
type input "120.000"
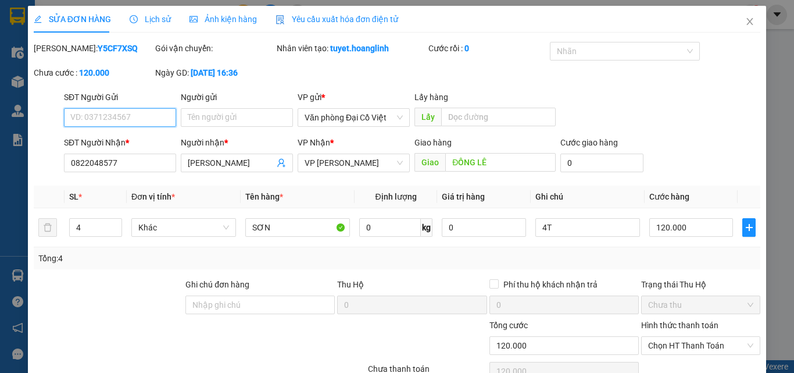
click at [393, 162] on span "VP Quy Đạt" at bounding box center [354, 162] width 98 height 17
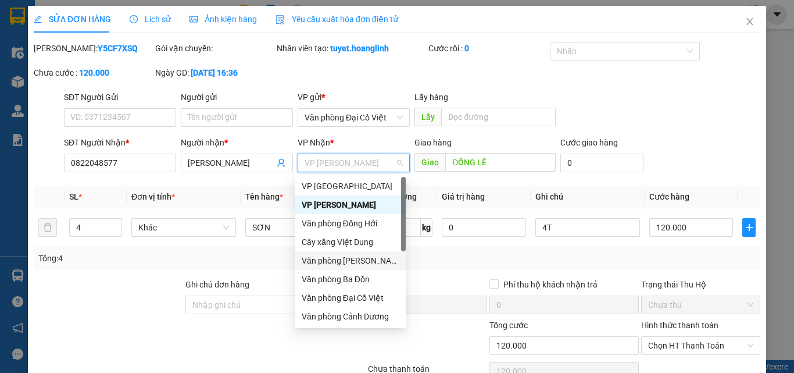
click at [372, 258] on div "Văn phòng Lệ Thủy" at bounding box center [350, 260] width 97 height 13
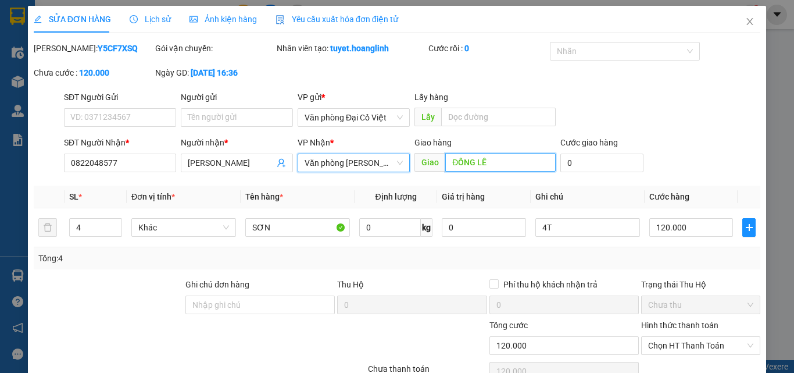
click at [508, 163] on input "ĐỒNG LÊ" at bounding box center [500, 162] width 110 height 19
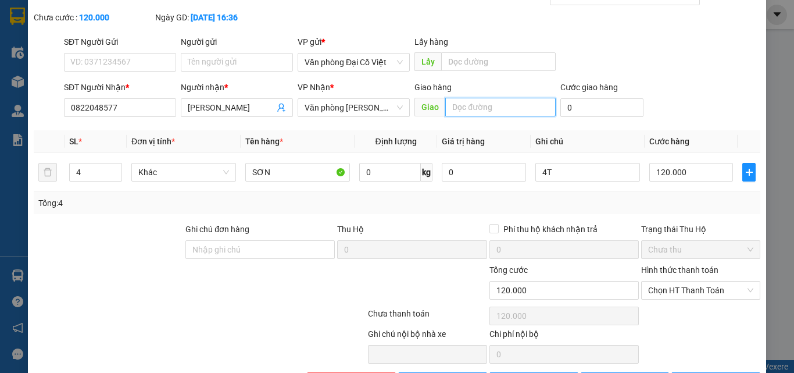
scroll to position [96, 0]
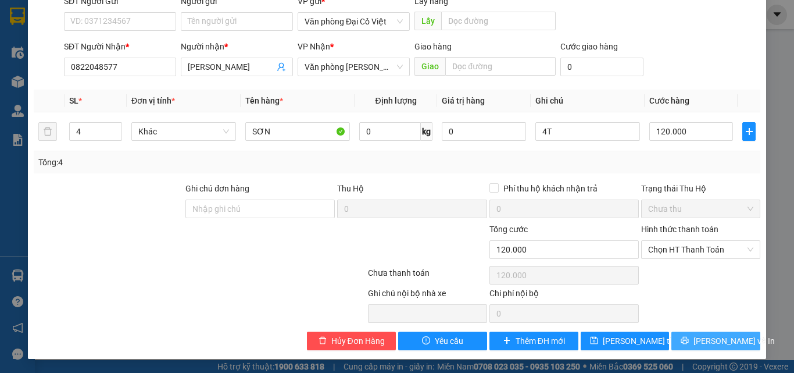
click at [681, 333] on button "Lưu và In" at bounding box center [716, 340] width 89 height 19
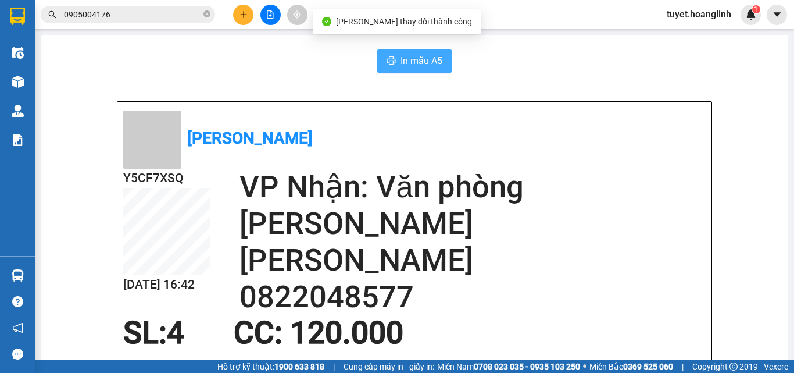
click at [429, 58] on span "In mẫu A5" at bounding box center [422, 61] width 42 height 15
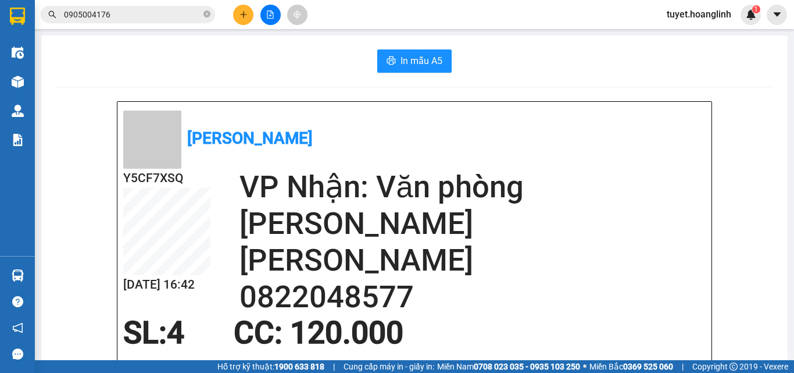
click at [243, 10] on icon "plus" at bounding box center [244, 14] width 8 height 8
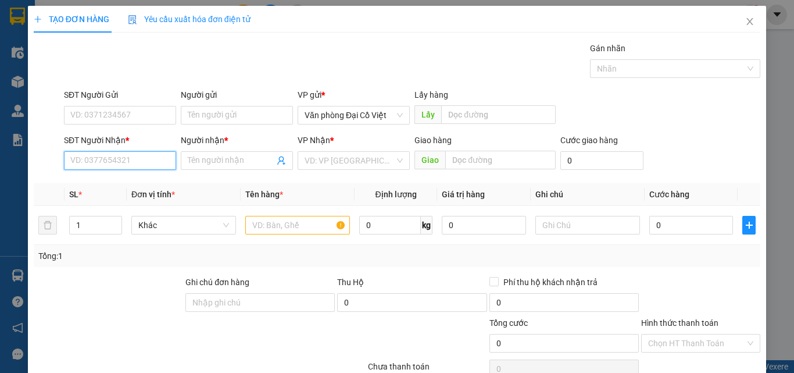
click at [160, 168] on input "SĐT Người Nhận *" at bounding box center [120, 160] width 112 height 19
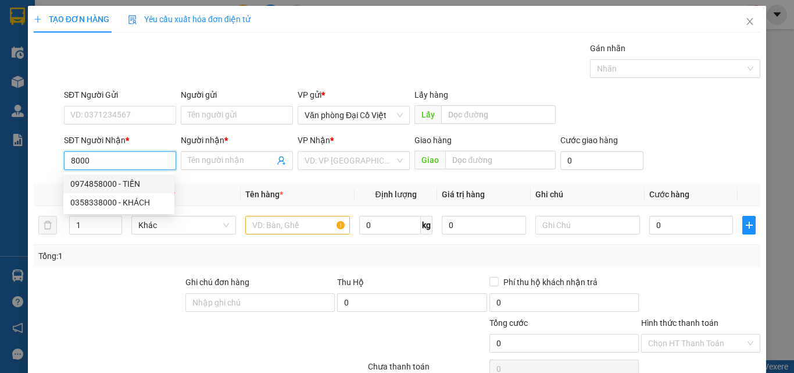
click at [142, 181] on div "0974858000 - TIẾN" at bounding box center [118, 183] width 97 height 13
type input "0974858000"
type input "TIẾN"
type input "370.000"
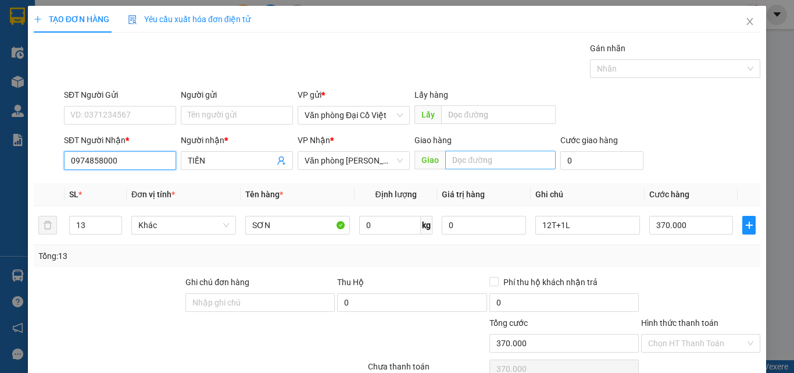
type input "0974858000"
click at [484, 165] on input "text" at bounding box center [500, 160] width 110 height 19
type input "CẦU NGÒ"
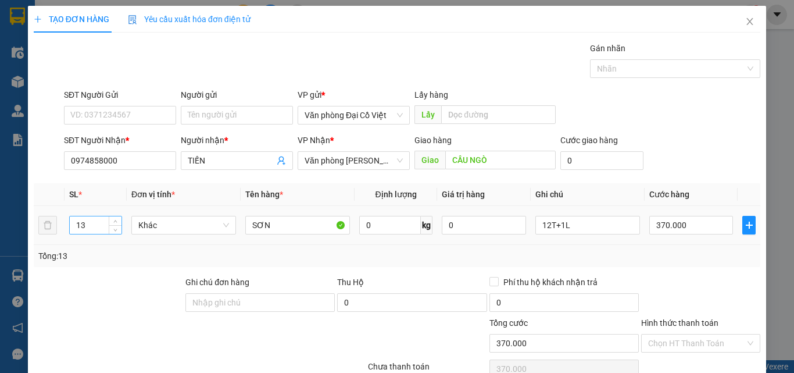
click at [101, 225] on input "13" at bounding box center [96, 224] width 52 height 17
type input "10"
click at [598, 224] on input "12T+1L" at bounding box center [588, 225] width 105 height 19
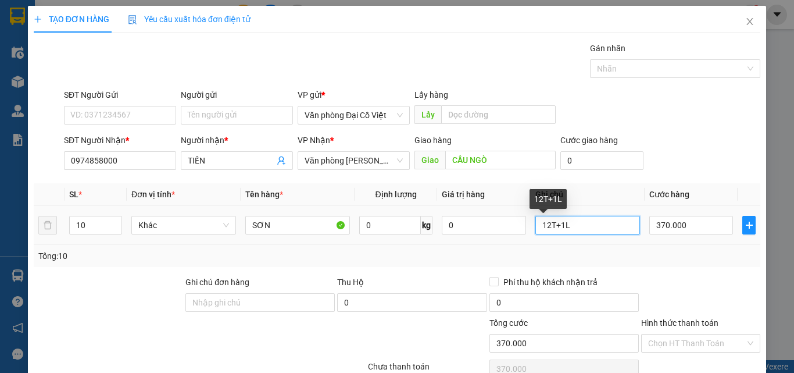
click at [598, 224] on input "12T+1L" at bounding box center [588, 225] width 105 height 19
type input "9T+1K"
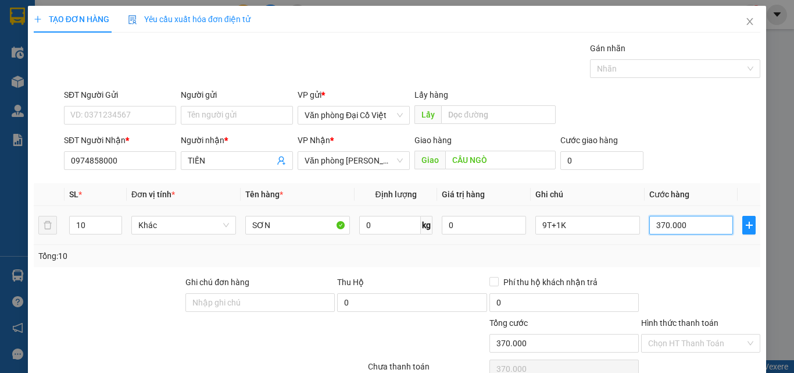
click at [690, 222] on input "370.000" at bounding box center [692, 225] width 84 height 19
type input "3"
type input "30"
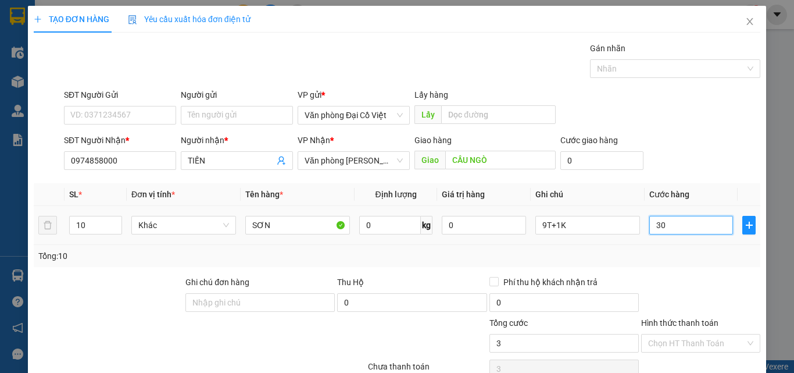
type input "30"
type input "30.000"
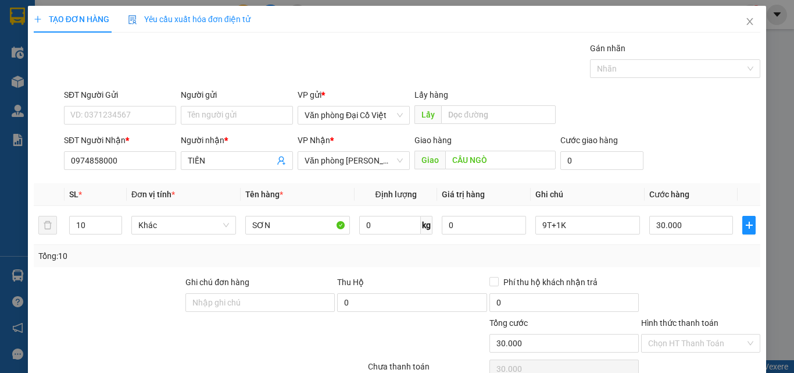
click at [687, 277] on div at bounding box center [701, 296] width 122 height 41
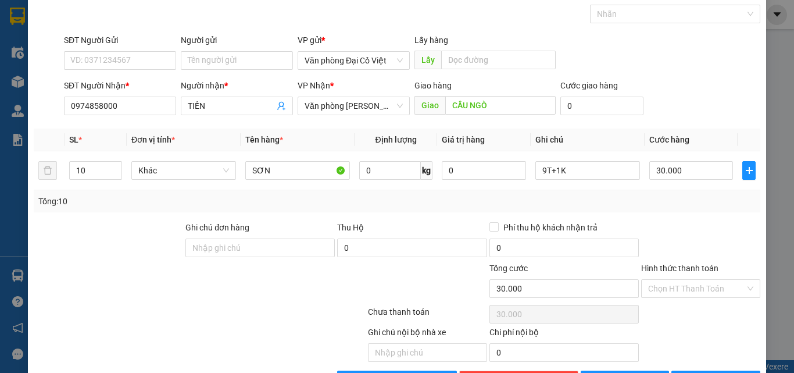
scroll to position [94, 0]
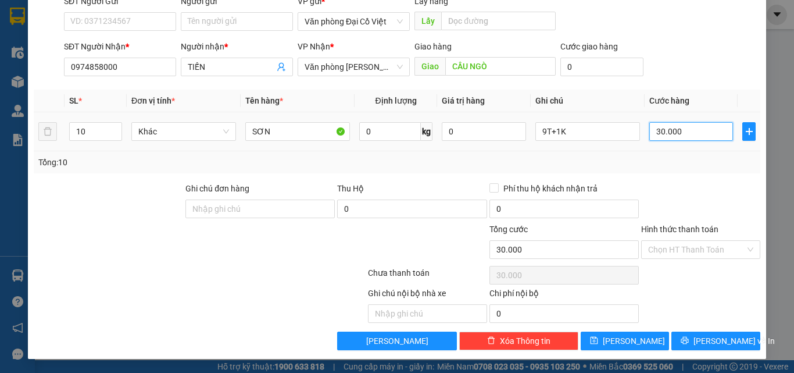
click at [676, 137] on input "30.000" at bounding box center [692, 131] width 84 height 19
type input "3"
type input "30"
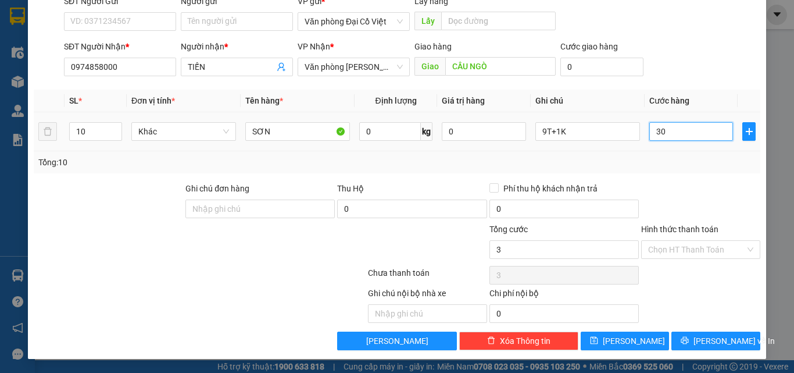
type input "30"
type input "300"
type input "300.000"
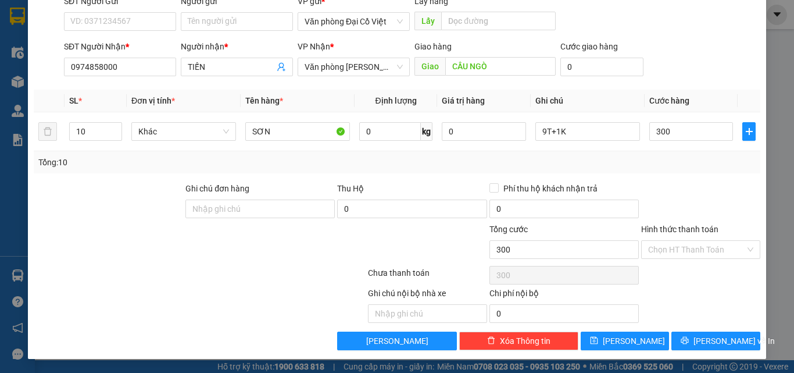
type input "300.000"
click at [721, 358] on div "TẠO ĐƠN HÀNG Yêu cầu xuất hóa đơn điện tử Transit Pickup Surcharge Ids Transit …" at bounding box center [397, 135] width 739 height 447
click at [721, 349] on button "Lưu và In" at bounding box center [716, 340] width 89 height 19
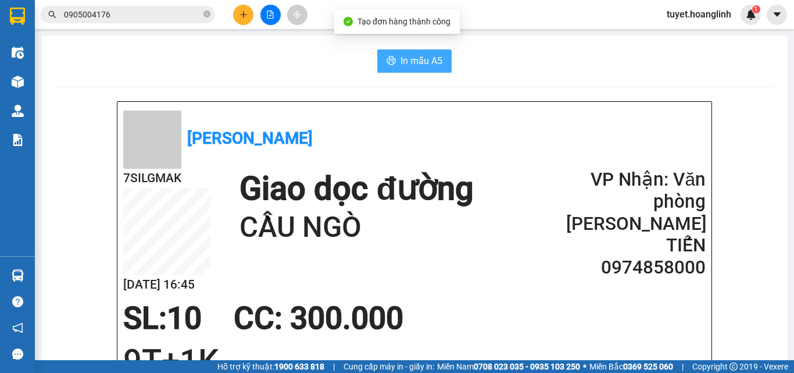
click at [426, 65] on span "In mẫu A5" at bounding box center [422, 61] width 42 height 15
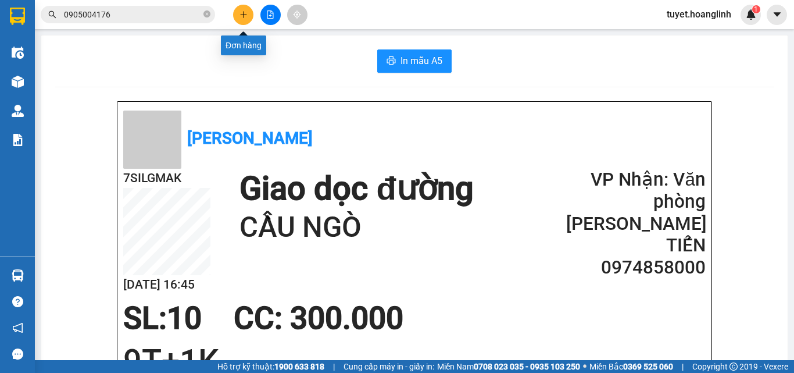
click at [248, 13] on button at bounding box center [243, 15] width 20 height 20
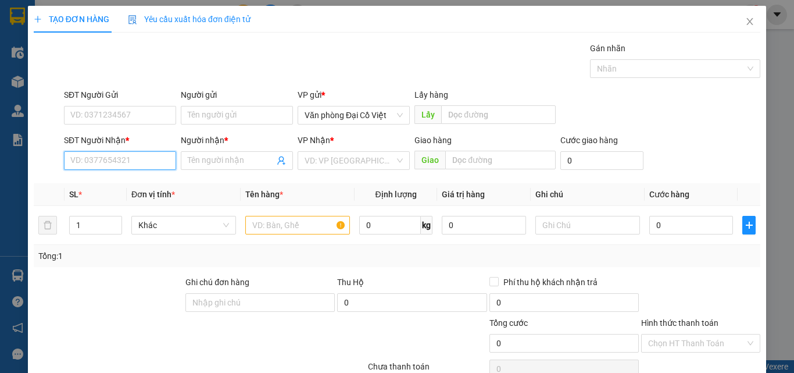
click at [147, 161] on input "SĐT Người Nhận *" at bounding box center [120, 160] width 112 height 19
click at [137, 163] on input "SĐT Người Nhận *" at bounding box center [120, 160] width 112 height 19
click at [94, 179] on div "0859822816 - ĐĂNG" at bounding box center [118, 183] width 97 height 13
type input "0859822816"
type input "ĐĂNG"
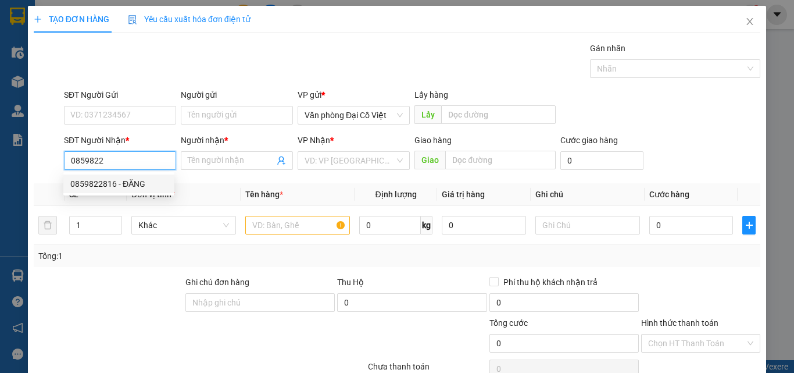
type input "CỰ NẪM"
type input "100.000"
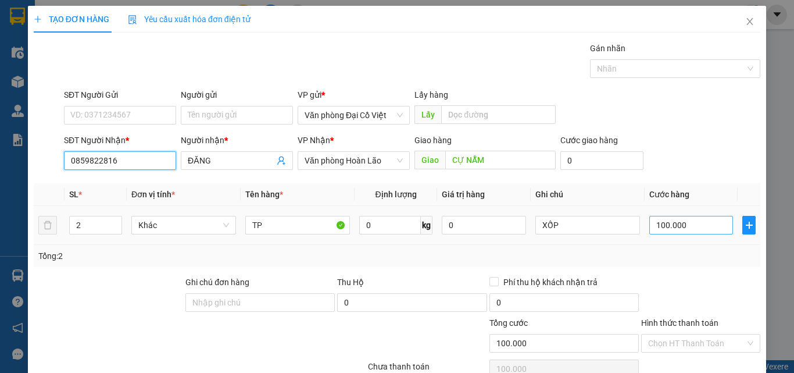
type input "0859822816"
click at [657, 221] on input "100.000" at bounding box center [692, 225] width 84 height 19
type input "5"
type input "50"
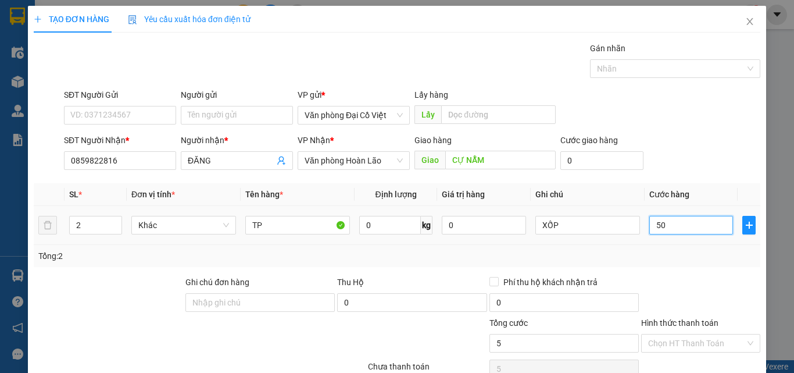
type input "50"
type input "50.000"
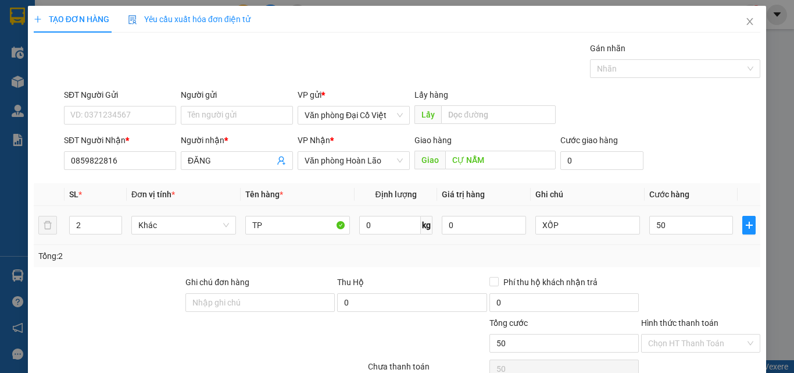
type input "50.000"
click at [645, 217] on td "50.000" at bounding box center [691, 225] width 93 height 39
drag, startPoint x: 639, startPoint y: 270, endPoint x: 670, endPoint y: 278, distance: 32.3
click at [639, 272] on div "Transit Pickup Surcharge Ids Transit Deliver Surcharge Ids Transit Deliver Surc…" at bounding box center [397, 243] width 727 height 402
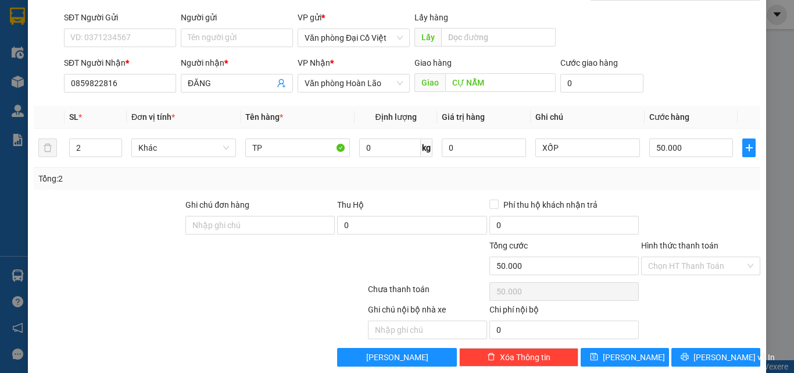
scroll to position [94, 0]
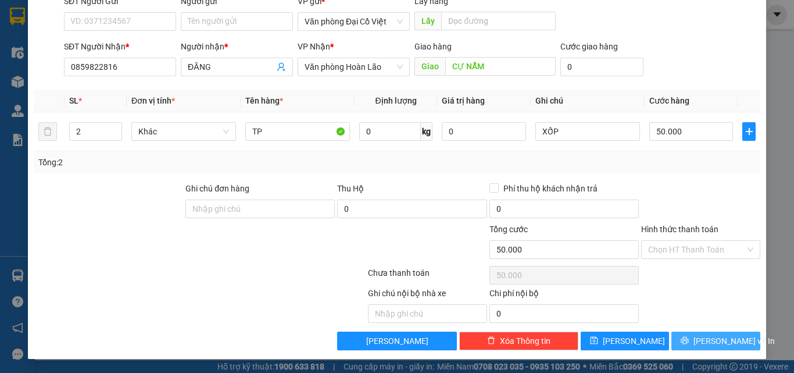
click at [701, 344] on span "Lưu và In" at bounding box center [734, 340] width 81 height 13
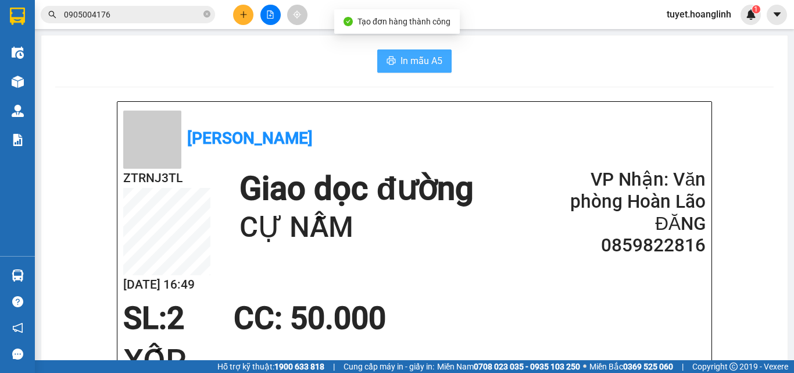
click at [422, 67] on span "In mẫu A5" at bounding box center [422, 61] width 42 height 15
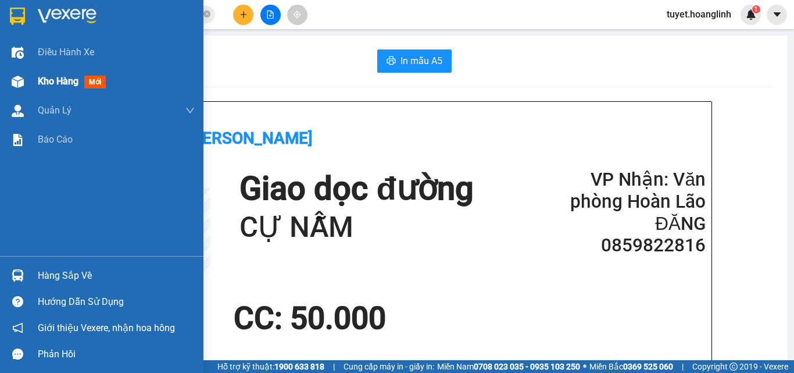
click at [21, 83] on img at bounding box center [18, 82] width 12 height 12
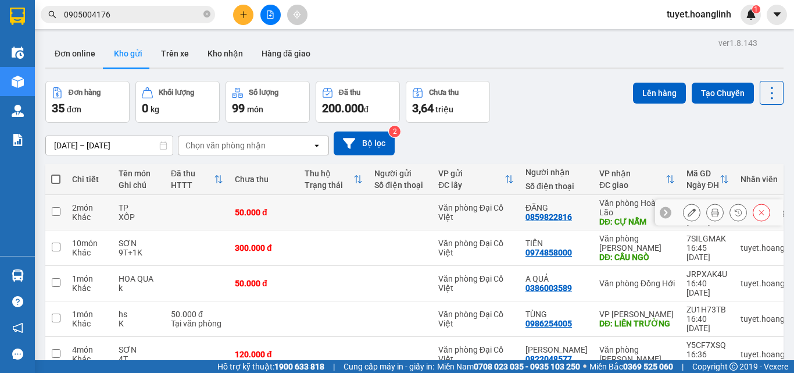
click at [684, 206] on button at bounding box center [692, 212] width 16 height 20
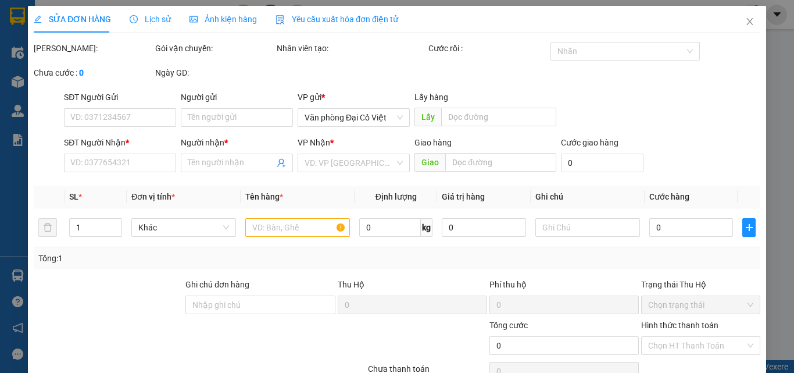
type input "0859822816"
type input "ĐĂNG"
type input "CỰ NẪM"
type input "50.000"
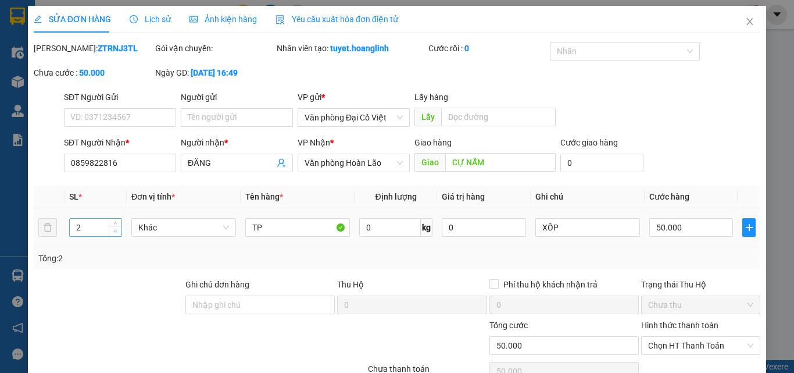
click at [117, 230] on span "down" at bounding box center [115, 231] width 7 height 7
type input "1"
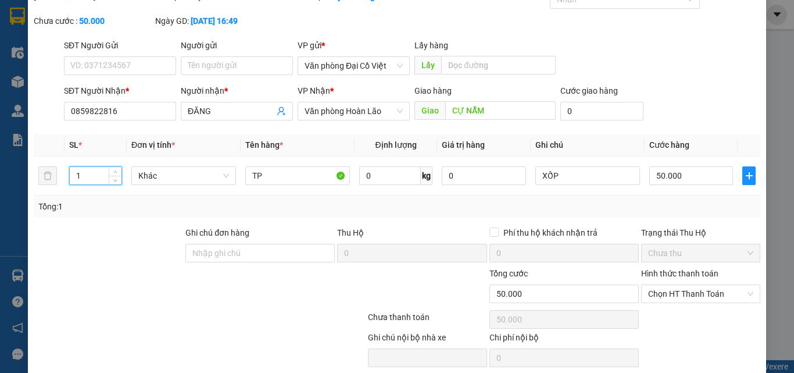
scroll to position [96, 0]
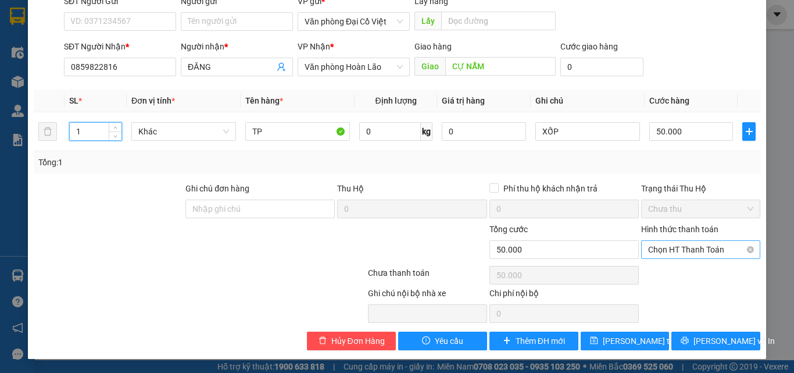
click at [686, 254] on span "Chọn HT Thanh Toán" at bounding box center [700, 249] width 105 height 17
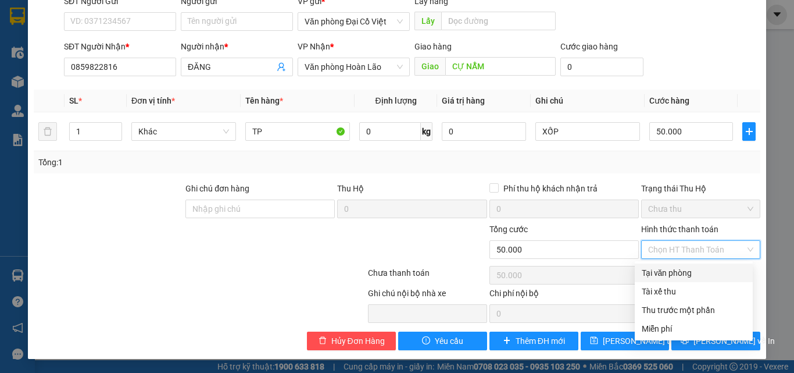
click at [670, 273] on div "Tại văn phòng" at bounding box center [694, 272] width 104 height 13
type input "0"
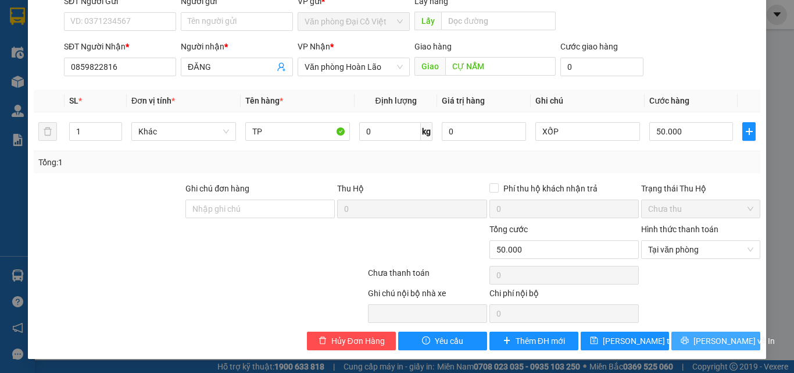
click at [698, 339] on span "Lưu và In" at bounding box center [734, 340] width 81 height 13
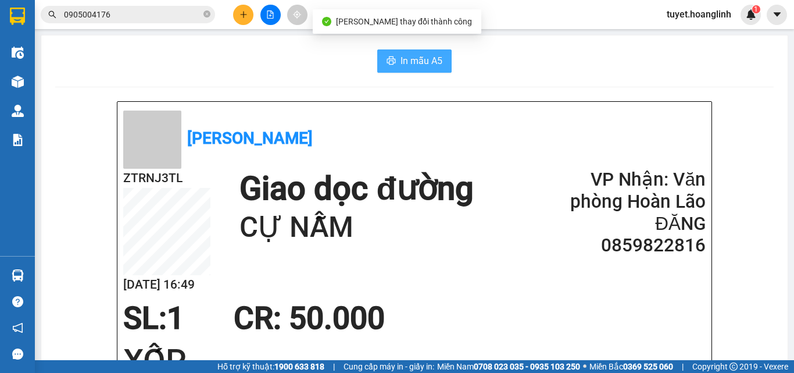
click at [403, 55] on span "In mẫu A5" at bounding box center [422, 61] width 42 height 15
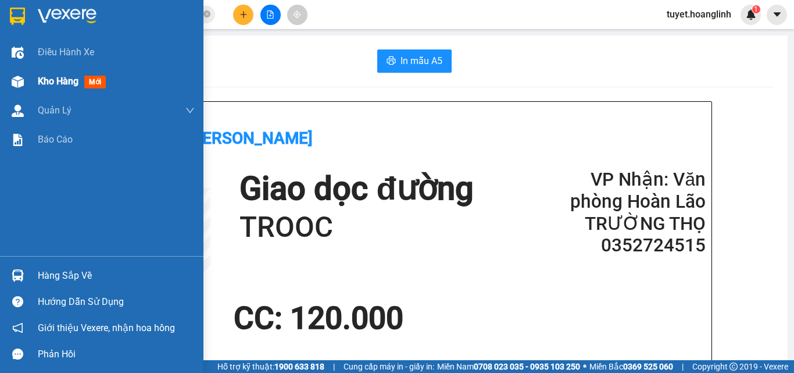
click at [17, 74] on div at bounding box center [18, 82] width 20 height 20
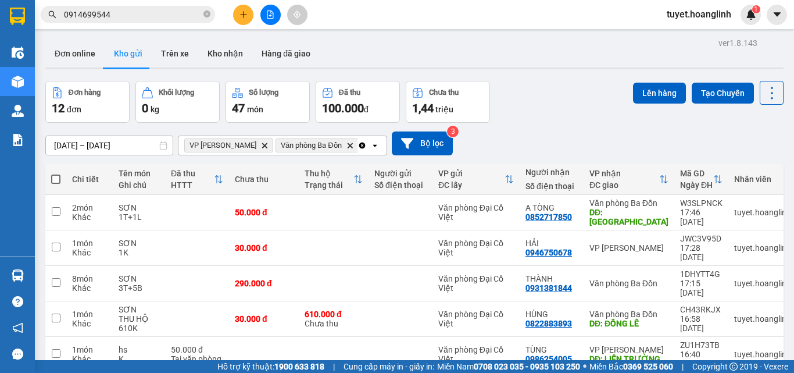
click at [358, 148] on icon "Clear all" at bounding box center [362, 145] width 9 height 9
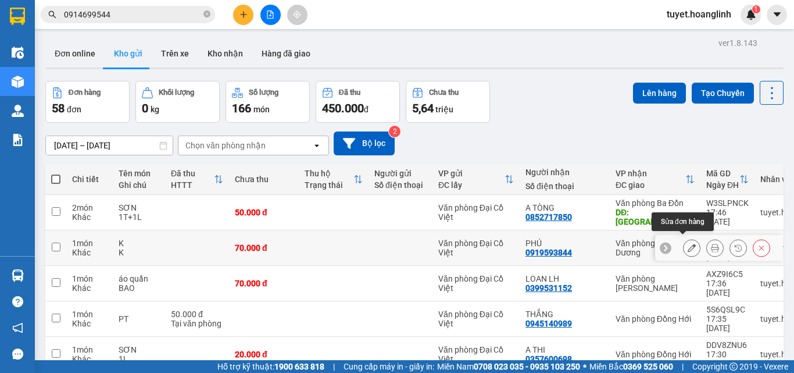
click at [688, 244] on icon at bounding box center [692, 248] width 8 height 8
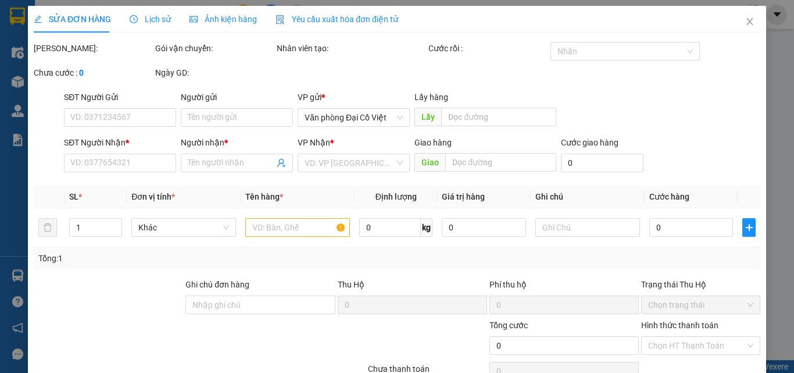
type input "0919593844"
type input "PHÚ"
type input "70.000"
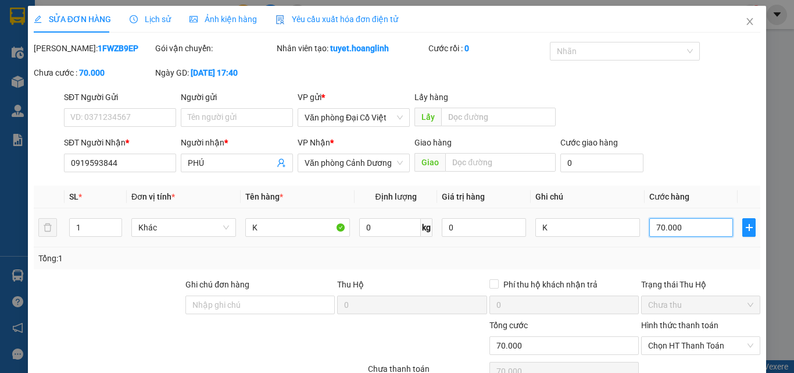
click at [677, 227] on input "70.000" at bounding box center [692, 227] width 84 height 19
type input "1"
type input "10"
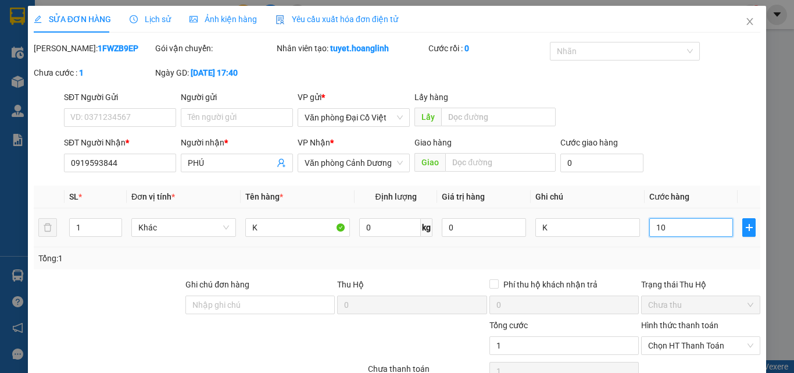
type input "10"
type input "100"
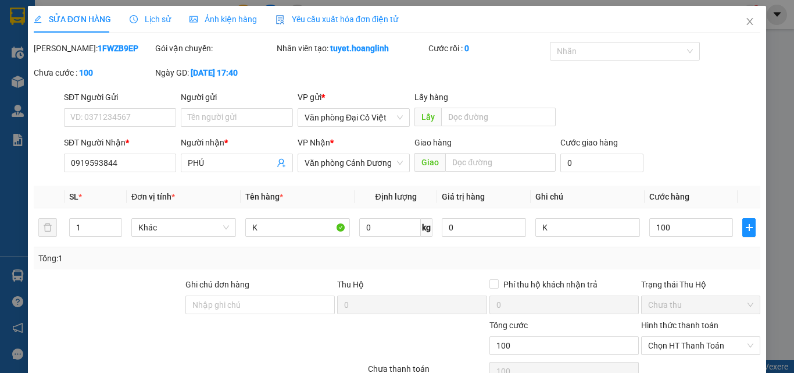
type input "100.000"
click at [714, 154] on div "SĐT Người Nhận * 0919593844 Người nhận * PHÚ VP Nhận * Văn phòng Cảnh Dương Gia…" at bounding box center [412, 156] width 701 height 41
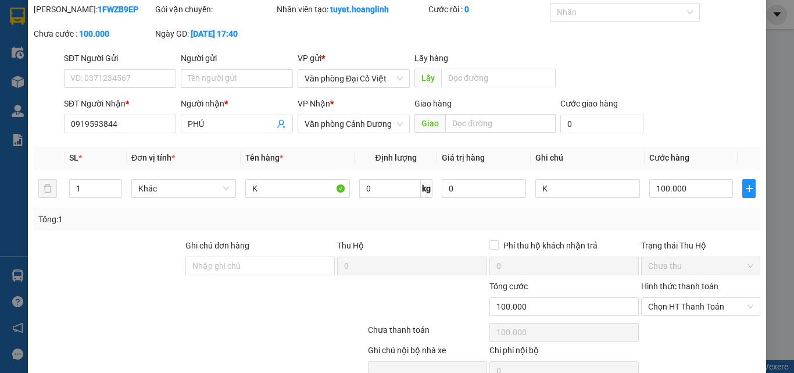
scroll to position [96, 0]
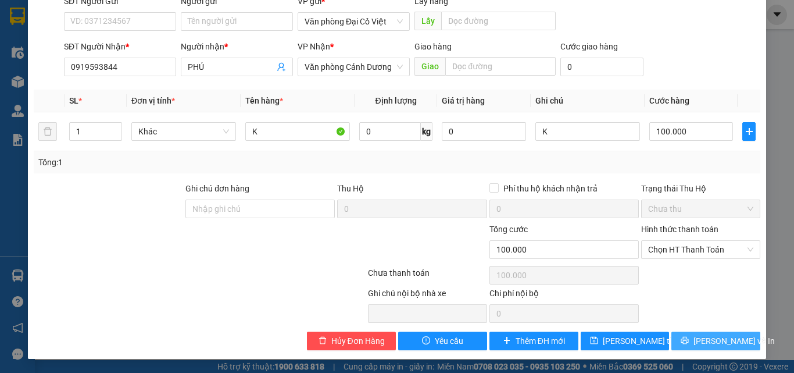
click at [723, 338] on span "Lưu và In" at bounding box center [734, 340] width 81 height 13
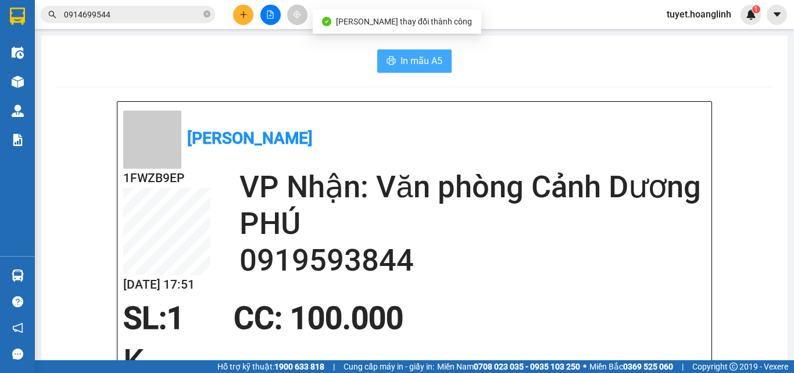
click at [427, 62] on span "In mẫu A5" at bounding box center [422, 61] width 42 height 15
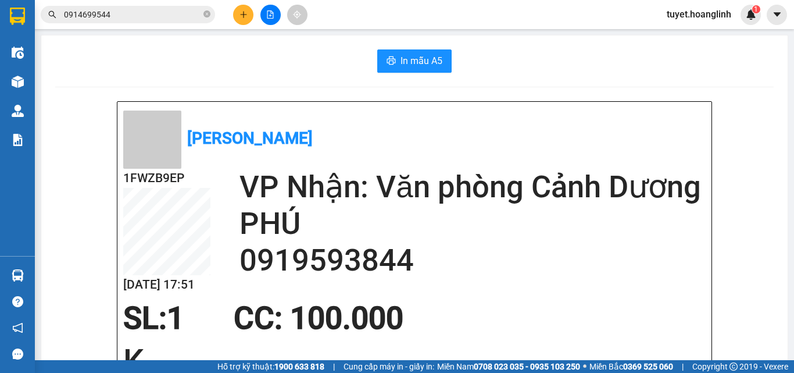
click at [253, 16] on div at bounding box center [270, 15] width 87 height 20
click at [250, 17] on button at bounding box center [243, 15] width 20 height 20
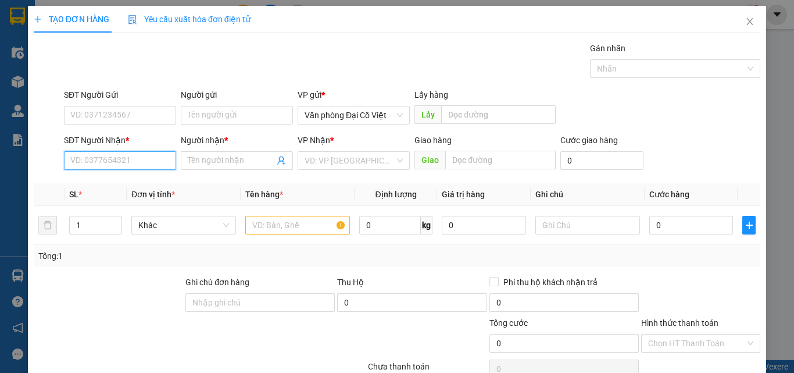
click at [141, 169] on input "SĐT Người Nhận *" at bounding box center [120, 160] width 112 height 19
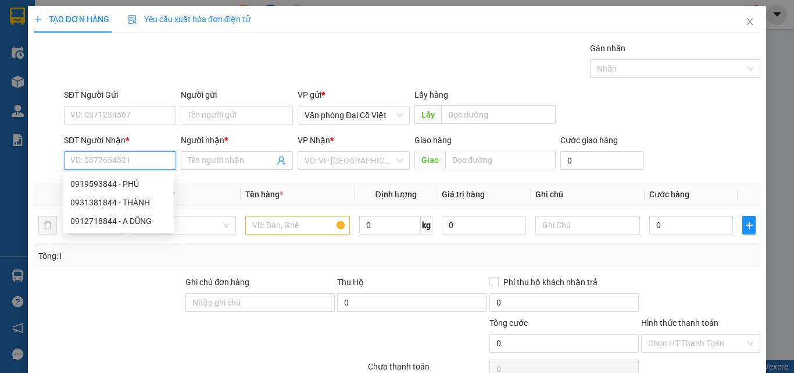
click at [141, 169] on input "SĐT Người Nhận *" at bounding box center [120, 160] width 112 height 19
click at [126, 182] on div "0889447883 - NAM" at bounding box center [118, 183] width 97 height 13
type input "0889447883"
type input "NAM"
type input "50.000"
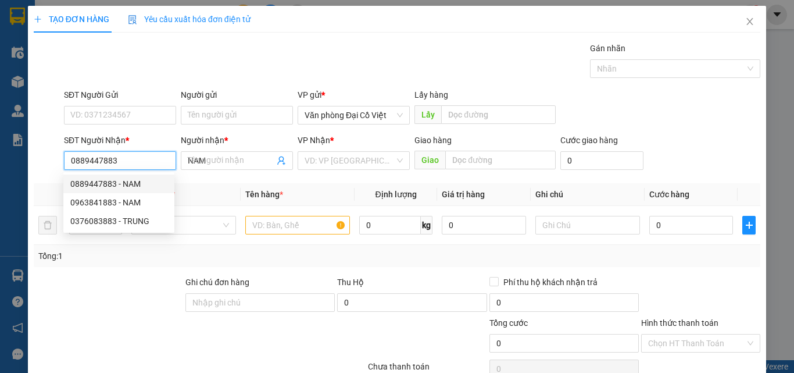
type input "50.000"
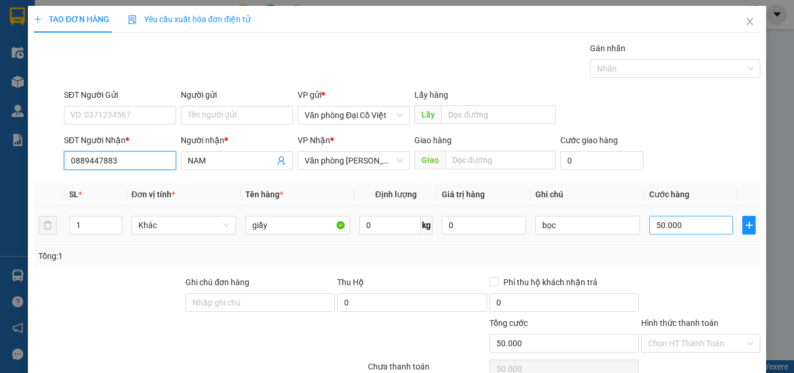
type input "0889447883"
click at [694, 227] on input "50.000" at bounding box center [692, 225] width 84 height 19
type input "1"
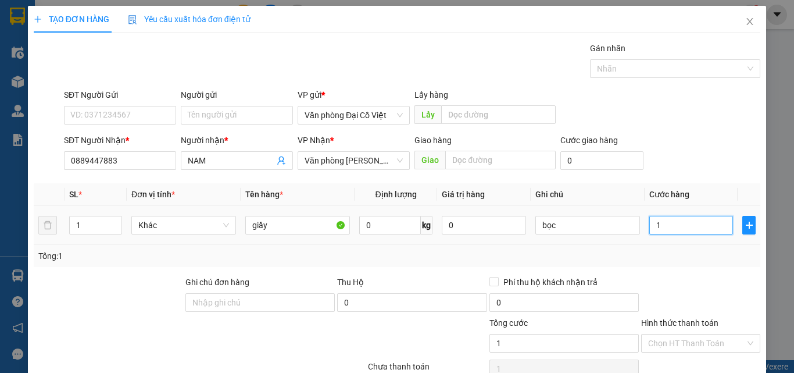
type input "10"
type input "100"
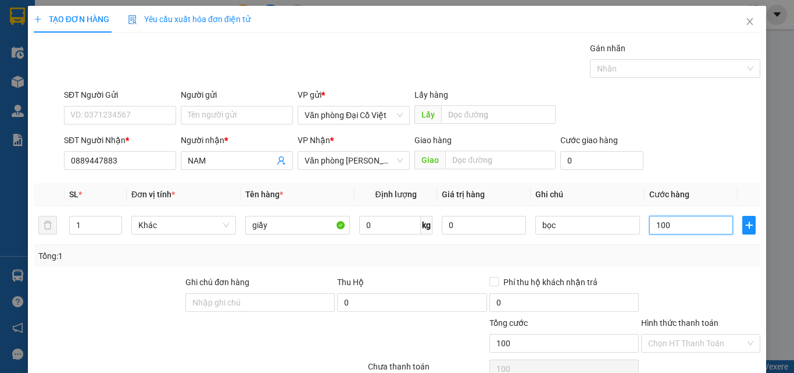
type input "100"
type input "100.000"
click at [701, 258] on div "Tổng: 1" at bounding box center [397, 255] width 718 height 13
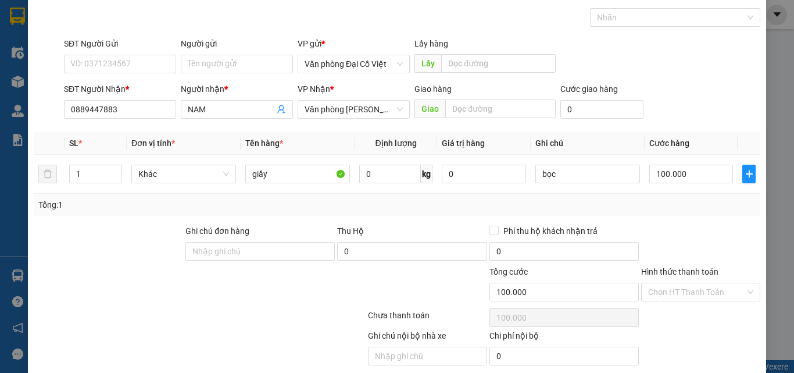
scroll to position [94, 0]
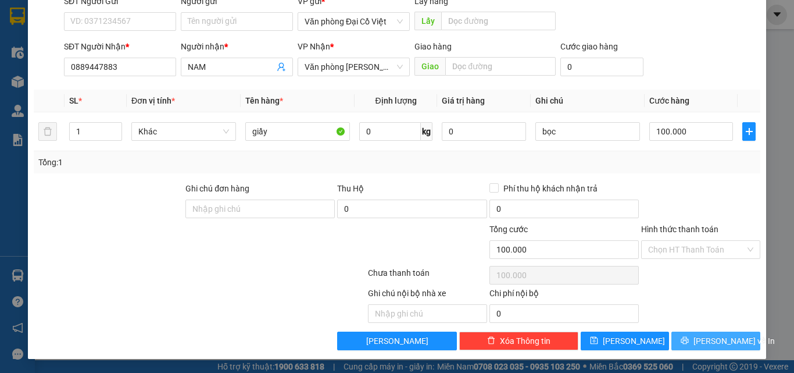
click at [716, 338] on span "Lưu và In" at bounding box center [734, 340] width 81 height 13
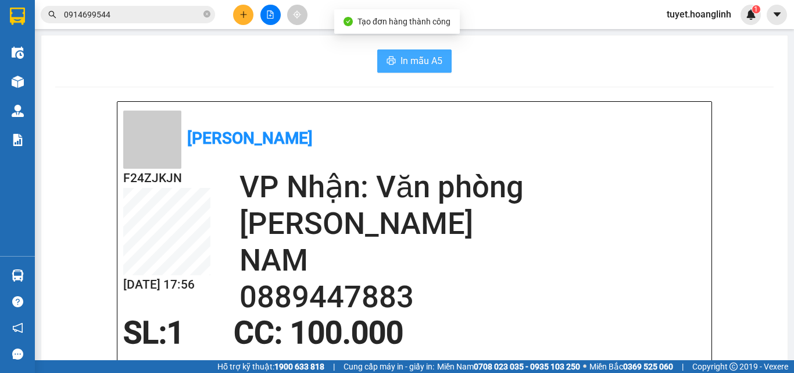
click at [387, 63] on icon "printer" at bounding box center [391, 60] width 9 height 9
click at [247, 20] on button at bounding box center [243, 15] width 20 height 20
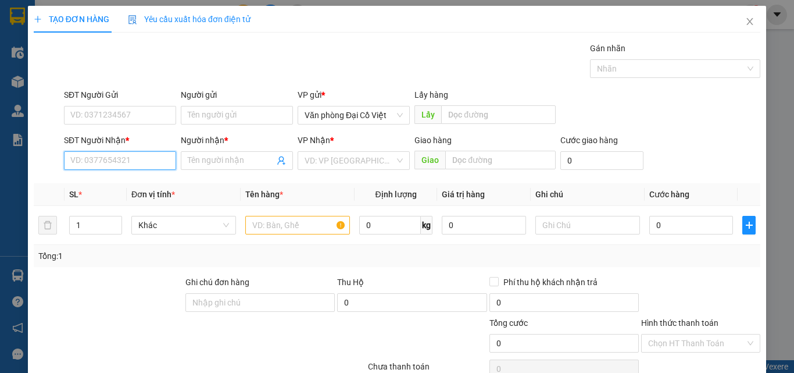
click at [113, 167] on input "SĐT Người Nhận *" at bounding box center [120, 160] width 112 height 19
click at [113, 186] on div "0983430464 - LONG" at bounding box center [118, 183] width 97 height 13
type input "0983430464"
type input "LONG"
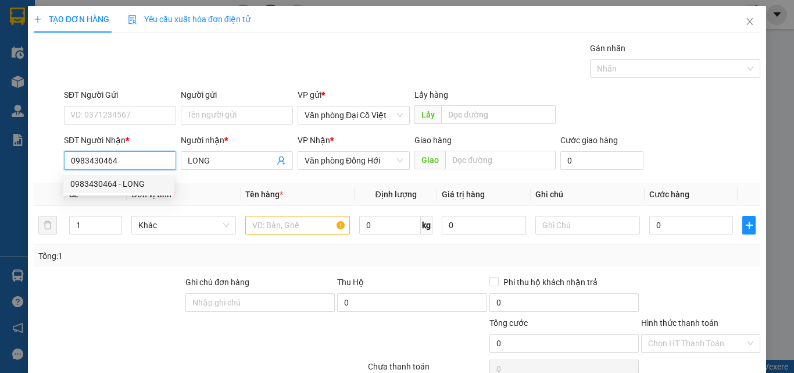
type input "50.000"
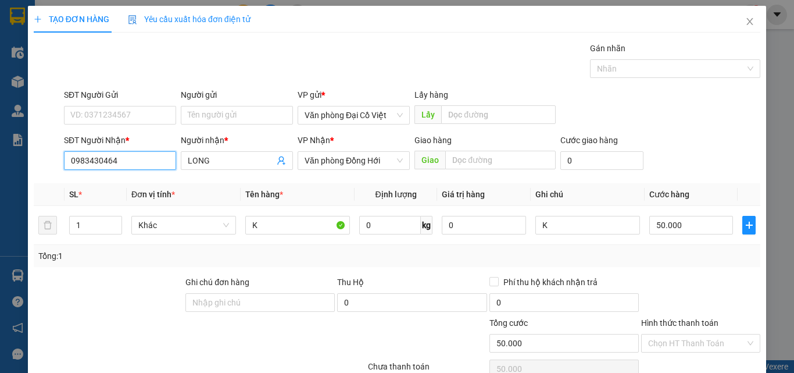
type input "0983430464"
click at [213, 185] on th "Đơn vị tính *" at bounding box center [184, 194] width 114 height 23
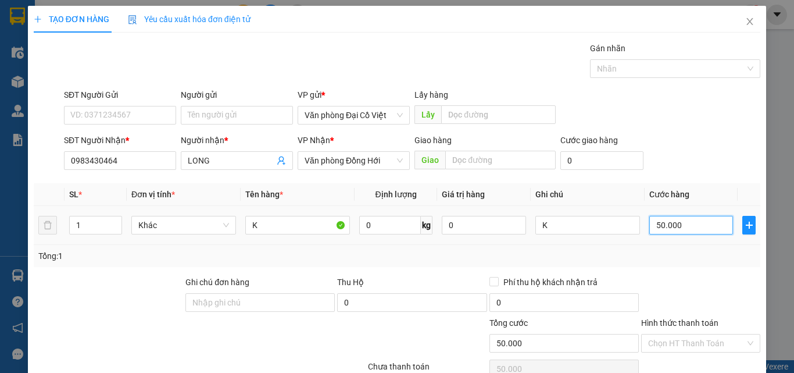
click at [682, 233] on input "50.000" at bounding box center [692, 225] width 84 height 19
click at [690, 255] on div "Tổng: 1" at bounding box center [397, 255] width 718 height 13
click at [692, 229] on input "50.000" at bounding box center [692, 225] width 84 height 19
type input "7"
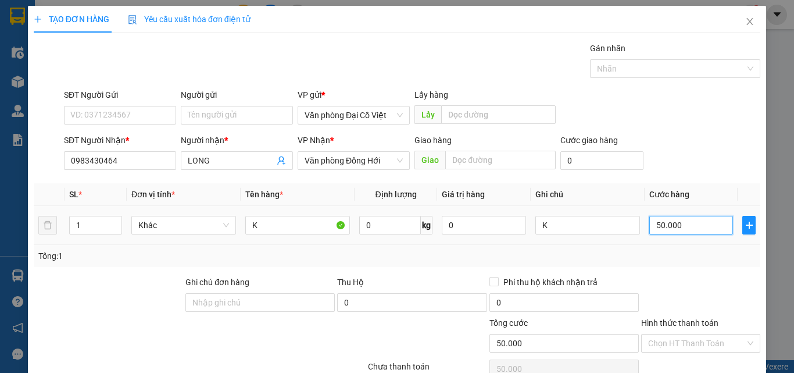
type input "7"
type input "70"
type input "70.000"
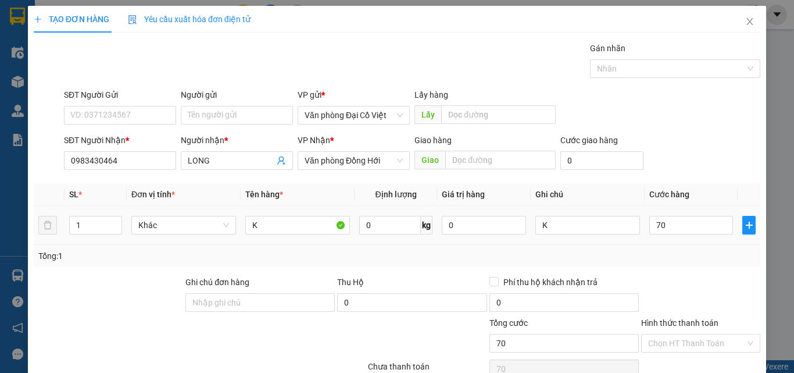
type input "70.000"
click at [648, 268] on div "Transit Pickup Surcharge Ids Transit Deliver Surcharge Ids Transit Deliver Surc…" at bounding box center [397, 243] width 727 height 402
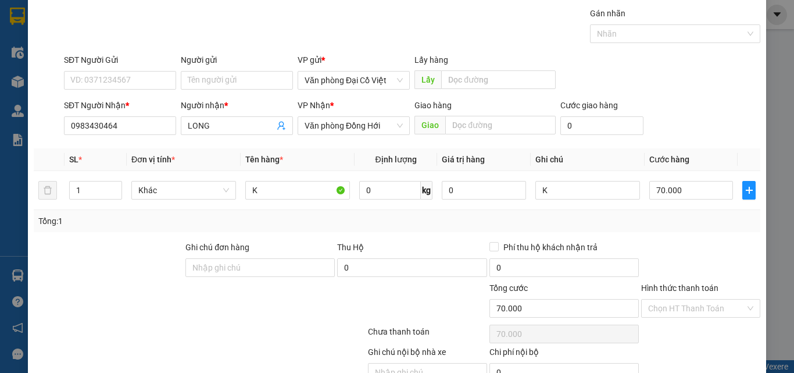
scroll to position [94, 0]
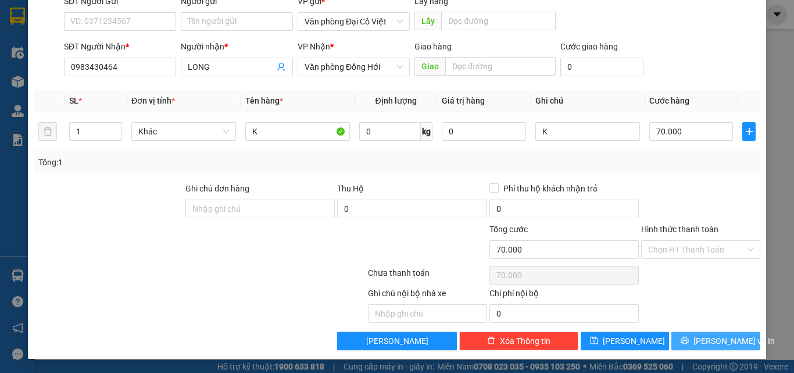
click at [694, 344] on button "Lưu và In" at bounding box center [716, 340] width 89 height 19
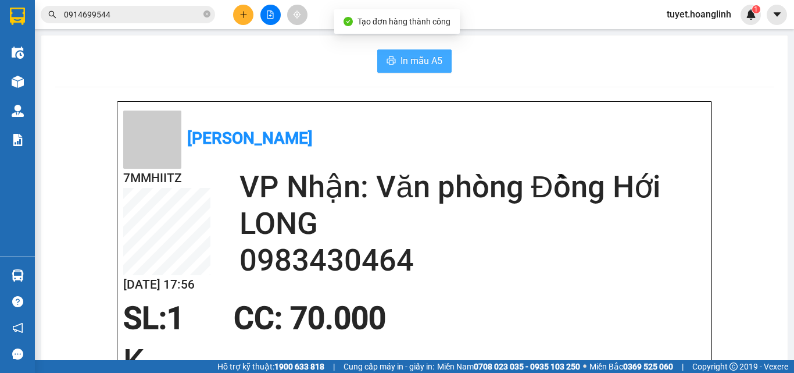
click at [415, 58] on span "In mẫu A5" at bounding box center [422, 61] width 42 height 15
click at [232, 15] on div at bounding box center [270, 15] width 87 height 20
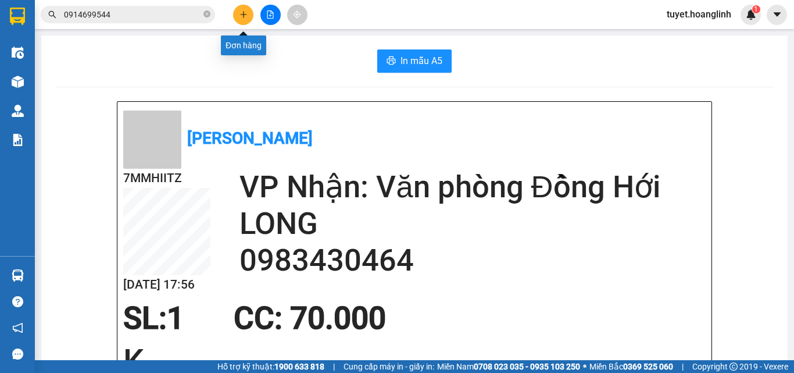
click at [238, 13] on button at bounding box center [243, 15] width 20 height 20
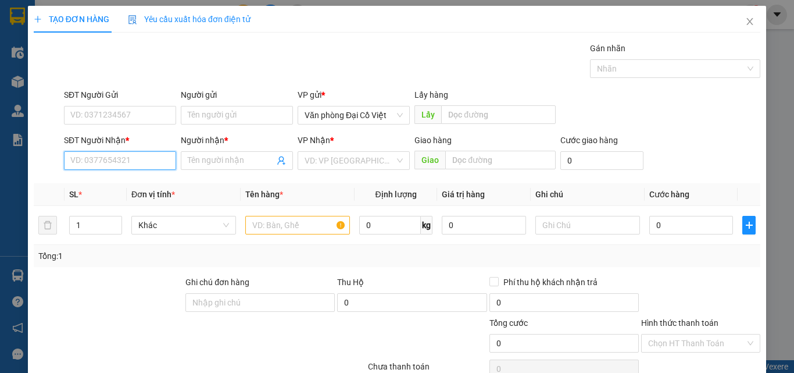
click at [123, 154] on input "SĐT Người Nhận *" at bounding box center [120, 160] width 112 height 19
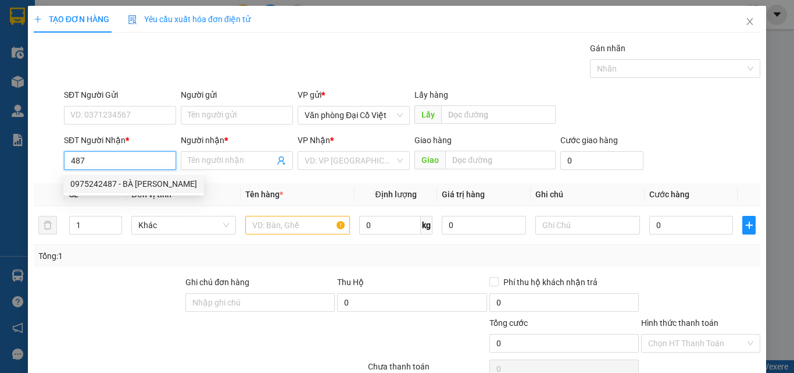
click at [126, 181] on div "0975242487 - BÀ DUYÊN" at bounding box center [133, 183] width 127 height 13
type input "0975242487"
type input "BÀ DUYÊN"
type input "250.000"
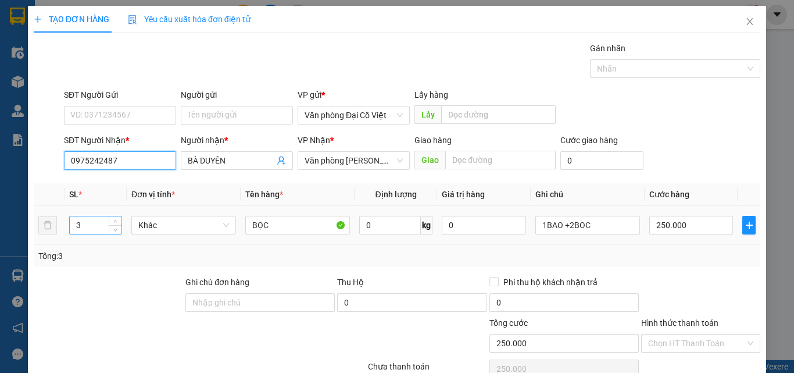
type input "0975242487"
drag, startPoint x: 106, startPoint y: 230, endPoint x: 115, endPoint y: 229, distance: 8.2
click at [107, 230] on input "3" at bounding box center [96, 224] width 52 height 17
click at [115, 229] on icon "down" at bounding box center [115, 229] width 3 height 2
type input "1"
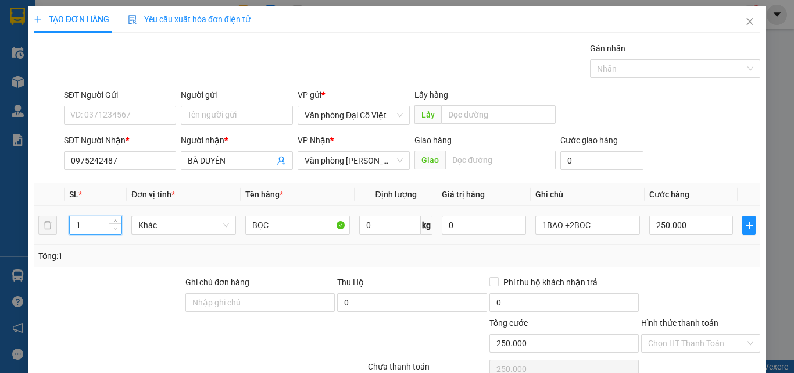
click at [115, 229] on icon "down" at bounding box center [115, 229] width 3 height 2
click at [114, 229] on icon "down" at bounding box center [115, 229] width 3 height 2
click at [591, 219] on input "1BAO +2BOC" at bounding box center [588, 225] width 105 height 19
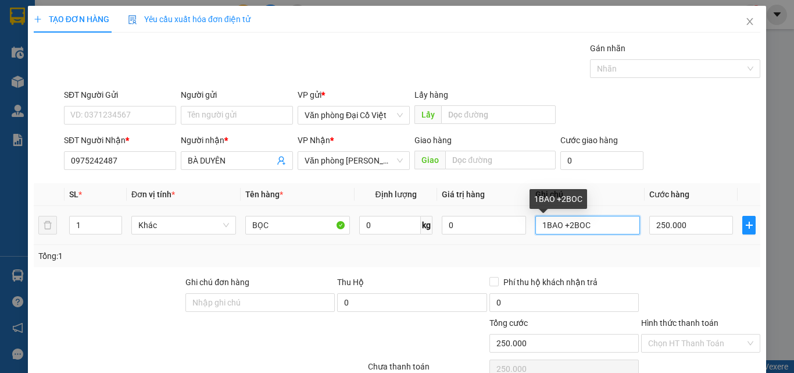
click at [591, 219] on input "1BAO +2BOC" at bounding box center [588, 225] width 105 height 19
drag, startPoint x: 591, startPoint y: 219, endPoint x: 583, endPoint y: 218, distance: 8.7
click at [587, 220] on input "1BAO +2BOC" at bounding box center [588, 225] width 105 height 19
type input "1B"
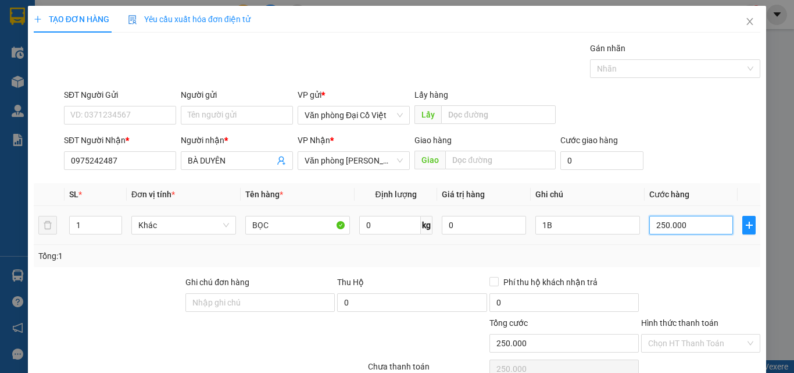
click at [658, 230] on input "250.000" at bounding box center [692, 225] width 84 height 19
type input "7"
type input "70"
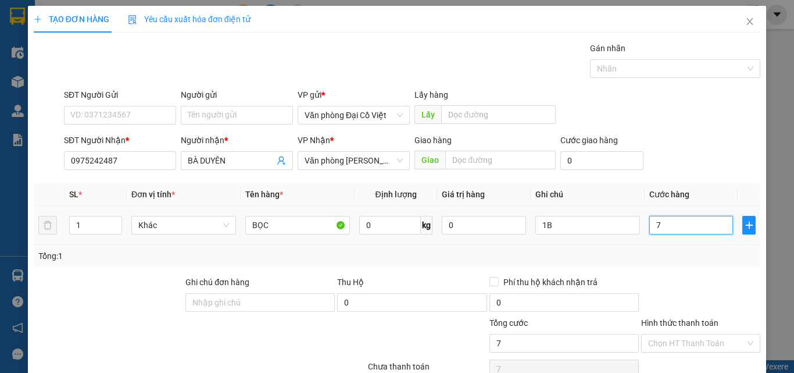
type input "70"
type input "70.000"
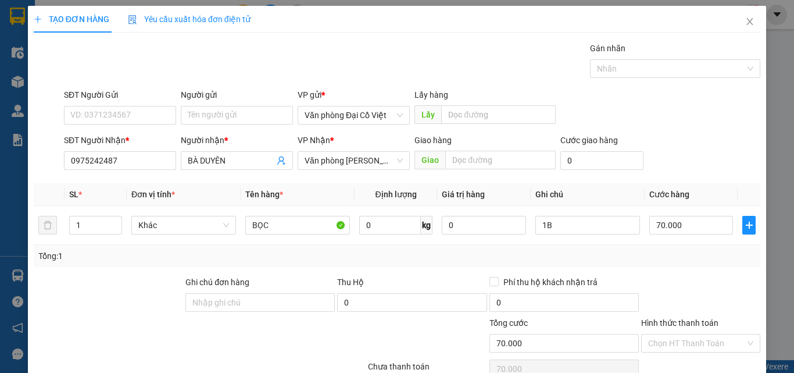
click at [682, 259] on div "Tổng: 1" at bounding box center [397, 255] width 718 height 13
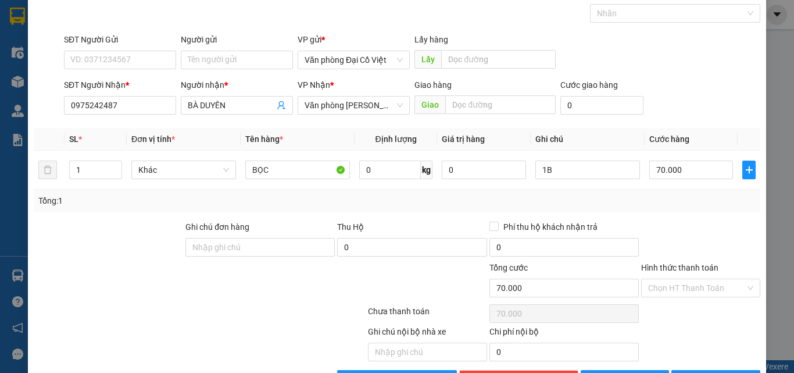
scroll to position [94, 0]
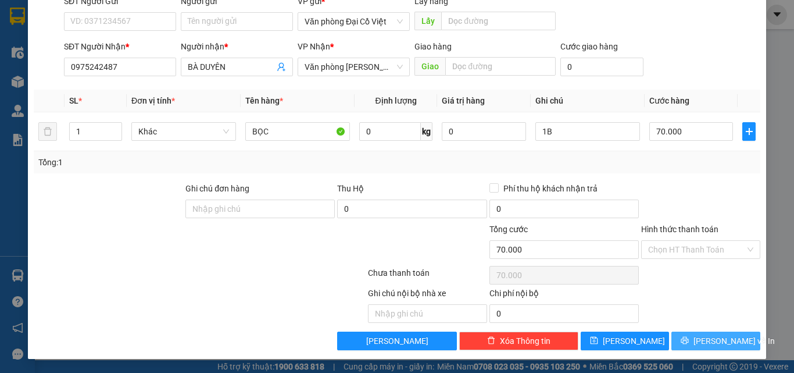
click at [676, 334] on button "Lưu và In" at bounding box center [716, 340] width 89 height 19
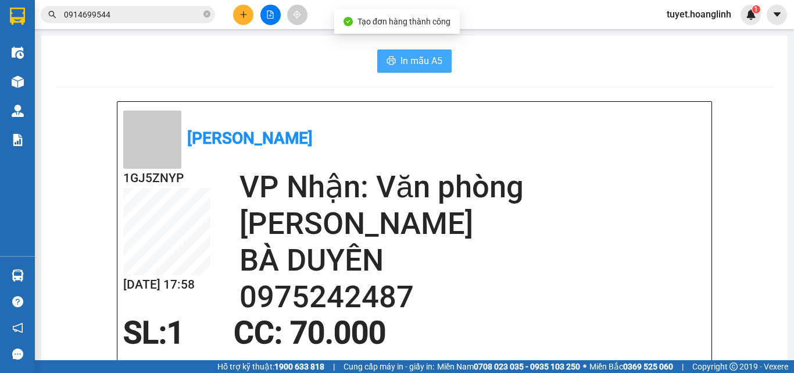
click at [437, 64] on span "In mẫu A5" at bounding box center [422, 61] width 42 height 15
click at [238, 15] on button at bounding box center [243, 15] width 20 height 20
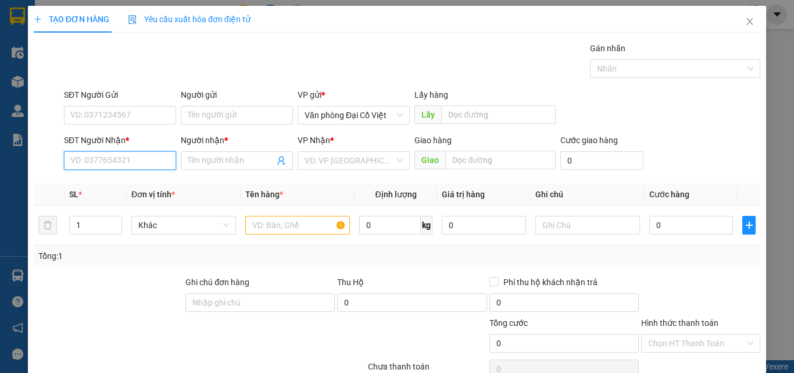
click at [146, 163] on input "SĐT Người Nhận *" at bounding box center [120, 160] width 112 height 19
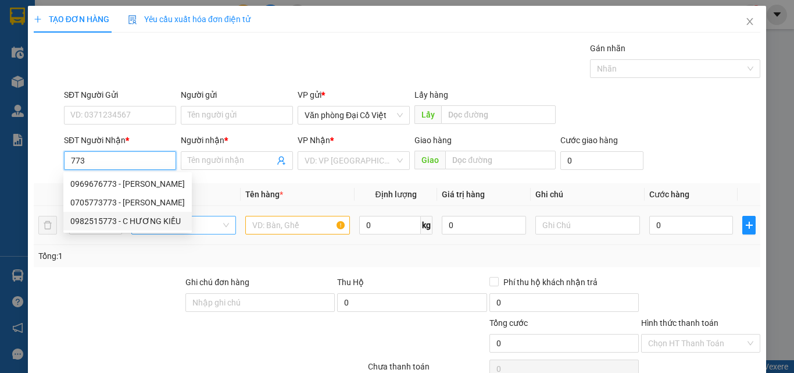
click at [149, 223] on div "0982515773 - C HƯƠNG KIỀU" at bounding box center [127, 221] width 115 height 13
type input "0982515773"
type input "C HƯƠNG KIỀU"
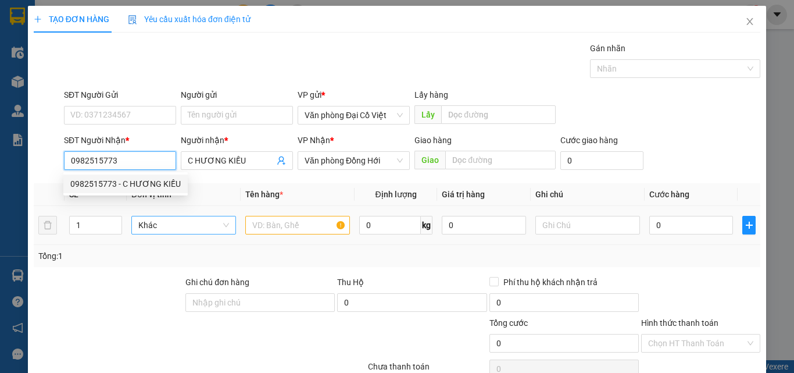
type input "150.000"
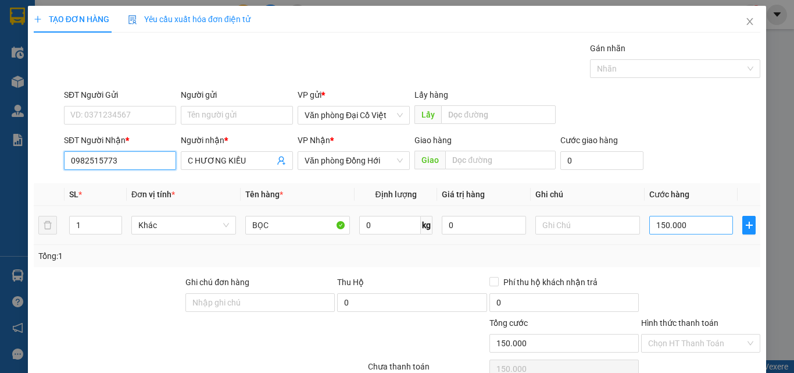
type input "0982515773"
click at [673, 225] on input "150.000" at bounding box center [692, 225] width 84 height 19
type input "5"
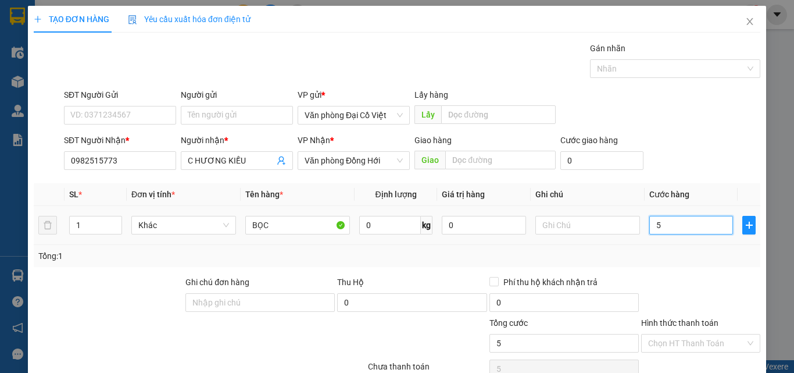
type input "50"
click at [690, 259] on div "Tổng: 1" at bounding box center [397, 255] width 718 height 13
type input "50.000"
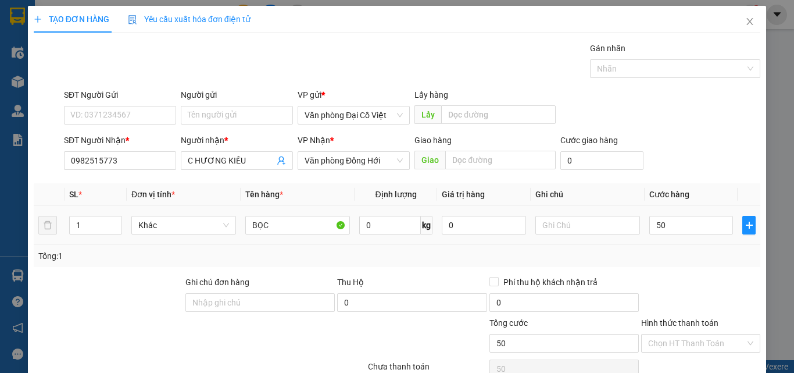
type input "50.000"
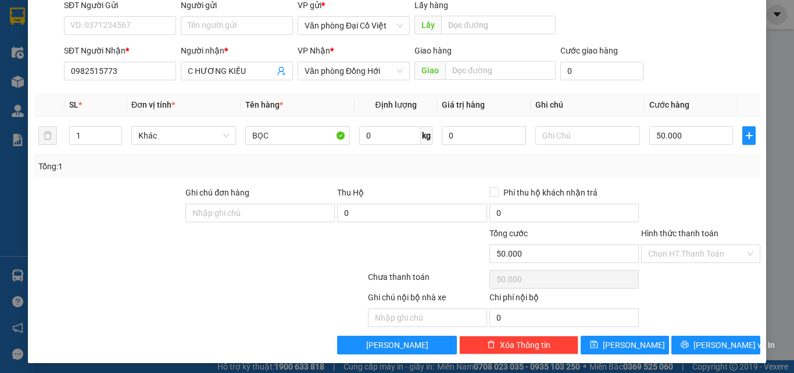
scroll to position [94, 0]
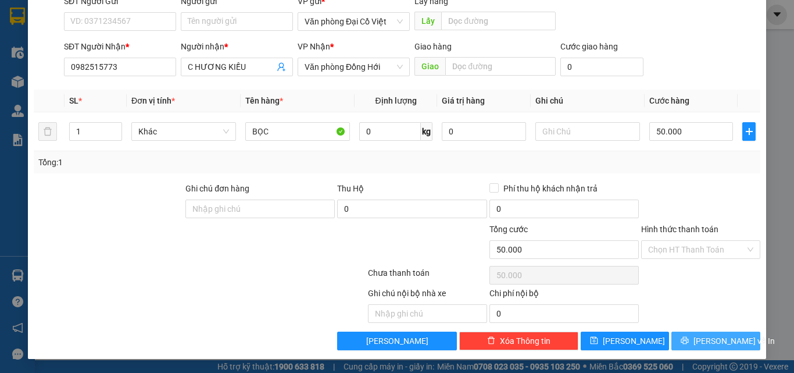
click at [714, 340] on span "Lưu và In" at bounding box center [734, 340] width 81 height 13
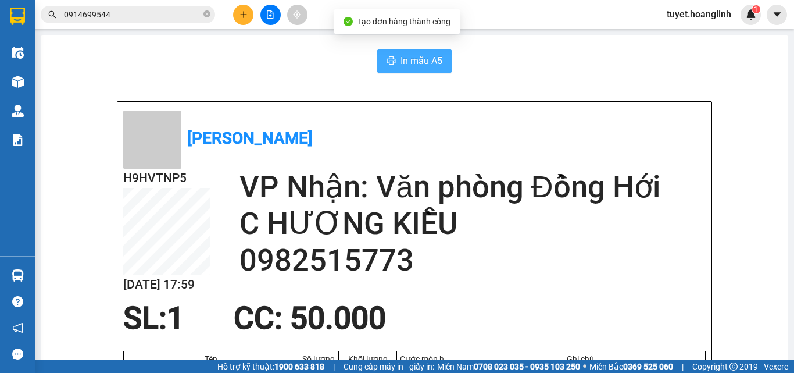
click at [393, 63] on button "In mẫu A5" at bounding box center [414, 60] width 74 height 23
click at [416, 66] on span "In mẫu A5" at bounding box center [422, 61] width 42 height 15
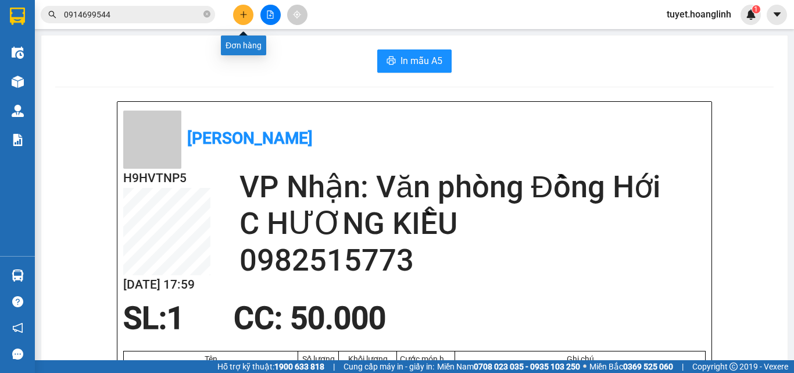
click at [244, 16] on icon "plus" at bounding box center [243, 14] width 1 height 6
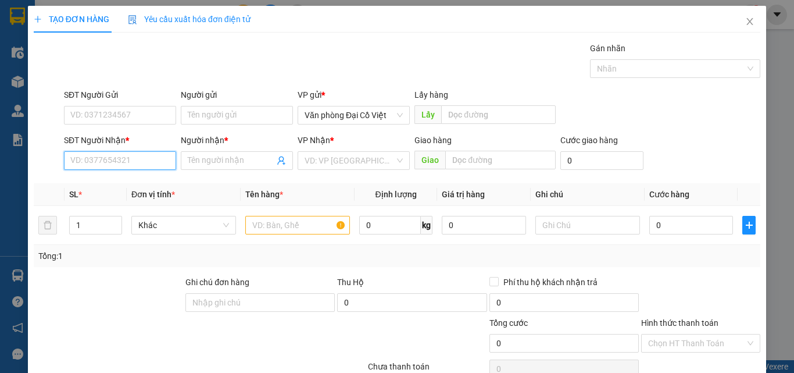
click at [152, 161] on input "SĐT Người Nhận *" at bounding box center [120, 160] width 112 height 19
type input "0911081143"
click at [154, 179] on div "0911081143 - A ĐÀO" at bounding box center [118, 183] width 97 height 13
type input "A ĐÀO"
type input "VÕ NINH"
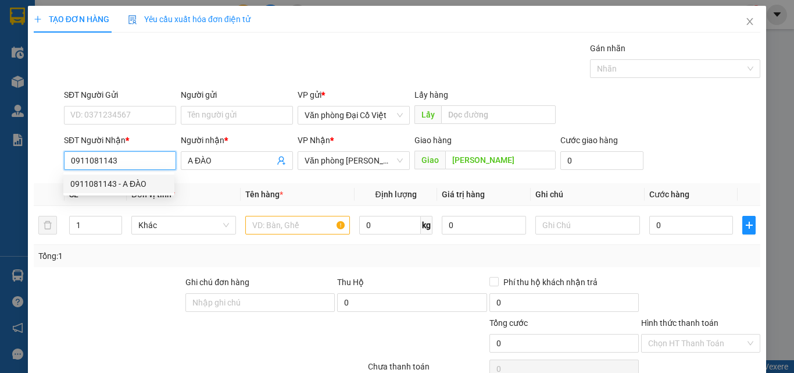
type input "150.000"
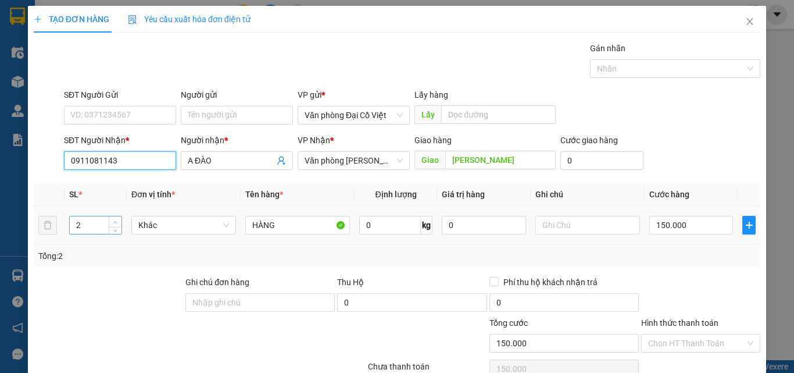
type input "0911081143"
type input "3"
click at [109, 219] on span "Increase Value" at bounding box center [115, 221] width 13 height 10
click at [683, 226] on input "150.000" at bounding box center [692, 225] width 84 height 19
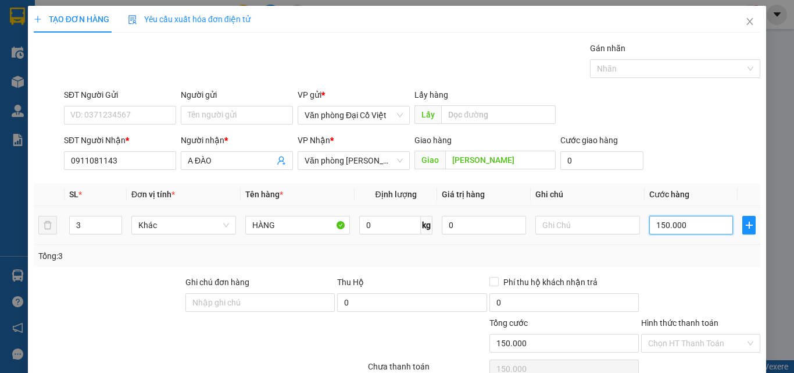
click at [683, 226] on input "150.000" at bounding box center [692, 225] width 84 height 19
type input "0"
drag, startPoint x: 689, startPoint y: 218, endPoint x: 689, endPoint y: 226, distance: 8.2
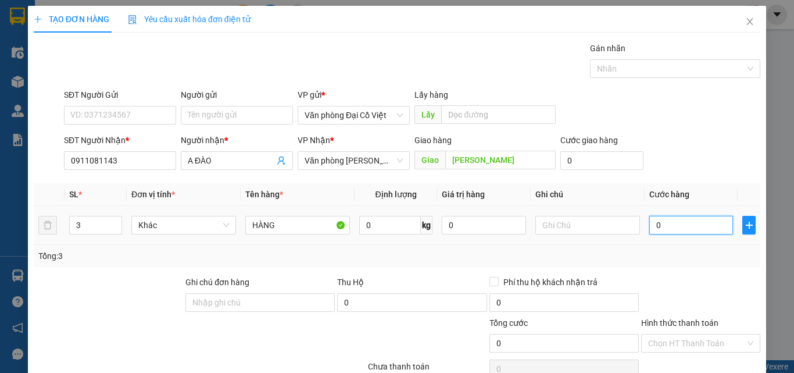
click at [689, 219] on input "0" at bounding box center [692, 225] width 84 height 19
click at [689, 226] on input "0" at bounding box center [692, 225] width 84 height 19
type input "3"
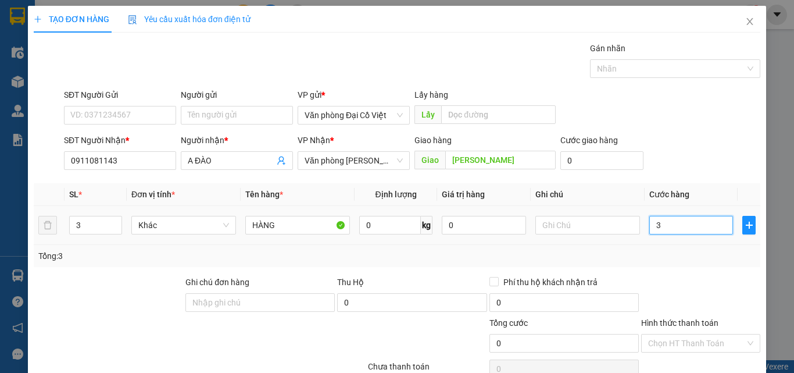
type input "3"
type input "30"
type input "300"
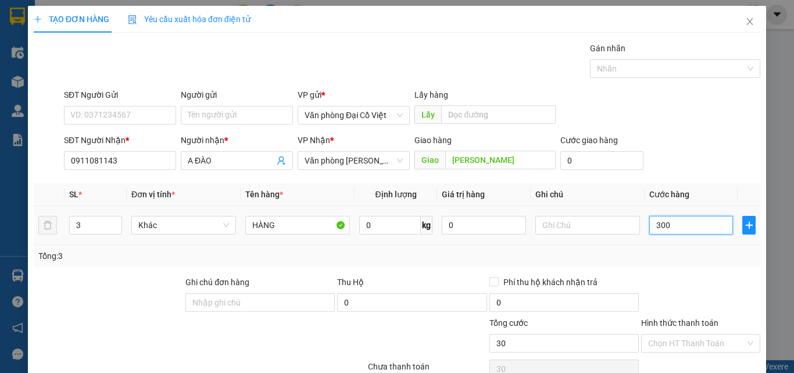
type input "300"
type input "300.000"
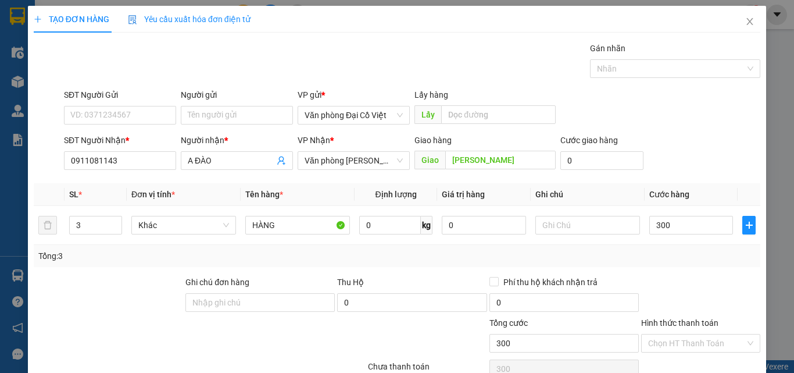
type input "300.000"
click at [654, 256] on div "Tổng: 3" at bounding box center [397, 255] width 718 height 13
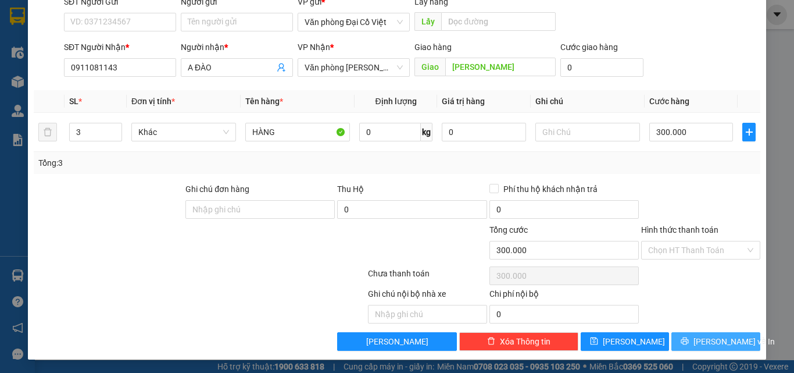
scroll to position [94, 0]
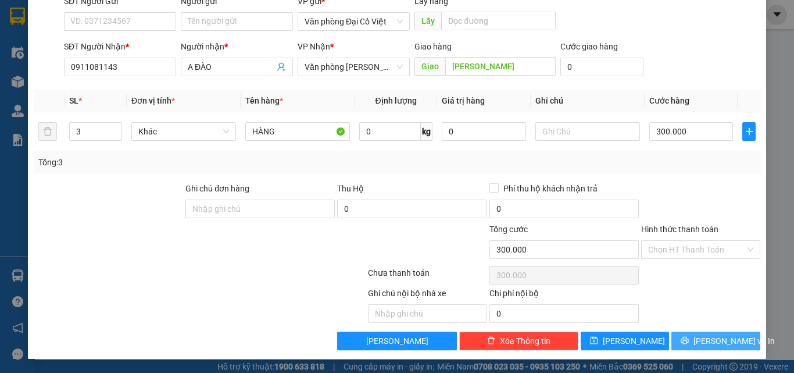
click at [689, 337] on icon "printer" at bounding box center [685, 340] width 8 height 8
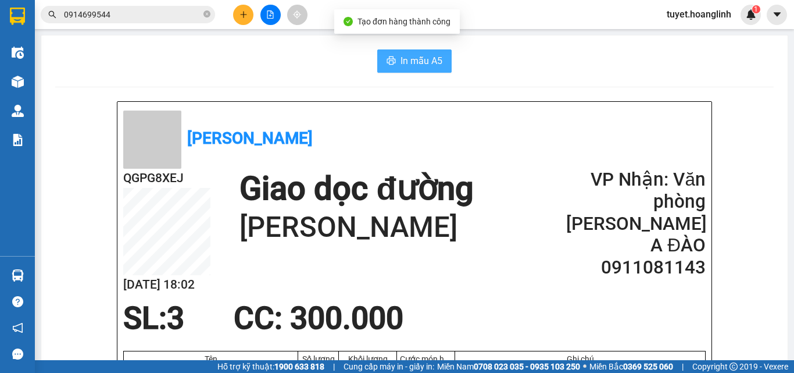
click at [427, 52] on button "In mẫu A5" at bounding box center [414, 60] width 74 height 23
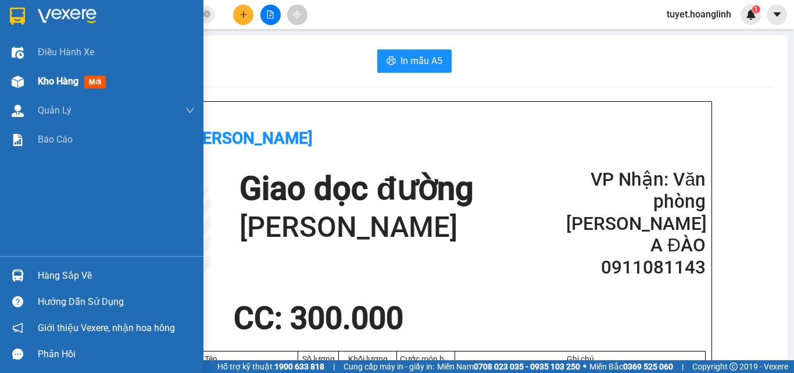
click at [19, 88] on div at bounding box center [18, 82] width 20 height 20
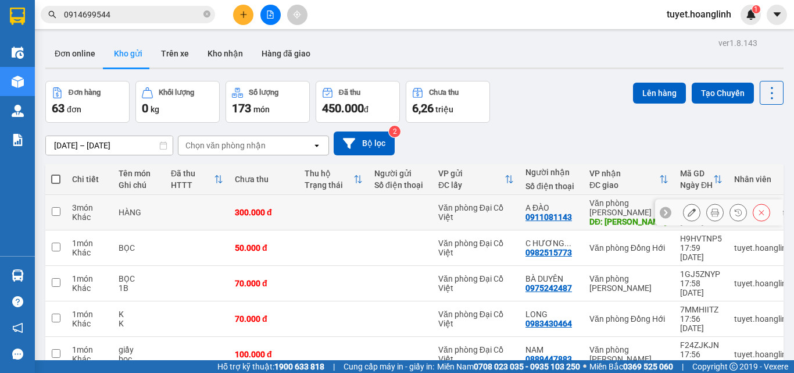
click at [688, 209] on icon at bounding box center [692, 212] width 8 height 8
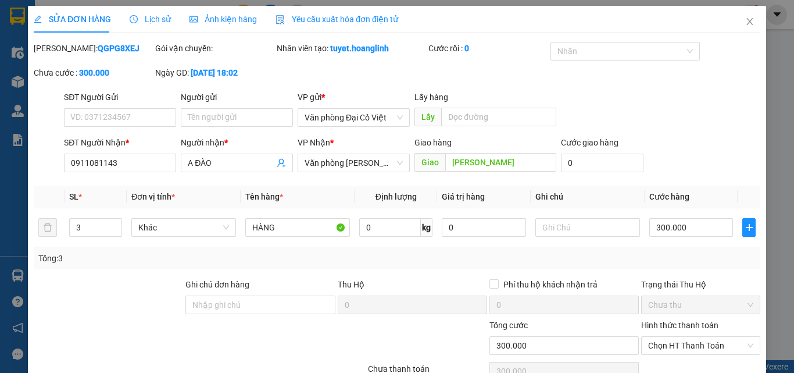
type input "0911081143"
type input "A ĐÀO"
type input "VÕ NINH"
type input "300.000"
click at [693, 354] on span "Chọn HT Thanh Toán" at bounding box center [700, 345] width 105 height 17
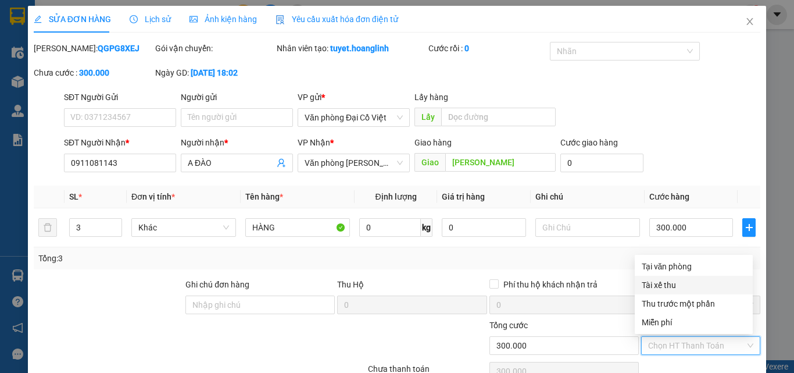
click at [684, 268] on div "Tại văn phòng" at bounding box center [694, 266] width 104 height 13
type input "0"
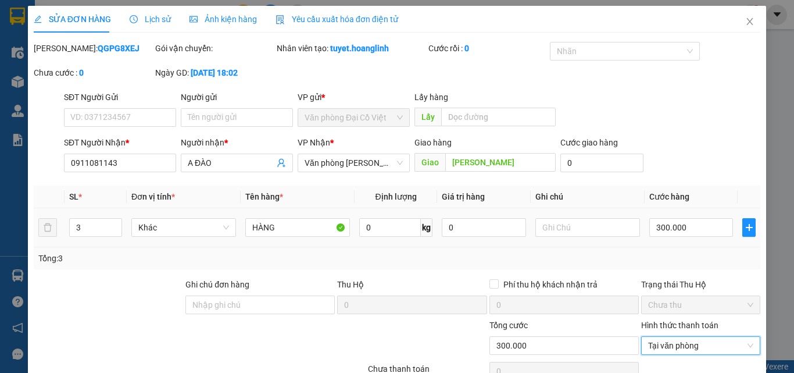
scroll to position [96, 0]
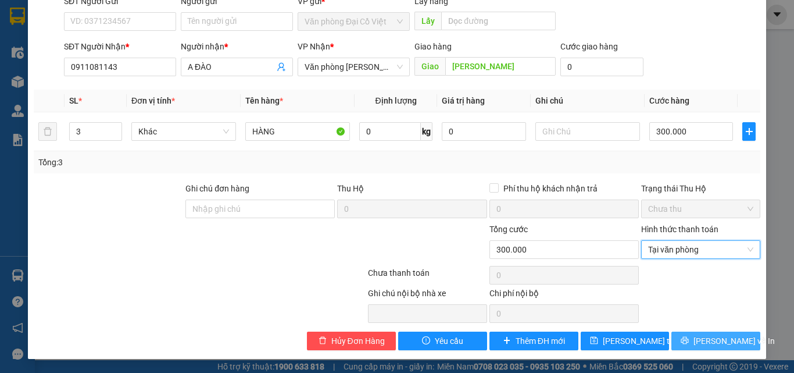
click at [701, 341] on span "Lưu và In" at bounding box center [734, 340] width 81 height 13
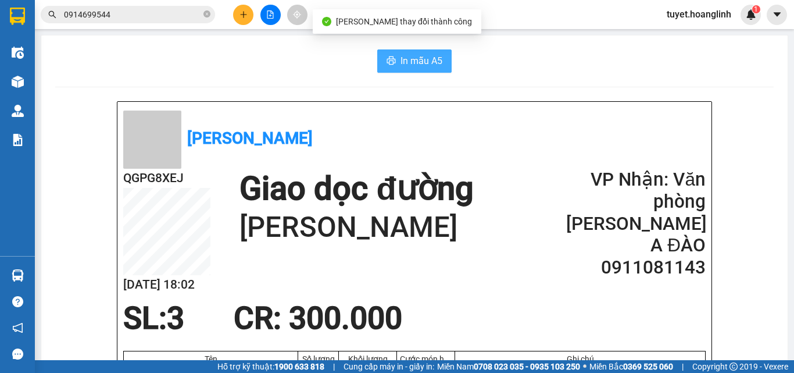
click at [397, 72] on button "In mẫu A5" at bounding box center [414, 60] width 74 height 23
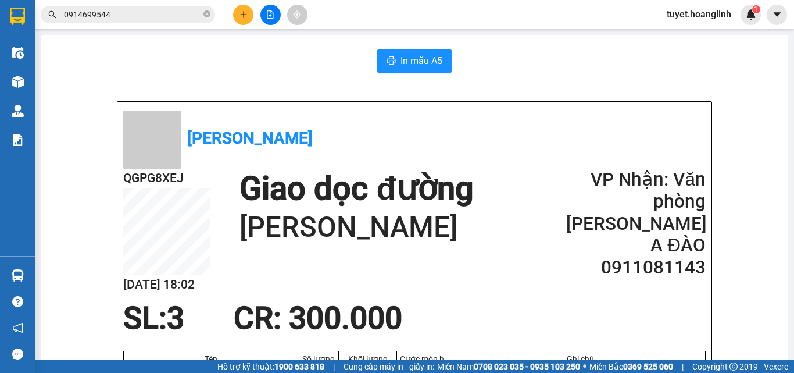
click at [244, 11] on icon "plus" at bounding box center [244, 14] width 8 height 8
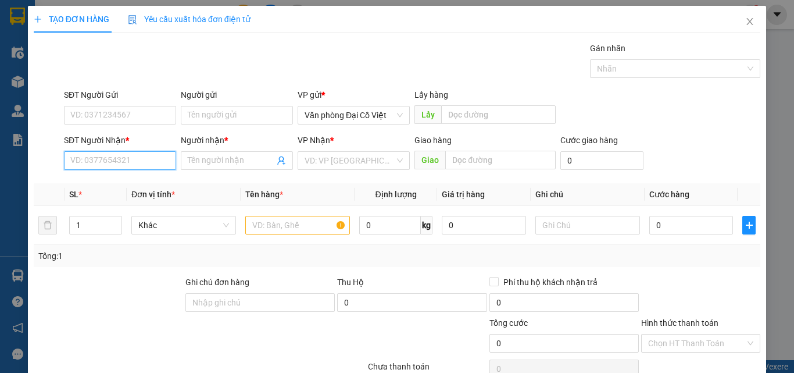
click at [133, 161] on input "SĐT Người Nhận *" at bounding box center [120, 160] width 112 height 19
click at [123, 184] on div "0975854177 - PHƯƠNG OANH" at bounding box center [127, 183] width 114 height 13
type input "0975854177"
type input "PHƯƠNG OANH"
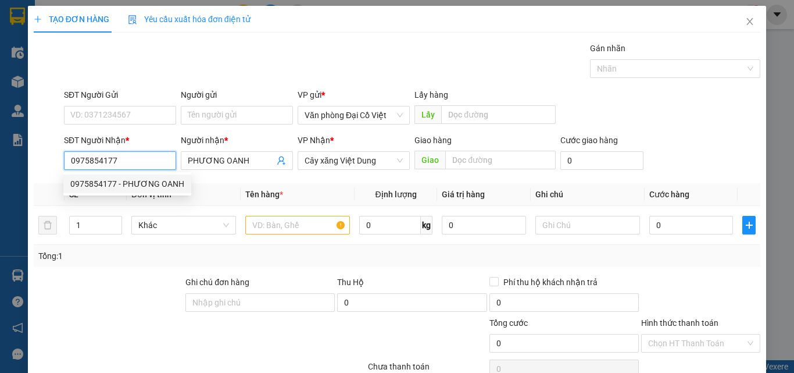
type input "70.000"
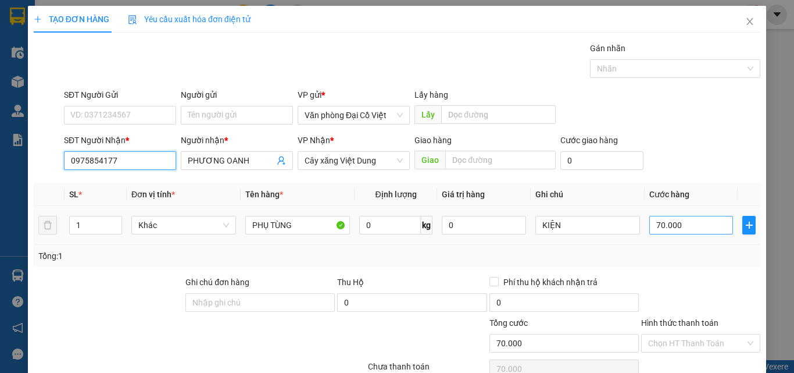
type input "0975854177"
click at [691, 230] on input "70.000" at bounding box center [692, 225] width 84 height 19
type input "6"
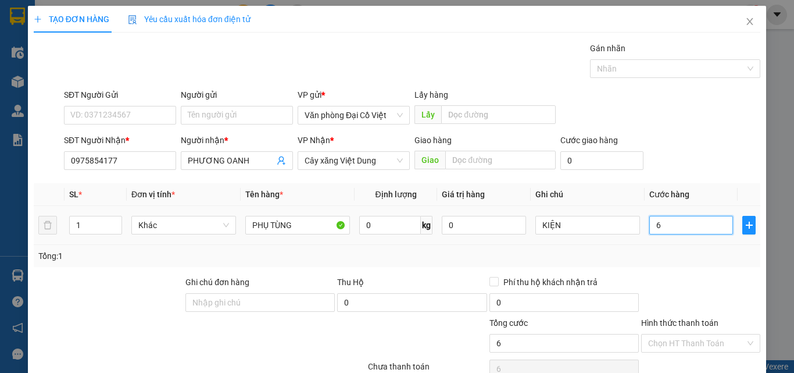
type input "60"
type input "6"
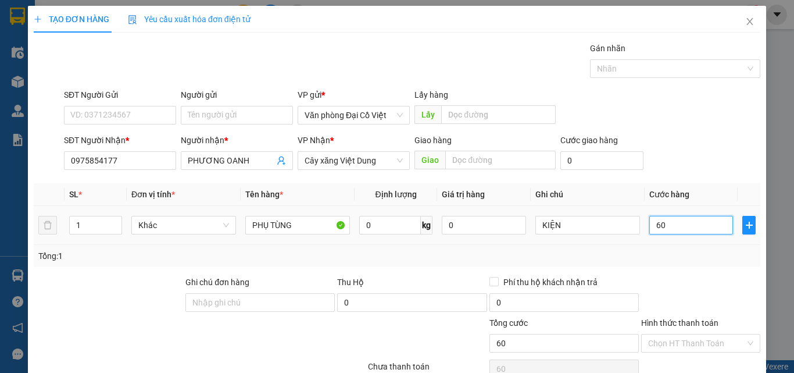
type input "6"
type input "0"
type input "05"
type input "5"
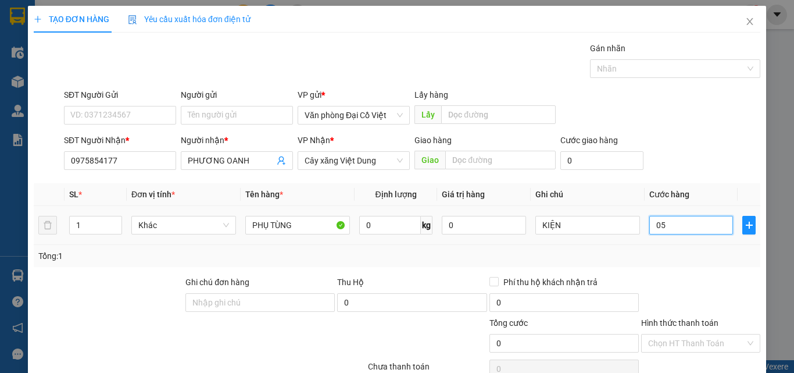
type input "5"
type input "50"
type input "050"
type input "50.000"
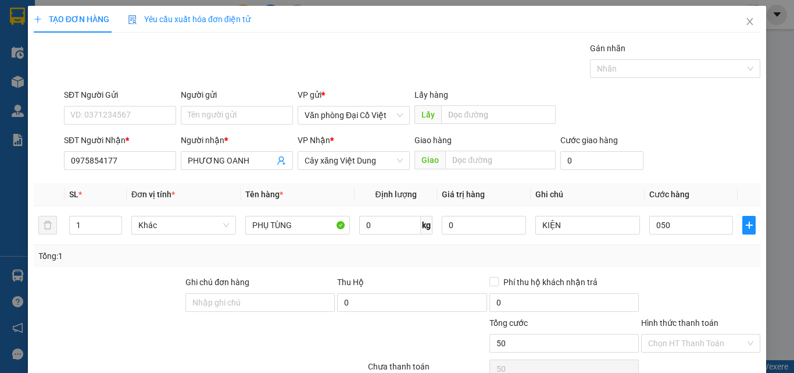
type input "50.000"
click at [677, 273] on div "Transit Pickup Surcharge Ids Transit Deliver Surcharge Ids Transit Deliver Surc…" at bounding box center [397, 243] width 727 height 402
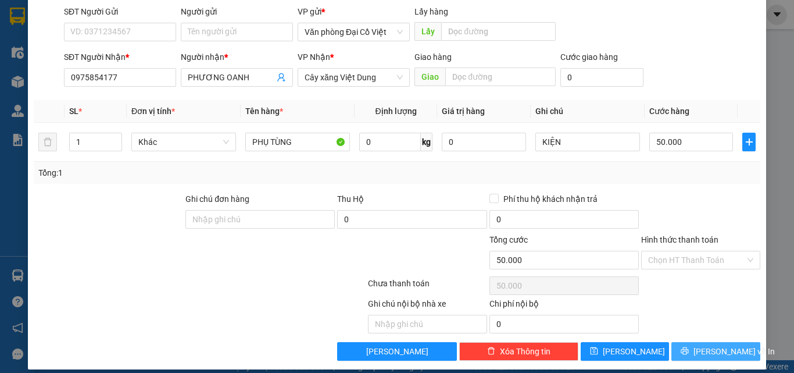
scroll to position [94, 0]
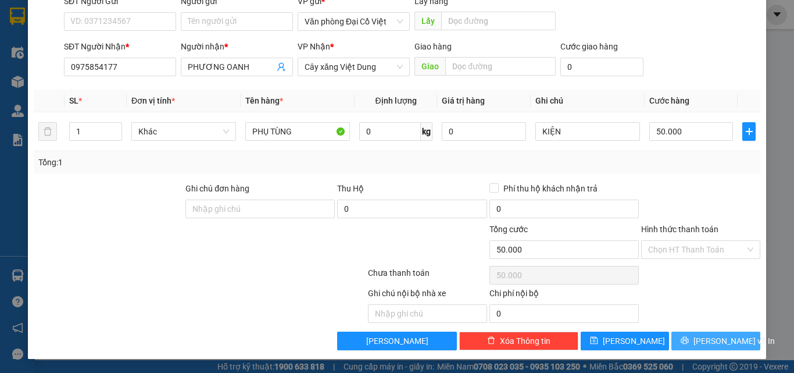
click at [695, 335] on button "Lưu và In" at bounding box center [716, 340] width 89 height 19
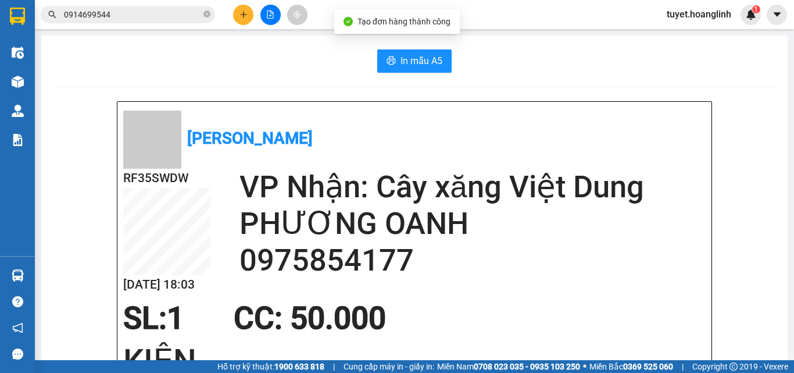
click at [405, 59] on span "In mẫu A5" at bounding box center [422, 61] width 42 height 15
click at [245, 16] on icon "plus" at bounding box center [244, 14] width 8 height 8
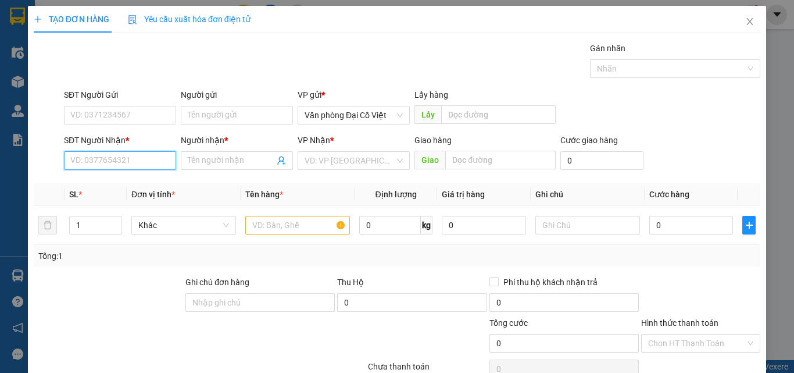
click at [148, 164] on input "SĐT Người Nhận *" at bounding box center [120, 160] width 112 height 19
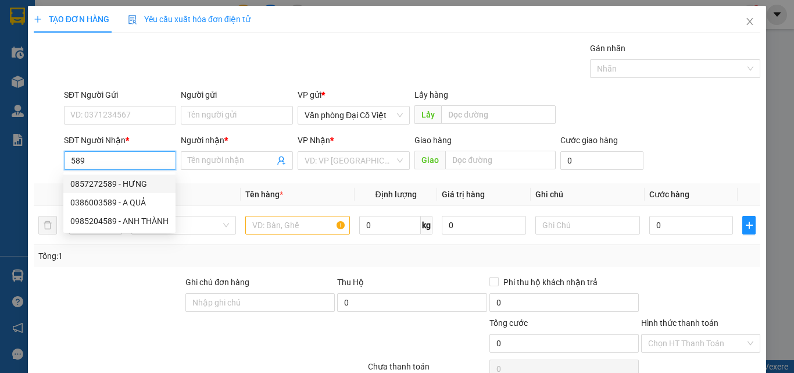
click at [131, 182] on div "0857272589 - HƯNG" at bounding box center [119, 183] width 98 height 13
type input "0857272589"
type input "HƯNG"
type input "CỰ NẪM"
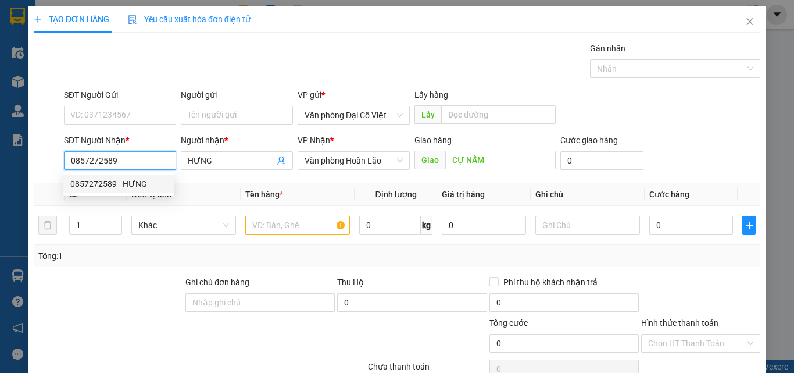
type input "30.000"
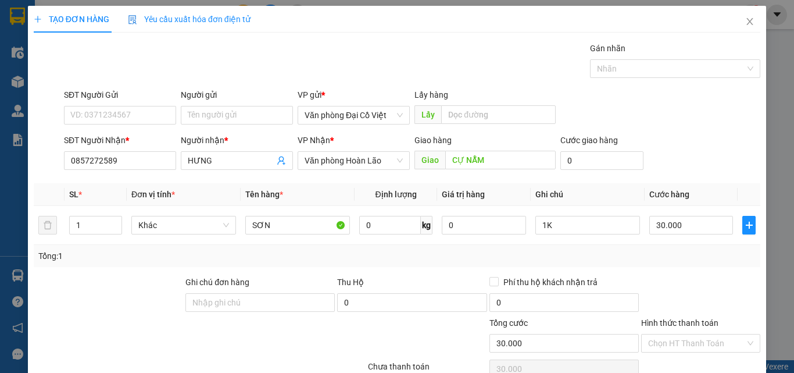
click at [141, 148] on div "SĐT Người Nhận *" at bounding box center [120, 142] width 112 height 17
click at [143, 154] on input "0857272589" at bounding box center [120, 160] width 112 height 19
click at [142, 154] on input "0857272589" at bounding box center [120, 160] width 112 height 19
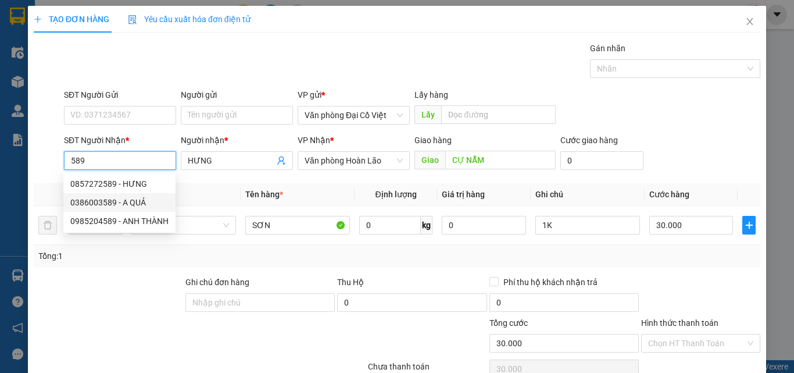
click at [141, 201] on div "0386003589 - A QUẢ" at bounding box center [119, 202] width 98 height 13
type input "0386003589"
type input "A QUẢ"
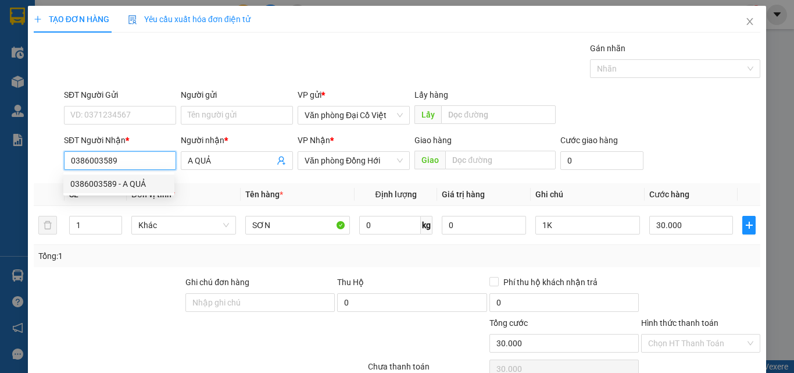
type input "50.000"
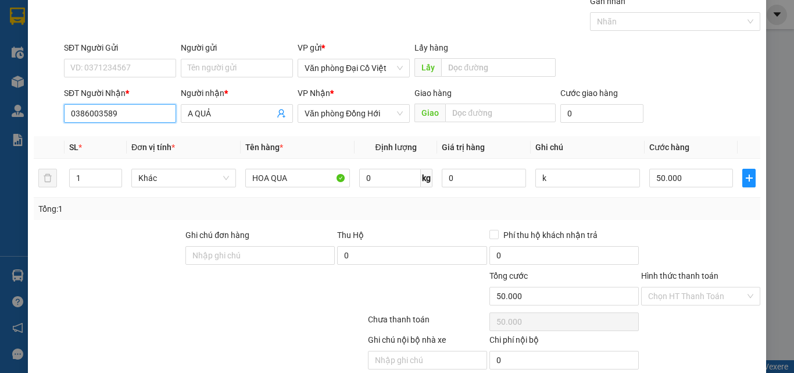
scroll to position [94, 0]
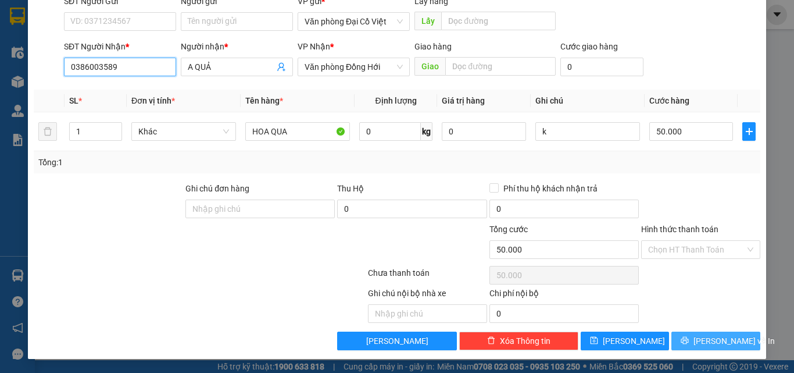
type input "0386003589"
click at [709, 339] on span "Lưu và In" at bounding box center [734, 340] width 81 height 13
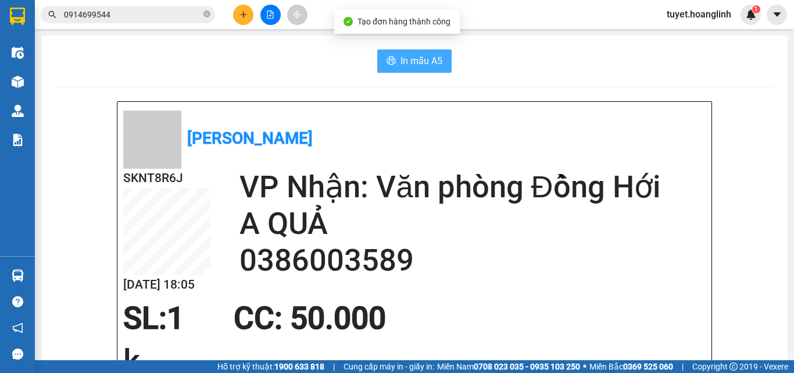
click at [435, 60] on span "In mẫu A5" at bounding box center [422, 61] width 42 height 15
click at [237, 10] on button at bounding box center [243, 15] width 20 height 20
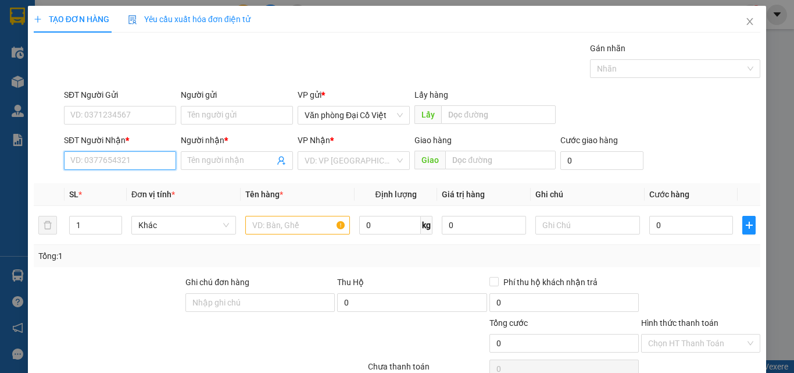
click at [147, 163] on input "SĐT Người Nhận *" at bounding box center [120, 160] width 112 height 19
click at [103, 184] on div "0962036462 - THƯƠNG CAO" at bounding box center [127, 183] width 115 height 13
type input "0962036462"
type input "THƯƠNG CAO"
type input "CHỢ CUỒI"
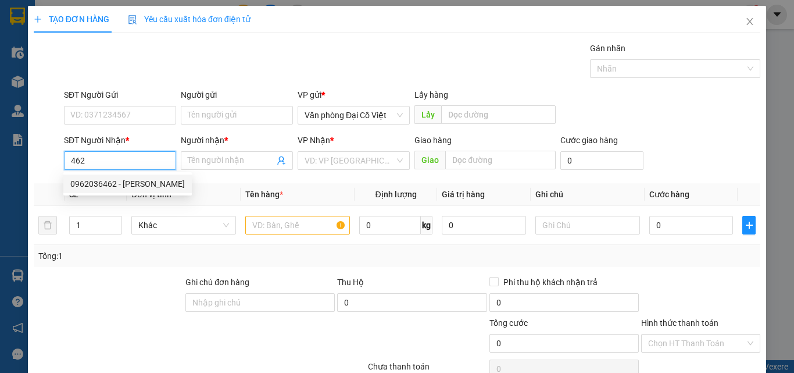
type input "phụ tung oto"
type input "50.000"
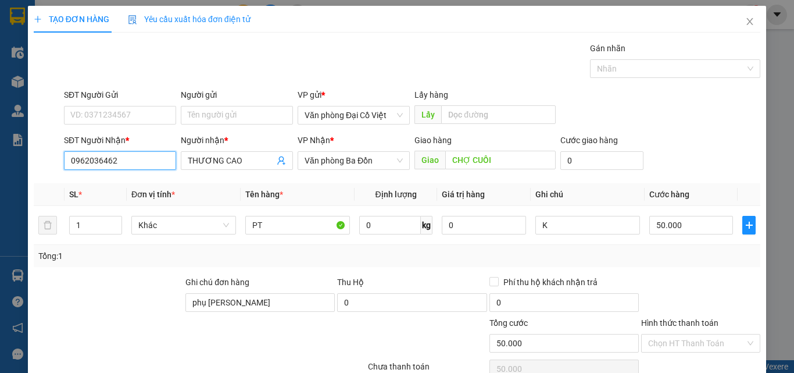
scroll to position [94, 0]
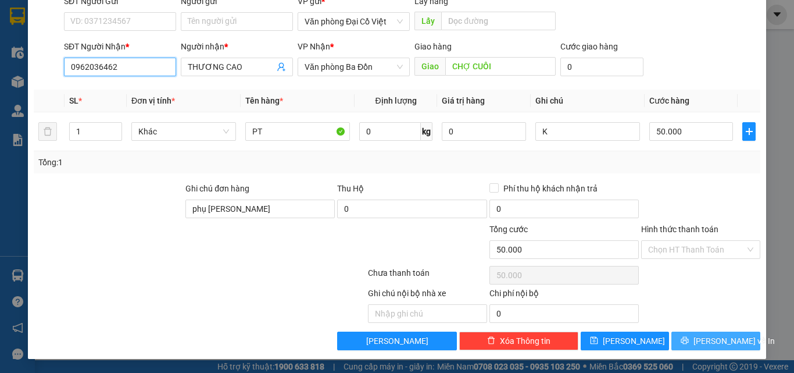
type input "0962036462"
click at [709, 346] on span "Lưu và In" at bounding box center [734, 340] width 81 height 13
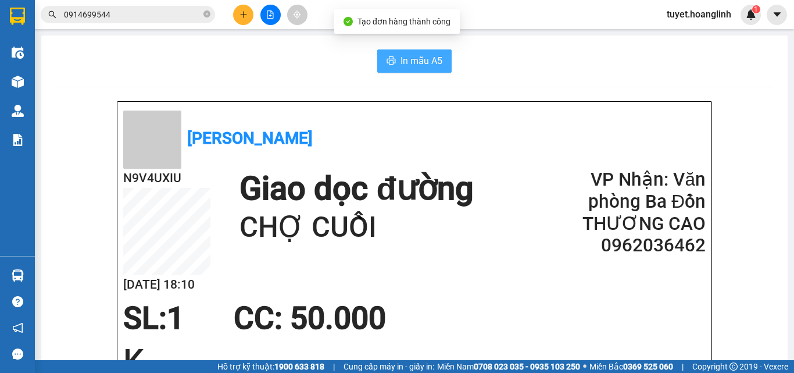
click at [441, 60] on button "In mẫu A5" at bounding box center [414, 60] width 74 height 23
click at [236, 26] on div "Kết quả tìm kiếm ( 714 ) Bộ lọc Mã ĐH Trạng thái Món hàng Thu hộ Tổng cước Chưa…" at bounding box center [397, 14] width 794 height 29
click at [242, 19] on button at bounding box center [243, 15] width 20 height 20
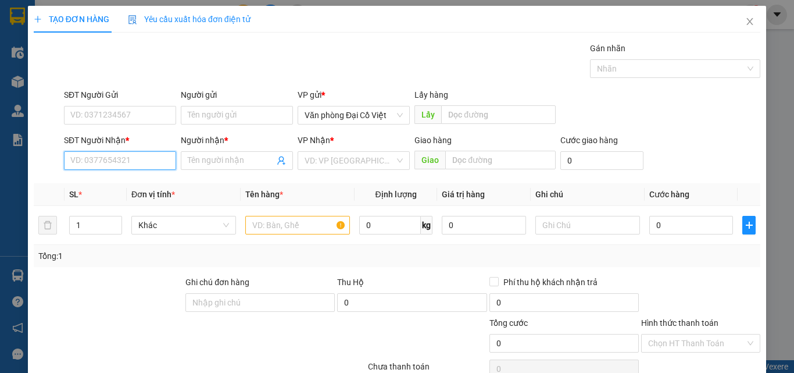
click at [140, 157] on input "SĐT Người Nhận *" at bounding box center [120, 160] width 112 height 19
type input "0935999066"
click at [159, 190] on div "0935999066 - LINH" at bounding box center [118, 183] width 111 height 19
type input "LINH"
type input "50.000"
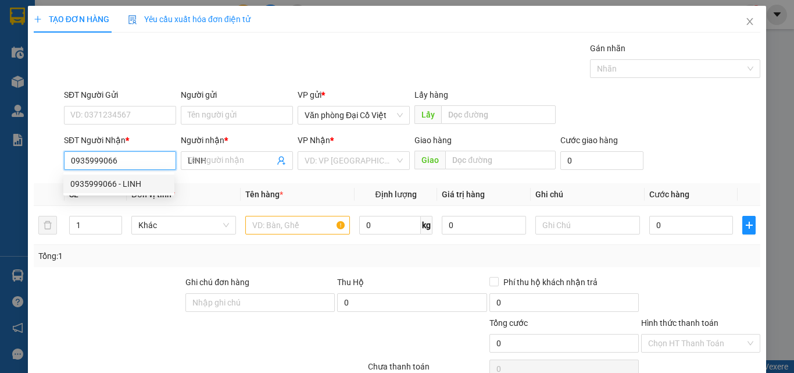
type input "50.000"
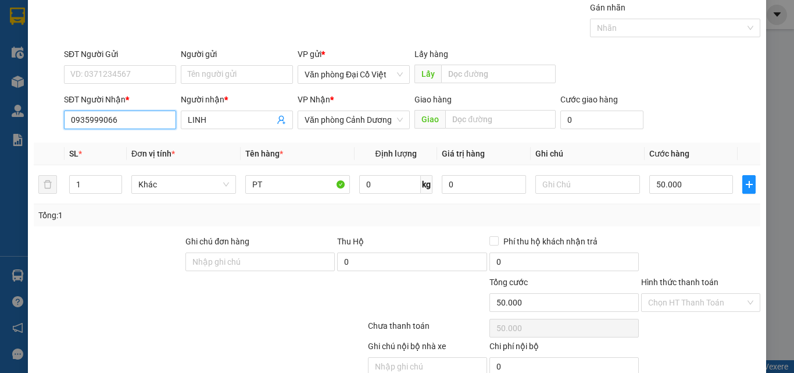
scroll to position [94, 0]
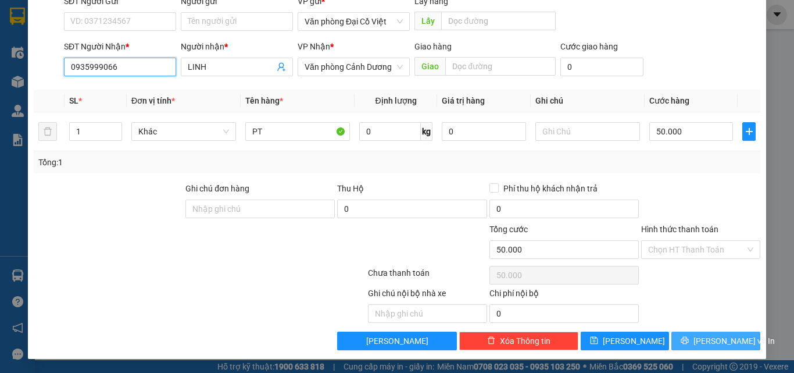
type input "0935999066"
click at [726, 342] on span "Lưu và In" at bounding box center [734, 340] width 81 height 13
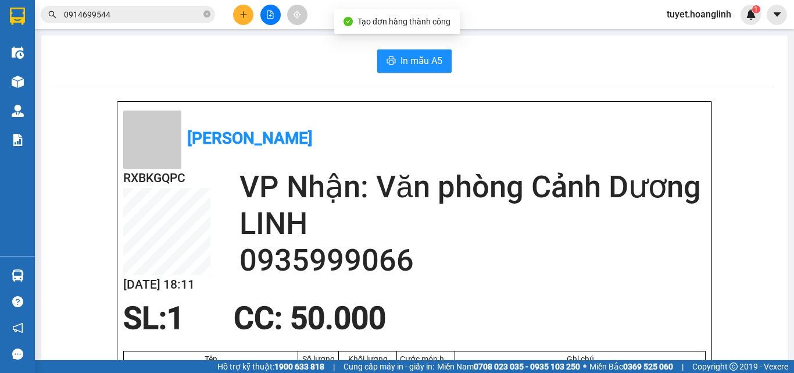
click at [405, 56] on span "In mẫu A5" at bounding box center [422, 61] width 42 height 15
click at [242, 8] on button at bounding box center [243, 15] width 20 height 20
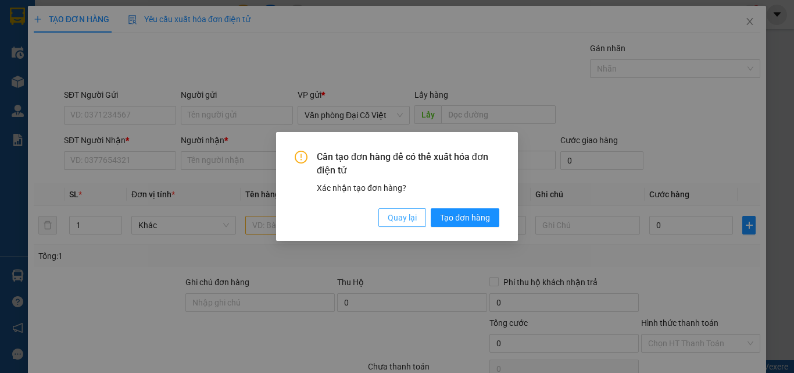
click at [409, 208] on button "Quay lại" at bounding box center [403, 217] width 48 height 19
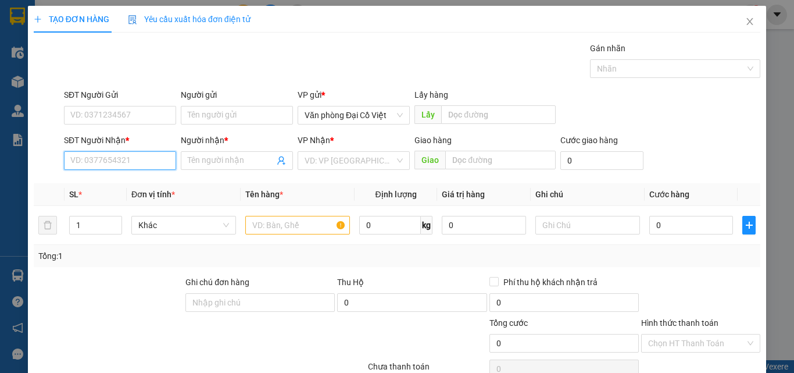
click at [129, 162] on input "SĐT Người Nhận *" at bounding box center [120, 160] width 112 height 19
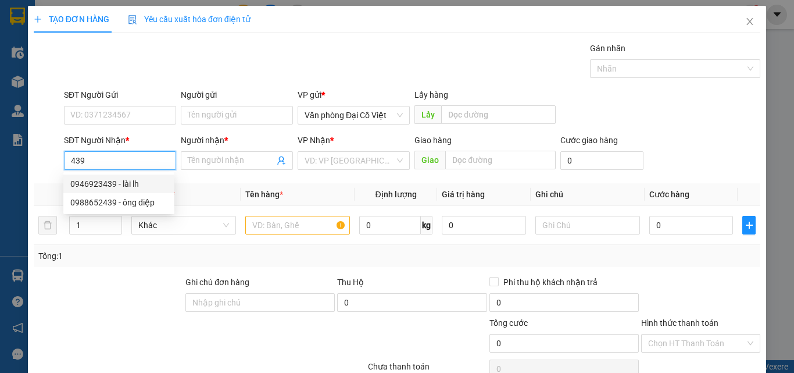
click at [133, 180] on div "0946923439 - lài lh" at bounding box center [118, 183] width 97 height 13
type input "0946923439"
type input "lài lh"
type input "50.000"
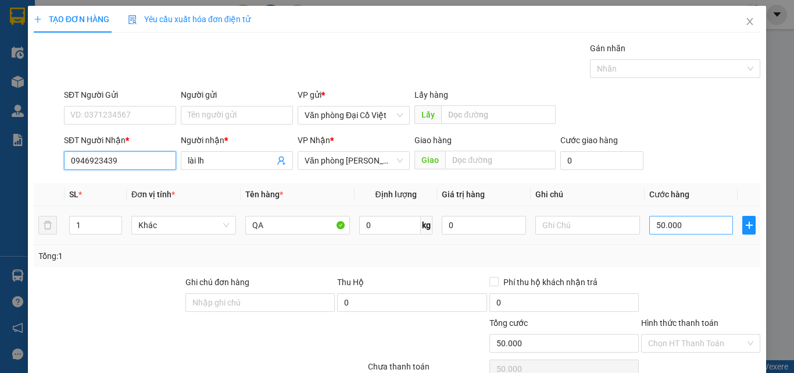
type input "0946923439"
click at [703, 230] on input "50.000" at bounding box center [692, 225] width 84 height 19
type input "6"
type input "60"
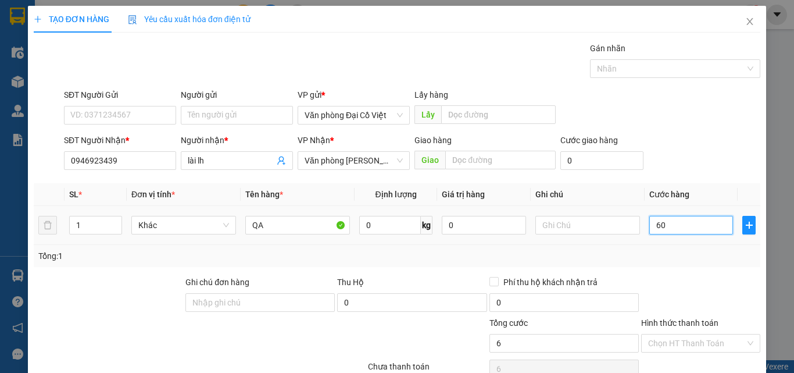
type input "60"
click at [705, 267] on div "Transit Pickup Surcharge Ids Transit Deliver Surcharge Ids Transit Deliver Surc…" at bounding box center [397, 243] width 727 height 402
type input "60.000"
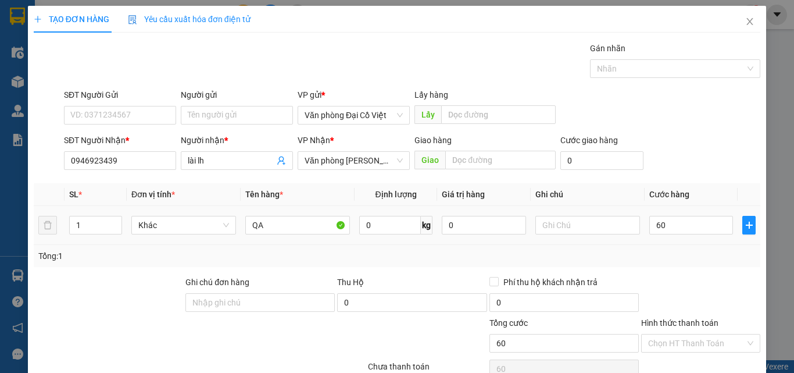
type input "60.000"
click at [686, 213] on div "60.000" at bounding box center [692, 224] width 84 height 23
click at [689, 216] on input "60.000" at bounding box center [692, 225] width 84 height 19
click at [690, 174] on div "Transit Pickup Surcharge Ids Transit Deliver Surcharge Ids Transit Deliver Surc…" at bounding box center [397, 243] width 727 height 402
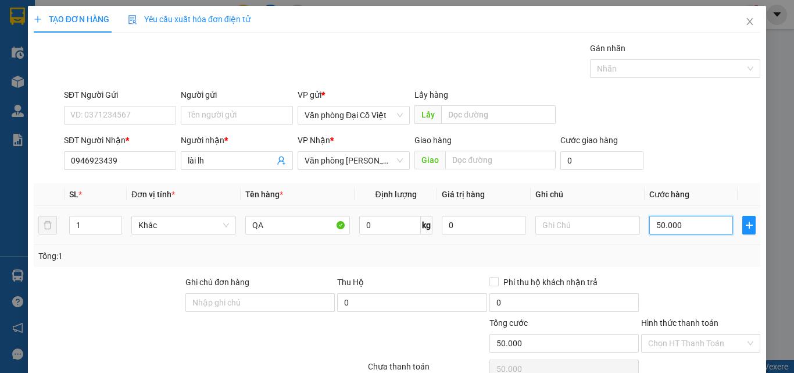
click at [686, 216] on input "50.000" at bounding box center [692, 225] width 84 height 19
click at [690, 276] on div at bounding box center [701, 296] width 122 height 41
drag, startPoint x: 703, startPoint y: 326, endPoint x: 704, endPoint y: 340, distance: 13.4
click at [703, 327] on div "Transit Pickup Surcharge Ids Transit Deliver Surcharge Ids Transit Deliver Surc…" at bounding box center [397, 243] width 727 height 402
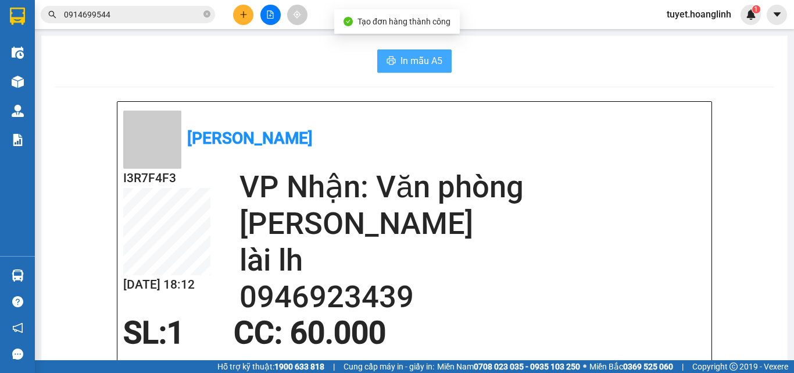
click at [435, 60] on span "In mẫu A5" at bounding box center [422, 61] width 42 height 15
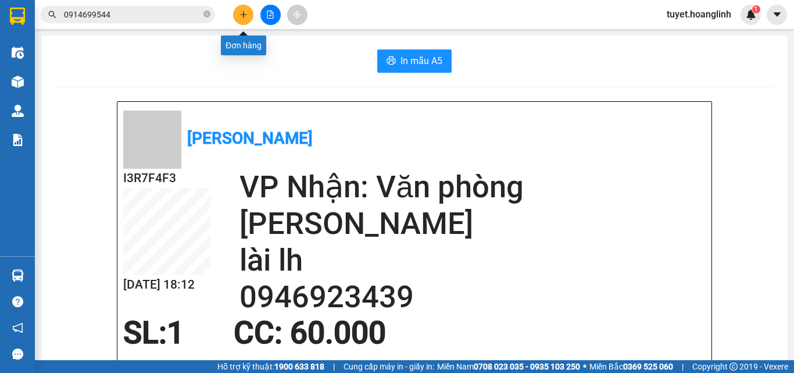
click at [243, 15] on icon "plus" at bounding box center [243, 14] width 6 height 1
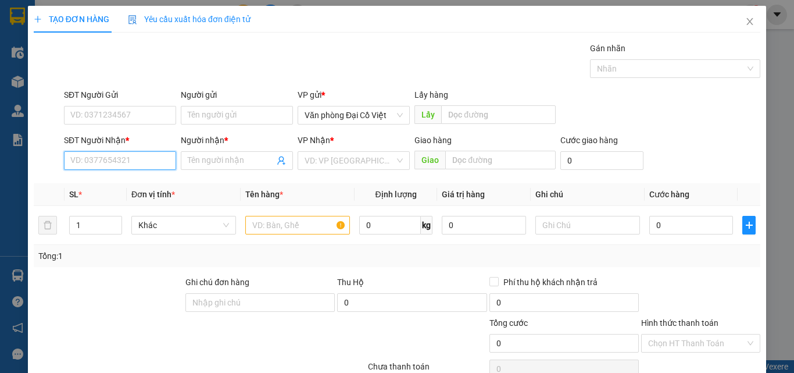
click at [123, 158] on input "SĐT Người Nhận *" at bounding box center [120, 160] width 112 height 19
type input "7"
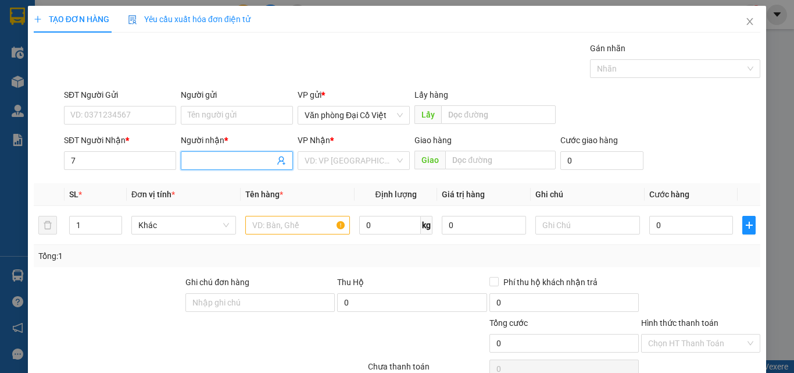
click at [203, 151] on span at bounding box center [237, 160] width 112 height 19
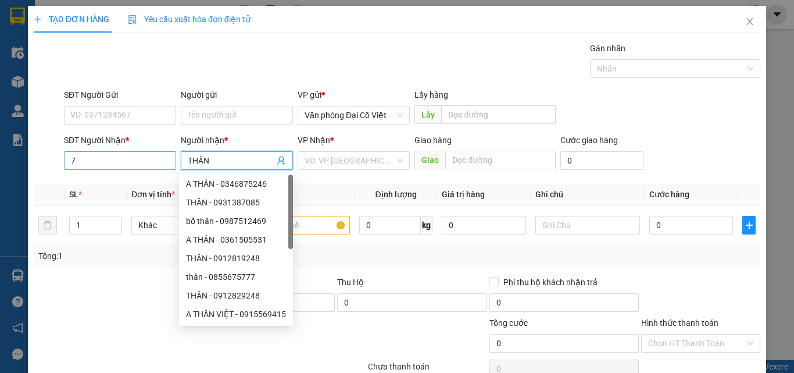
type input "THÂN"
click at [152, 167] on input "7" at bounding box center [120, 160] width 112 height 19
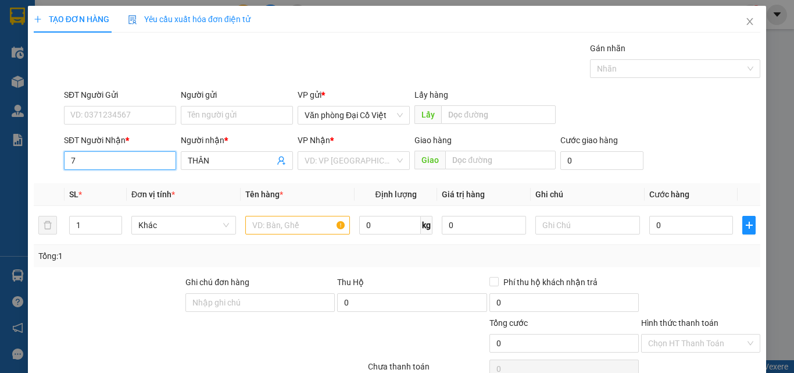
click at [113, 164] on input "7" at bounding box center [120, 160] width 112 height 19
click at [117, 162] on input "5678" at bounding box center [120, 160] width 112 height 19
click at [125, 183] on div "0944565678 - A DŨNG" at bounding box center [118, 183] width 97 height 13
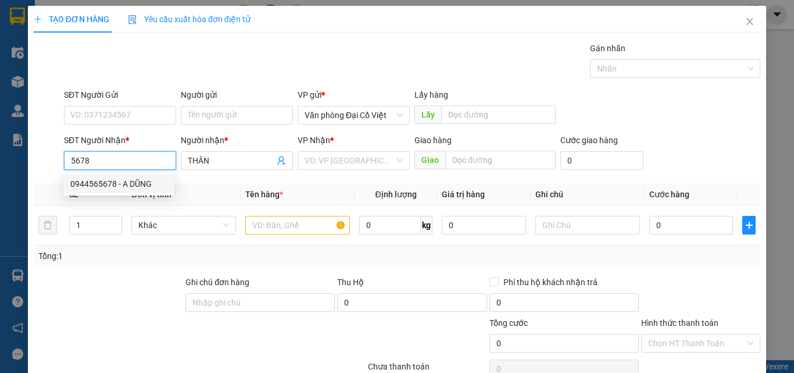
type input "0944565678"
type input "A DŨNG"
type input "50.000"
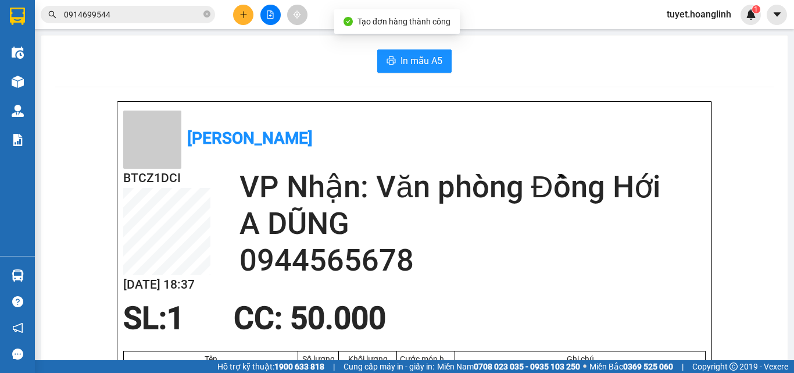
click at [409, 62] on span "In mẫu A5" at bounding box center [422, 61] width 42 height 15
click at [252, 20] on button at bounding box center [243, 15] width 20 height 20
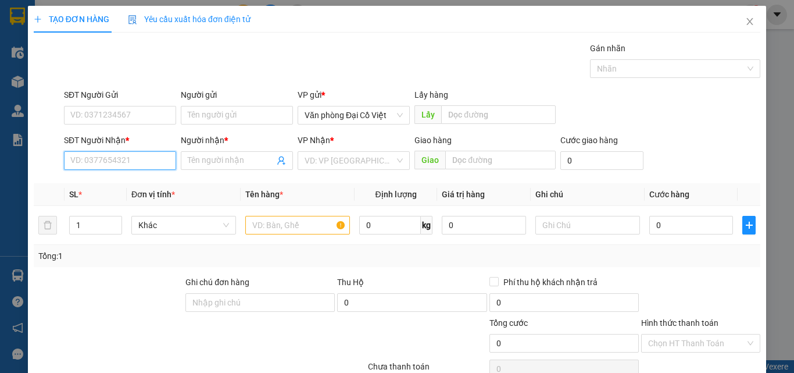
click at [153, 152] on input "SĐT Người Nhận *" at bounding box center [120, 160] width 112 height 19
type input "4"
click at [137, 184] on div "0931387085 - THÂN" at bounding box center [118, 183] width 97 height 13
type input "0931387085"
type input "THÂN"
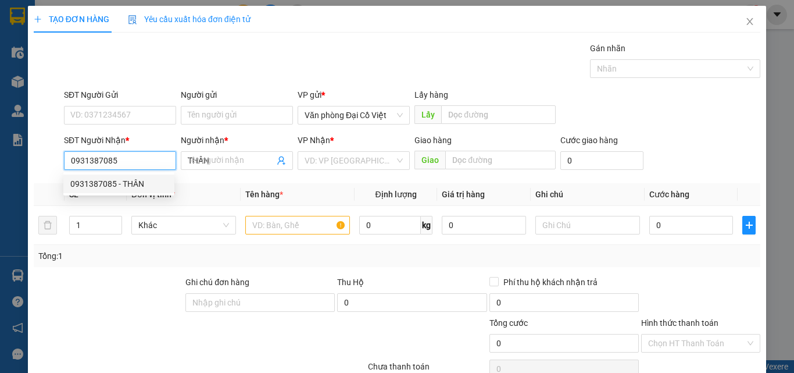
type input "50.000"
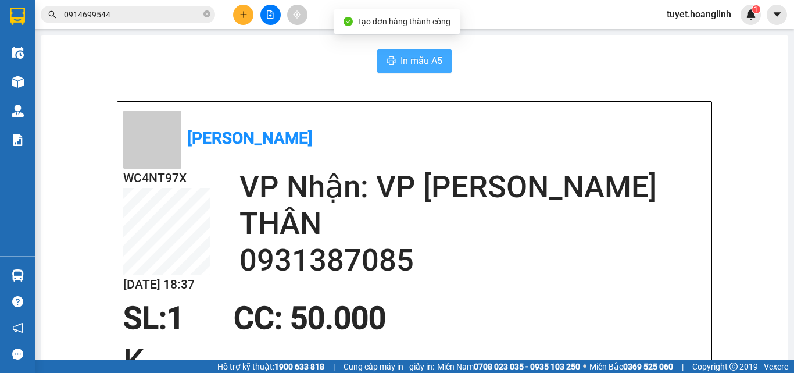
click at [401, 65] on span "In mẫu A5" at bounding box center [422, 61] width 42 height 15
click at [242, 23] on button at bounding box center [243, 15] width 20 height 20
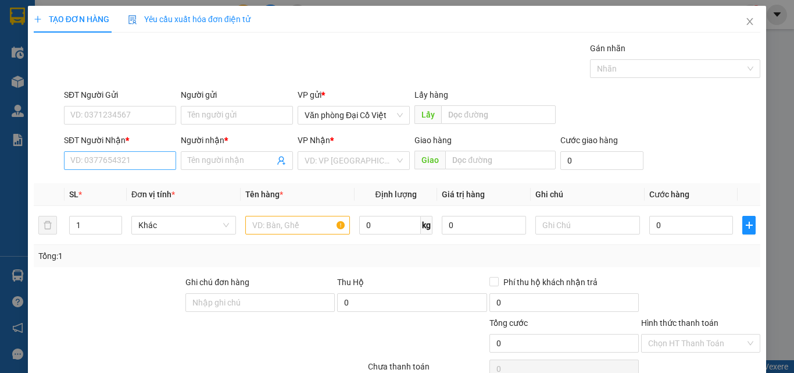
drag, startPoint x: 140, startPoint y: 176, endPoint x: 136, endPoint y: 165, distance: 11.8
click at [140, 176] on div "Transit Pickup Surcharge Ids Transit Deliver Surcharge Ids Transit Deliver Surc…" at bounding box center [397, 243] width 727 height 402
click at [136, 165] on input "SĐT Người Nhận *" at bounding box center [120, 160] width 112 height 19
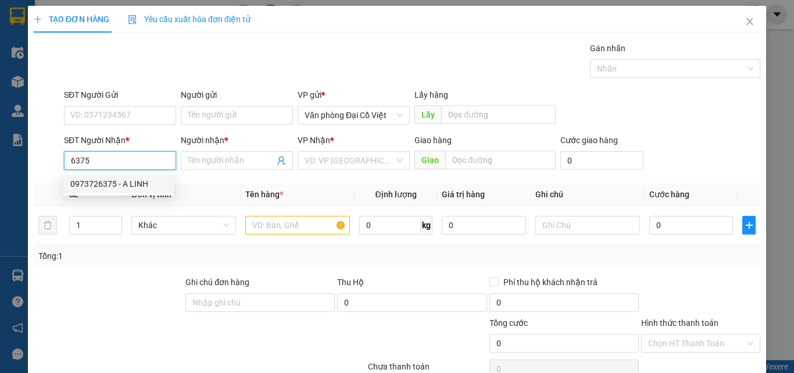
click at [148, 180] on div "0973726375 - A LINH" at bounding box center [118, 183] width 97 height 13
type input "0973726375"
type input "A LINH"
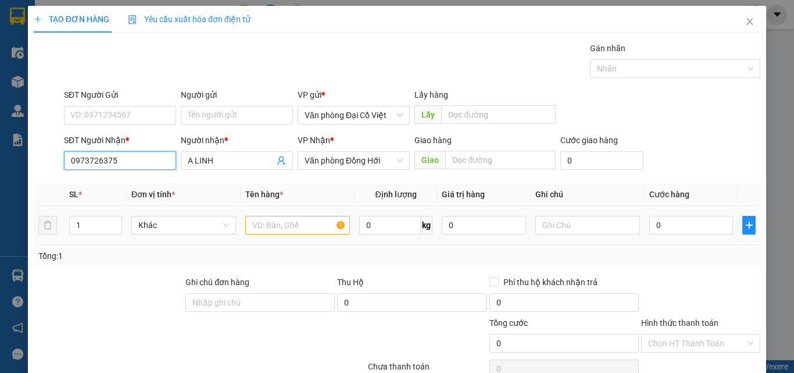
type input "50.000"
type input "0973726375"
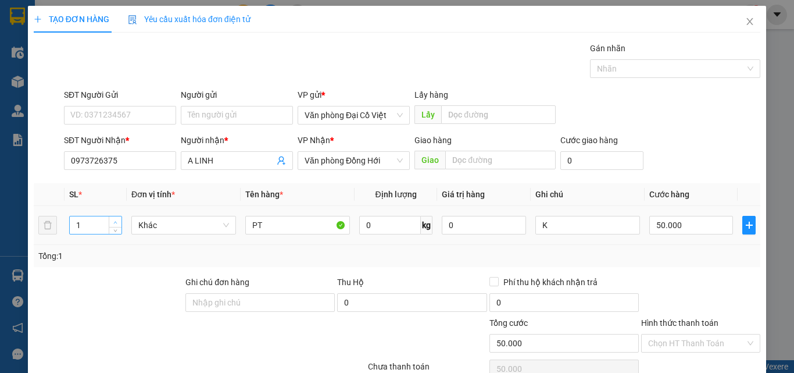
click at [114, 220] on icon "up" at bounding box center [115, 222] width 4 height 4
type input "2"
click at [558, 224] on input "K" at bounding box center [588, 225] width 105 height 19
type input "K+1 CẢN"
click at [701, 223] on input "50.000" at bounding box center [692, 225] width 84 height 19
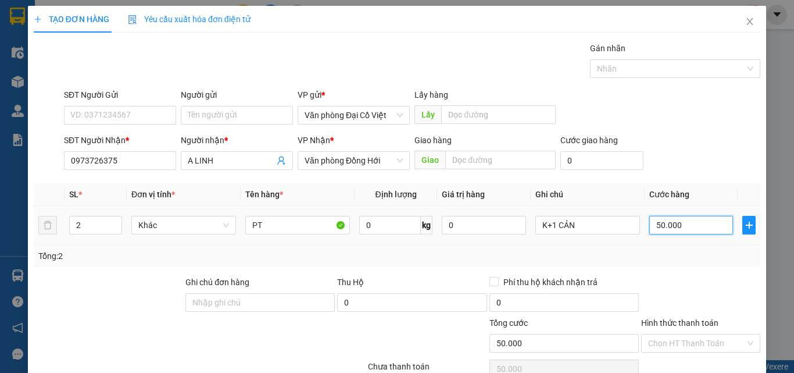
type input "2"
click at [688, 274] on div "Transit Pickup Surcharge Ids Transit Deliver Surcharge Ids Transit Deliver Surc…" at bounding box center [397, 243] width 727 height 402
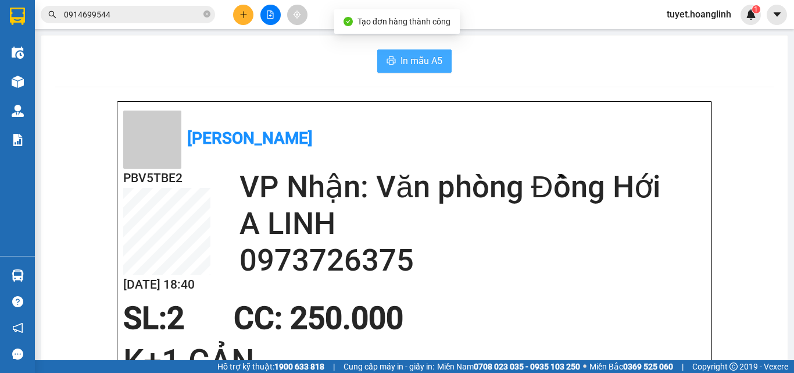
click at [402, 68] on span "In mẫu A5" at bounding box center [422, 61] width 42 height 15
